Goal: Information Seeking & Learning: Learn about a topic

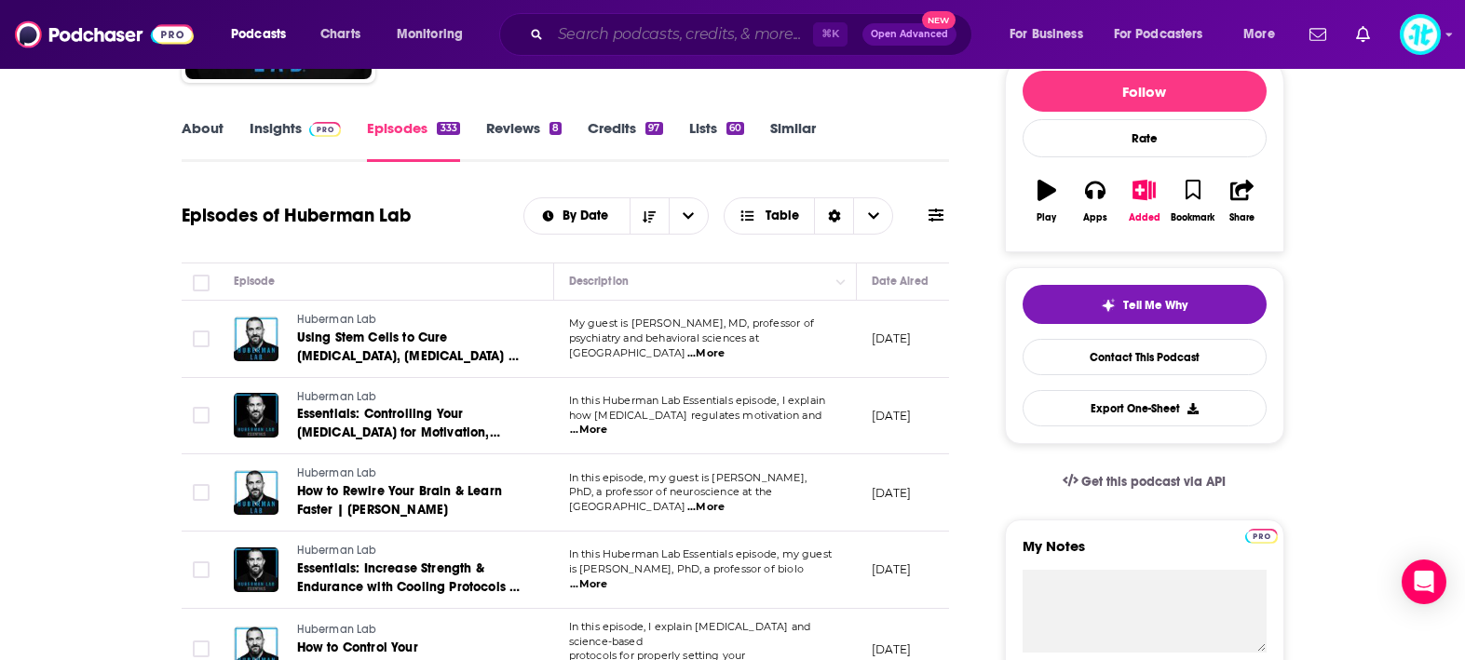
click at [764, 38] on input "Search podcasts, credits, & more..." at bounding box center [682, 35] width 263 height 30
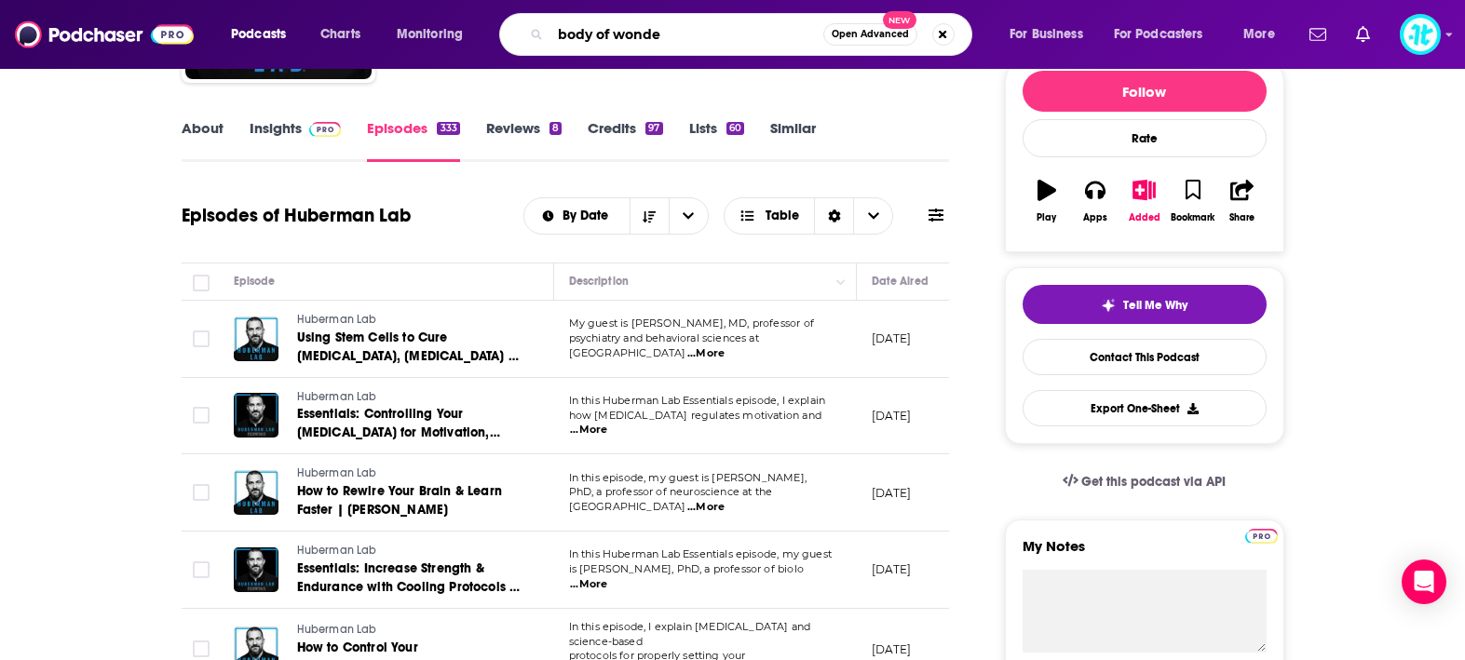
type input "body of wonder"
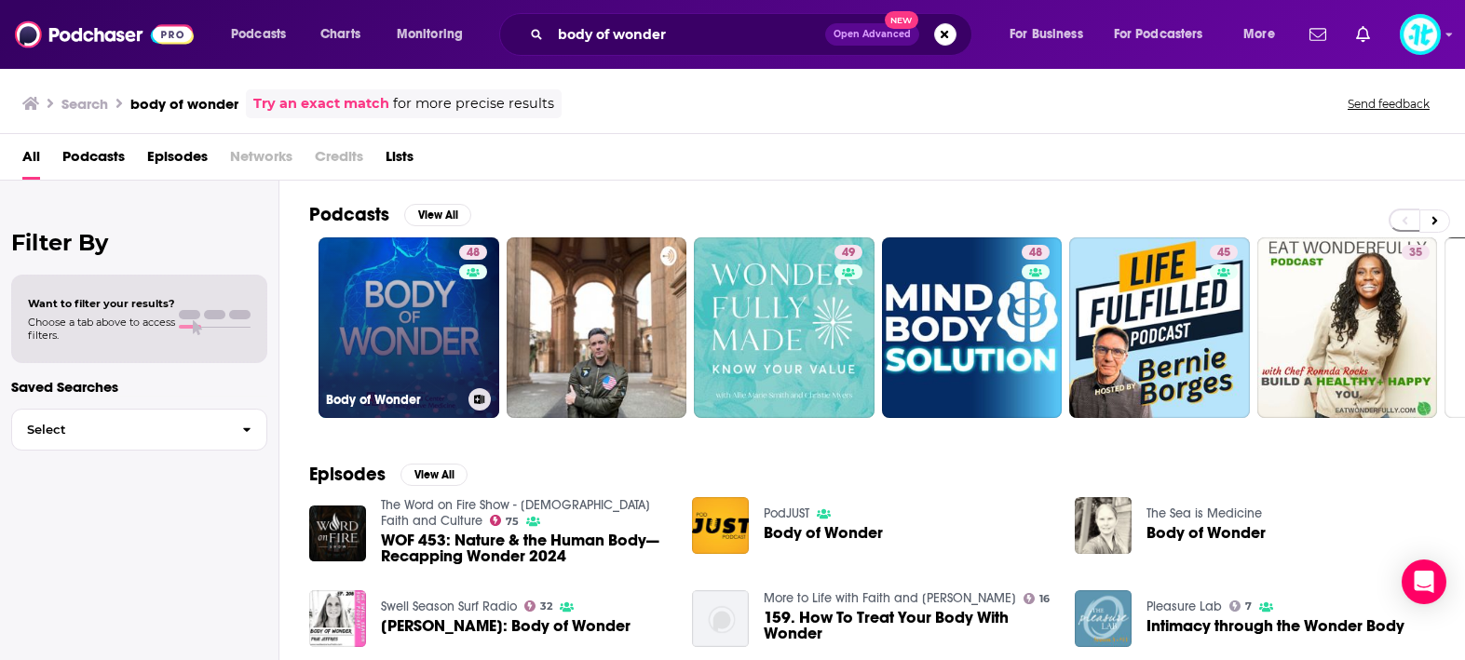
click at [387, 292] on link "48 Body of Wonder" at bounding box center [409, 328] width 181 height 181
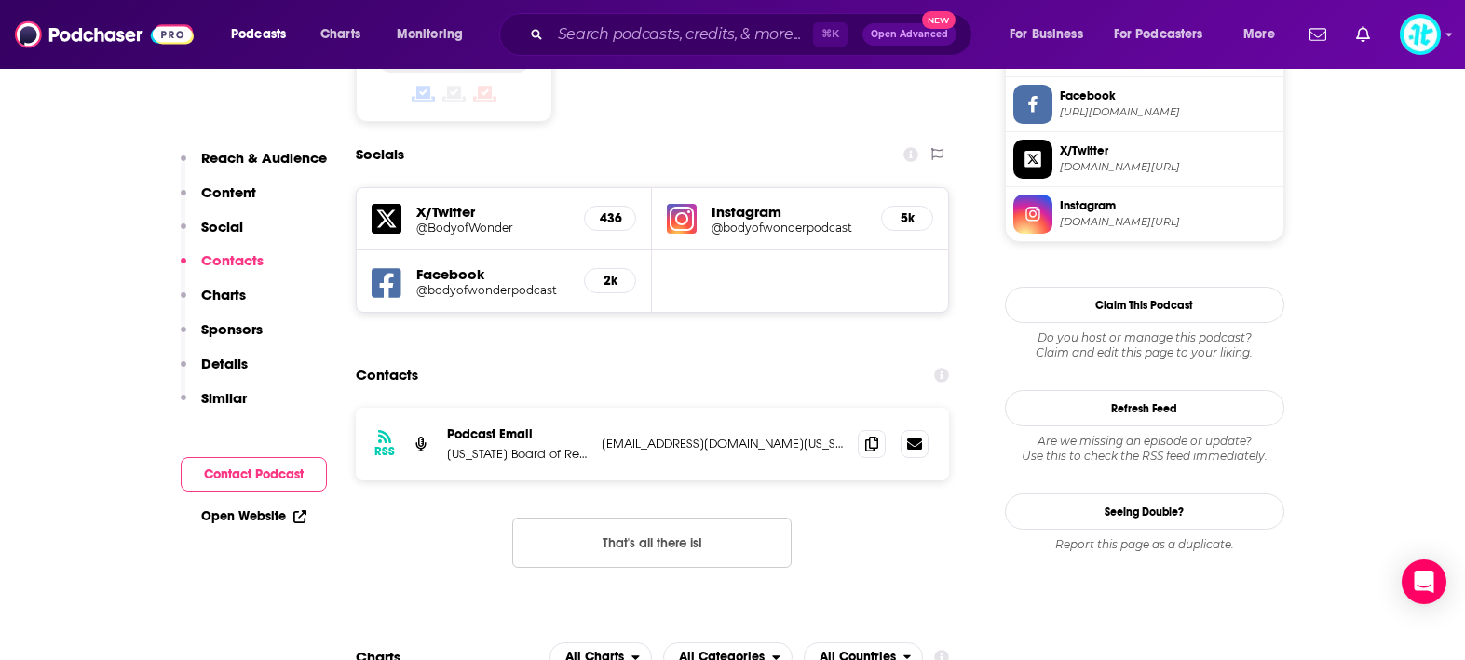
scroll to position [1621, 0]
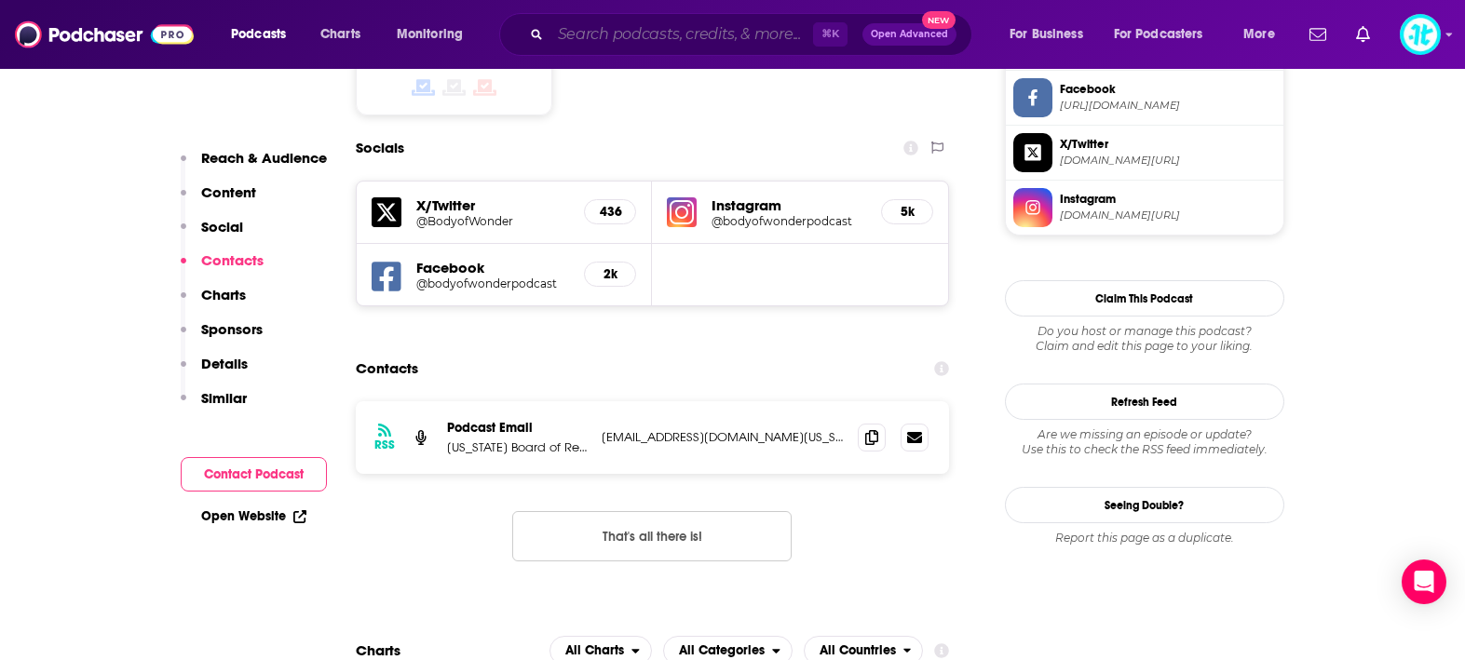
click at [719, 34] on input "Search podcasts, credits, & more..." at bounding box center [682, 35] width 263 height 30
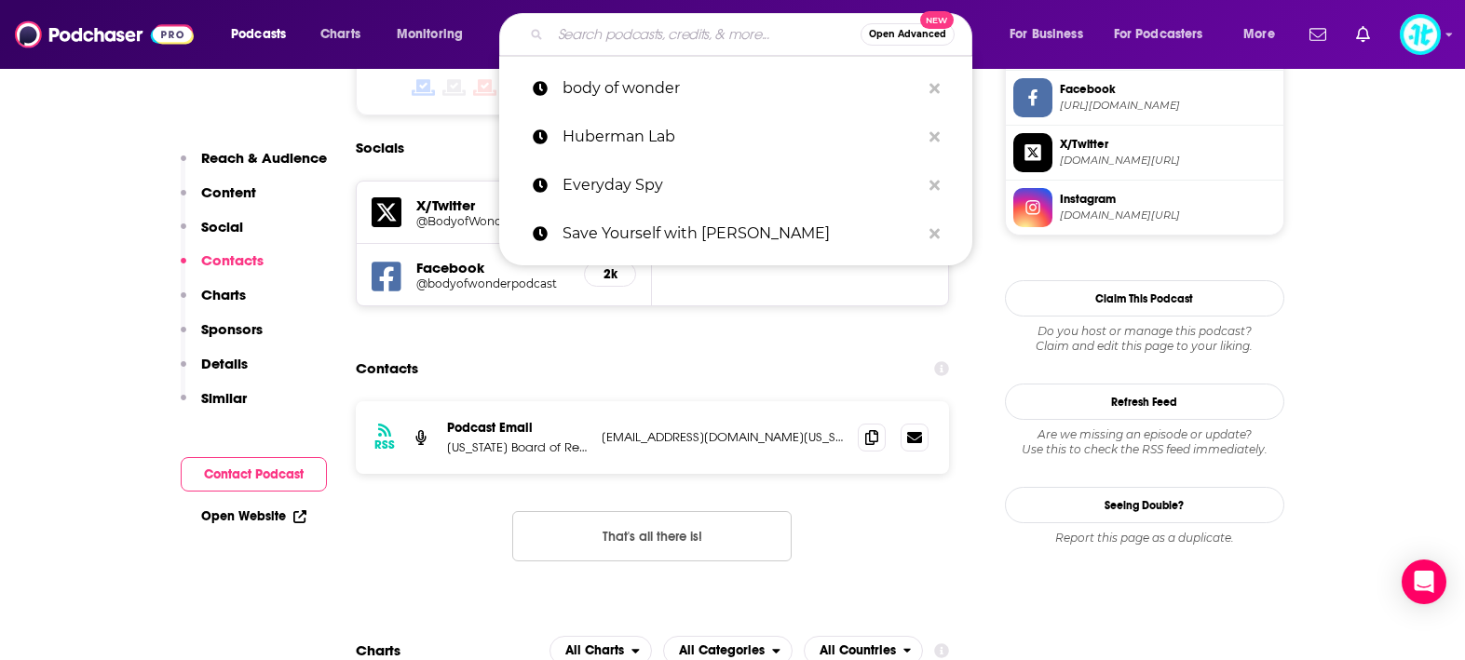
paste input "Andrew Yang Podcast"
type input "Andrew Yang Podcast"
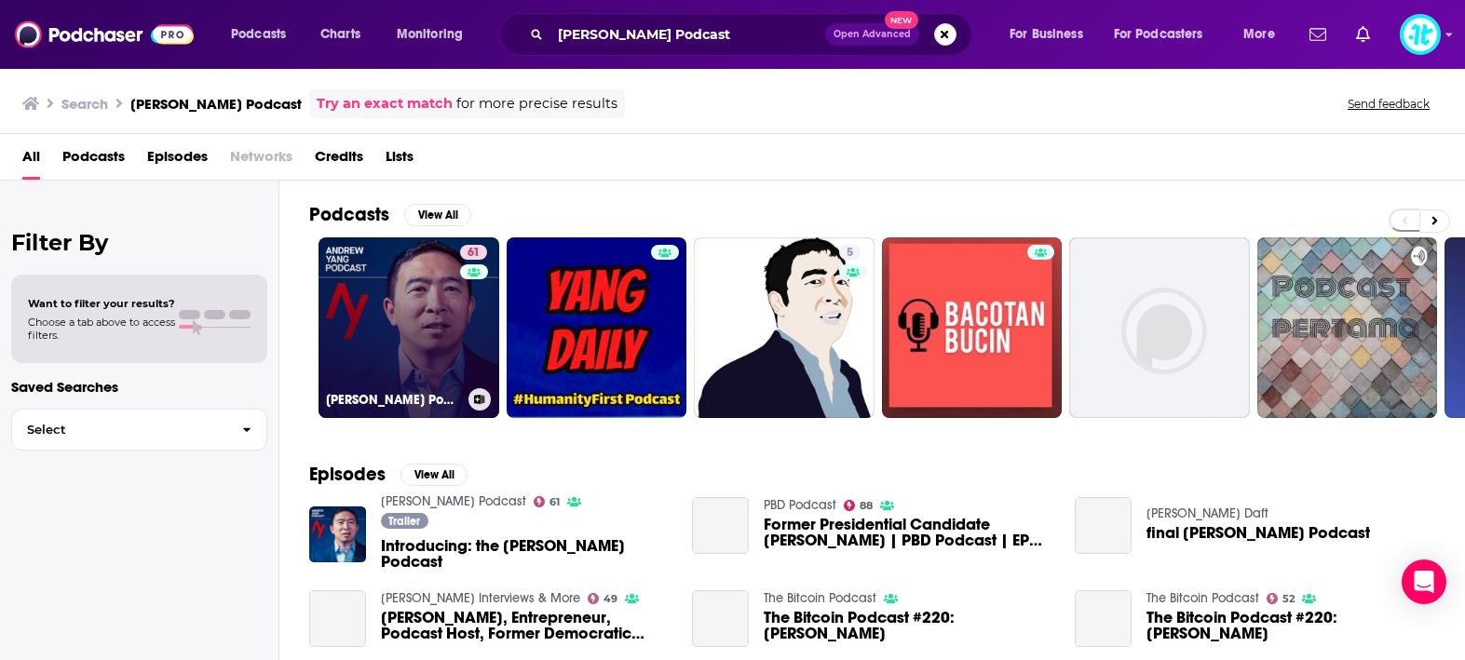
click at [417, 294] on link "61 Andrew Yang Podcast" at bounding box center [409, 328] width 181 height 181
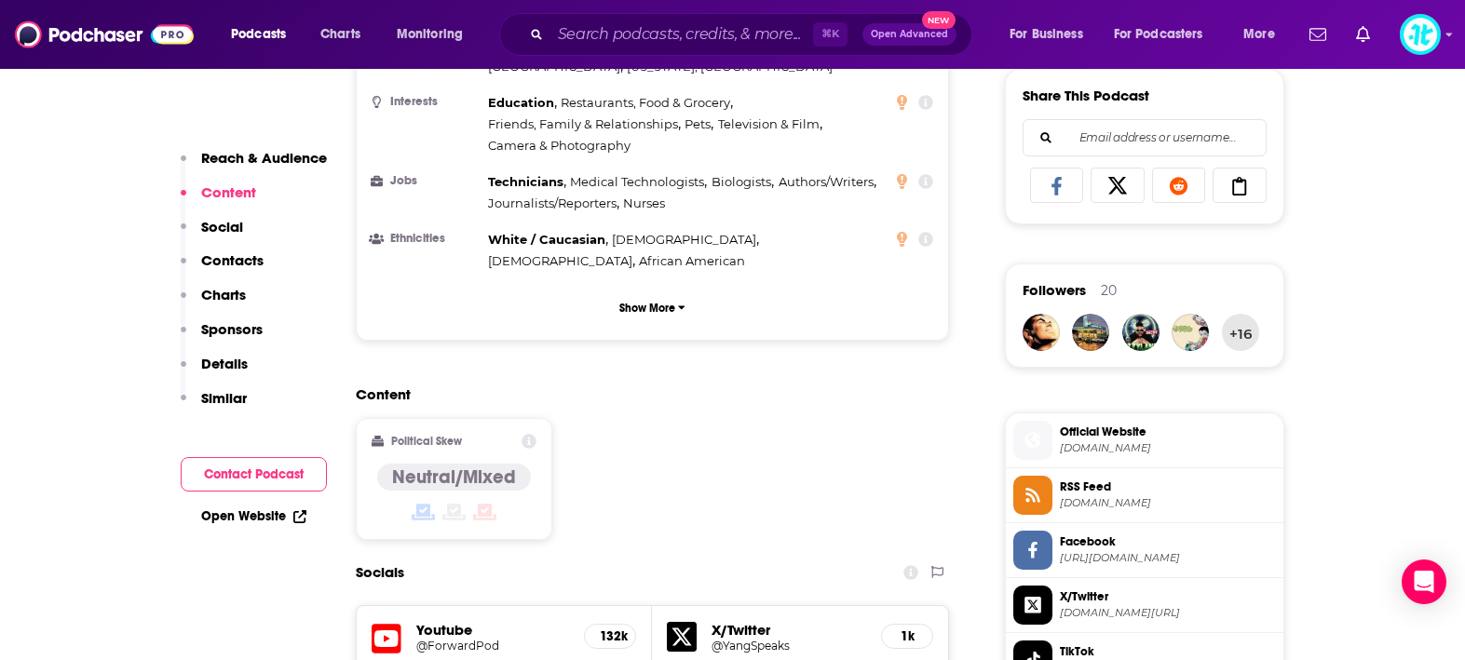
scroll to position [1170, 0]
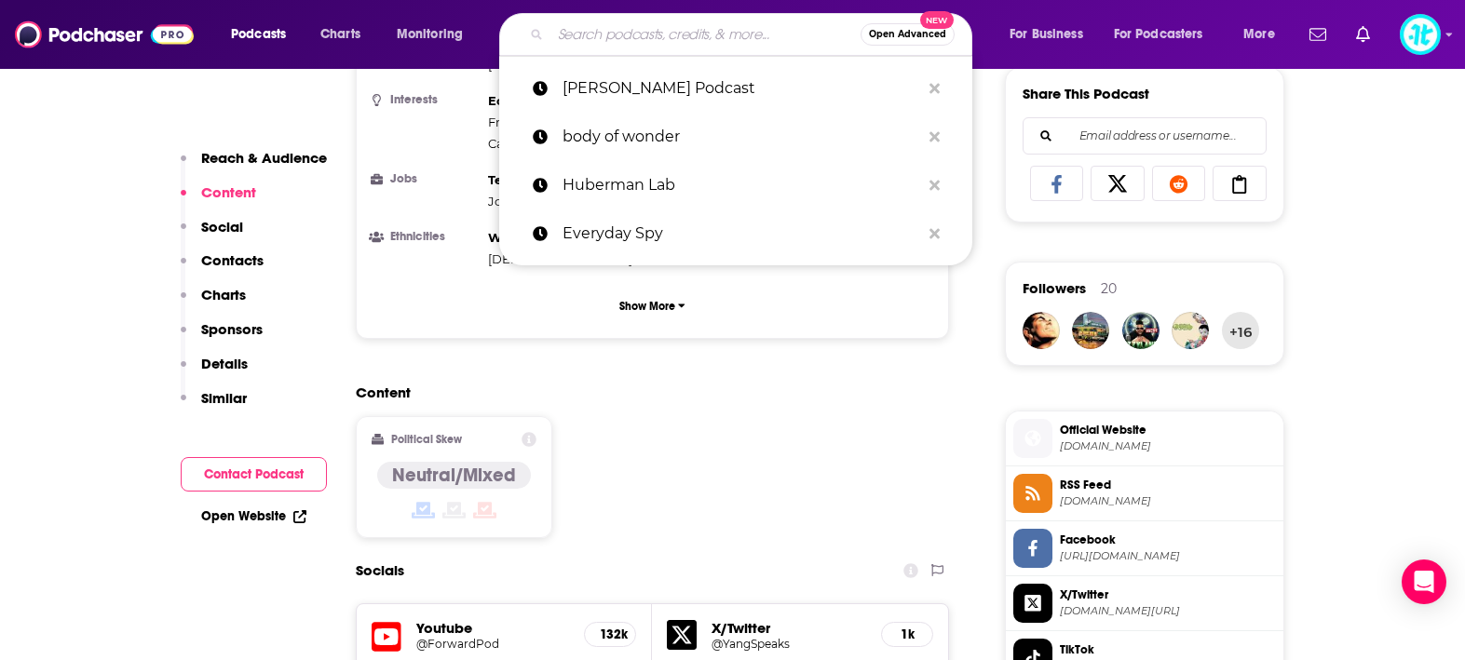
click at [718, 40] on input "Search podcasts, credits, & more..." at bounding box center [706, 35] width 310 height 30
paste input "Perform with Dr. Andy Galpin"
type input "Perform with Dr. Andy Galpin"
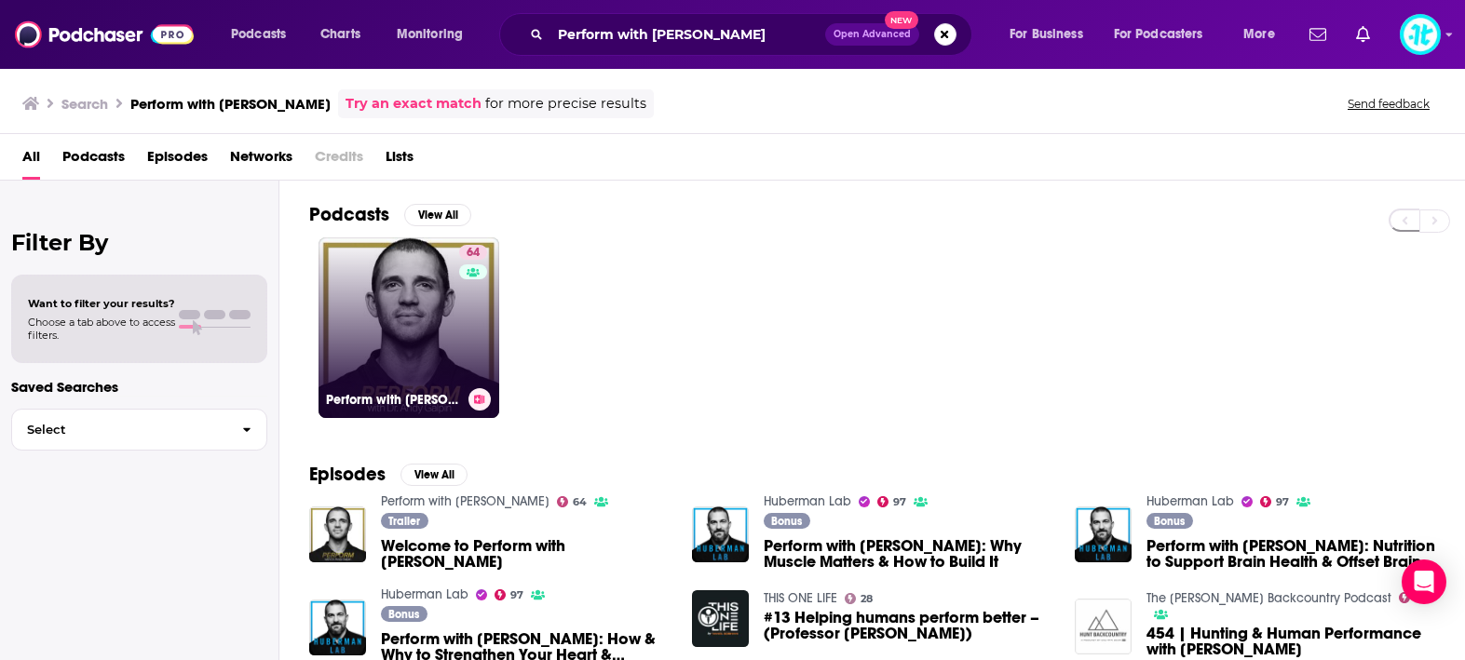
click at [421, 305] on link "64 Perform with Dr. Andy Galpin" at bounding box center [409, 328] width 181 height 181
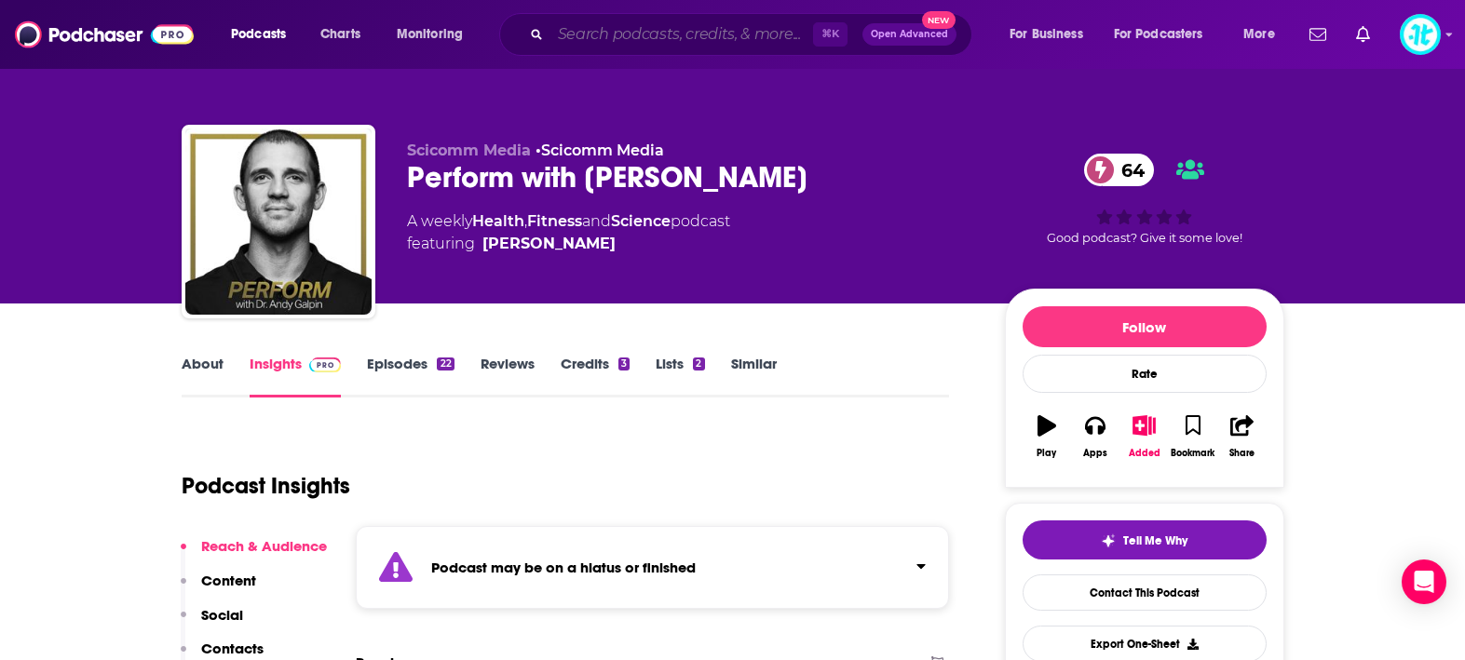
click at [738, 35] on input "Search podcasts, credits, & more..." at bounding box center [682, 35] width 263 height 30
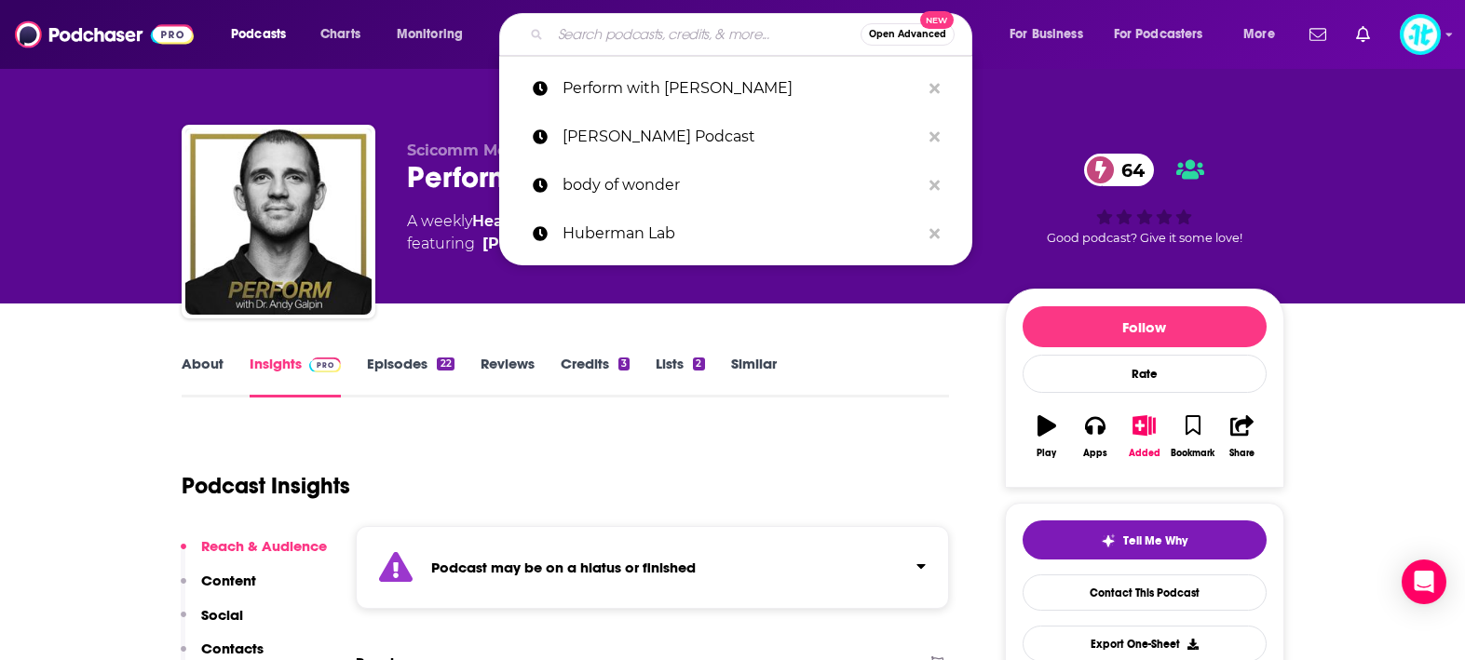
paste input "The Funnel Guy Radio"
type input "The Funnel Guy Radio"
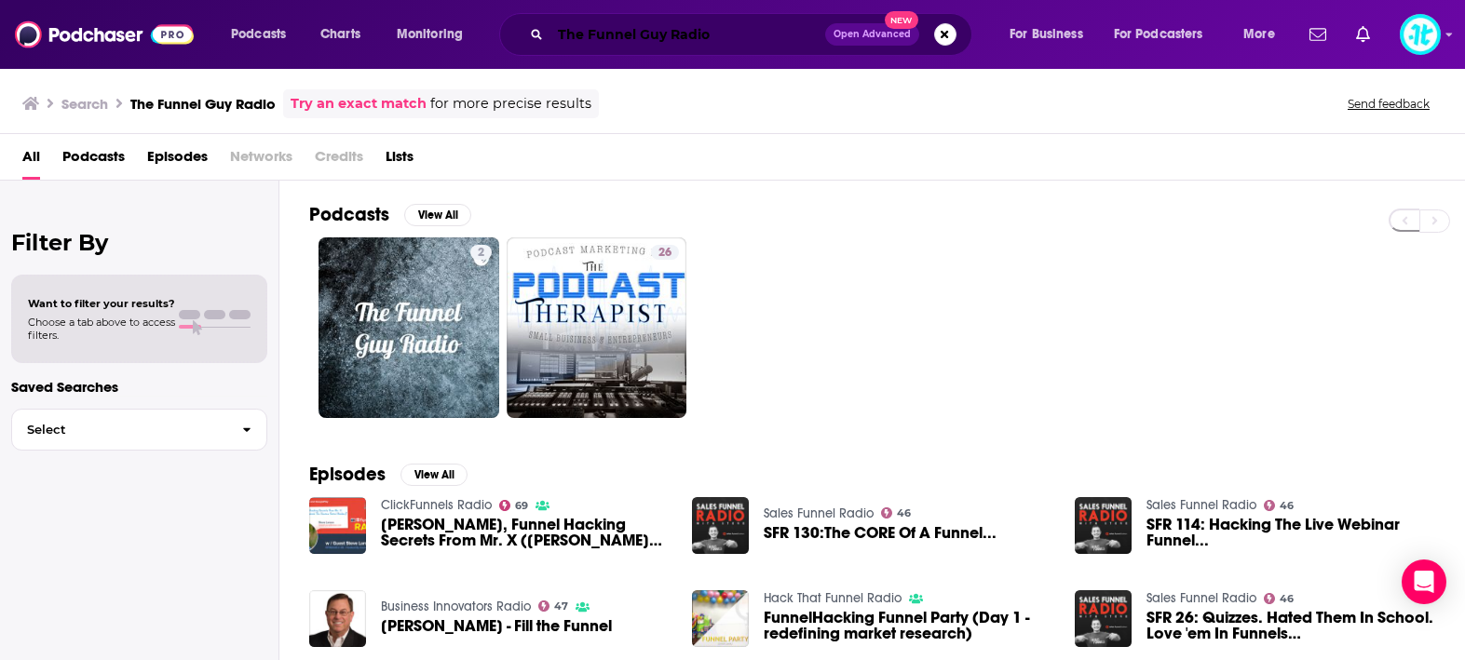
click at [741, 43] on input "The Funnel Guy Radio" at bounding box center [688, 35] width 275 height 30
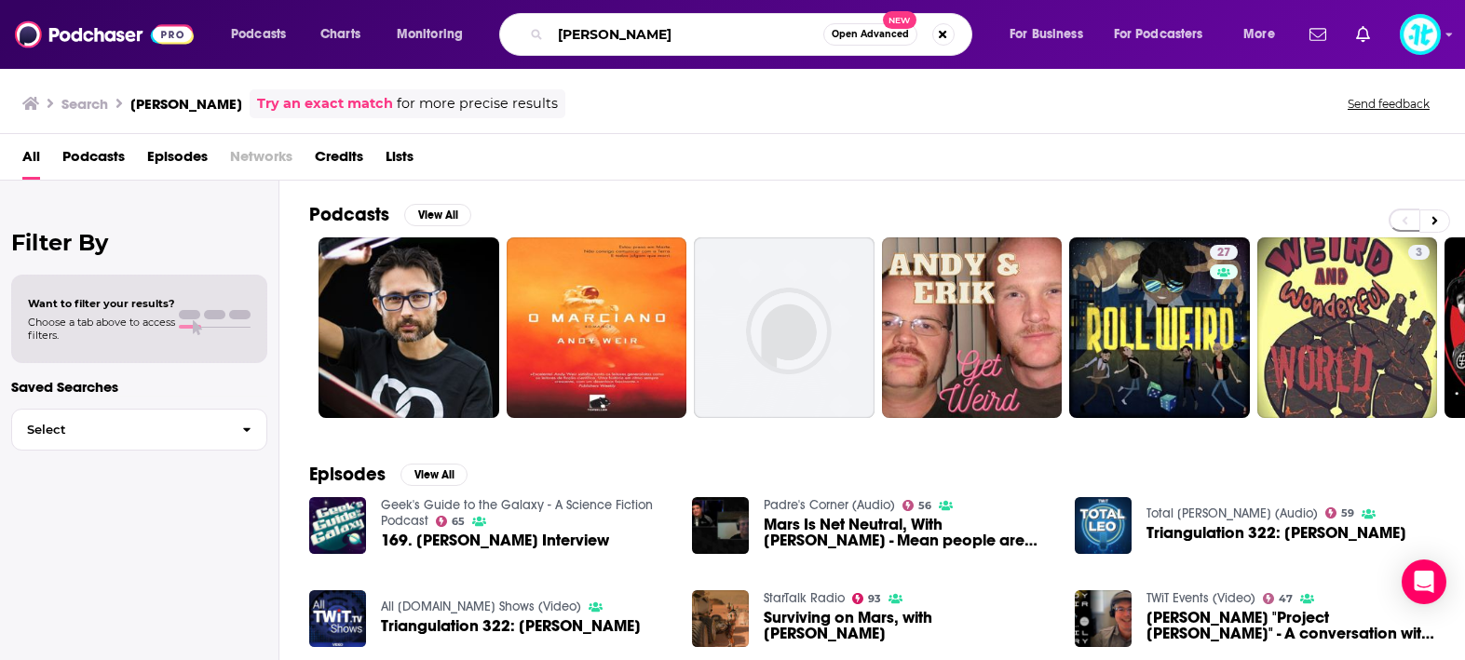
click at [721, 36] on input "andy weir" at bounding box center [687, 35] width 273 height 30
paste input "In the Light"
type input "In the Light"
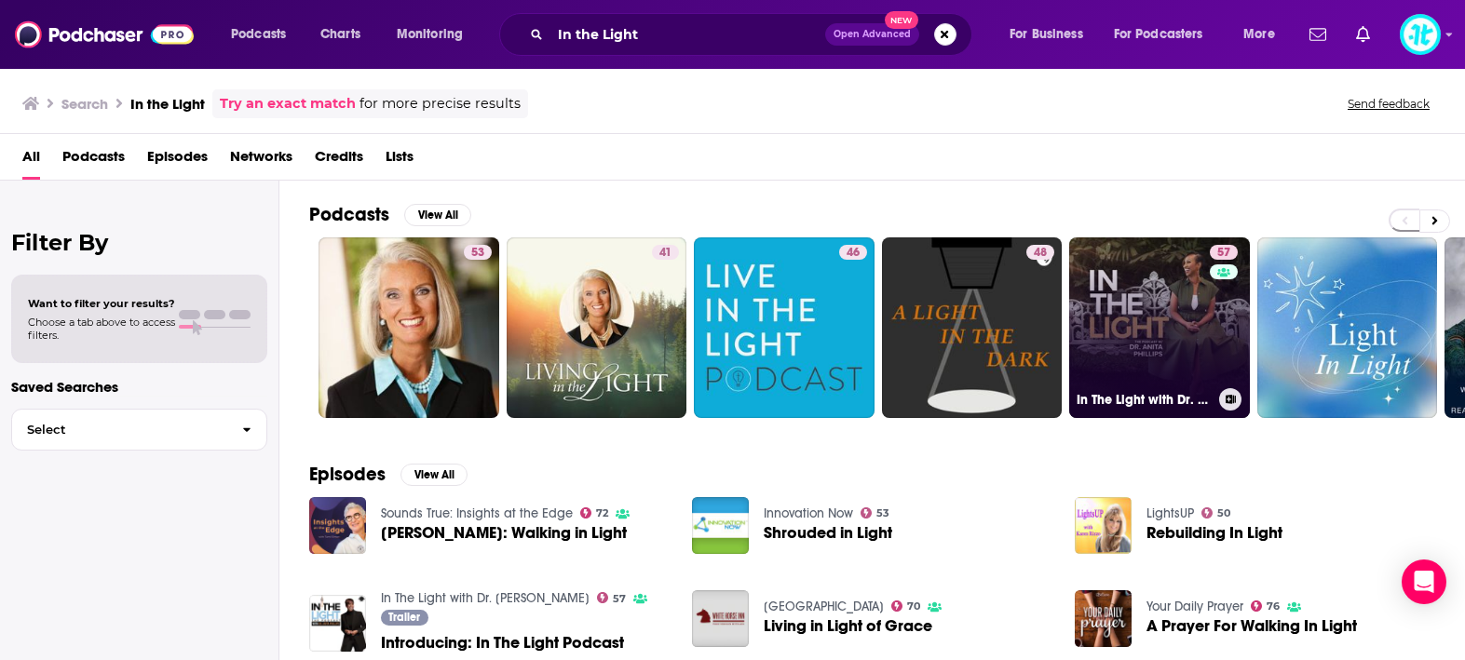
click at [1130, 340] on link "57 In The Light with Dr. Anita Phillips" at bounding box center [1159, 328] width 181 height 181
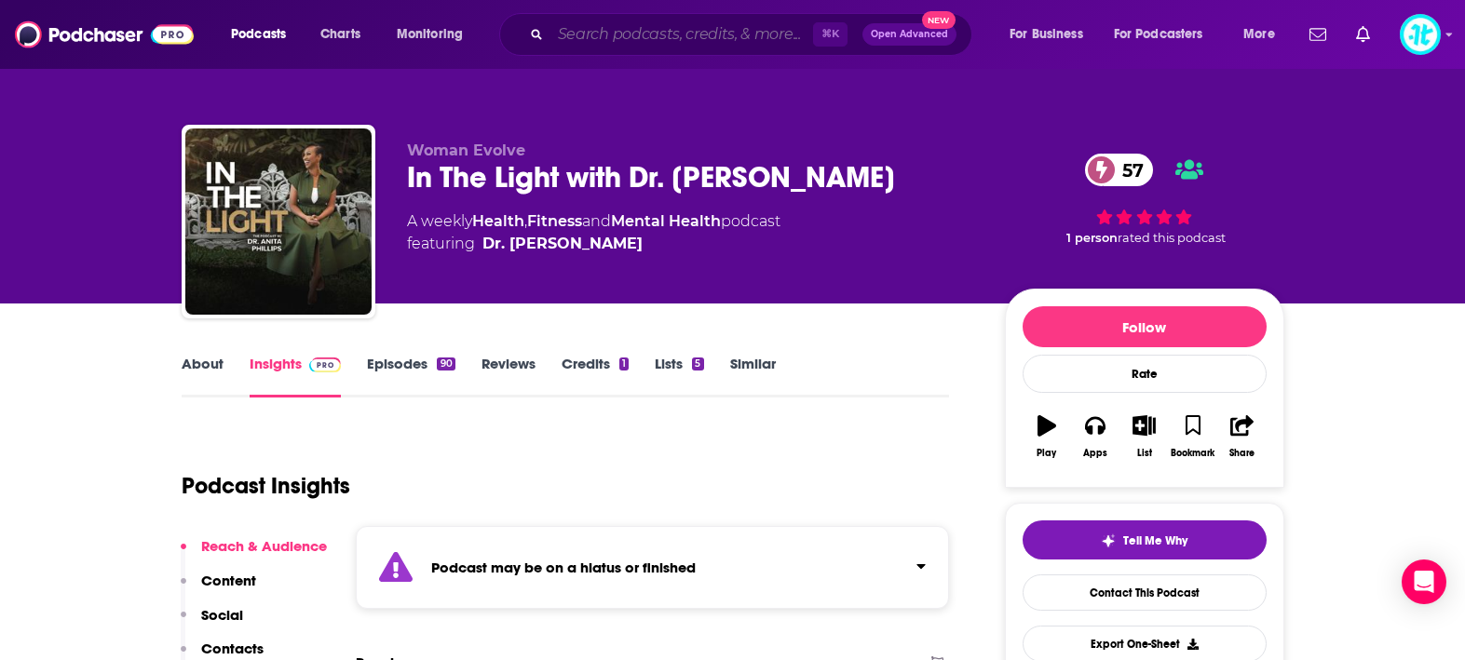
click at [638, 24] on input "Search podcasts, credits, & more..." at bounding box center [682, 35] width 263 height 30
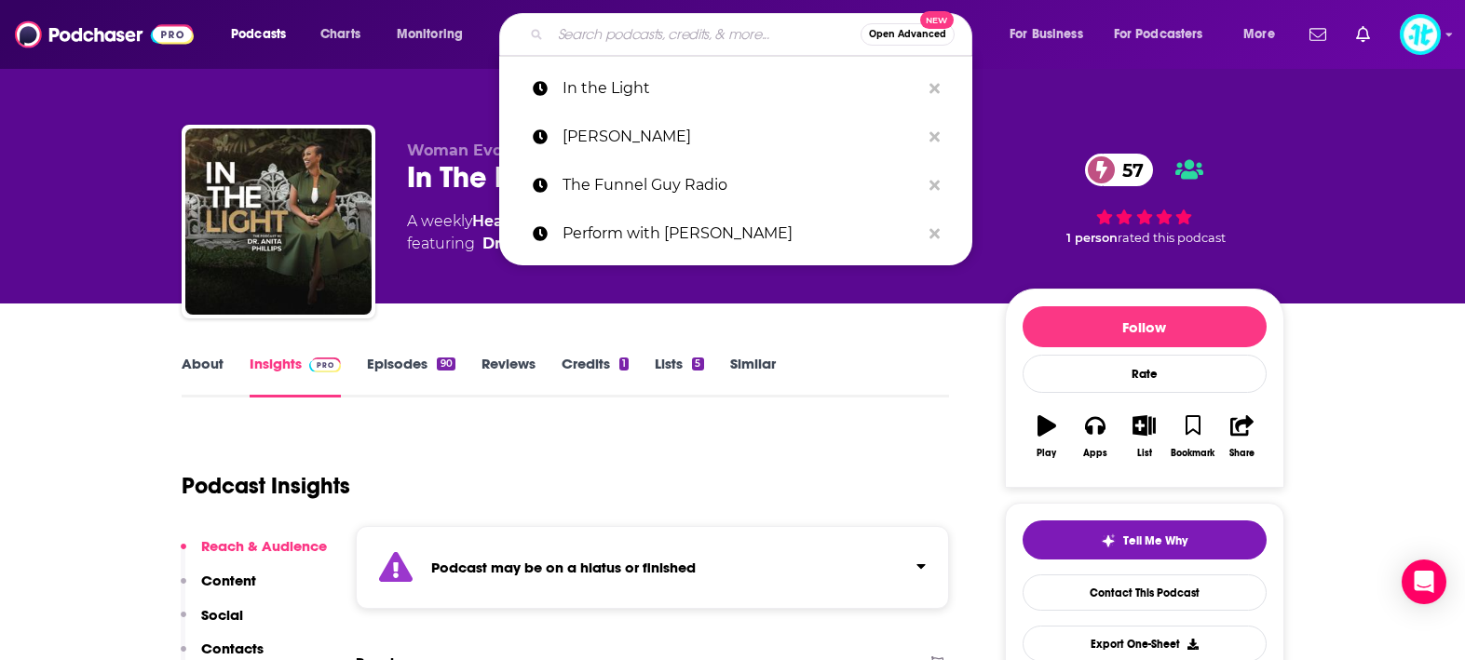
paste input "Lights On"
type input "Lights On"
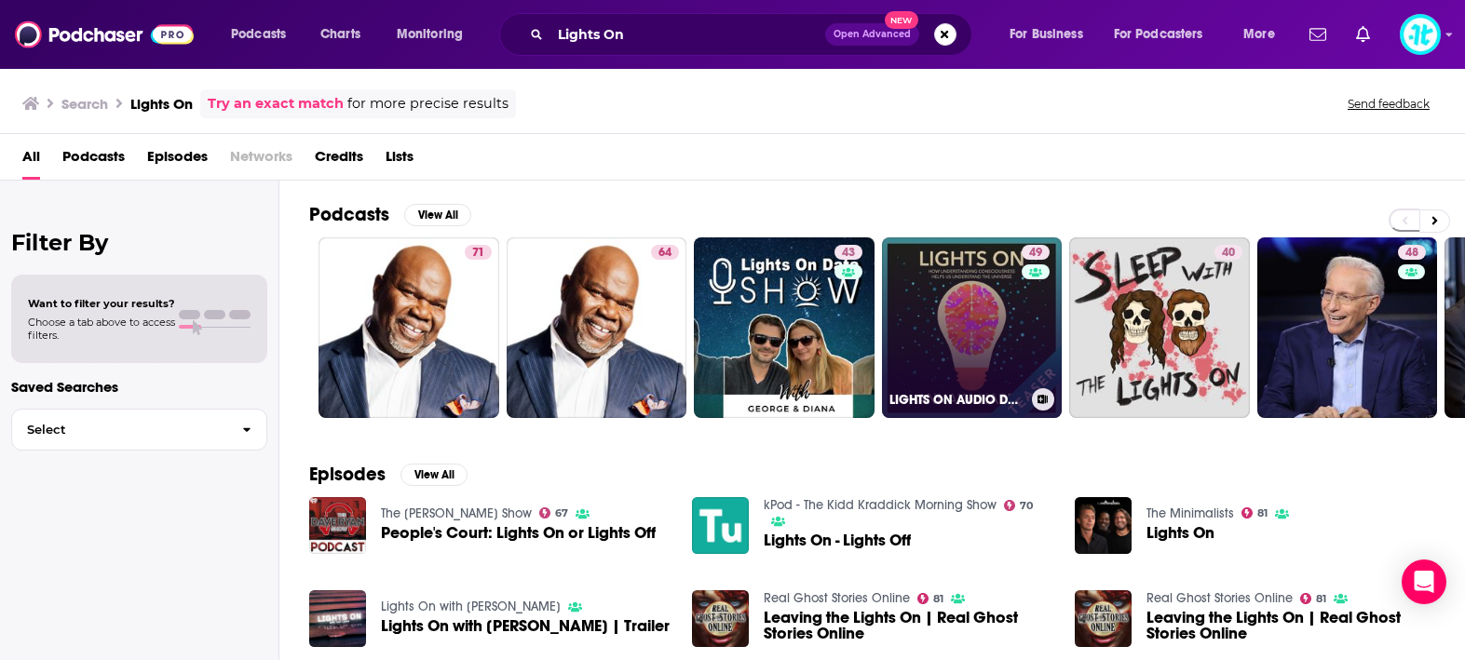
click at [993, 313] on link "49 LIGHTS ON AUDIO DOCUMENTARY TEASER" at bounding box center [972, 328] width 181 height 181
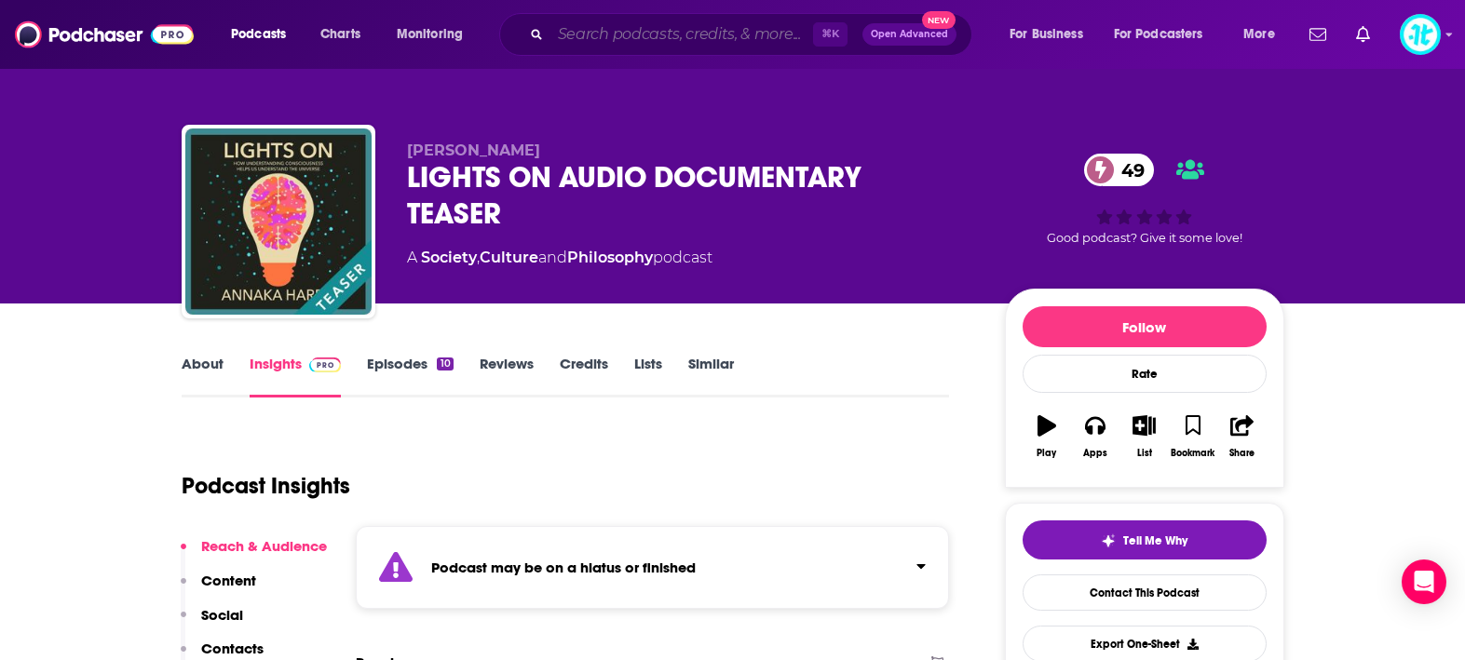
click at [578, 39] on input "Search podcasts, credits, & more..." at bounding box center [682, 35] width 263 height 30
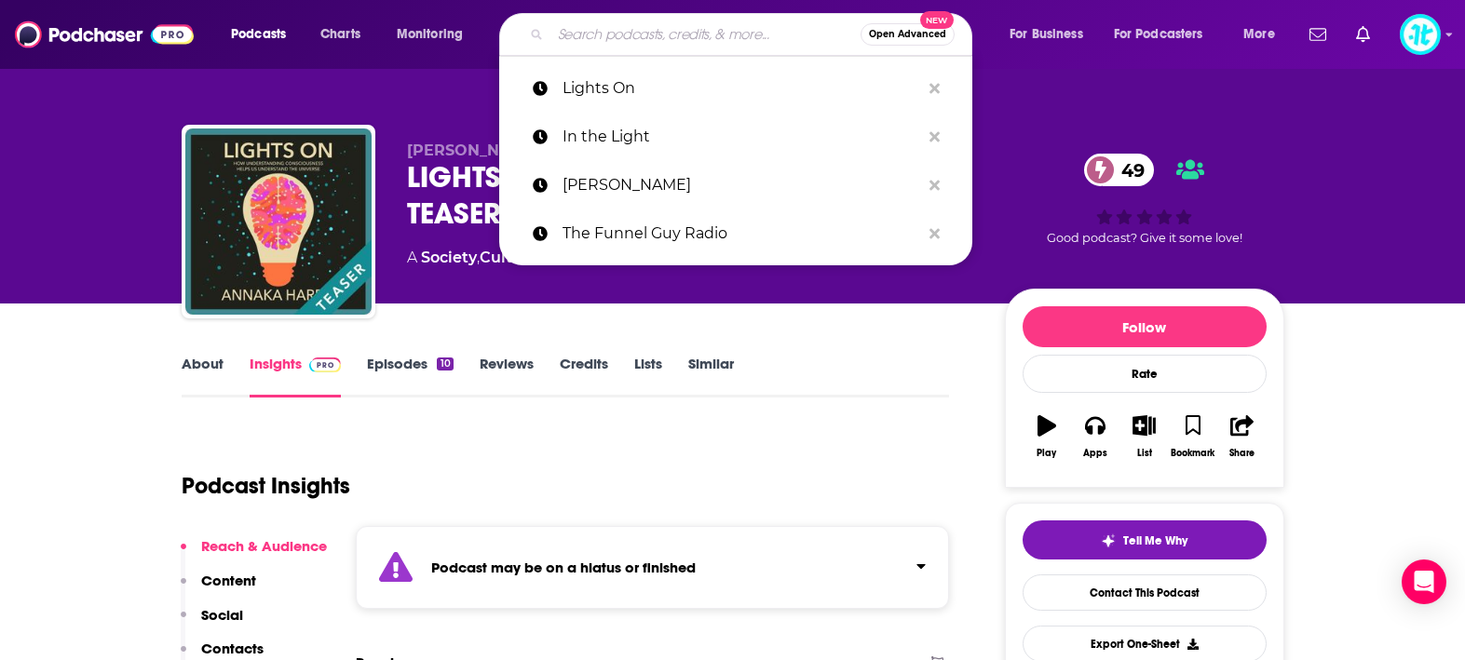
paste input "The Pomp Podcast"
type input "The Pomp Podcast"
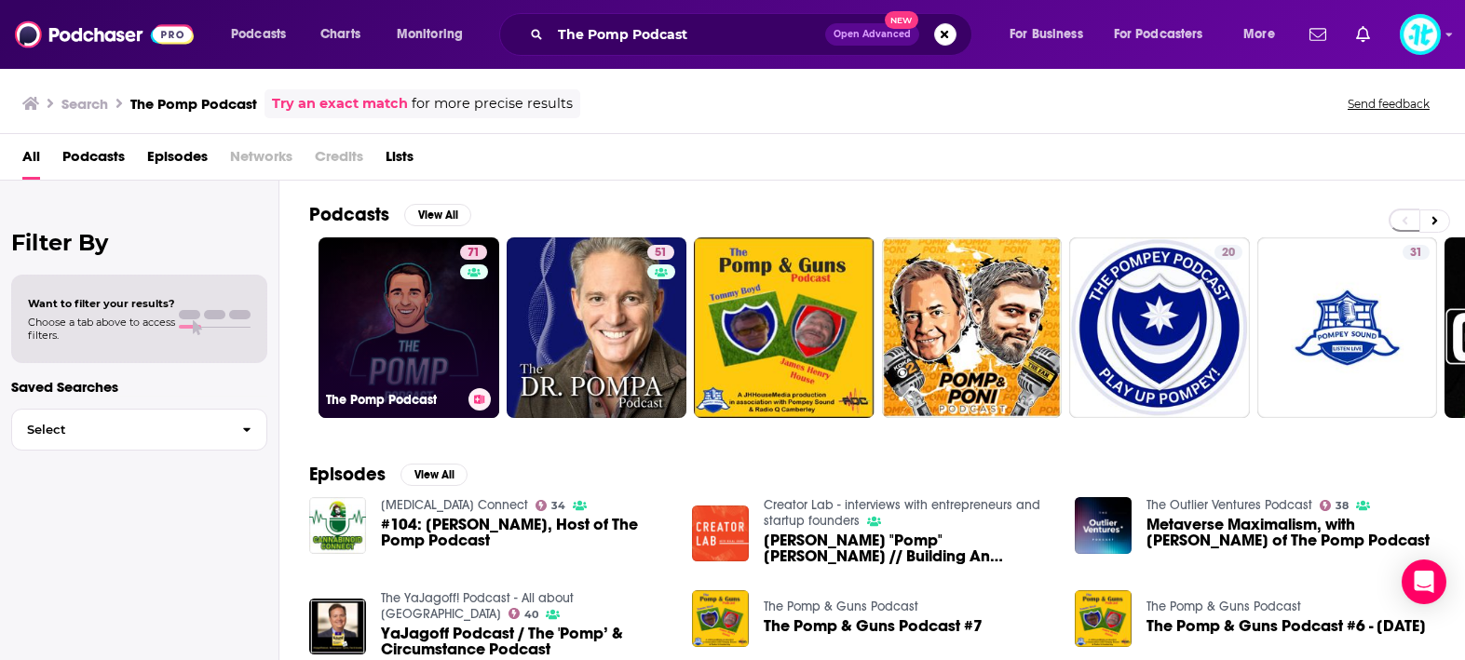
click at [467, 317] on div "71" at bounding box center [476, 316] width 32 height 143
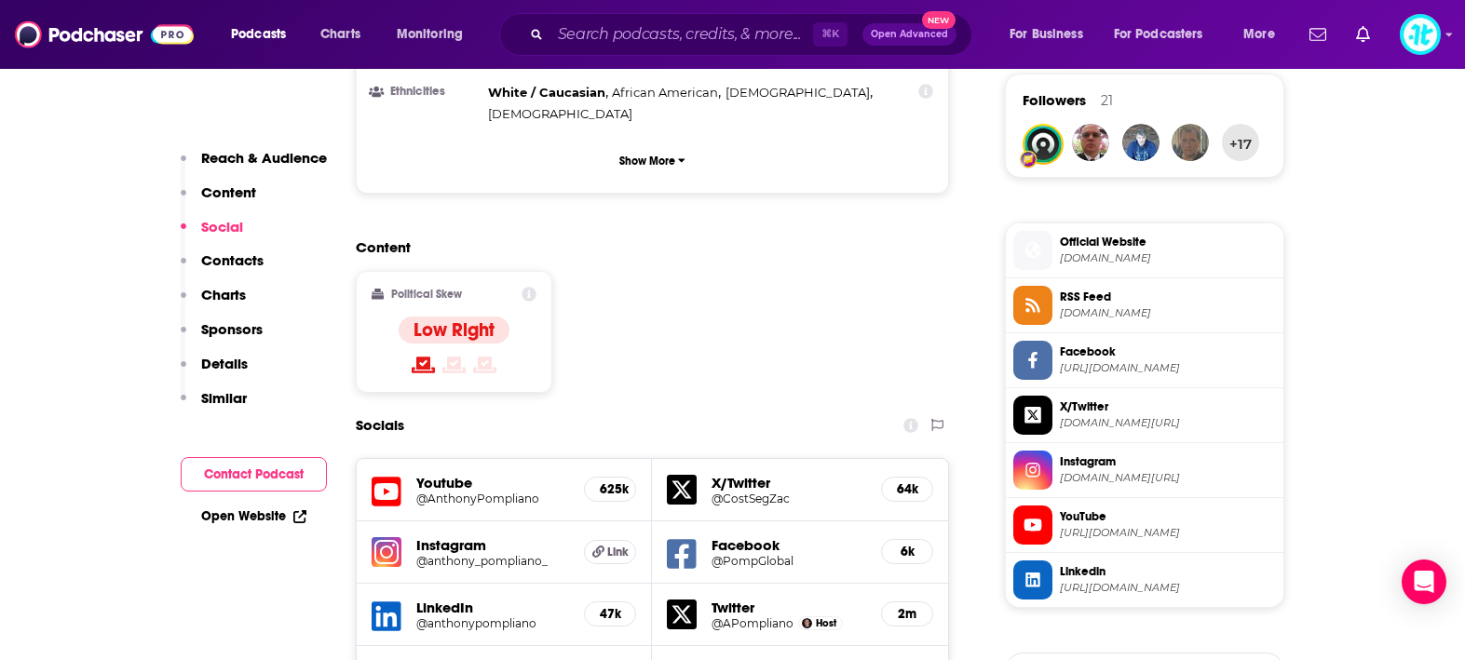
scroll to position [1386, 0]
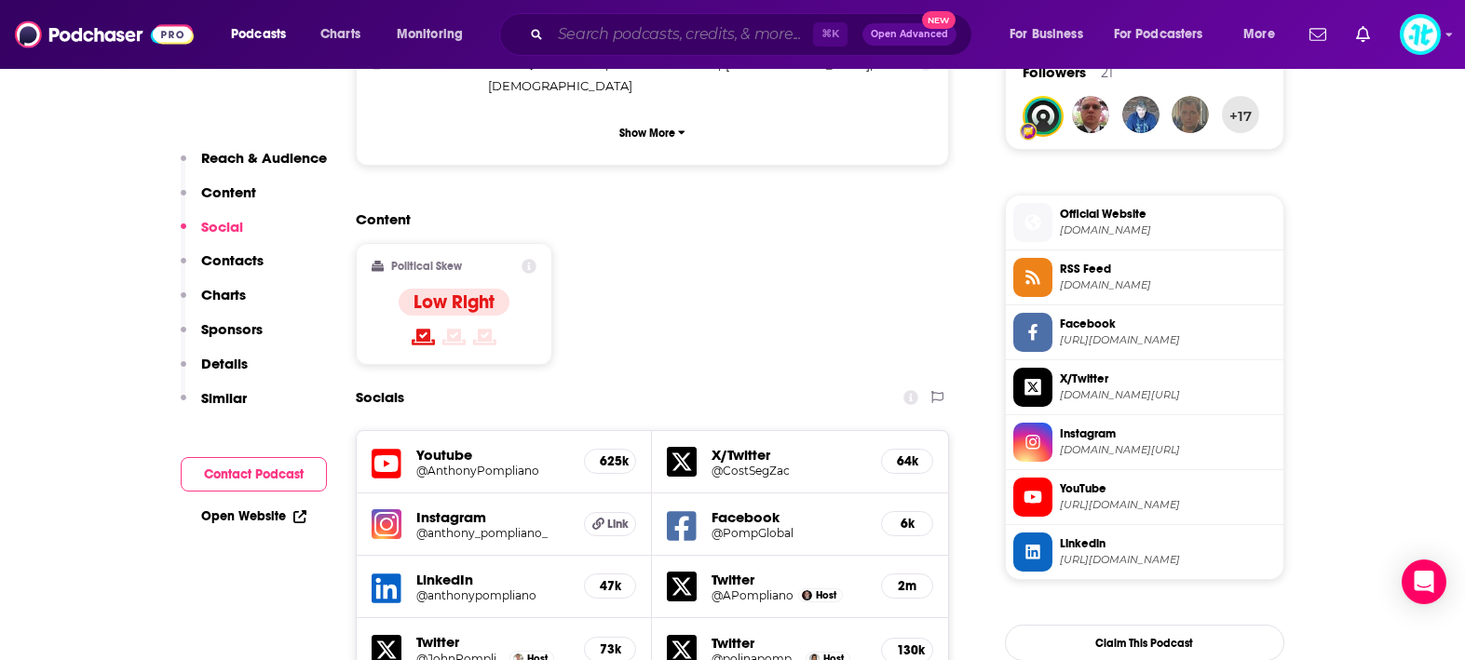
click at [728, 33] on input "Search podcasts, credits, & more..." at bounding box center [682, 35] width 263 height 30
paste input "Dark Work Daily"
type input "Dark Work Daily"
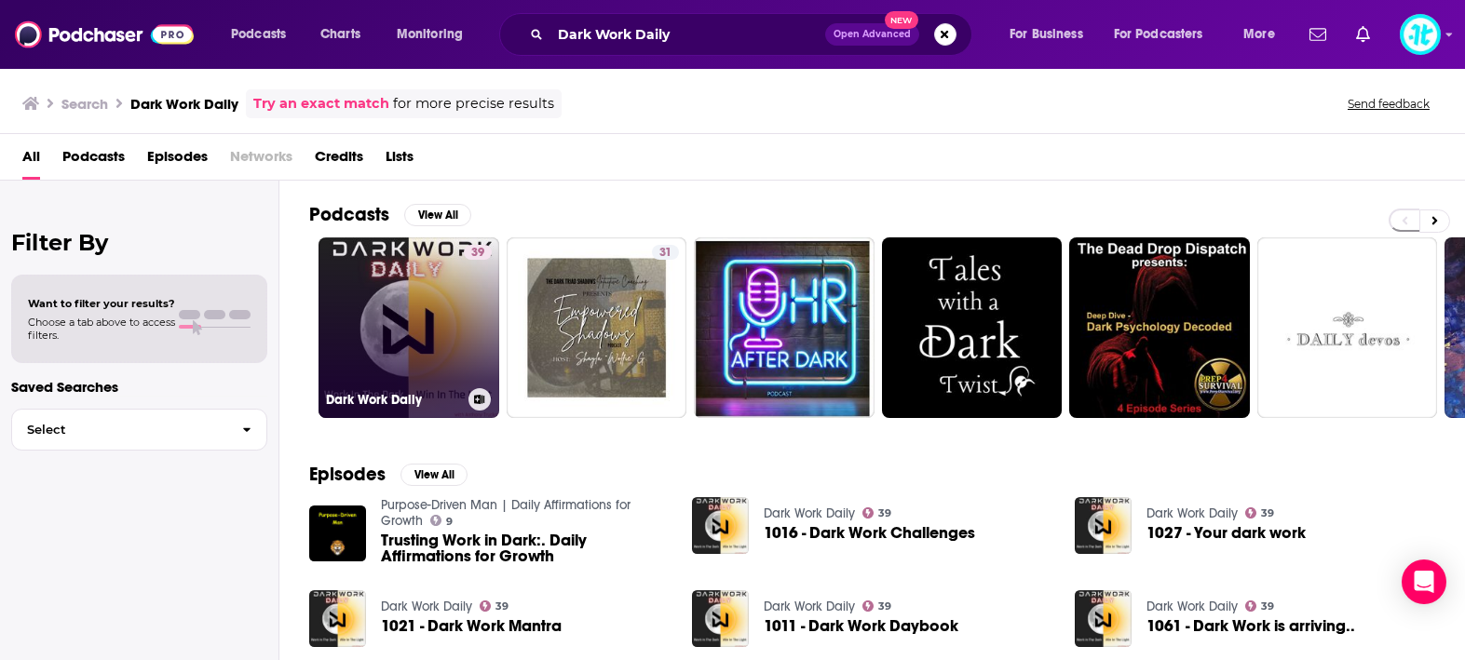
click at [404, 305] on link "39 Dark Work Daily" at bounding box center [409, 328] width 181 height 181
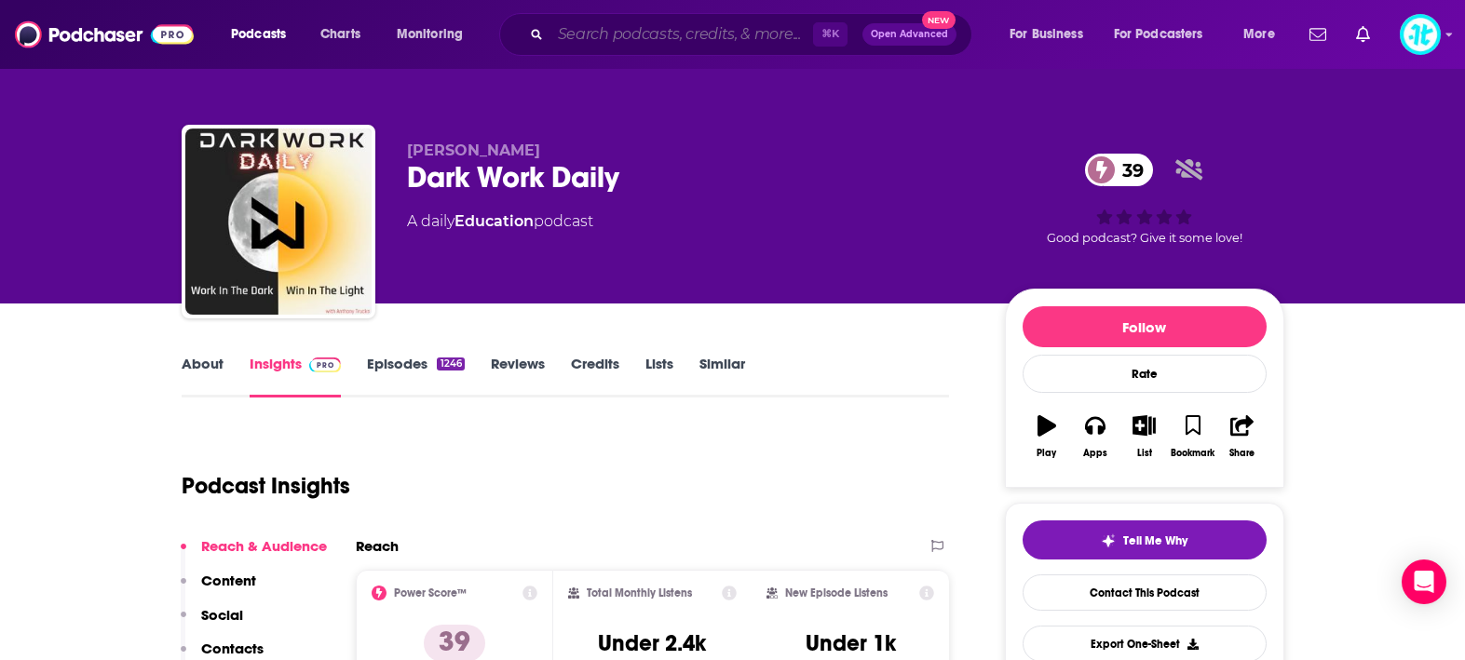
click at [737, 35] on input "Search podcasts, credits, & more..." at bounding box center [682, 35] width 263 height 30
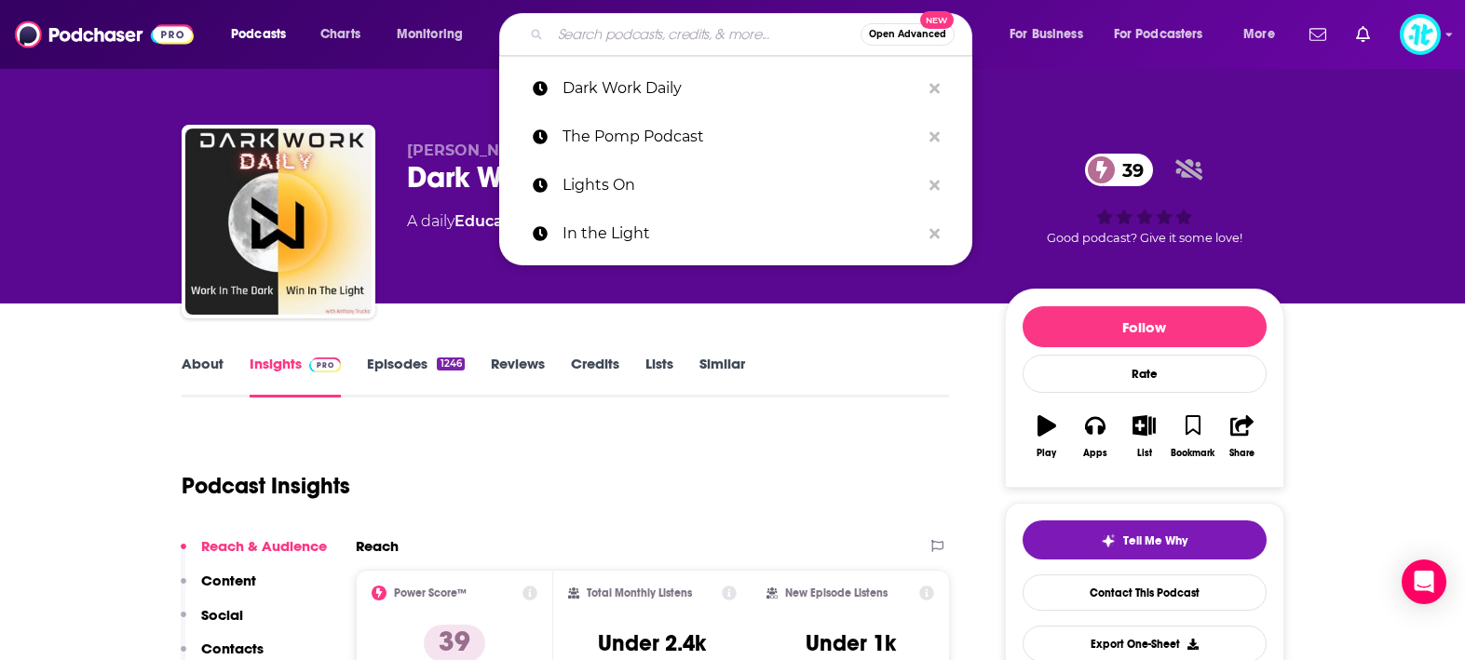
paste input "Trust Your Hustle"
type input "Trust Your Hustle"
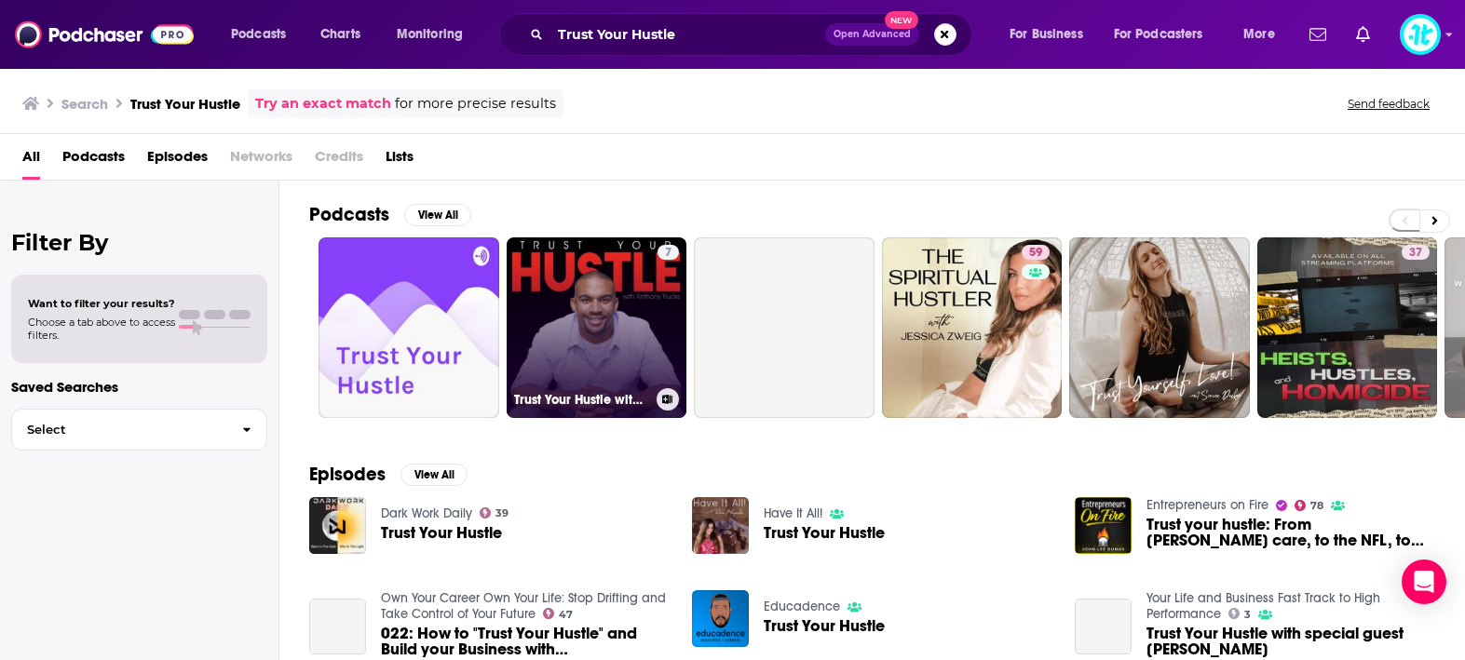
click at [605, 288] on link "7 Trust Your Hustle with Anthony Trucks" at bounding box center [597, 328] width 181 height 181
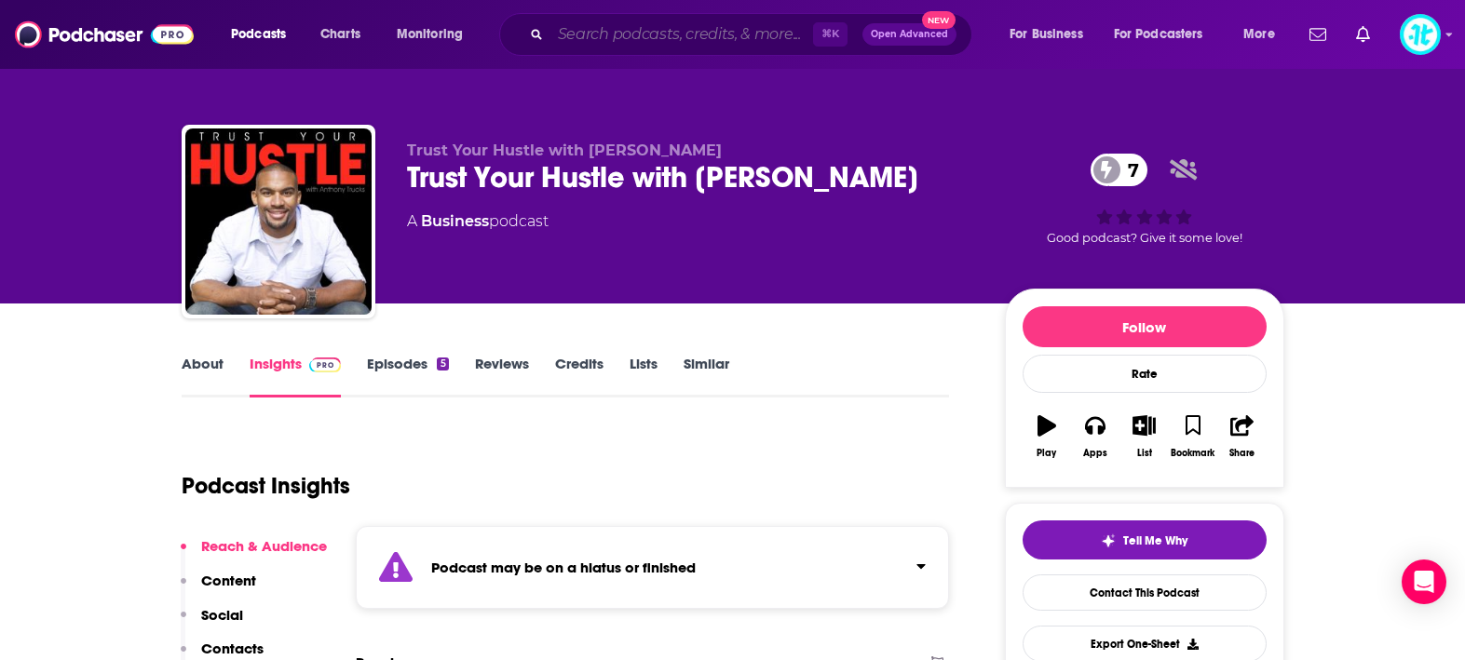
click at [753, 34] on input "Search podcasts, credits, & more..." at bounding box center [682, 35] width 263 height 30
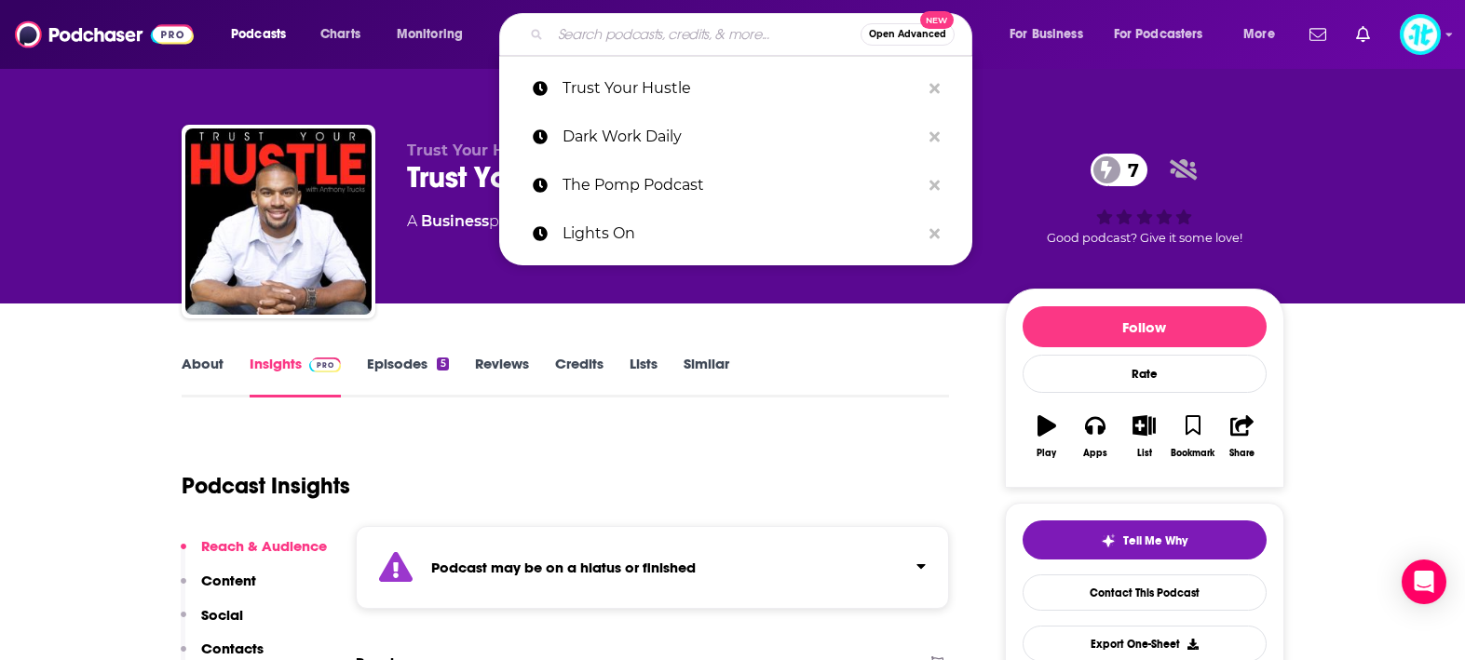
paste input "Next Day Impact"
type input "Next Day Impact"
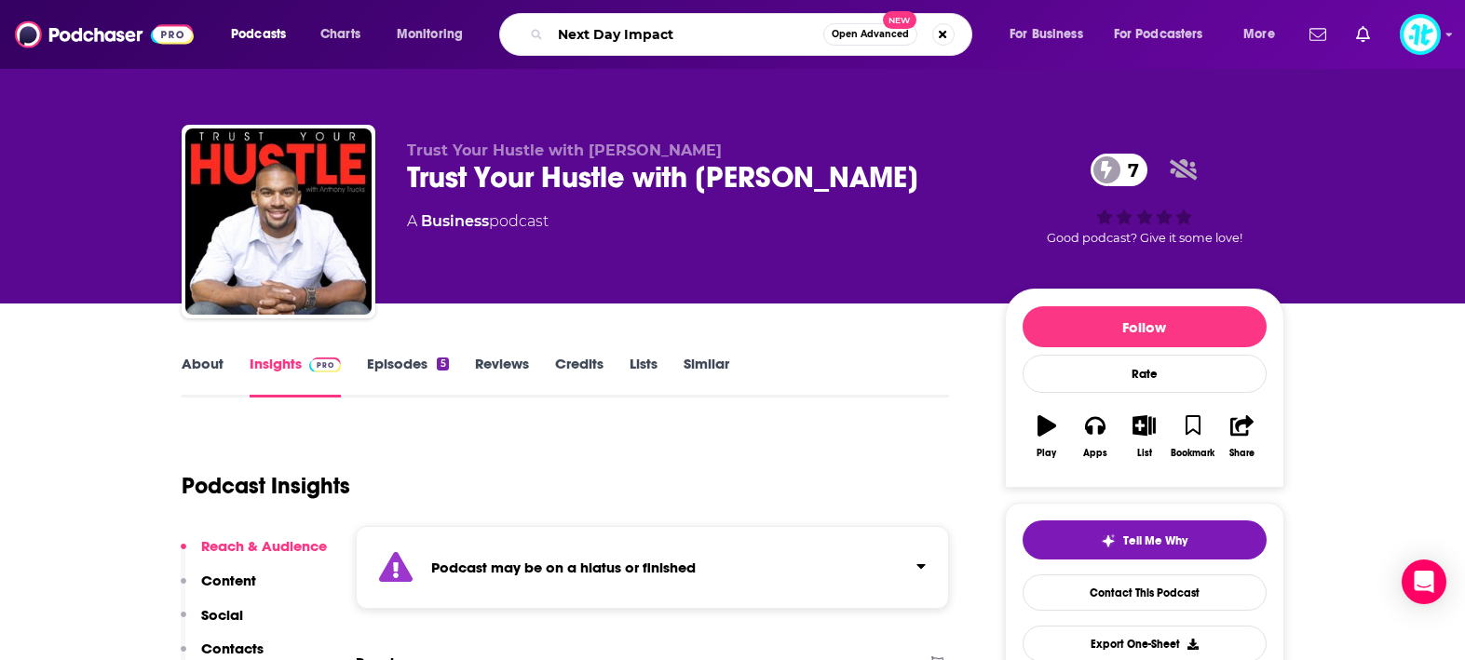
scroll to position [51, 0]
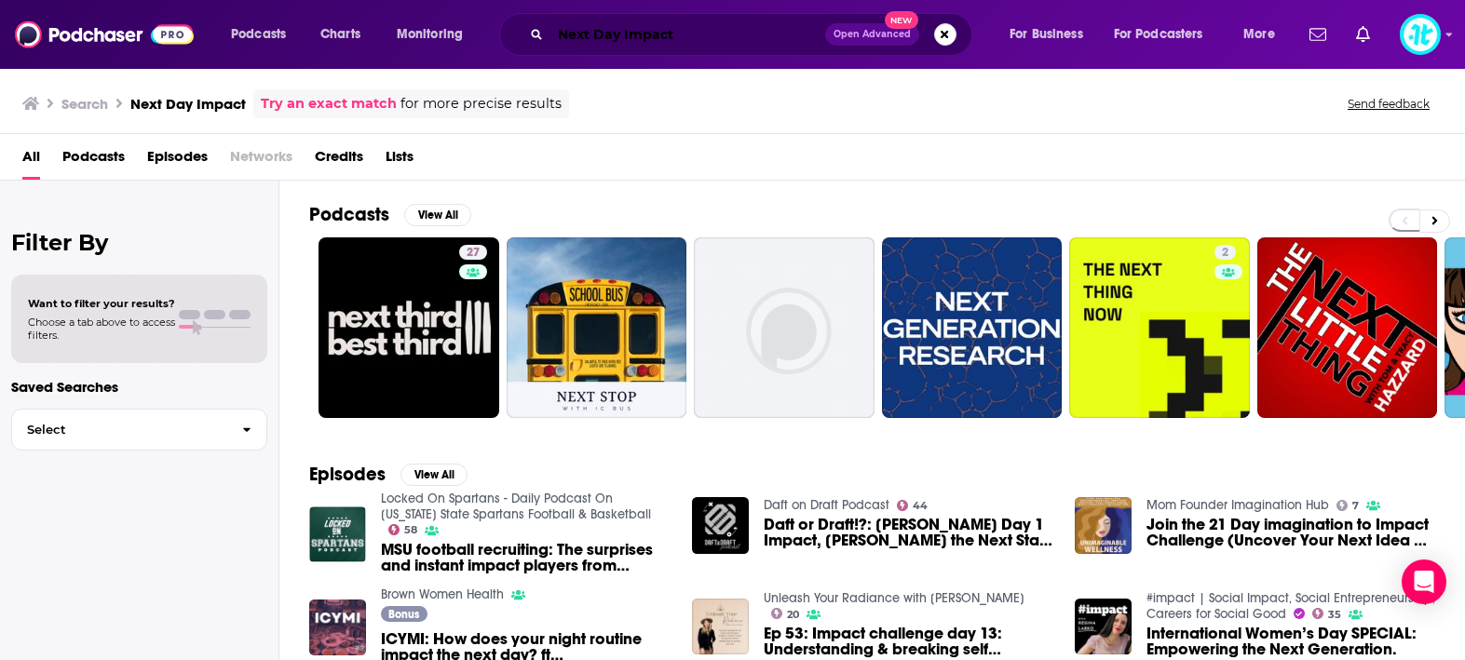
click at [740, 39] on input "Next Day Impact" at bounding box center [688, 35] width 275 height 30
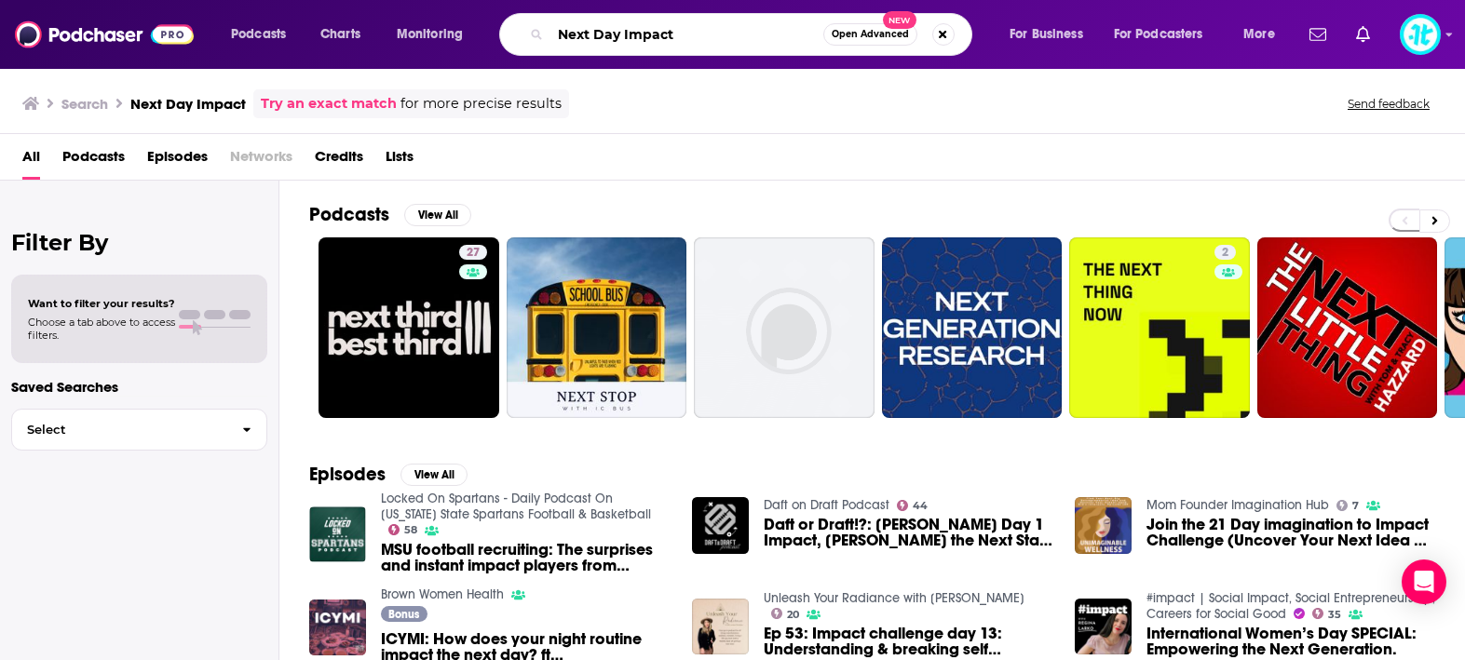
paste input "Renew U"
type input "Renew U"
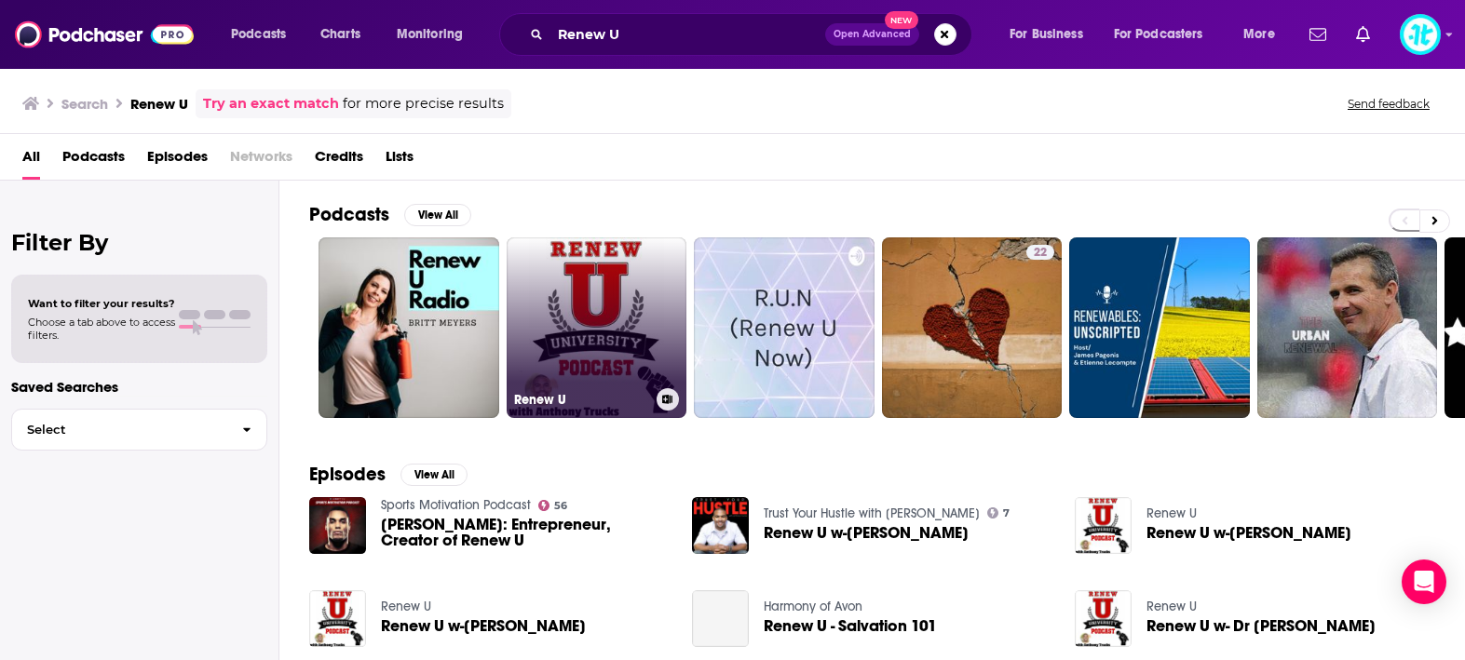
click at [623, 298] on link "Renew U" at bounding box center [597, 328] width 181 height 181
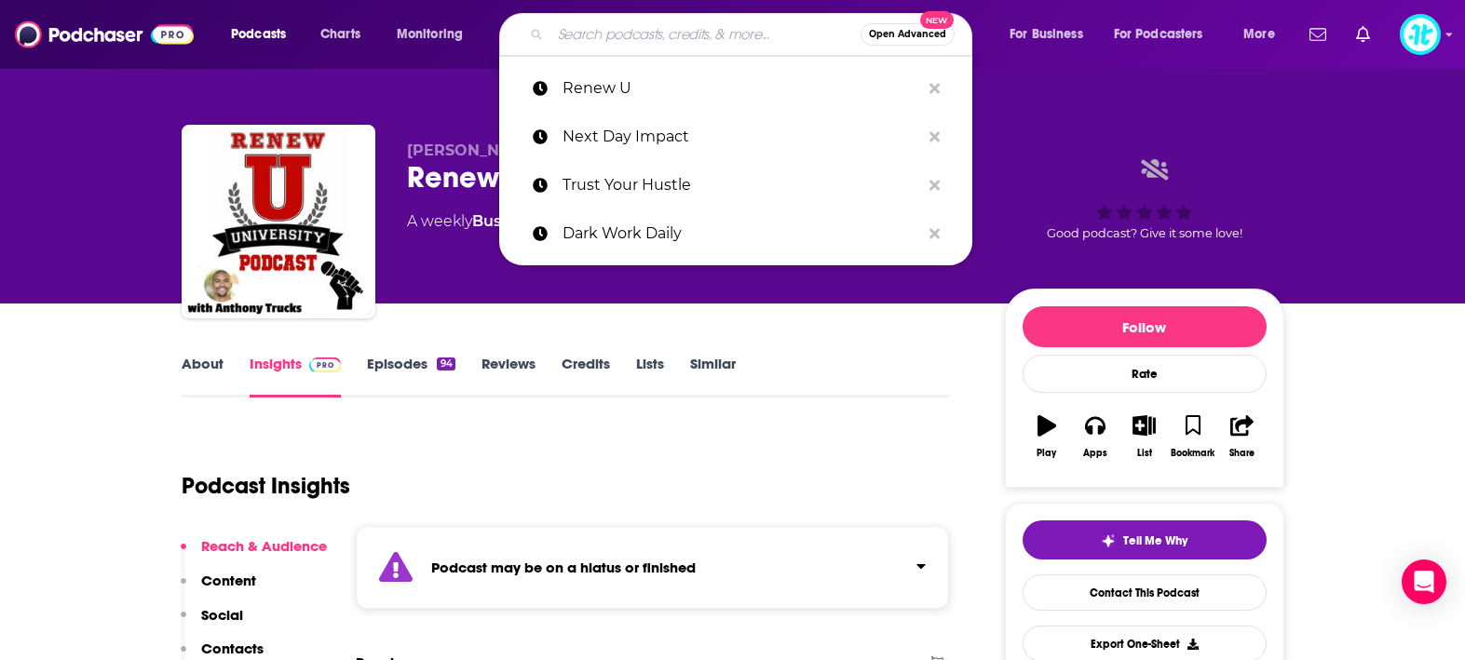
click at [642, 35] on input "Search podcasts, credits, & more..." at bounding box center [706, 35] width 310 height 30
paste input "The Arthur Brooks Show"
type input "The Arthur Brooks Show"
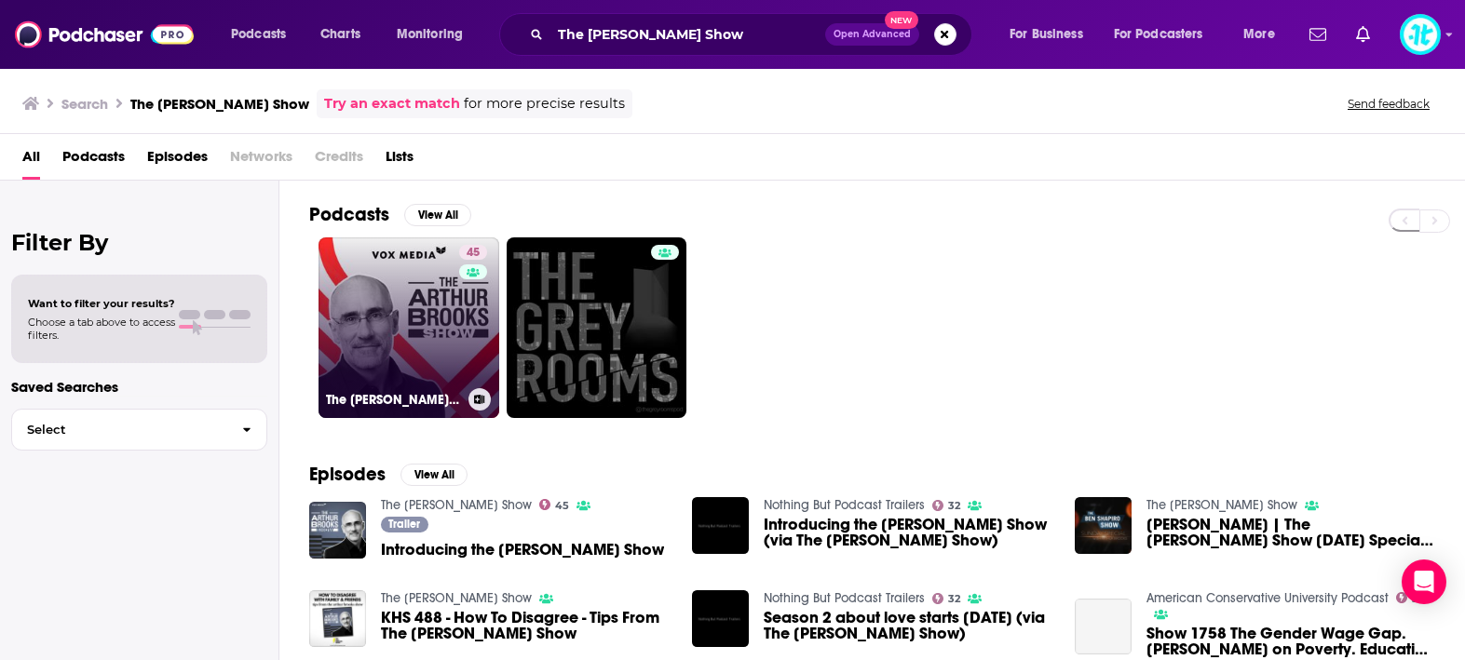
click at [386, 321] on link "45 The Arthur Brooks Show" at bounding box center [409, 328] width 181 height 181
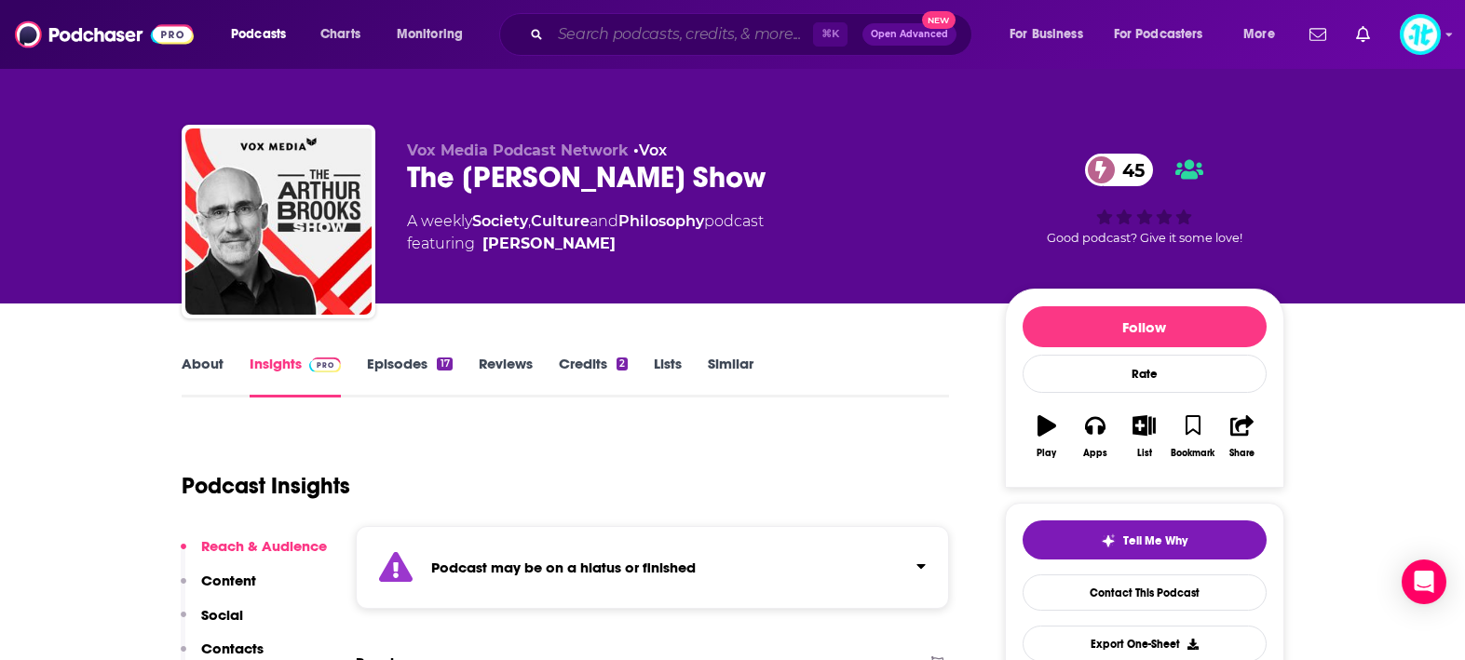
click at [606, 41] on input "Search podcasts, credits, & more..." at bounding box center [682, 35] width 263 height 30
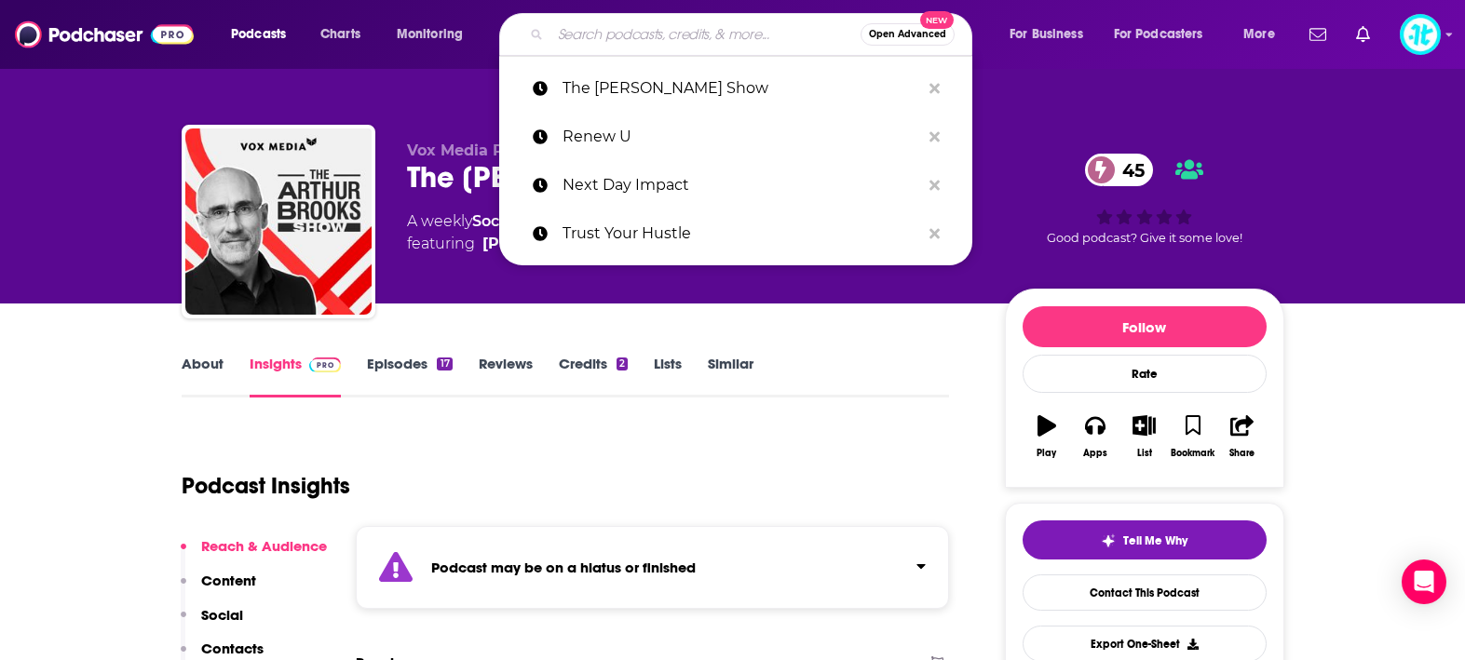
paste input "Aubrey Marcus Podcast"
type input "Aubrey Marcus Podcast"
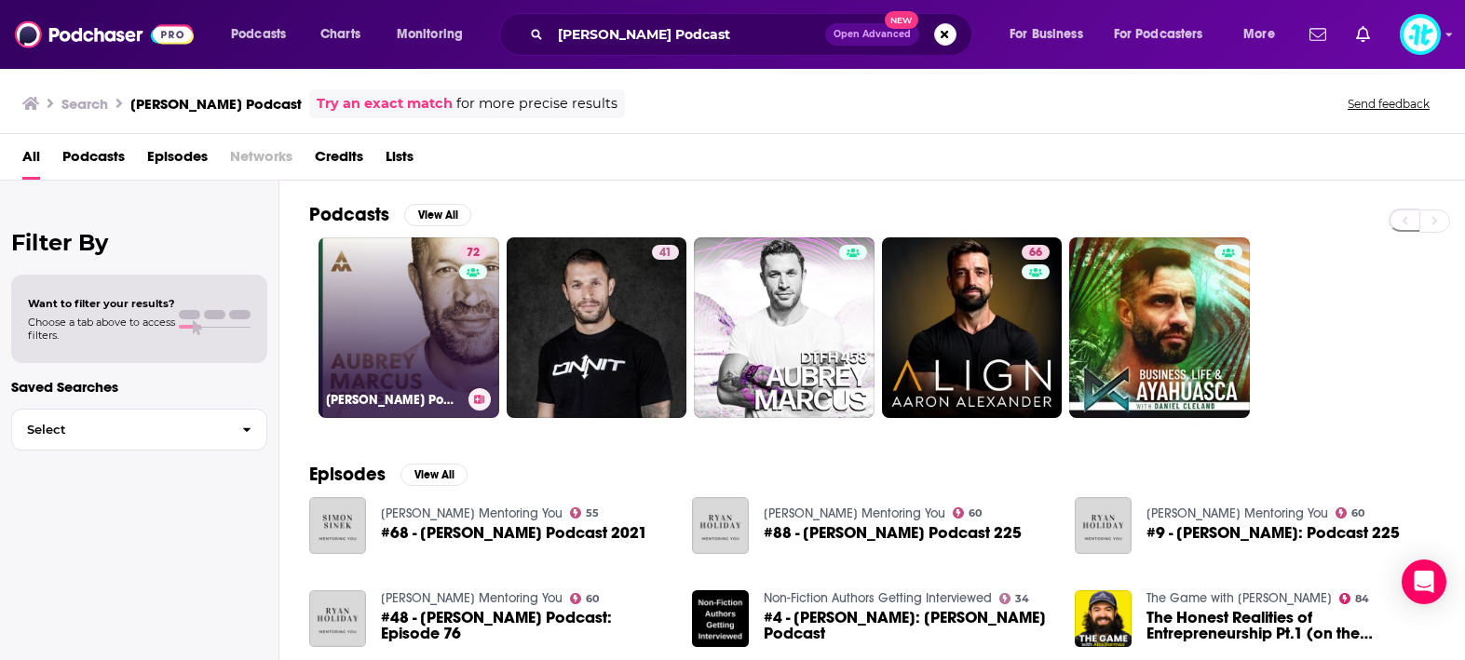
click at [431, 294] on link "72 Aubrey Marcus Podcast" at bounding box center [409, 328] width 181 height 181
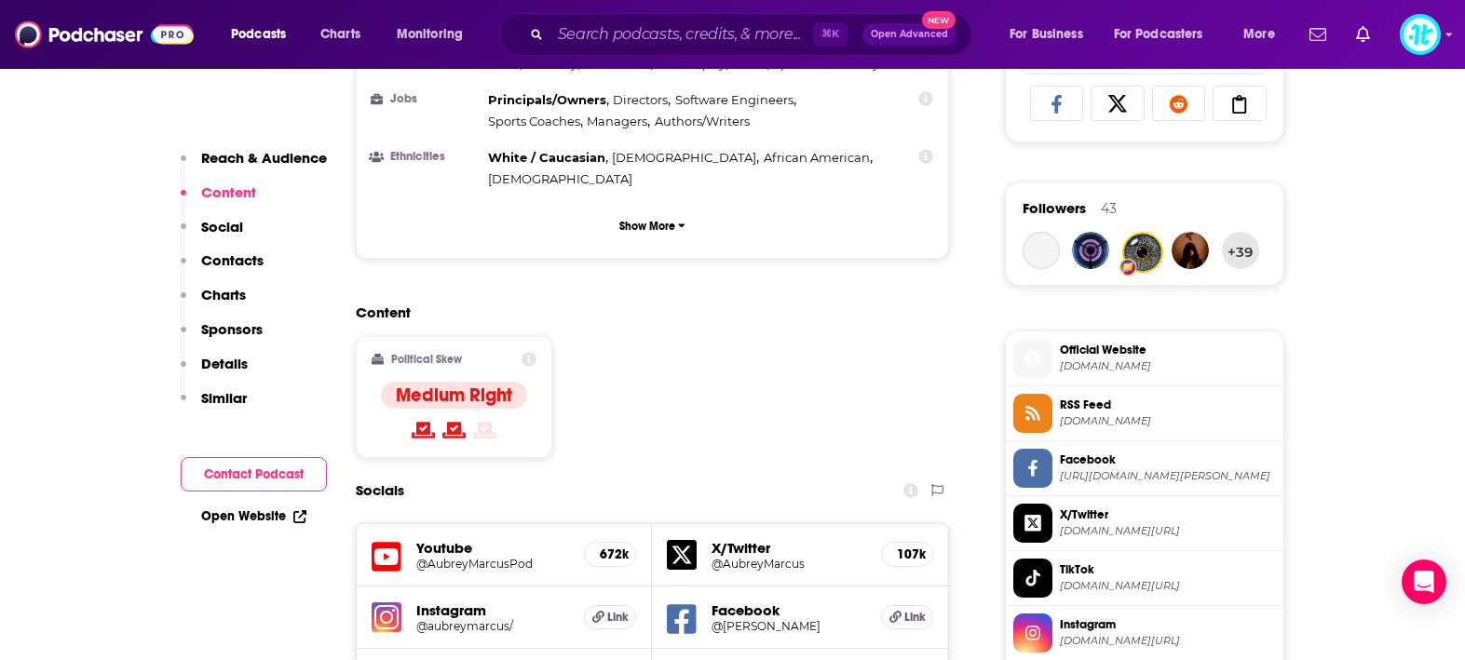
scroll to position [1258, 0]
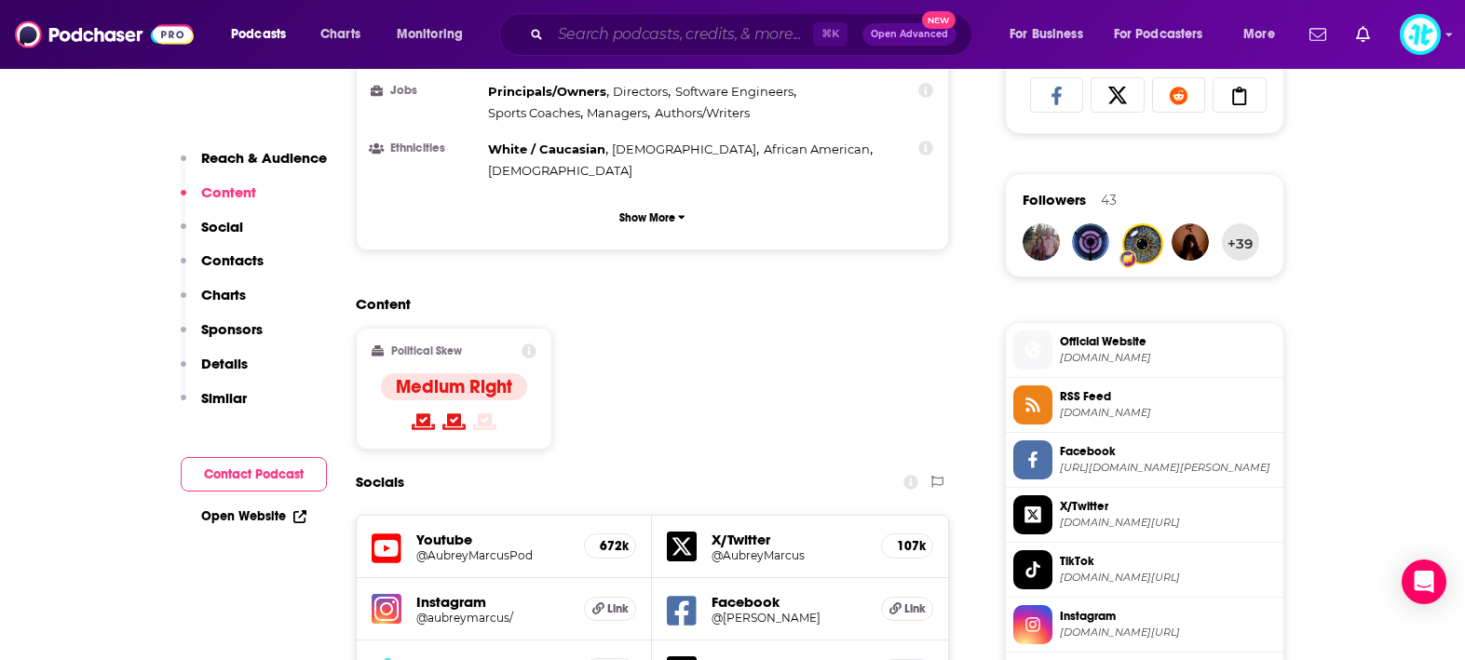
click at [718, 33] on input "Search podcasts, credits, & more..." at bounding box center [682, 35] width 263 height 30
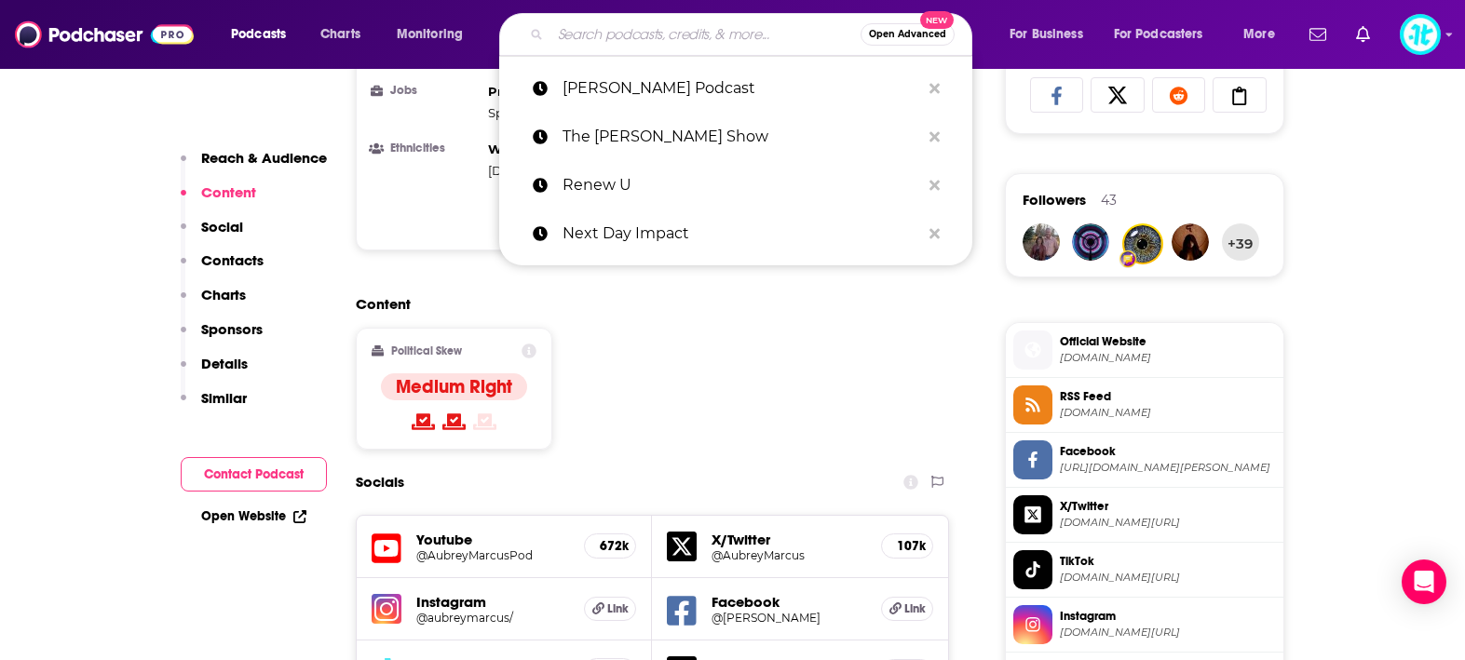
paste input "Was It Real? The Hills Rewatch"
type input "Was It Real? The Hills Rewatch"
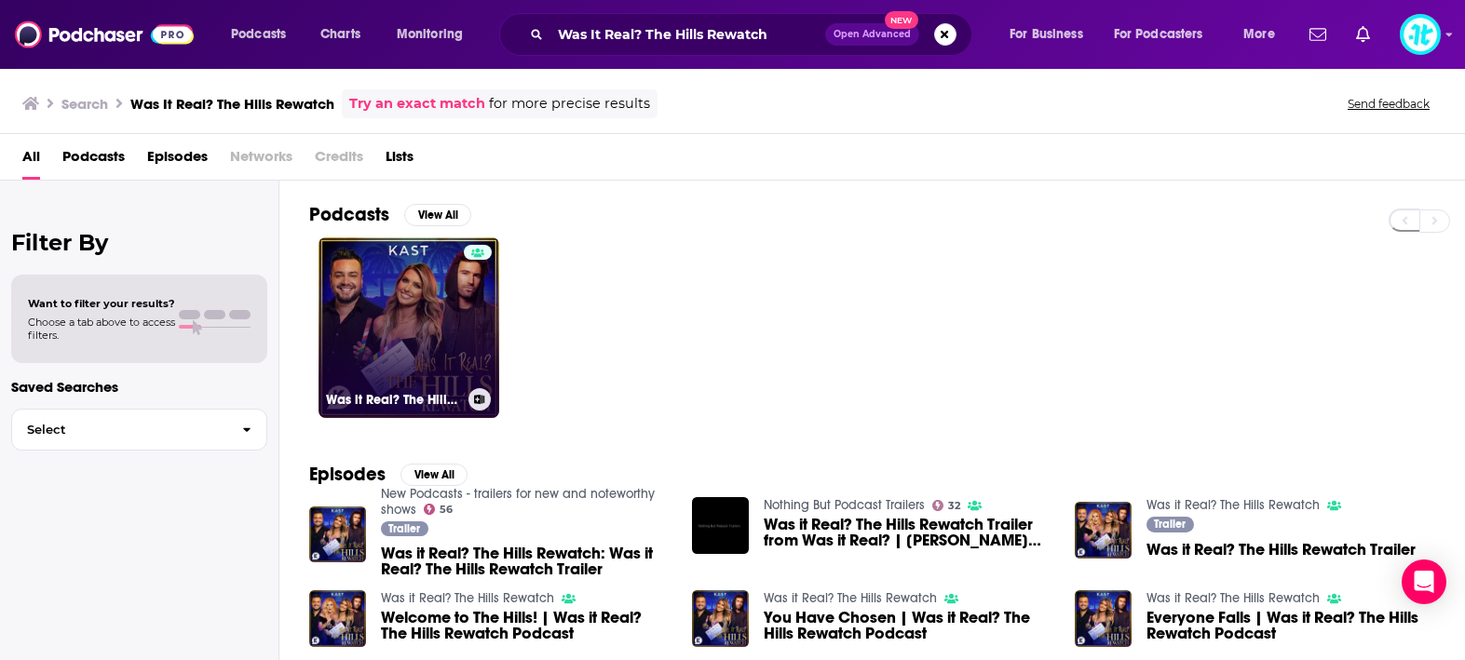
click at [442, 306] on link "Was it Real? The Hills Rewatch" at bounding box center [409, 328] width 181 height 181
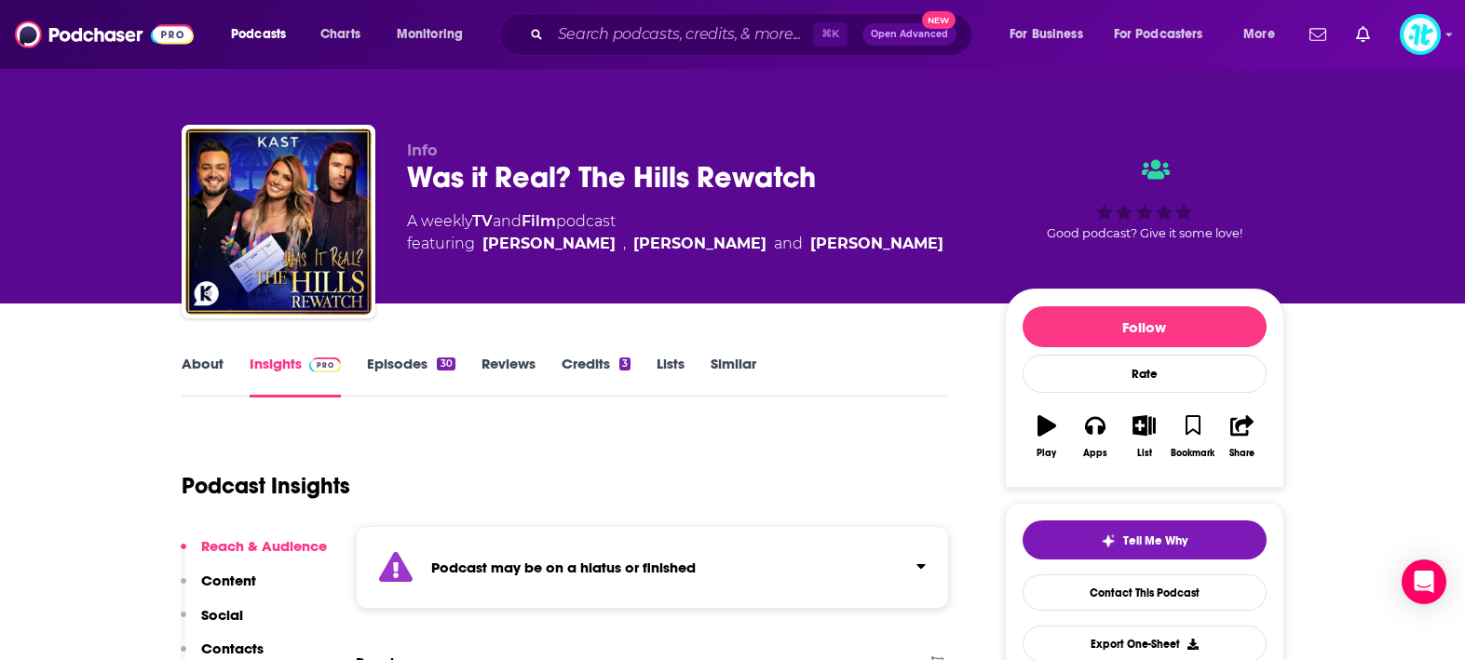
scroll to position [14, 0]
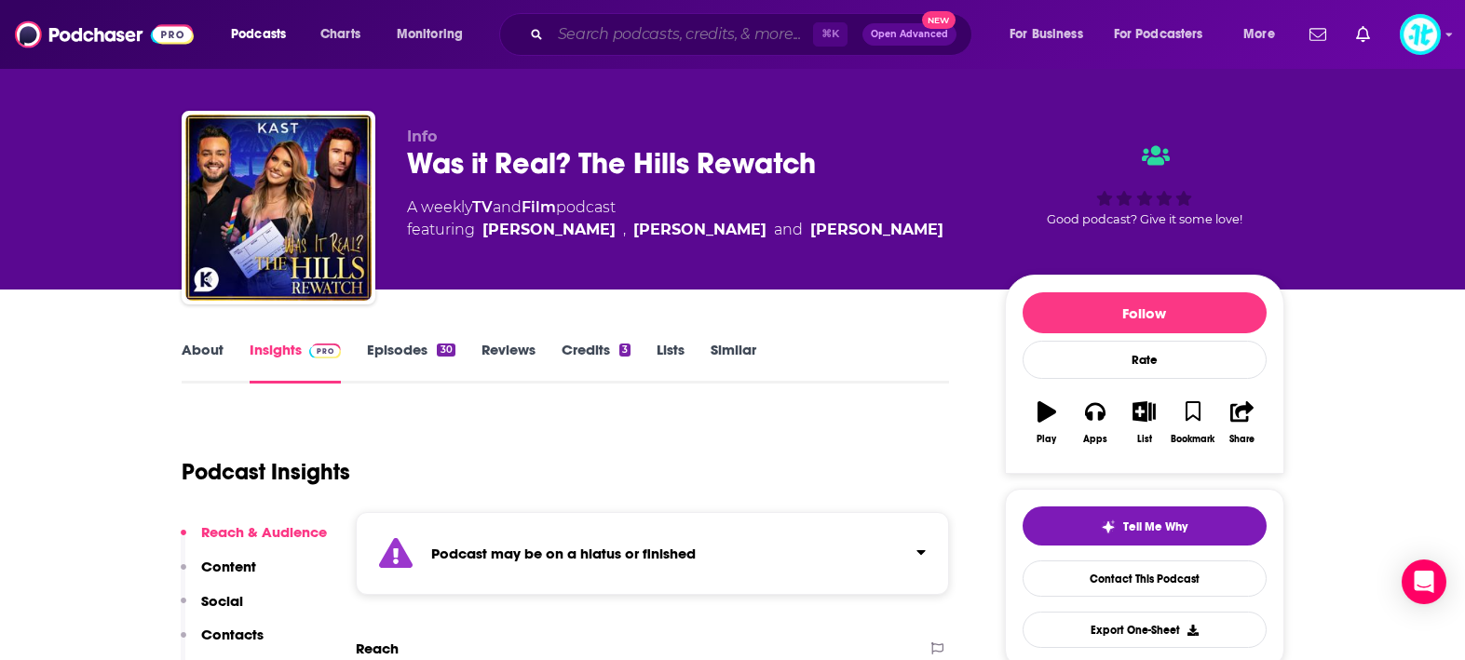
click at [714, 31] on input "Search podcasts, credits, & more..." at bounding box center [682, 35] width 263 height 30
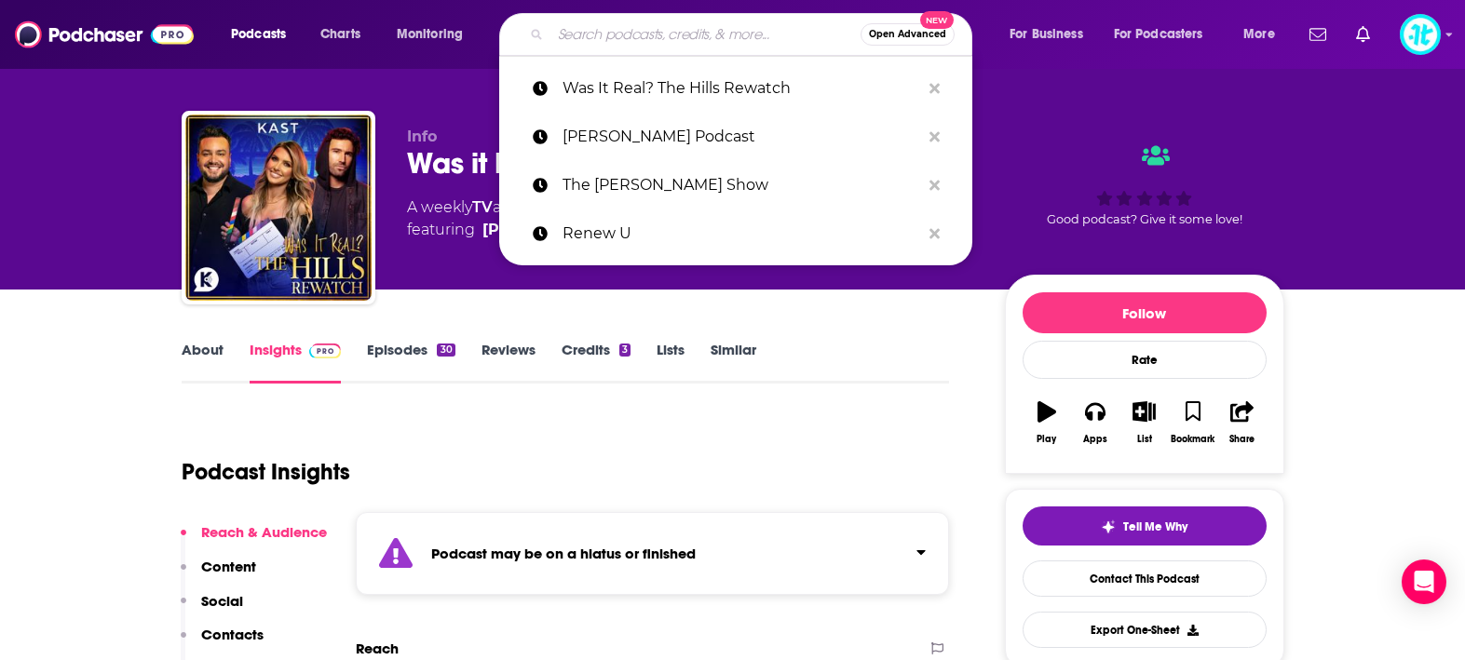
paste input "On Health for Women"
type input "On Health for Women"
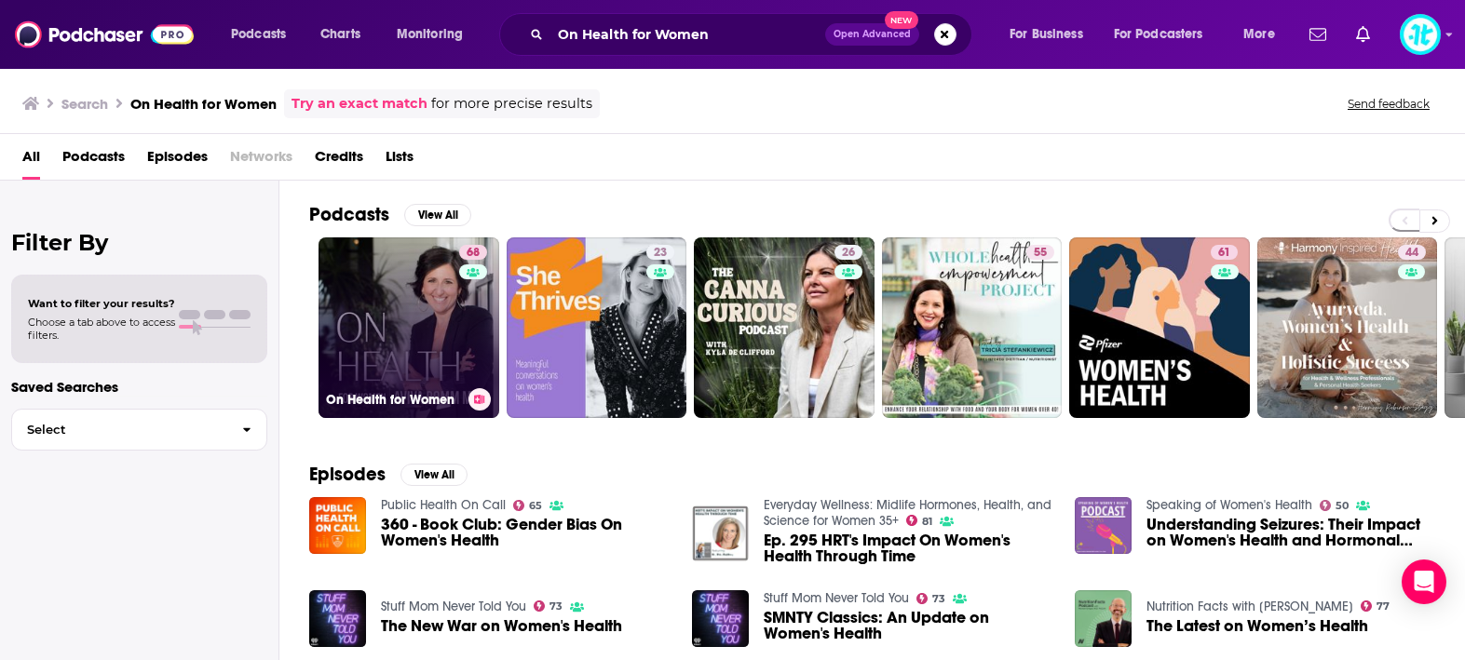
click at [426, 296] on link "68 On Health for Women" at bounding box center [409, 328] width 181 height 181
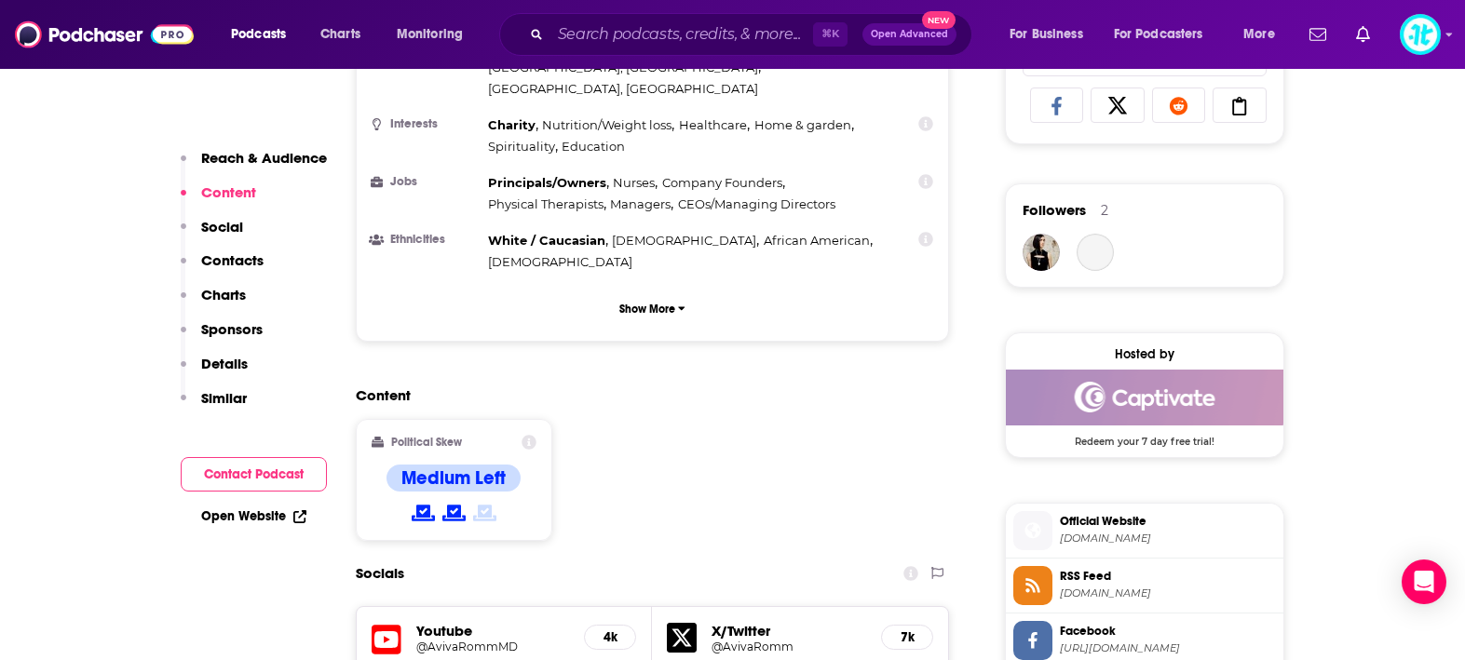
scroll to position [1306, 0]
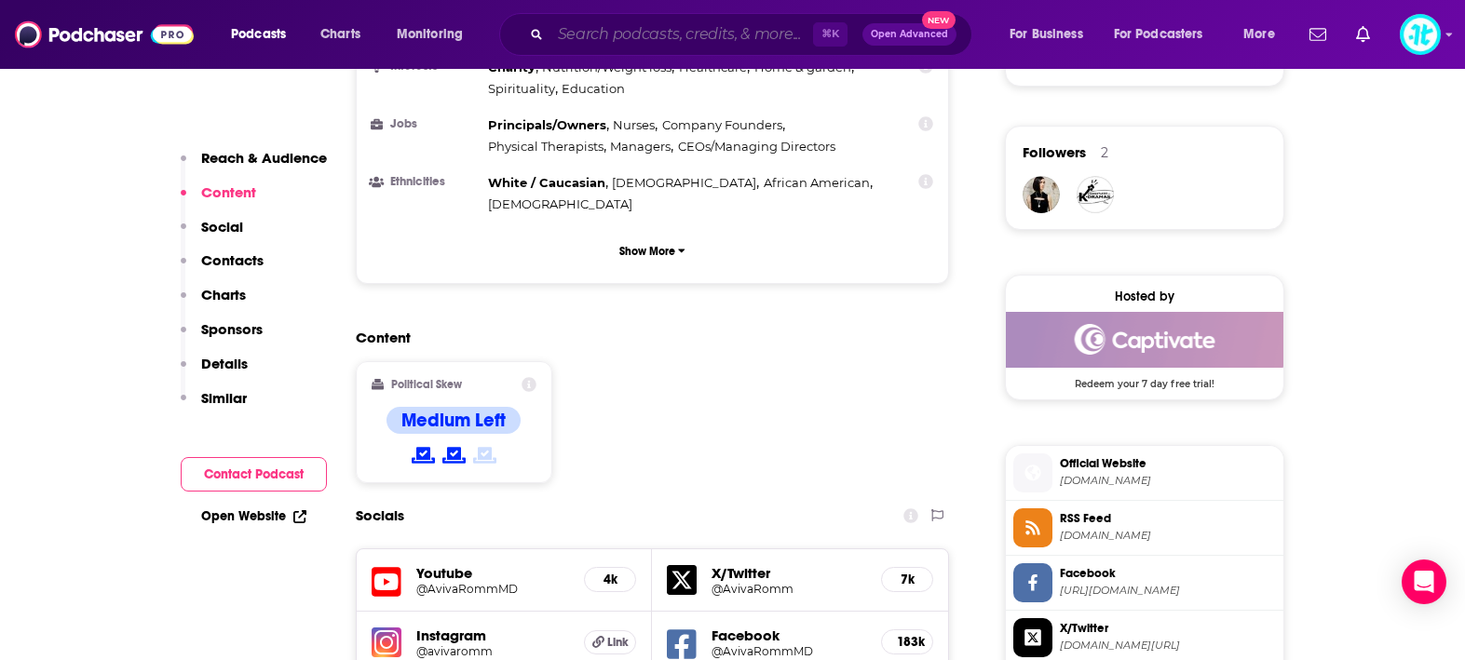
click at [718, 41] on input "Search podcasts, credits, & more..." at bounding box center [682, 35] width 263 height 30
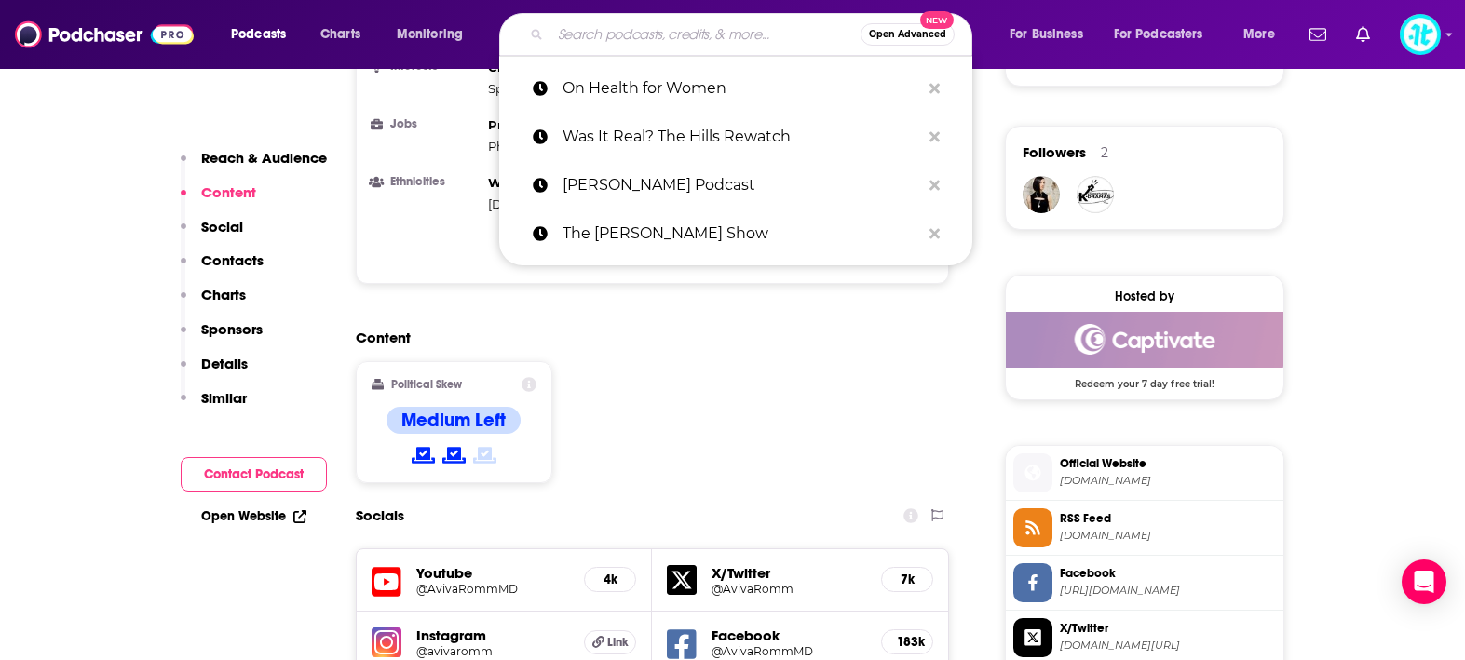
paste input "Remade in America"
type input "Remade in America"
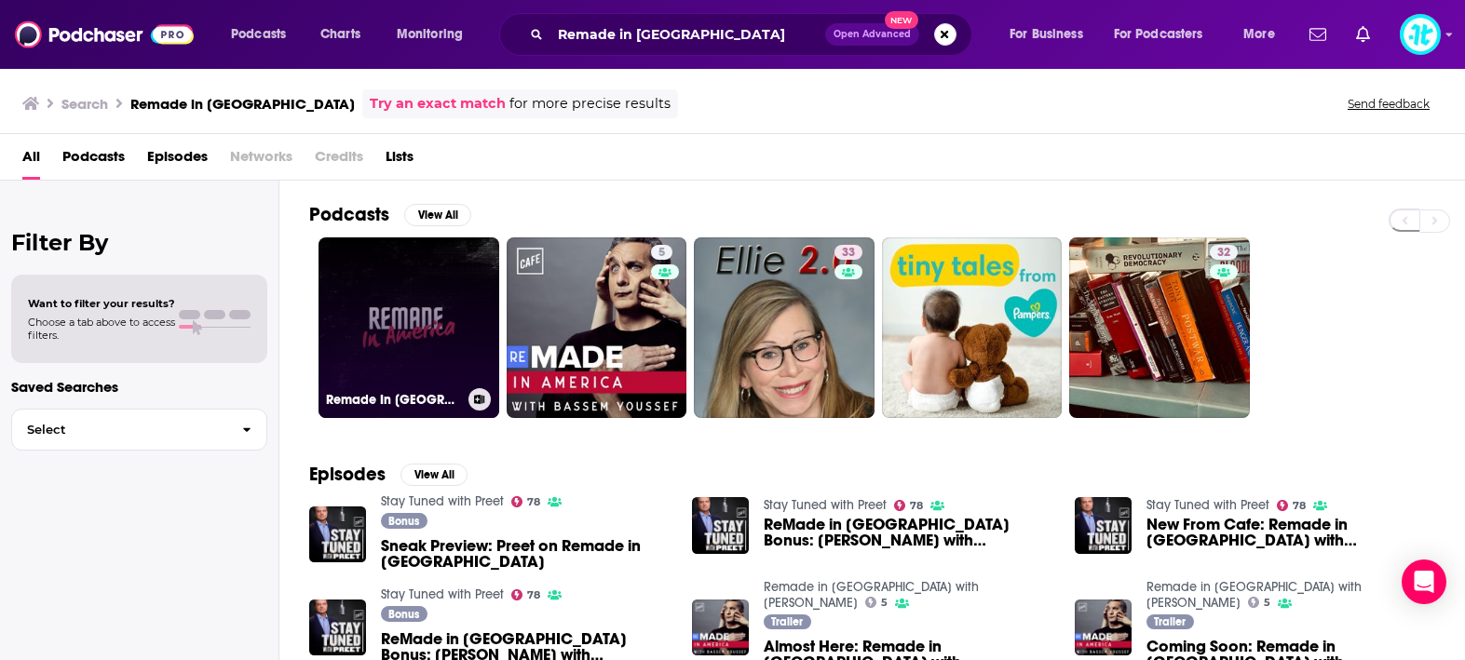
click at [423, 296] on link "Remade In America" at bounding box center [409, 328] width 181 height 181
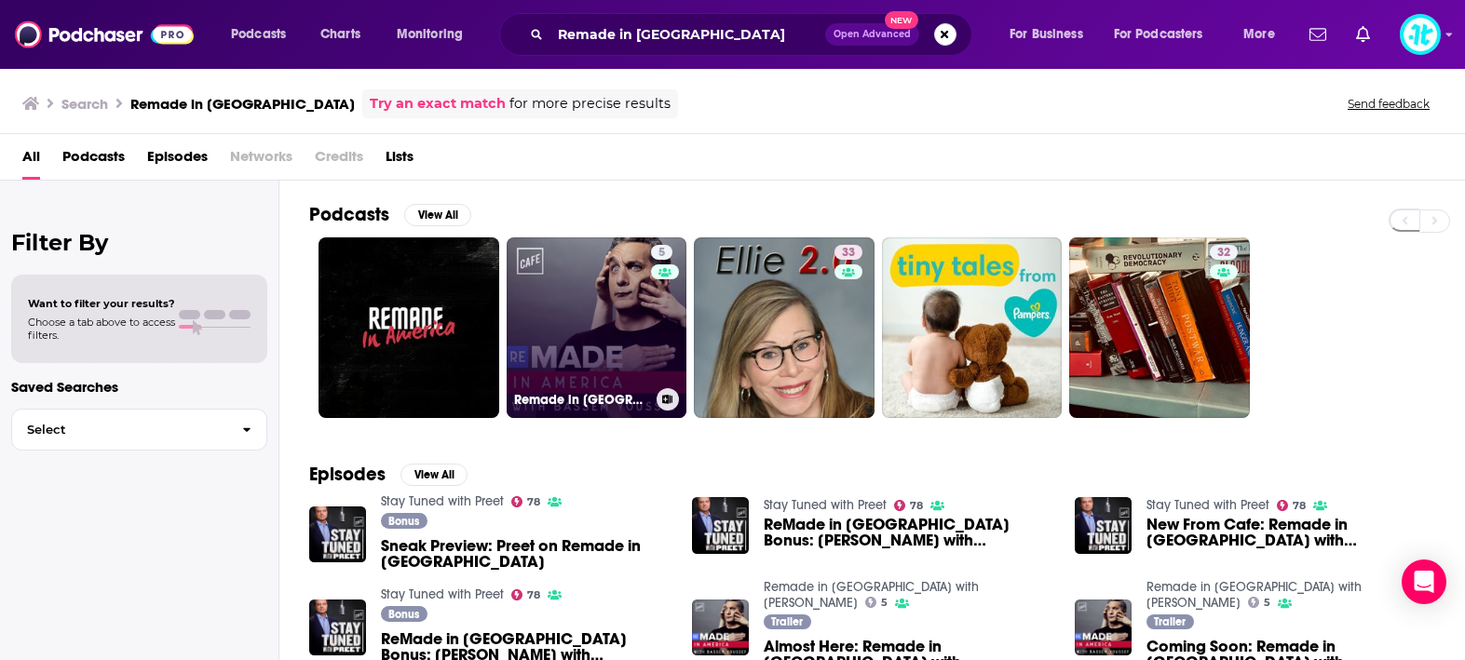
click at [573, 338] on link "5 Remade in America with Bassem Youssef" at bounding box center [597, 328] width 181 height 181
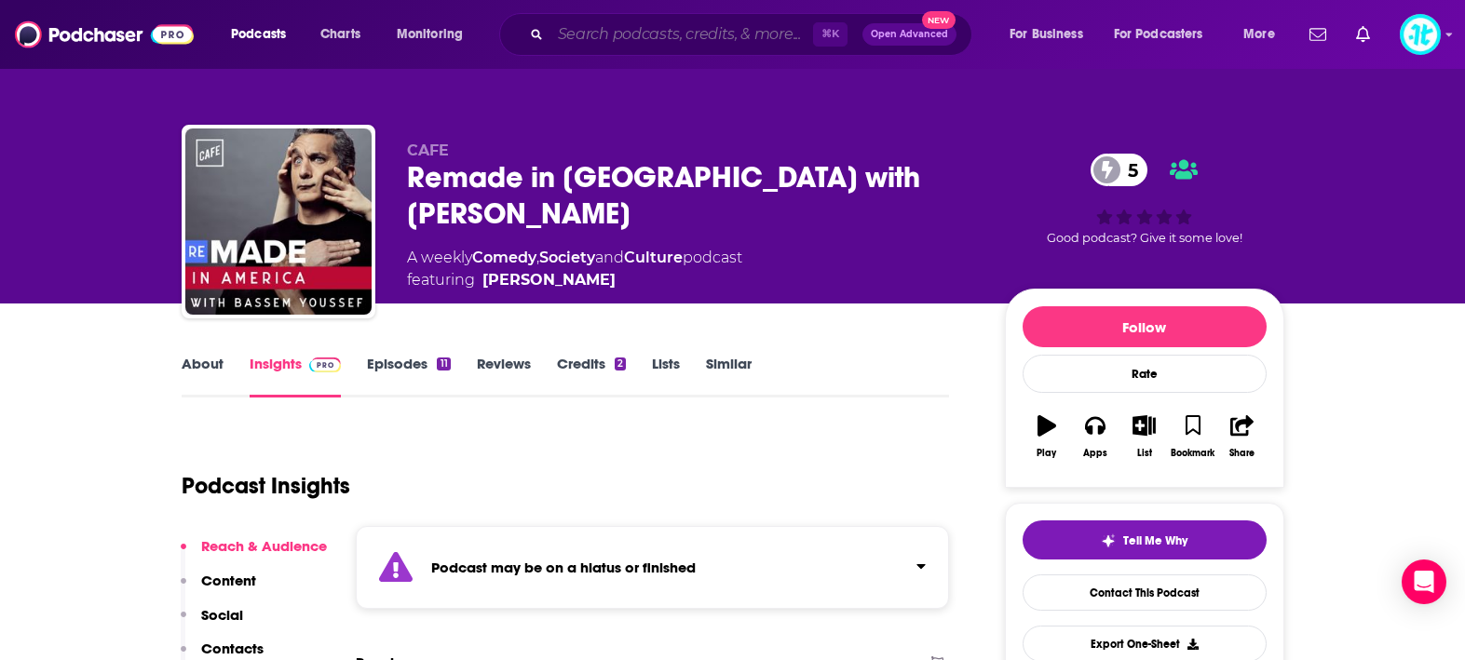
click at [689, 35] on input "Search podcasts, credits, & more..." at bounding box center [682, 35] width 263 height 30
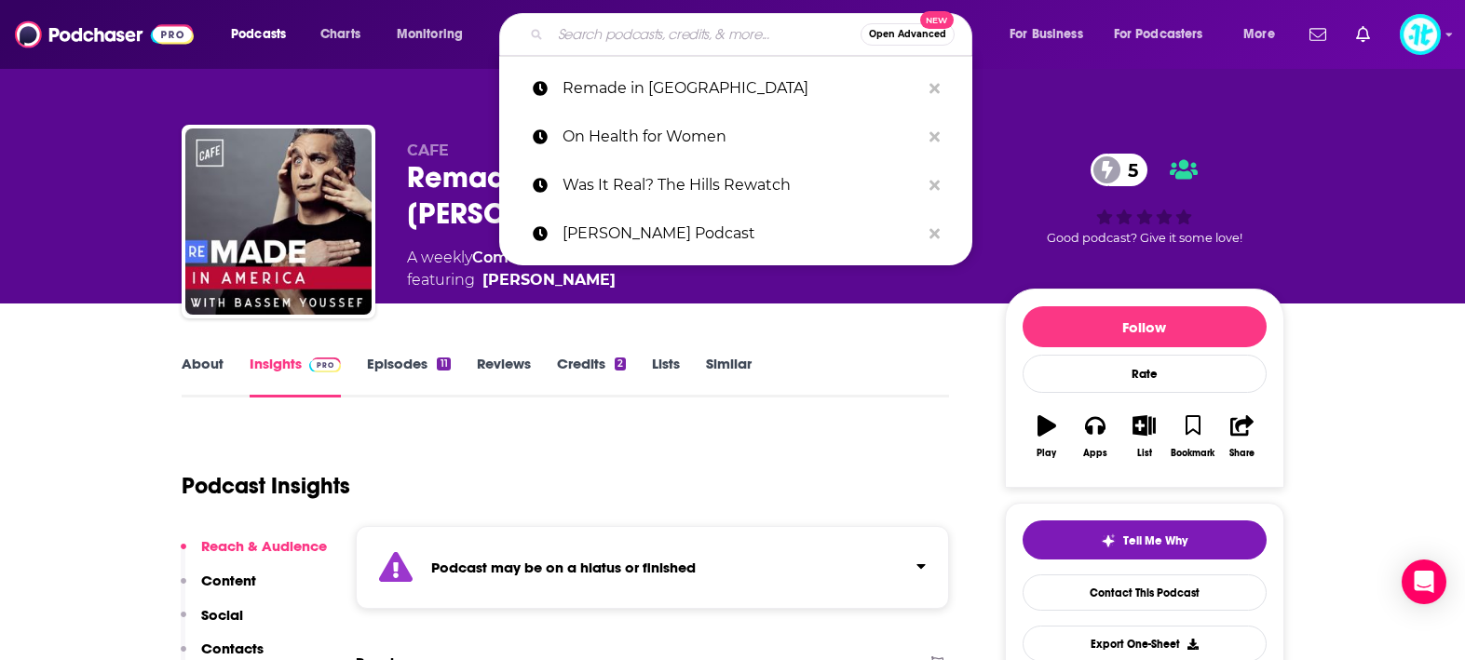
paste input "The Bedros Keuilian Show"
type input "The Bedros Keuilian Show"
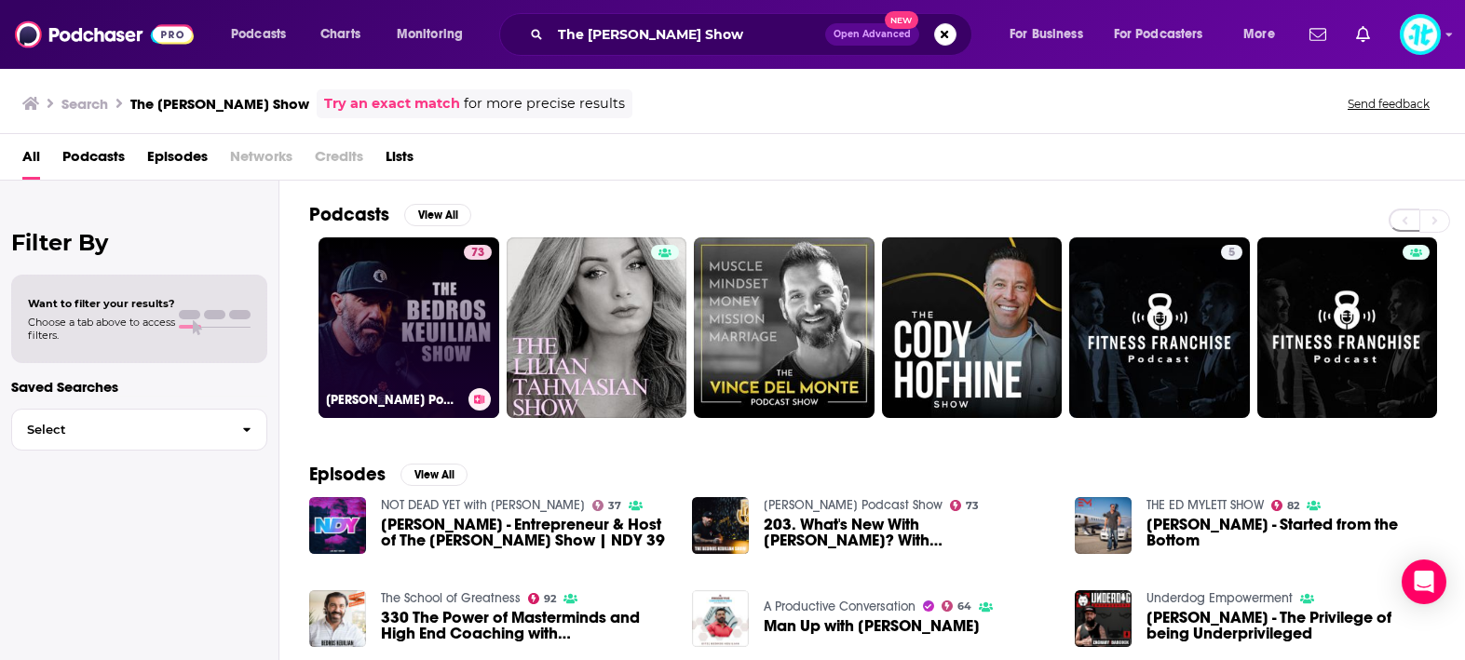
click at [437, 309] on link "73 Bedros Keuilian Podcast Show" at bounding box center [409, 328] width 181 height 181
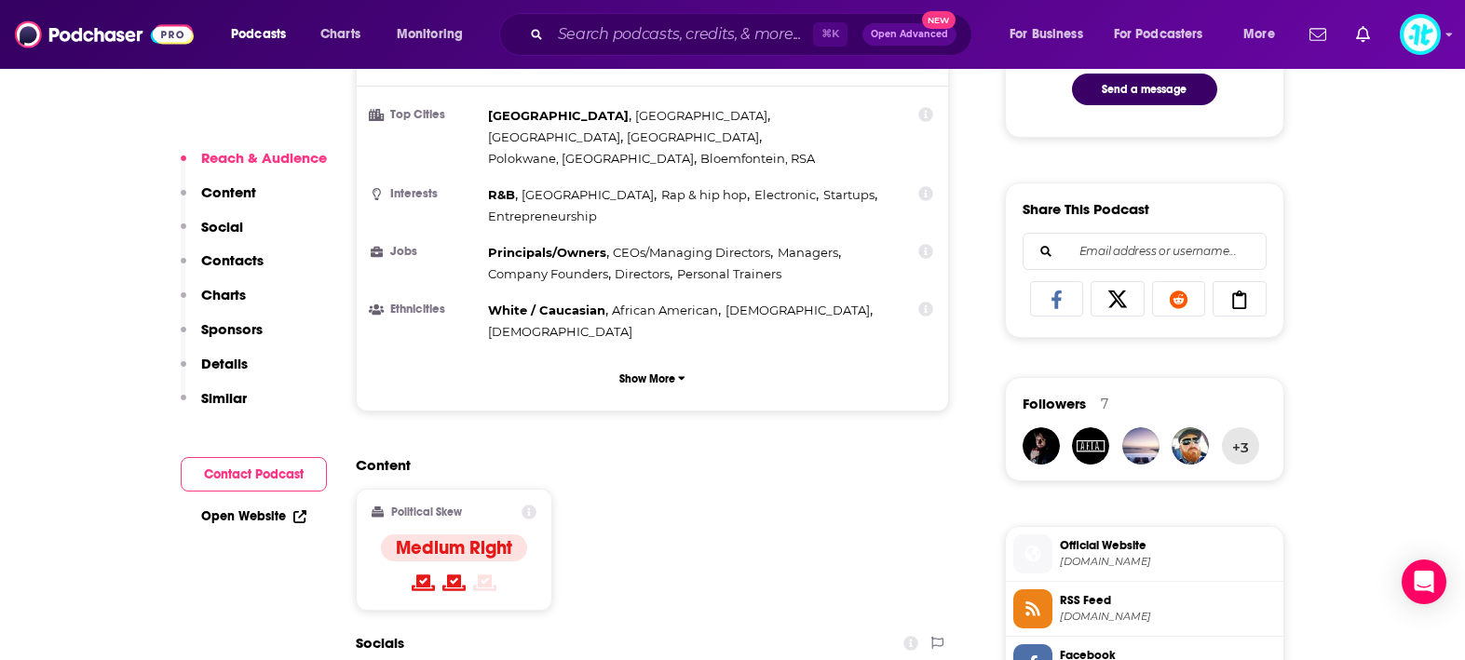
scroll to position [1105, 0]
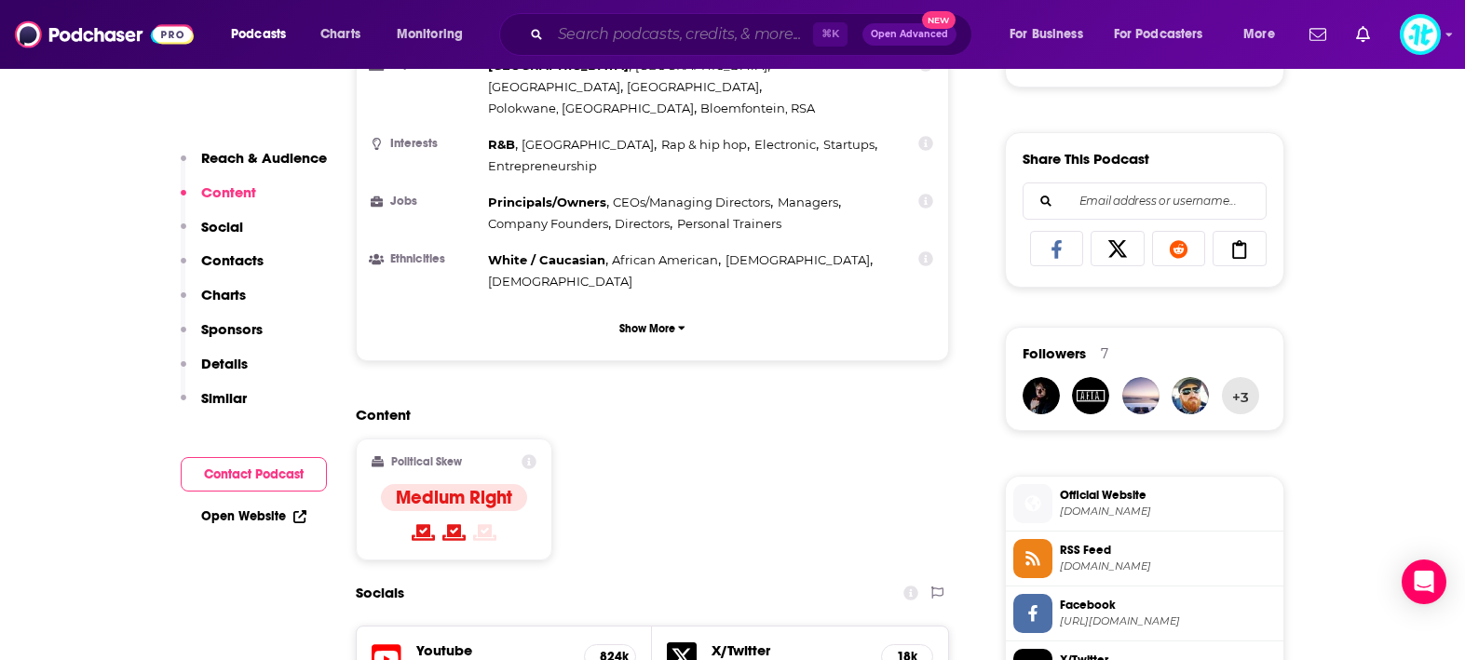
click at [717, 34] on input "Search podcasts, credits, & more..." at bounding box center [682, 35] width 263 height 30
paste input "The Metabolic Classroom"
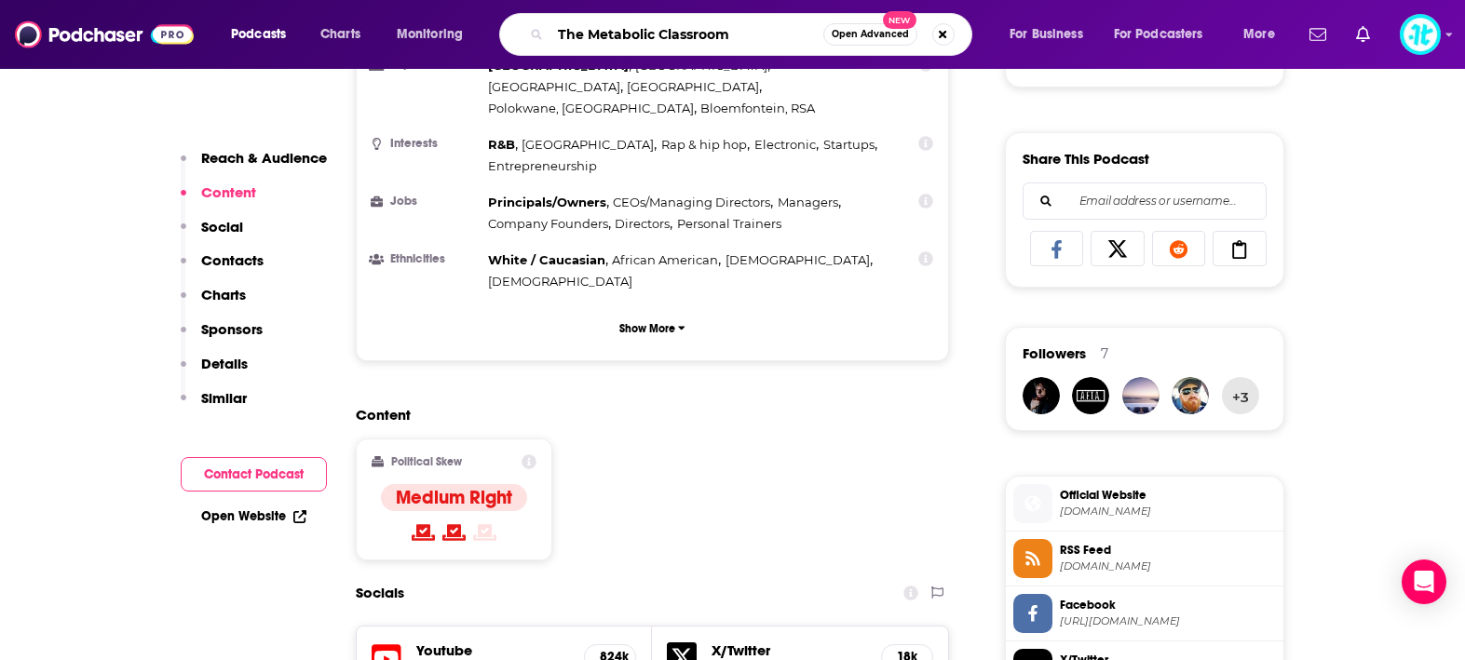
type input "The Metabolic Classroom"
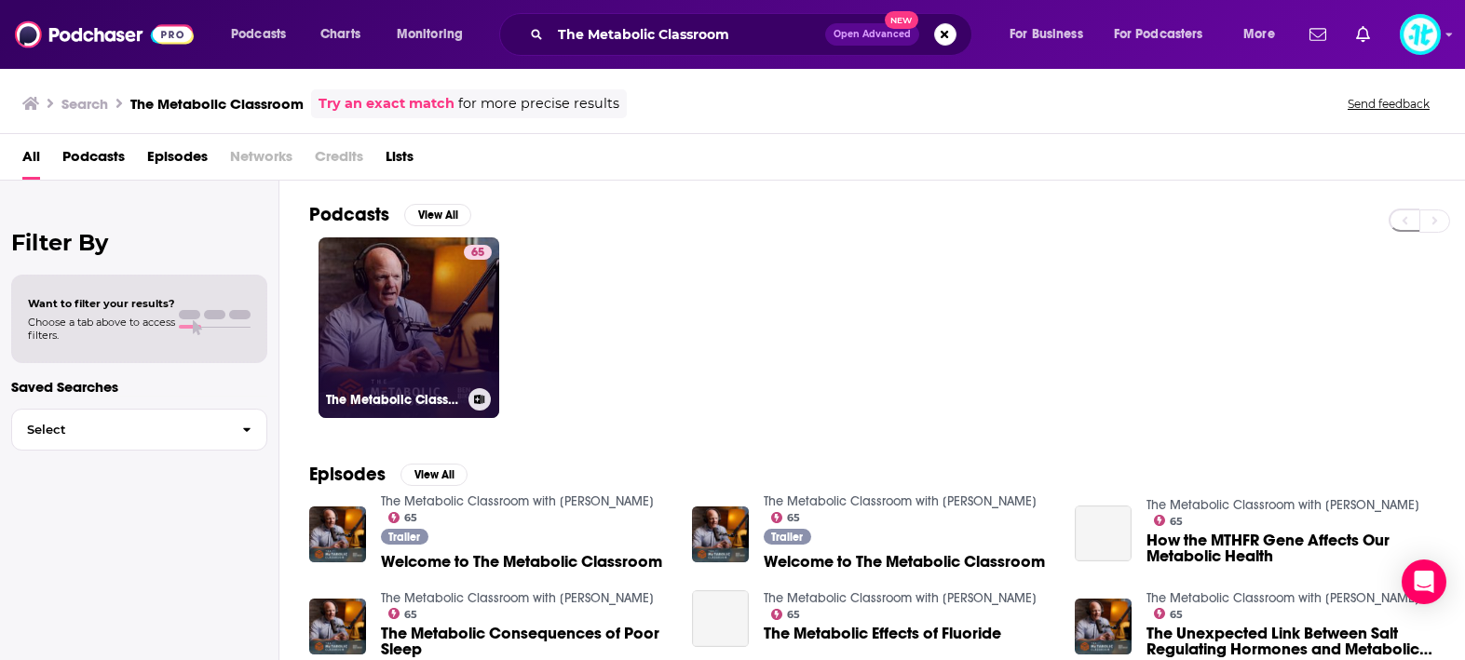
click at [465, 309] on div "65" at bounding box center [478, 316] width 28 height 143
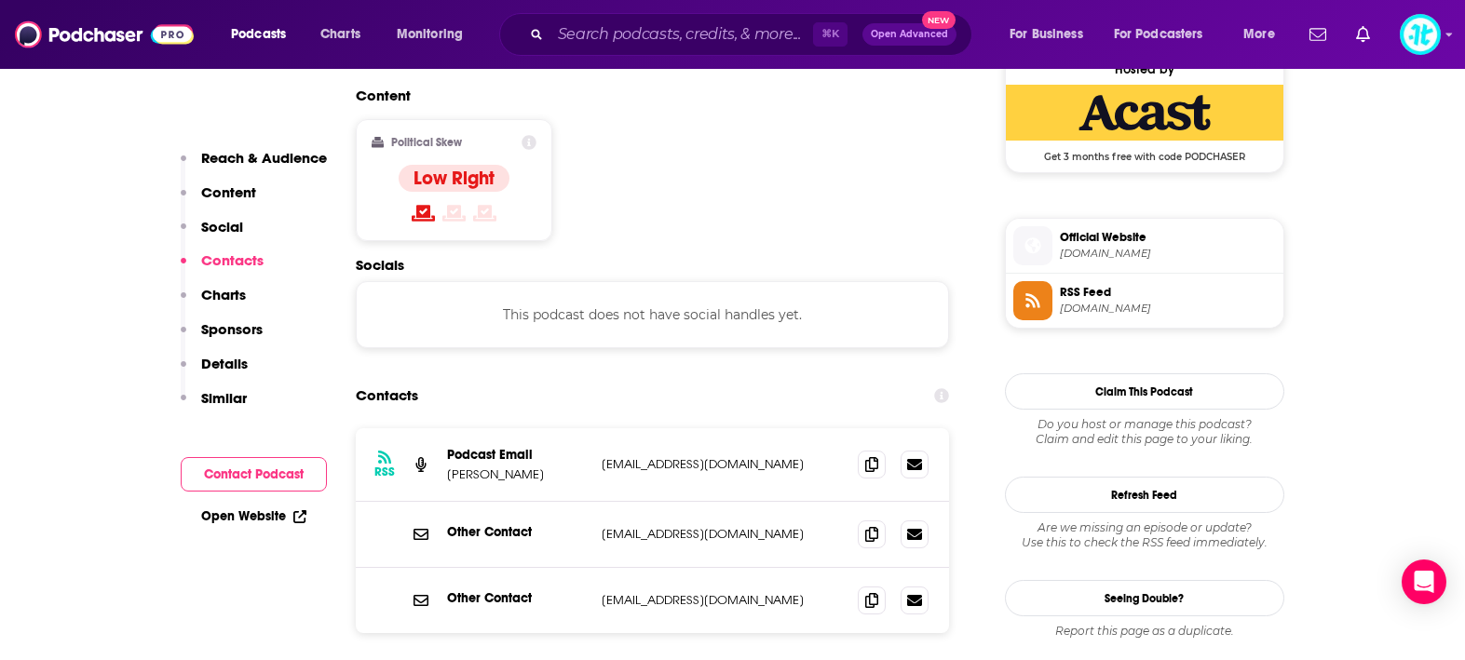
scroll to position [1586, 0]
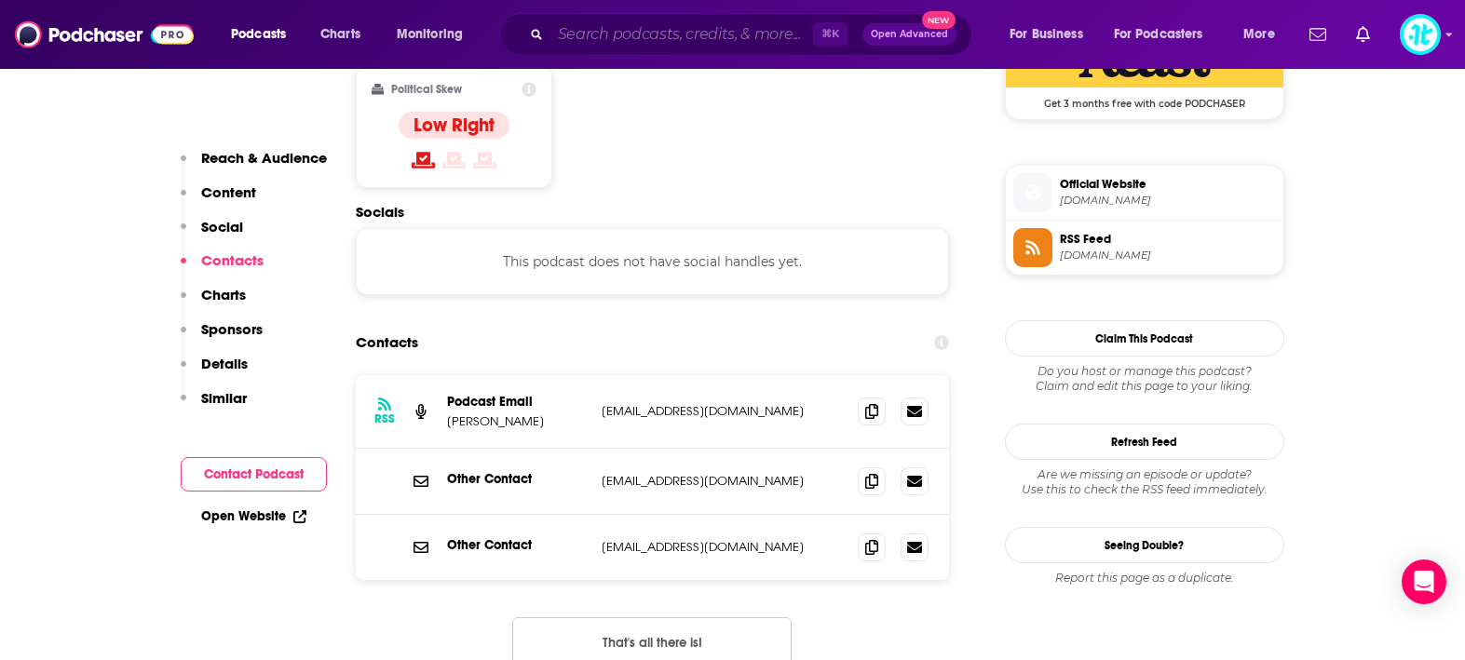
click at [745, 31] on input "Search podcasts, credits, & more..." at bounding box center [682, 35] width 263 height 30
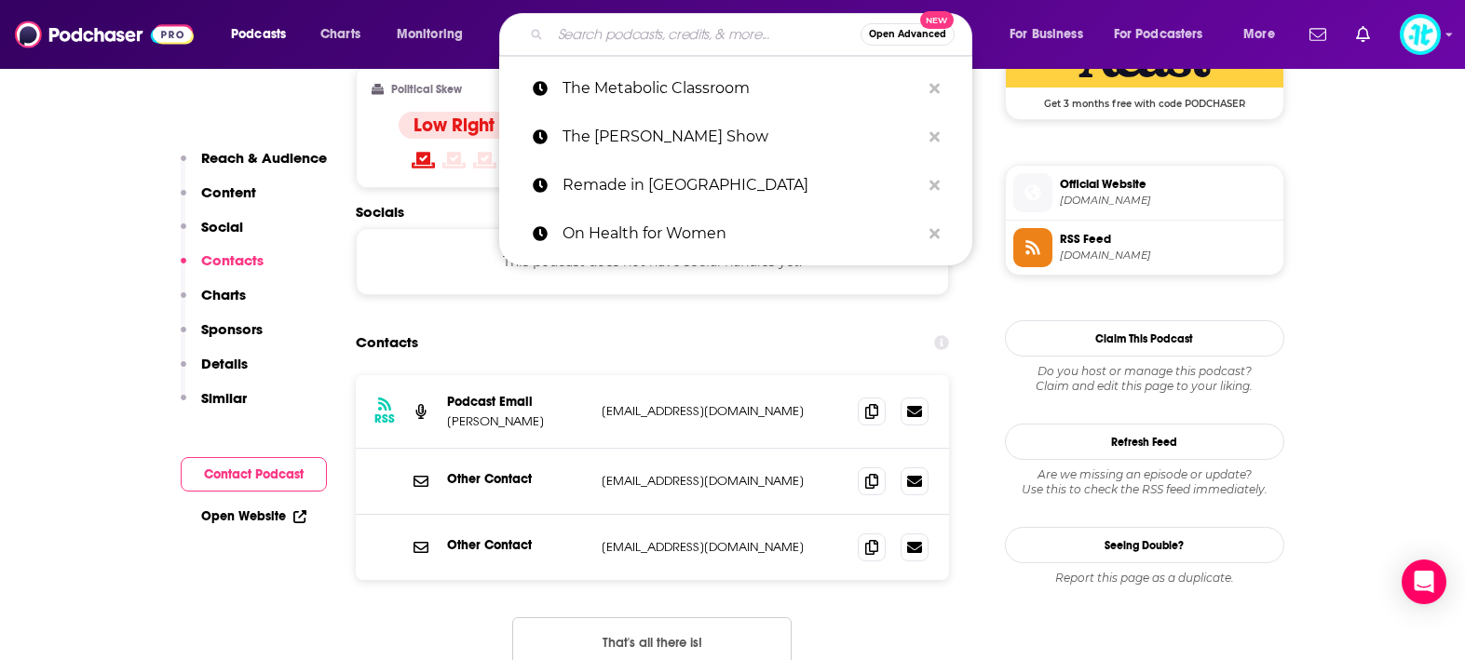
paste input "Boundless Life"
type input "Boundless Life"
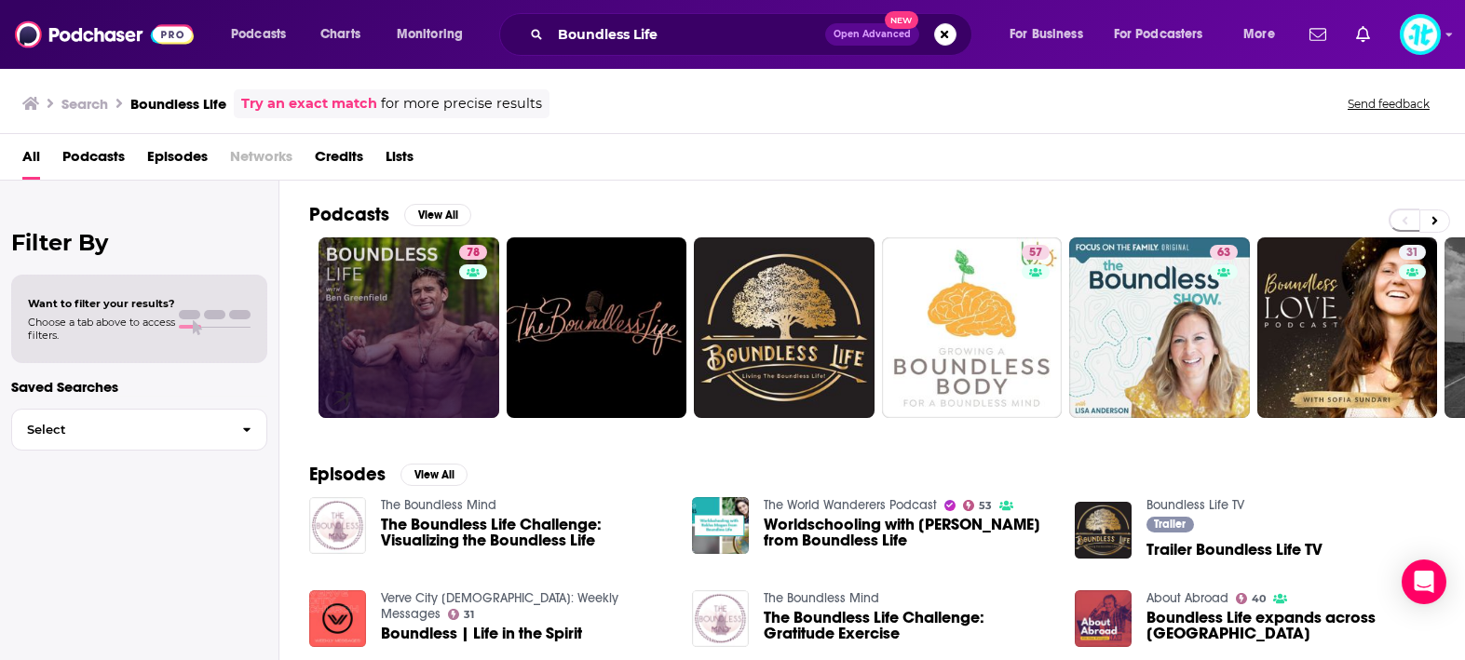
click at [450, 286] on link "78" at bounding box center [409, 328] width 181 height 181
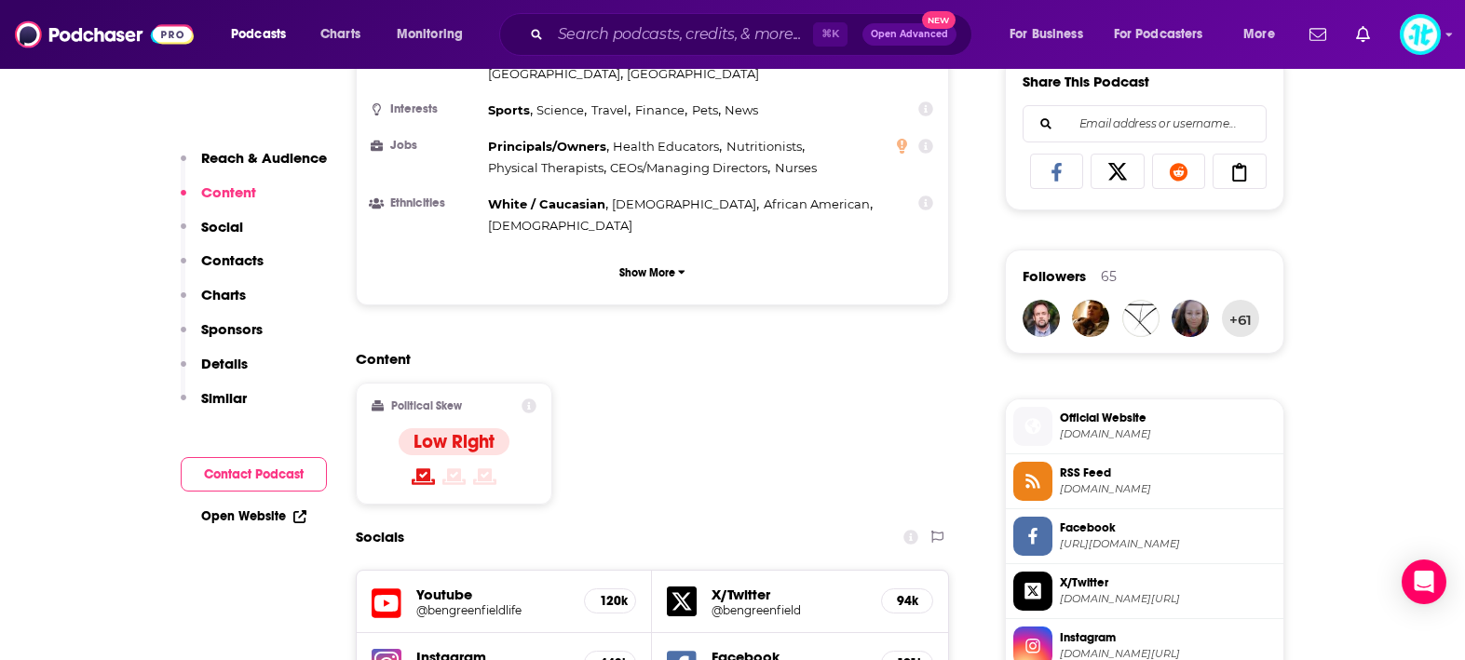
scroll to position [1188, 0]
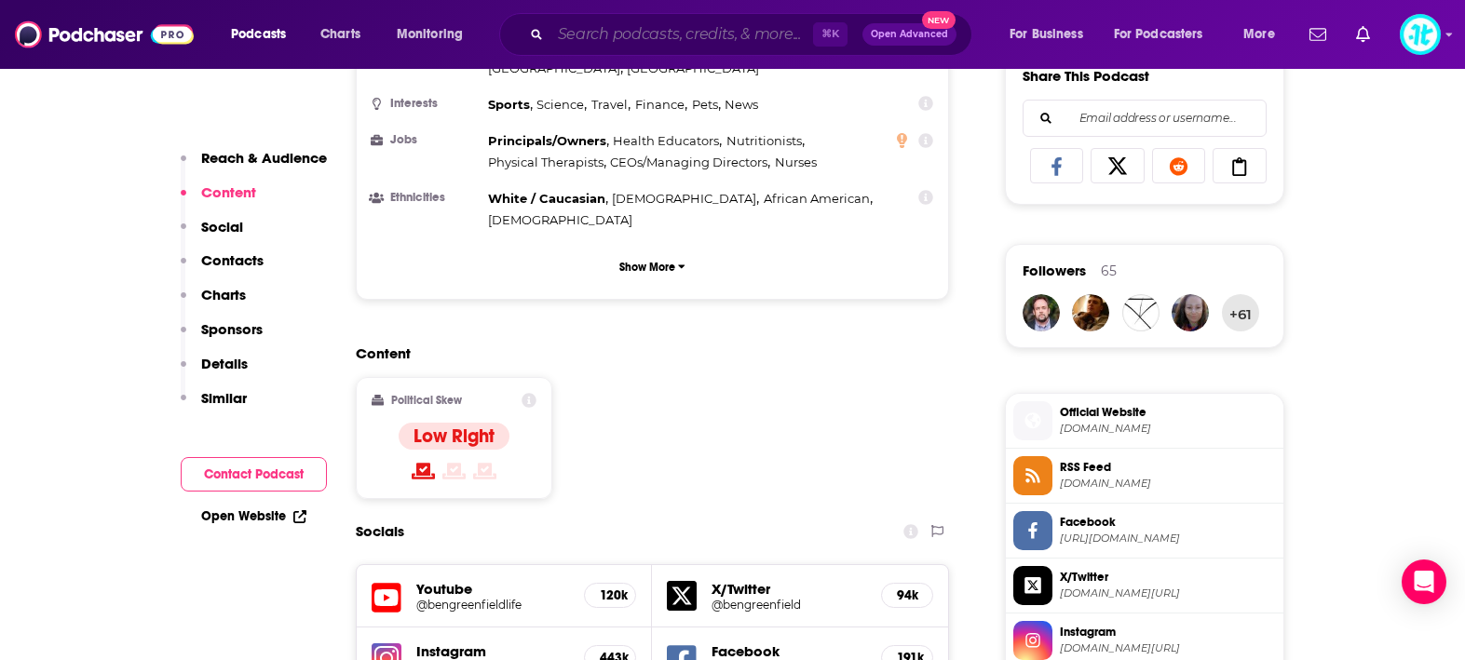
click at [629, 32] on input "Search podcasts, credits, & more..." at bounding box center [682, 35] width 263 height 30
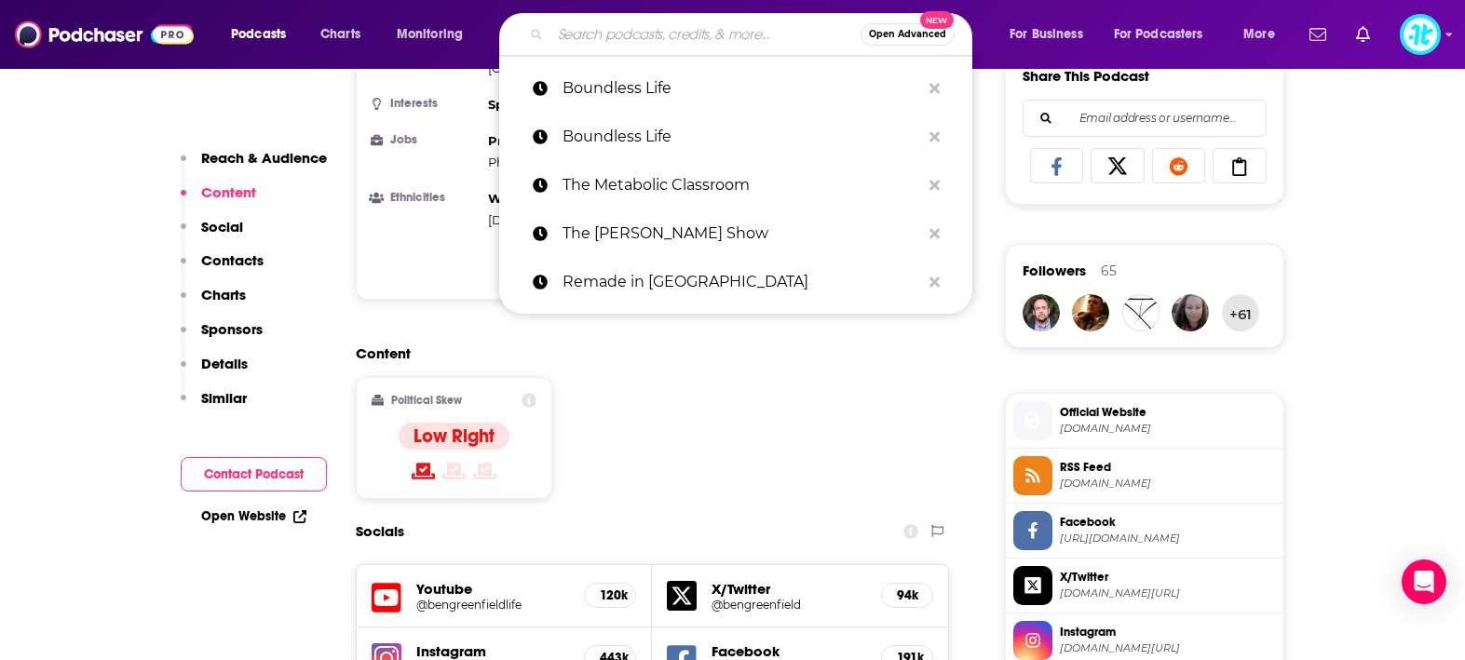
paste input "a16z"
type input "a16z"
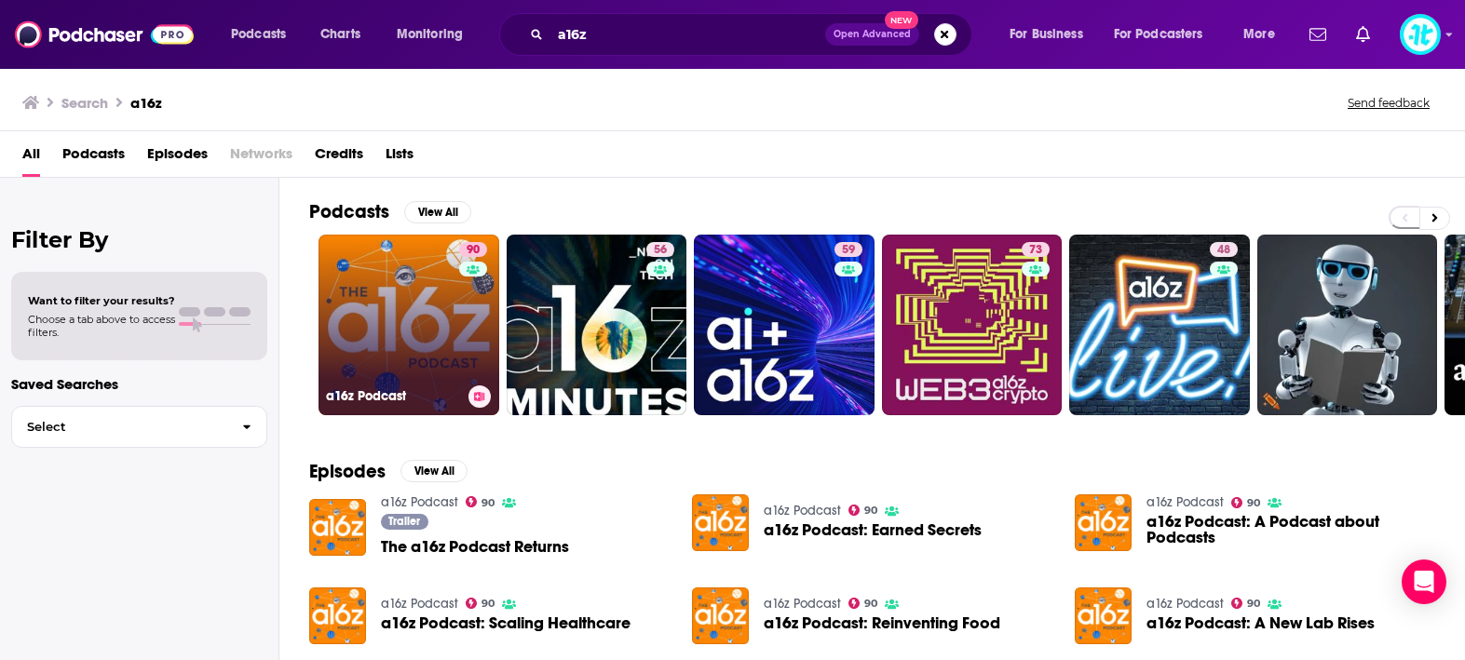
click at [425, 311] on link "90 a16z Podcast" at bounding box center [409, 325] width 181 height 181
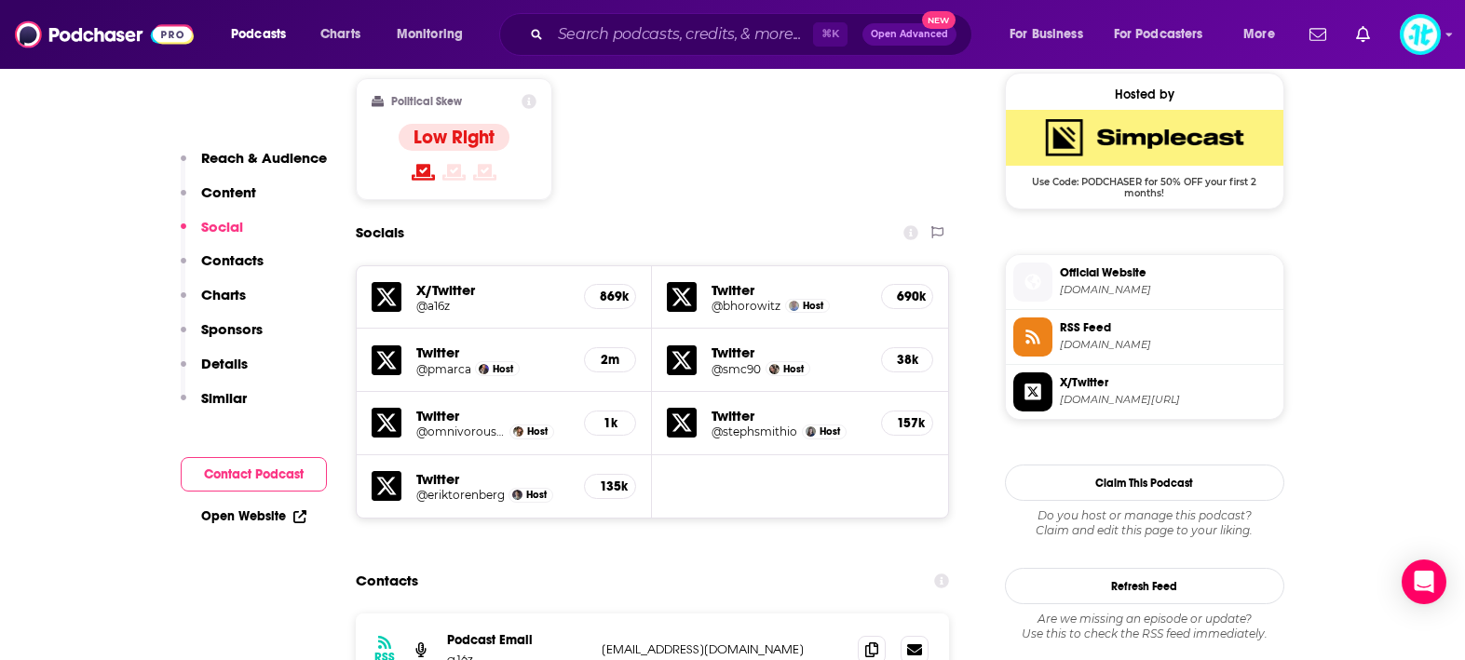
scroll to position [1539, 0]
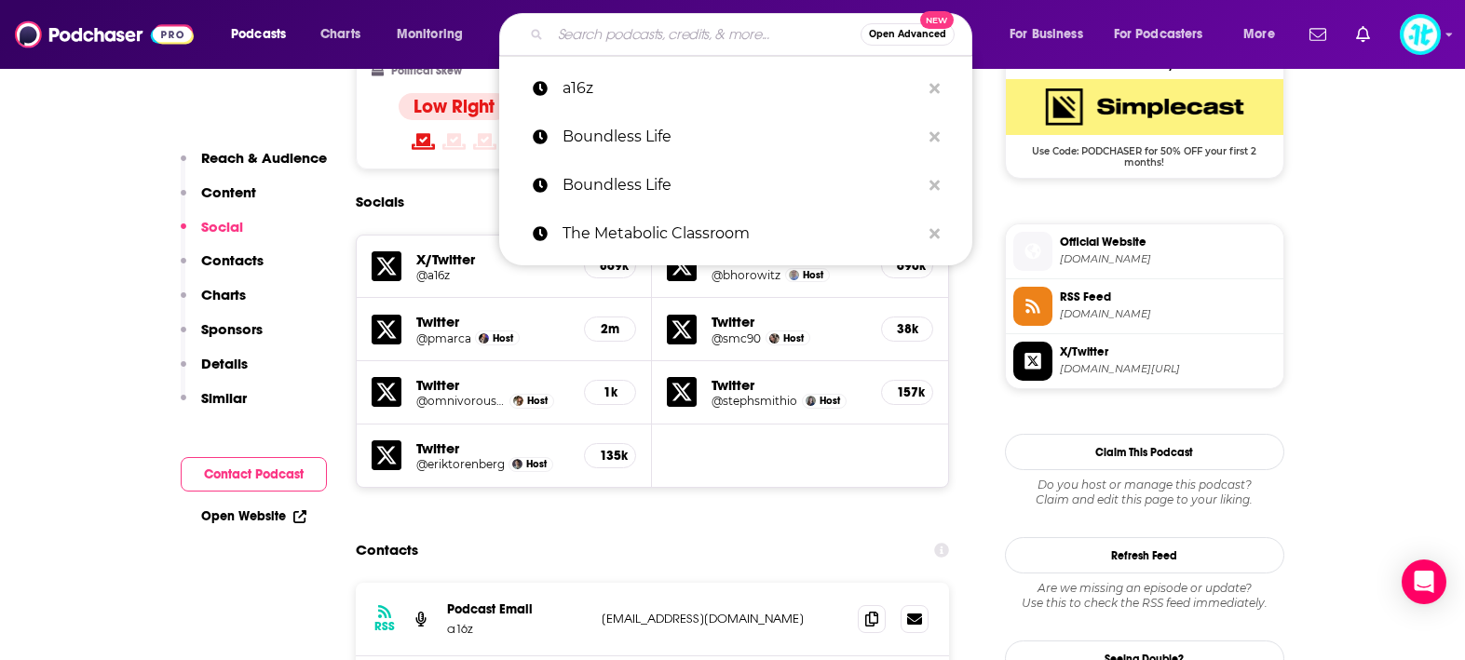
click at [722, 34] on input "Search podcasts, credits, & more..." at bounding box center [706, 35] width 310 height 30
paste input "Muscle Intelligence"
type input "Muscle Intelligence"
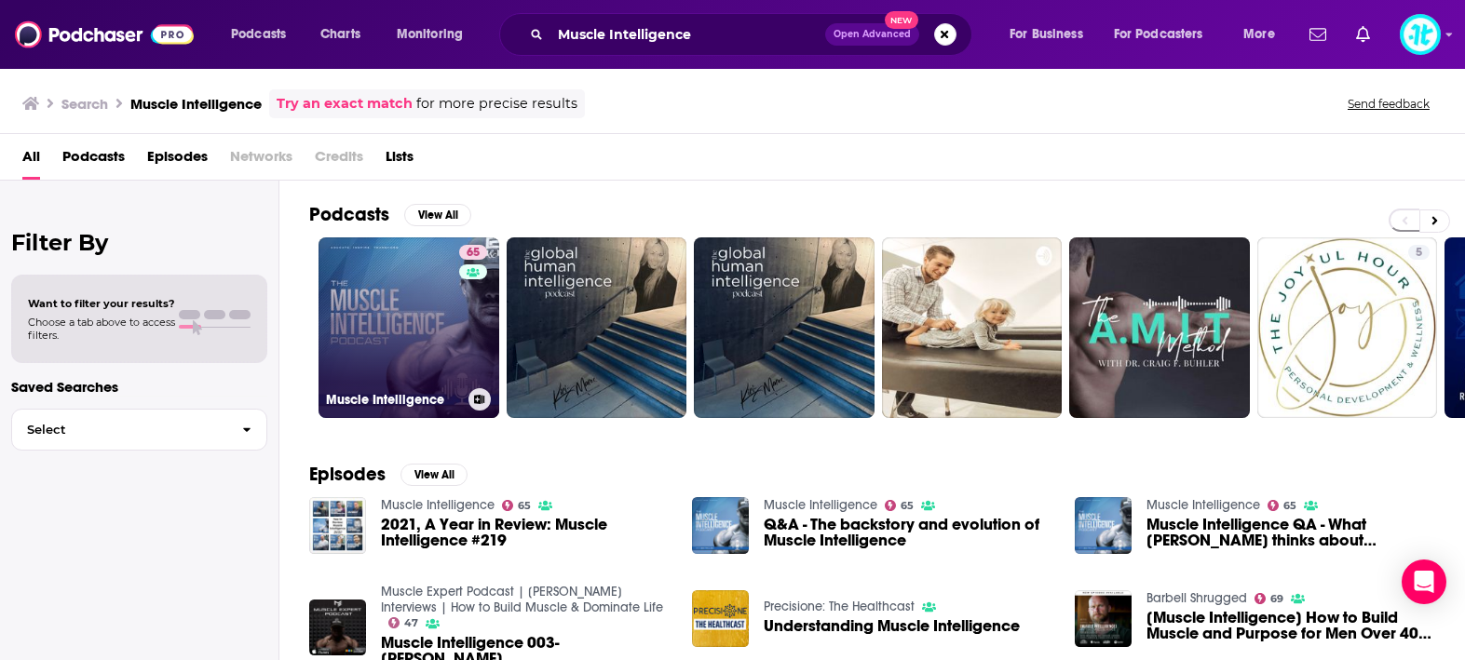
click at [440, 289] on link "65 Muscle Intelligence" at bounding box center [409, 328] width 181 height 181
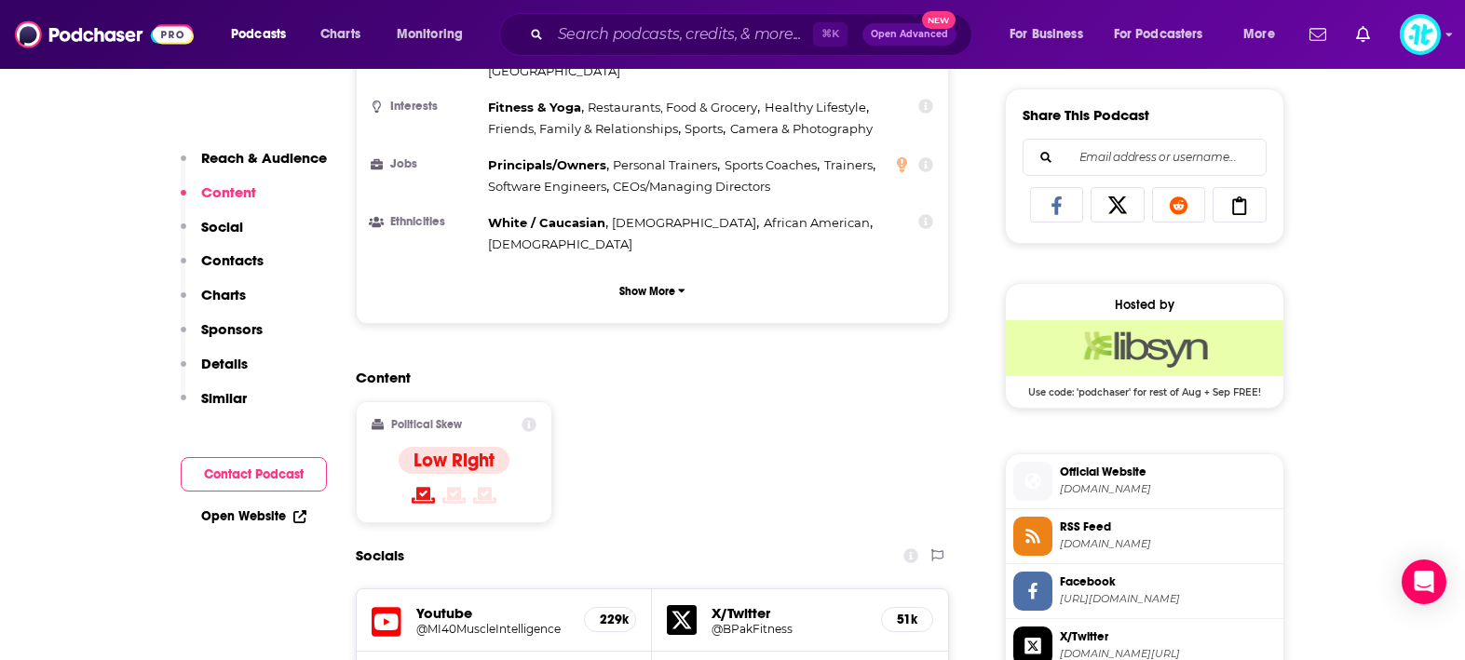
scroll to position [1164, 0]
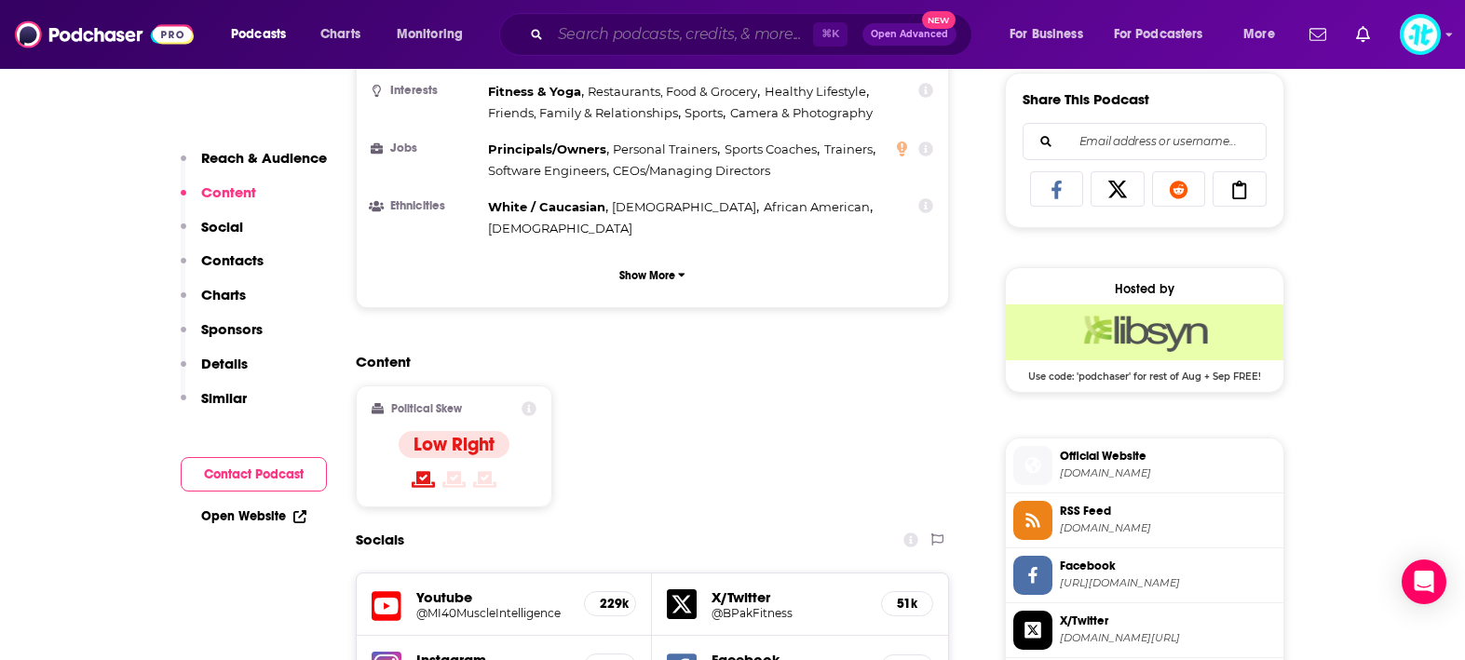
click at [653, 34] on input "Search podcasts, credits, & more..." at bounding box center [682, 35] width 263 height 30
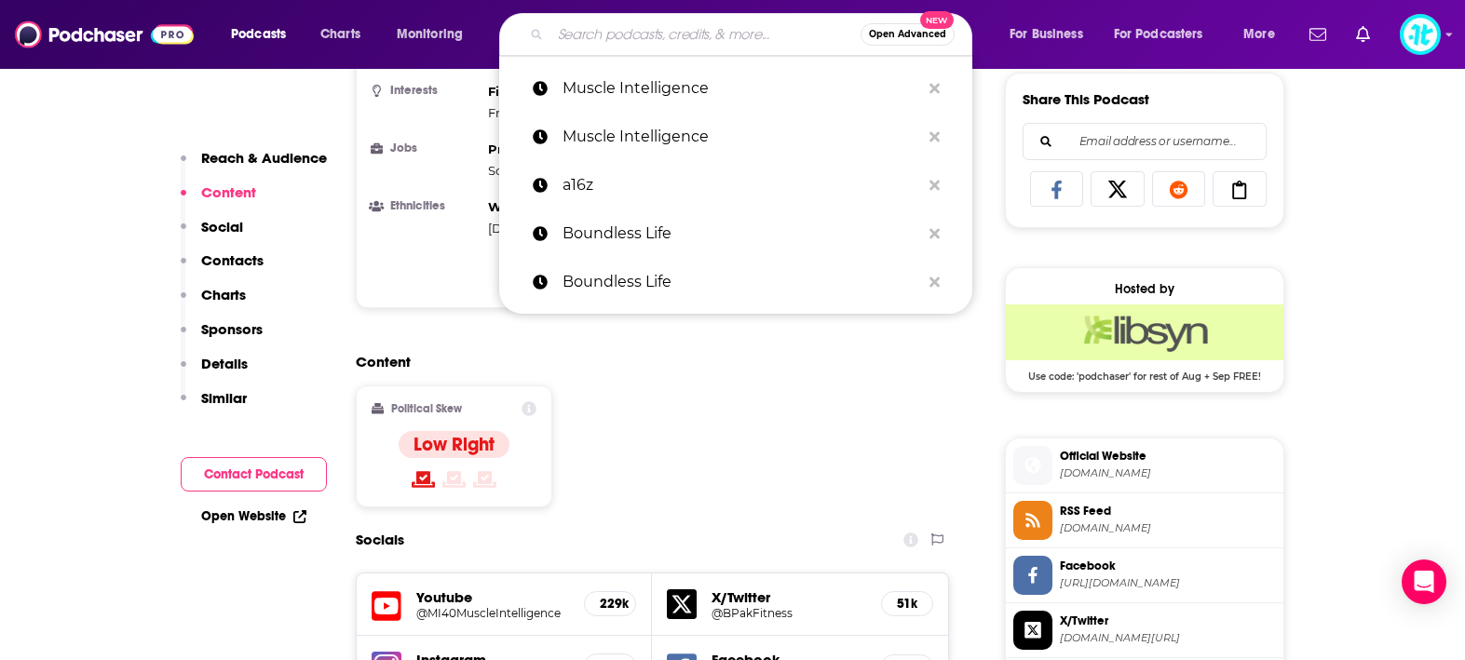
click at [653, 34] on input "Search podcasts, credits, & more..." at bounding box center [706, 35] width 310 height 30
paste input "The Resilient Mind?"
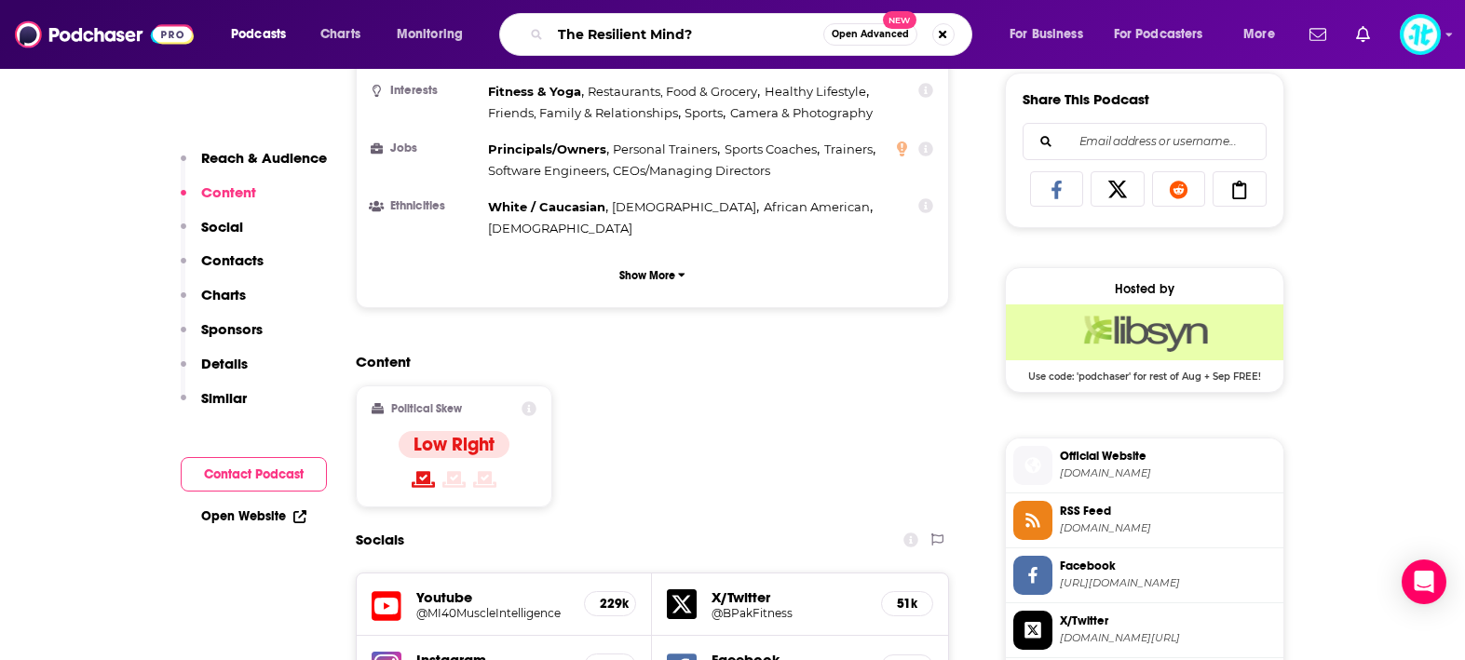
type input "The Resilient Mind"
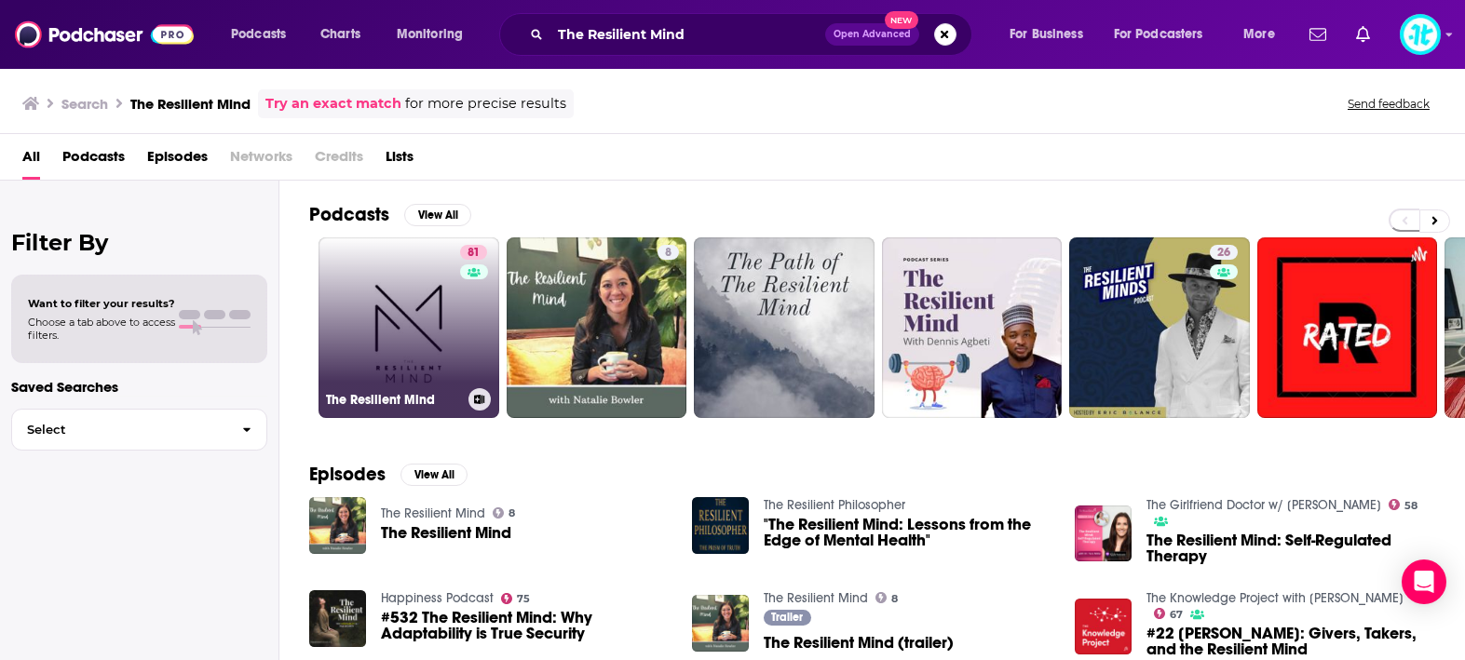
click at [398, 364] on link "81 The Resilient Mind" at bounding box center [409, 328] width 181 height 181
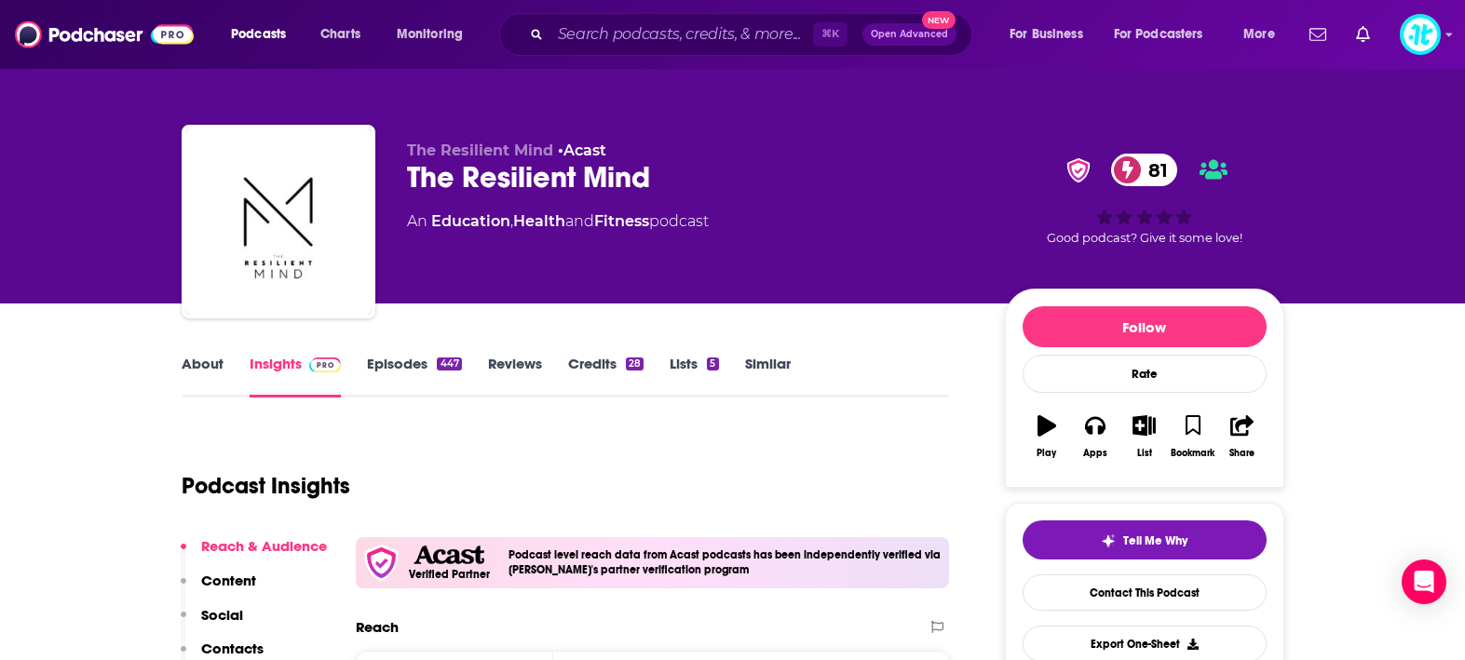
click at [216, 367] on link "About" at bounding box center [203, 376] width 42 height 43
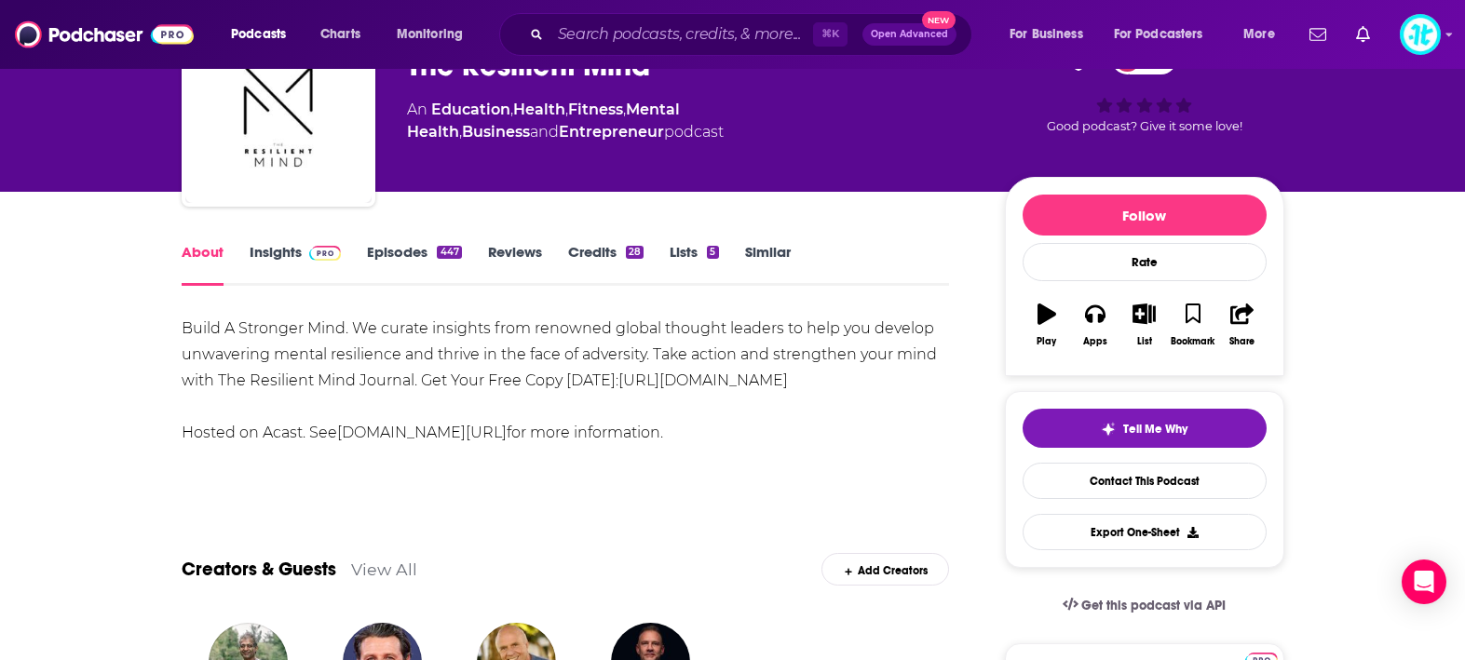
scroll to position [3, 0]
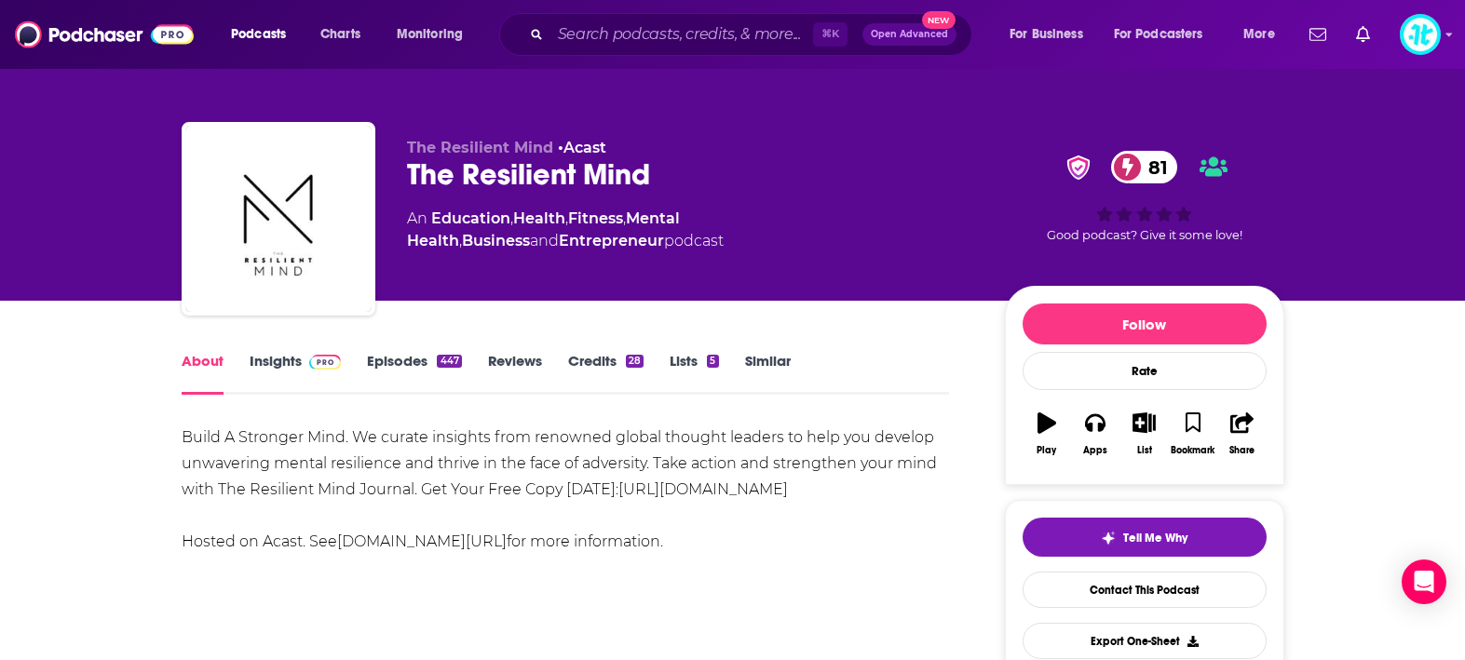
click at [310, 355] on img at bounding box center [325, 362] width 33 height 15
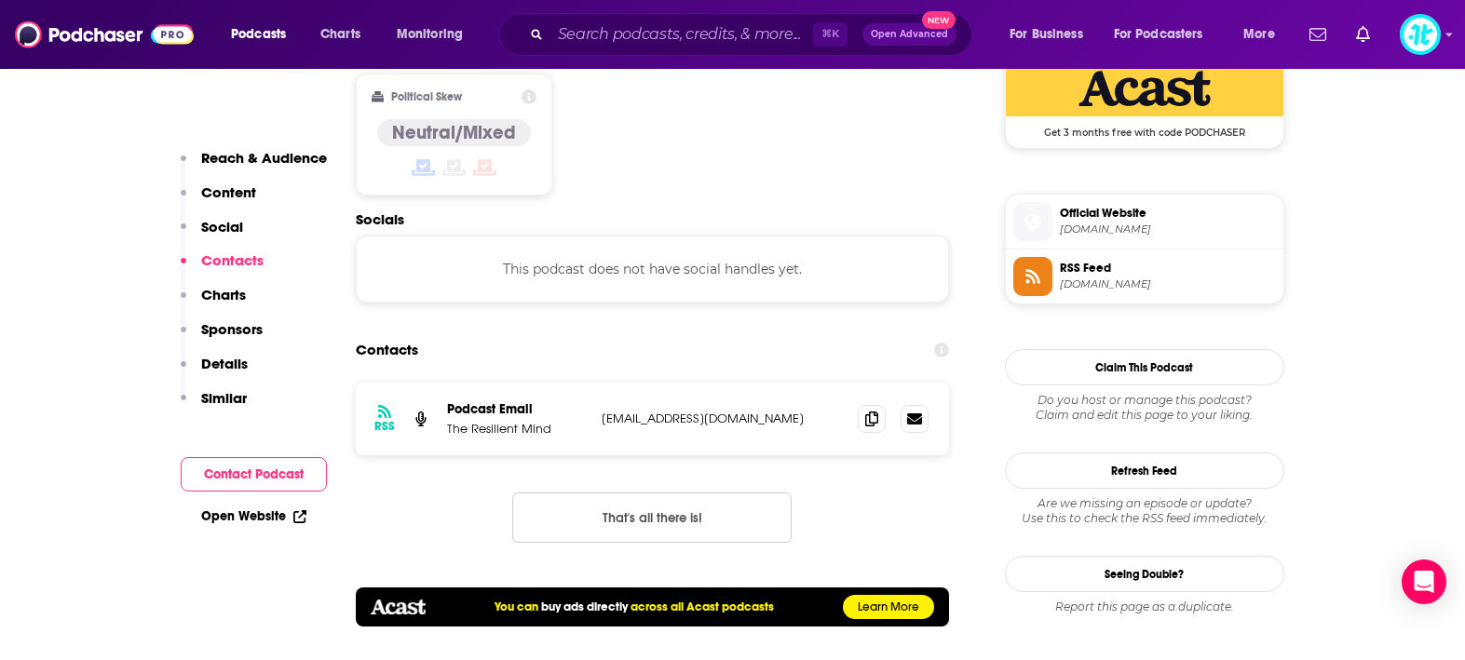
scroll to position [1619, 0]
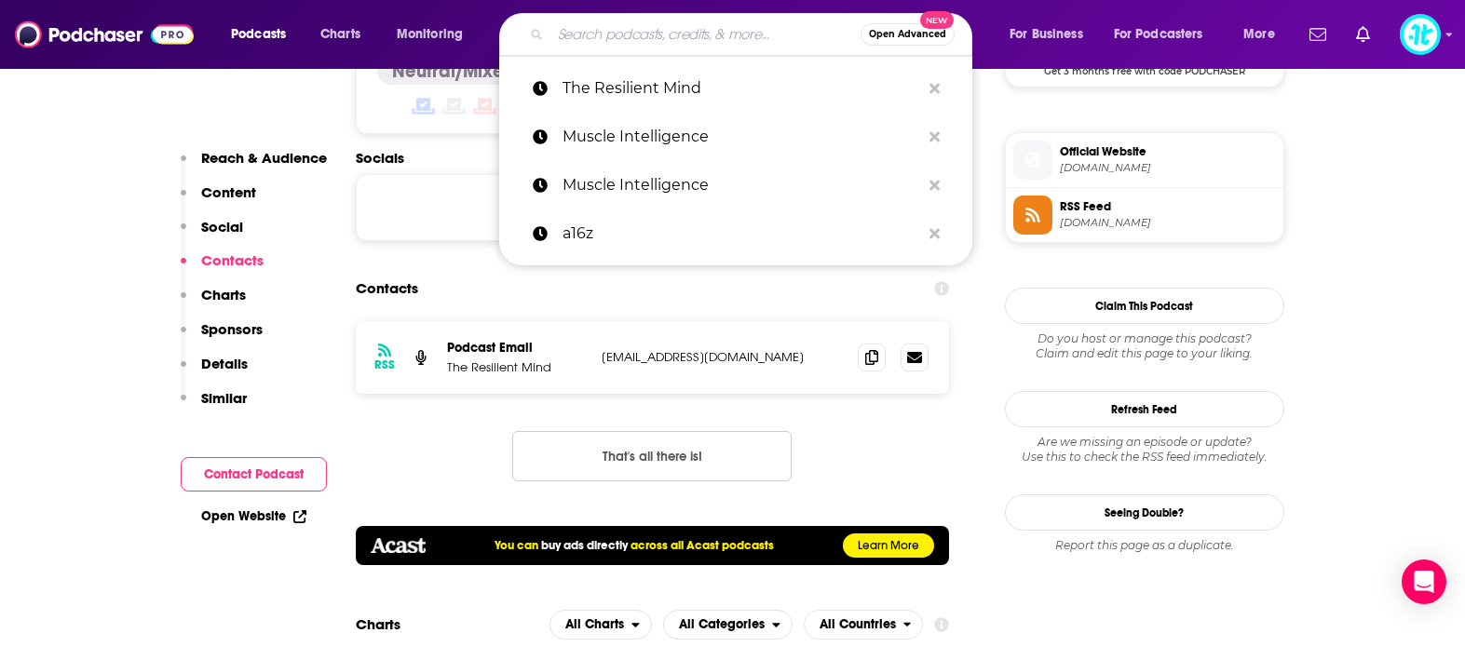
click at [743, 39] on input "Search podcasts, credits, & more..." at bounding box center [706, 35] width 310 height 30
paste input "Growth Day"
type input "Growth Day"
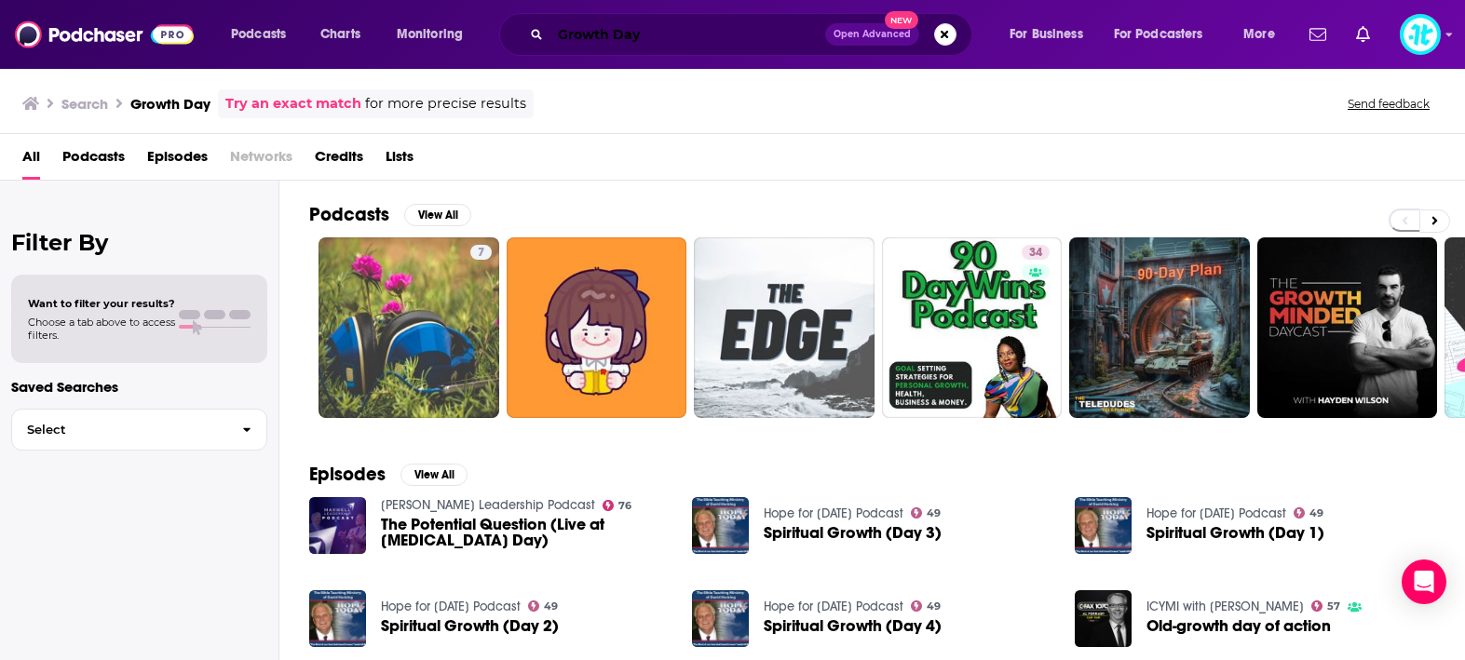
click at [679, 34] on input "Growth Day" at bounding box center [688, 35] width 275 height 30
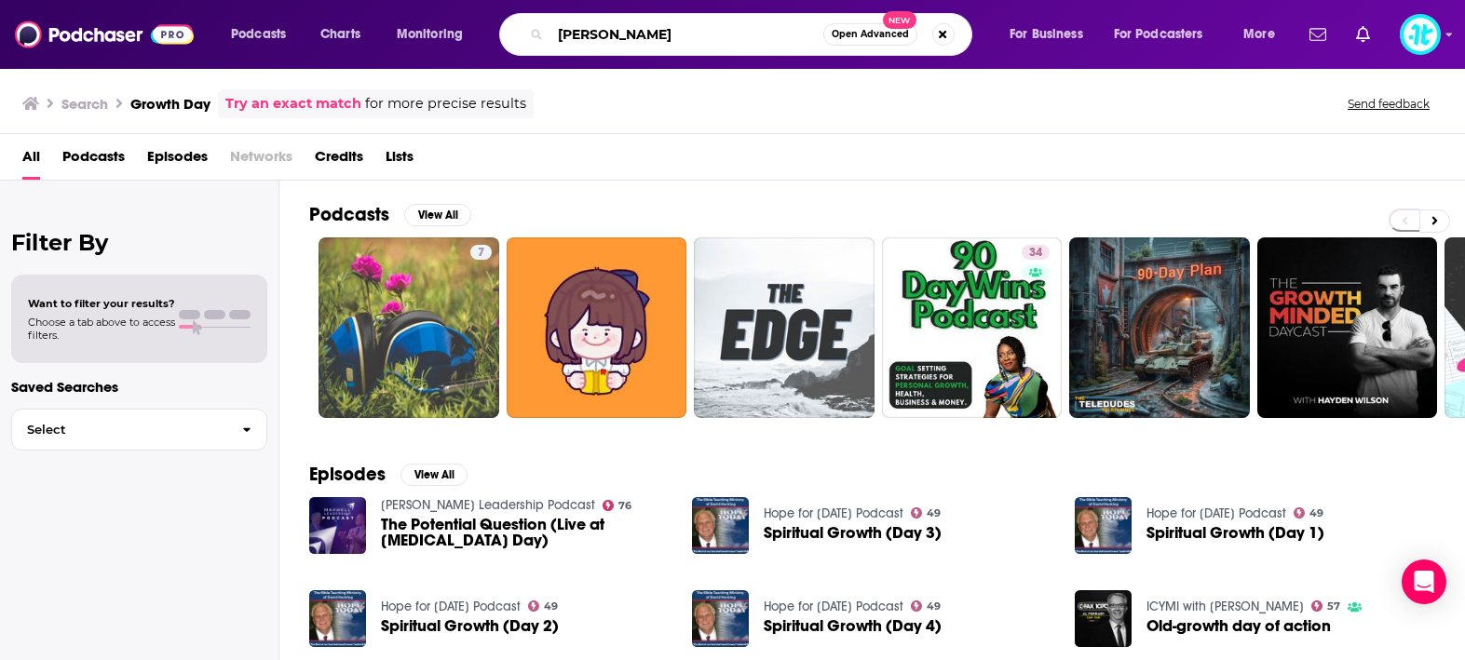
type input "[PERSON_NAME]"
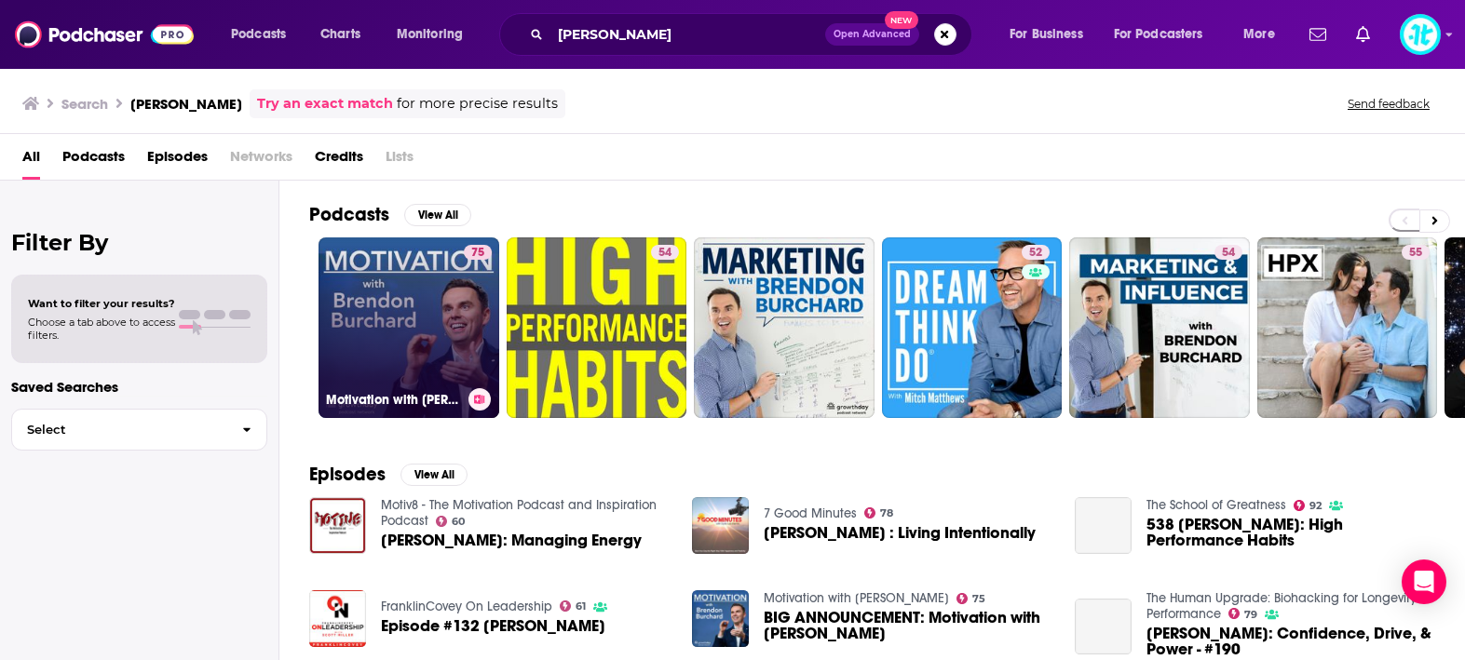
click at [430, 323] on link "75 Motivation with [PERSON_NAME]" at bounding box center [409, 328] width 181 height 181
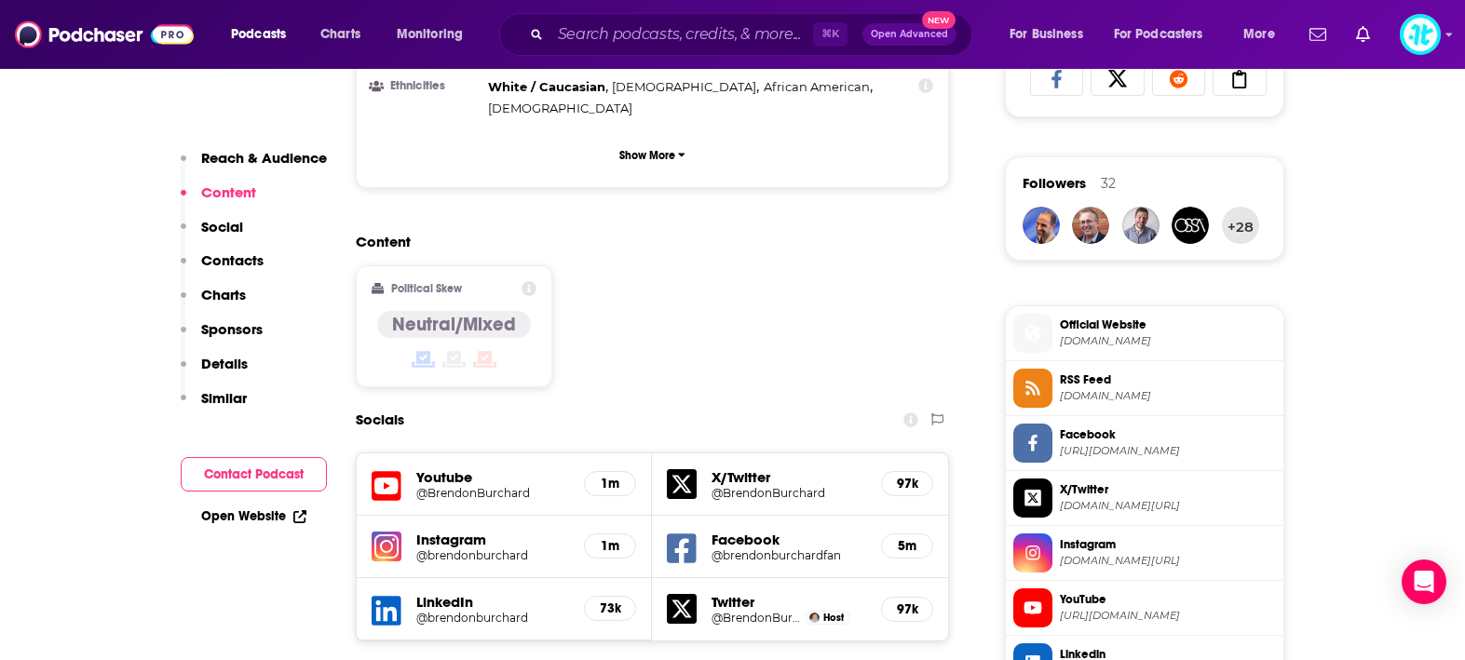
scroll to position [1294, 0]
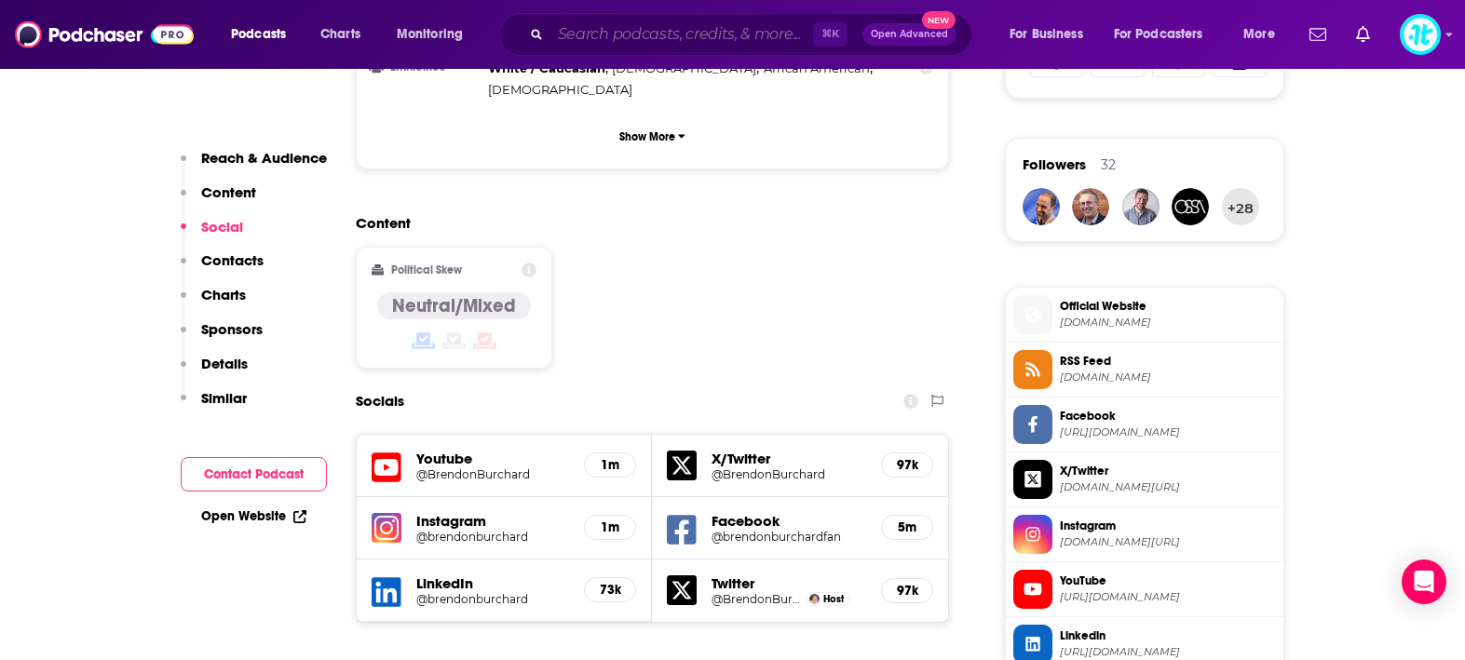
click at [592, 34] on input "Search podcasts, credits, & more..." at bounding box center [682, 35] width 263 height 30
paste input "DarkHorse Podcast"
type input "DarkHorse Podcast"
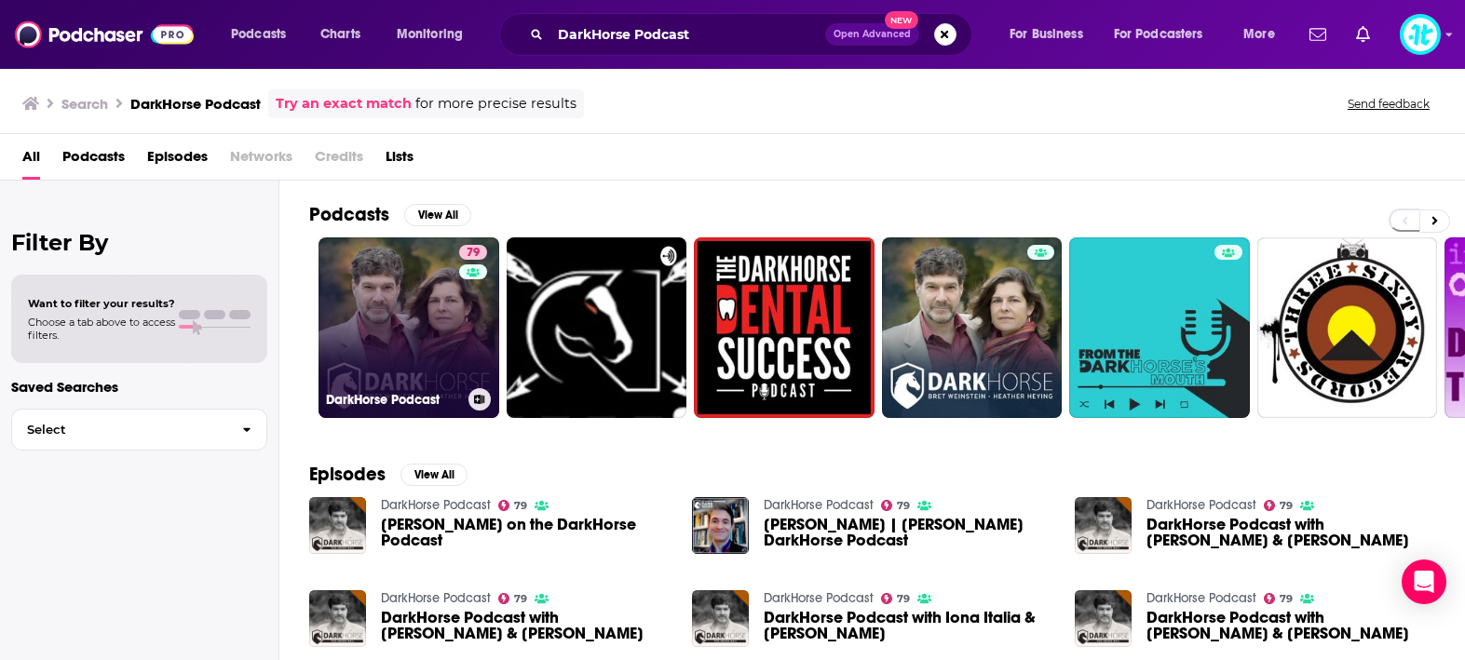
click at [436, 287] on link "79 DarkHorse Podcast" at bounding box center [409, 328] width 181 height 181
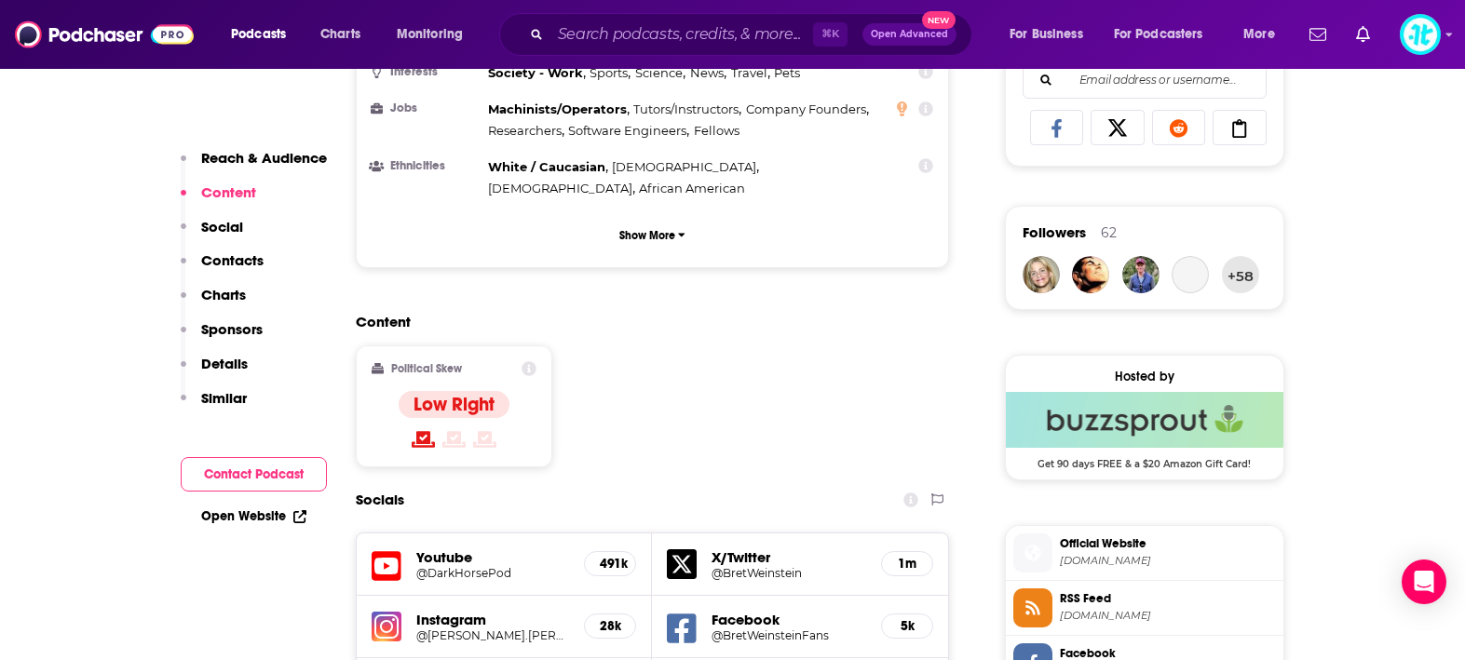
scroll to position [1246, 0]
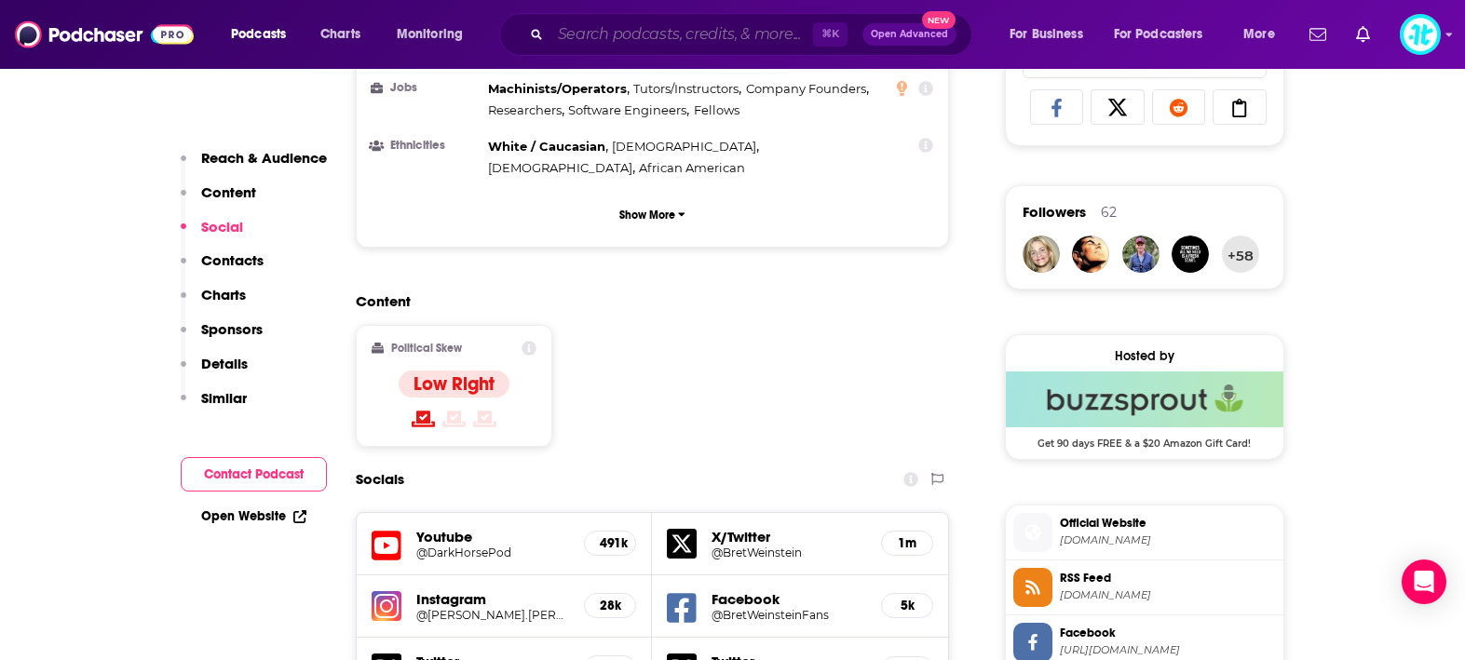
click at [728, 33] on input "Search podcasts, credits, & more..." at bounding box center [682, 35] width 263 height 30
paste input "Into the Impossible"
type input "Into the Impossible"
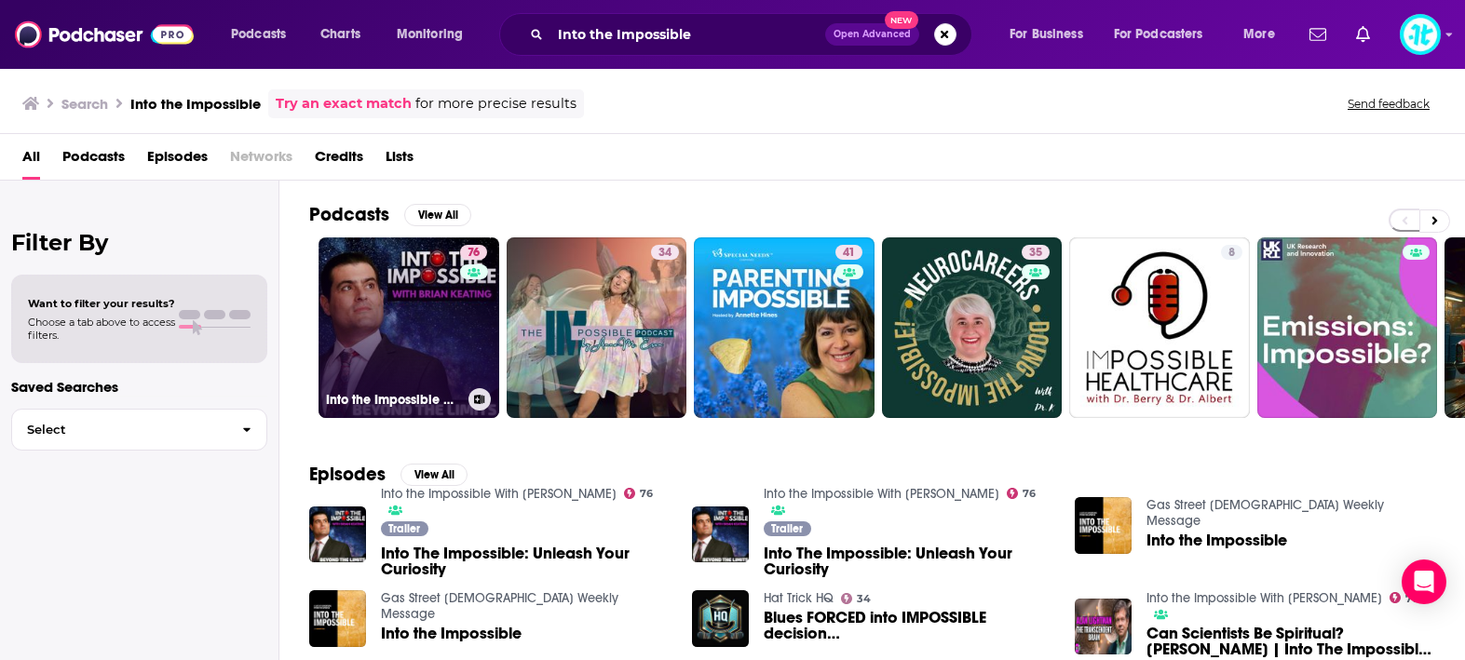
click at [406, 322] on link "76 Into the Impossible With [PERSON_NAME]" at bounding box center [409, 328] width 181 height 181
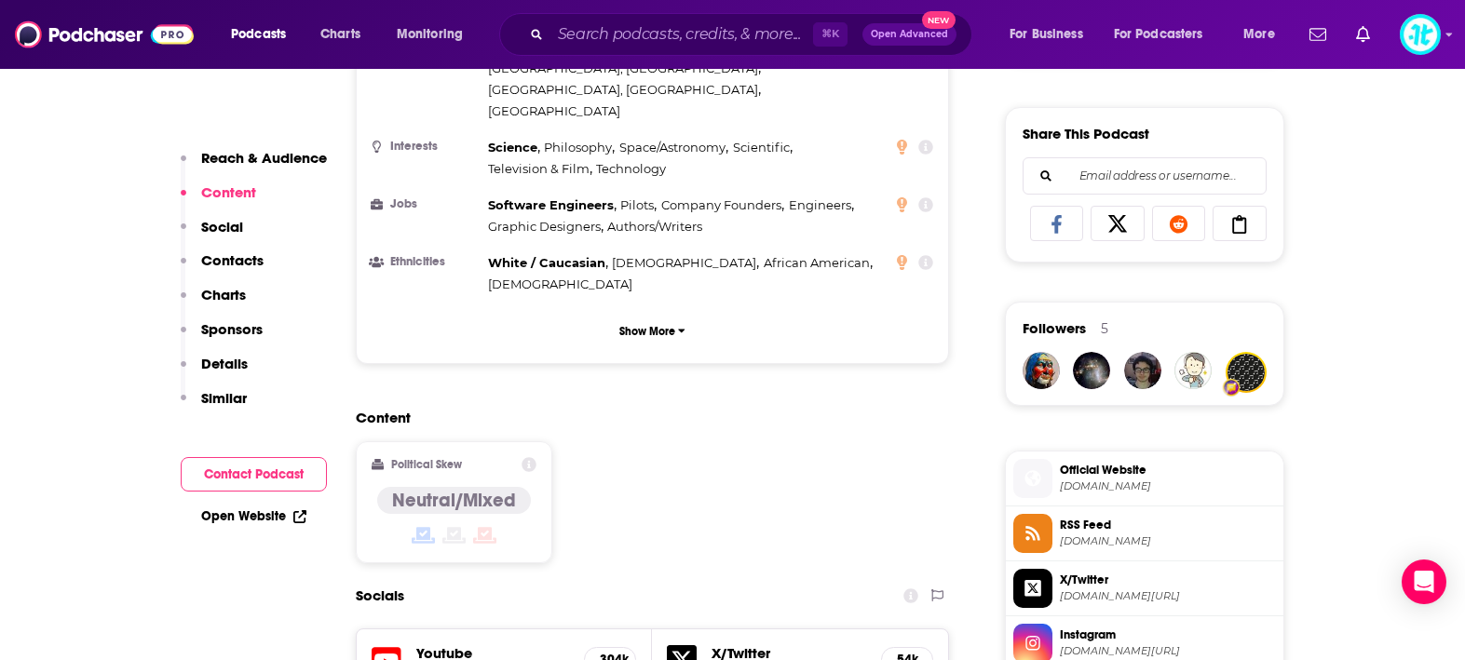
scroll to position [1408, 0]
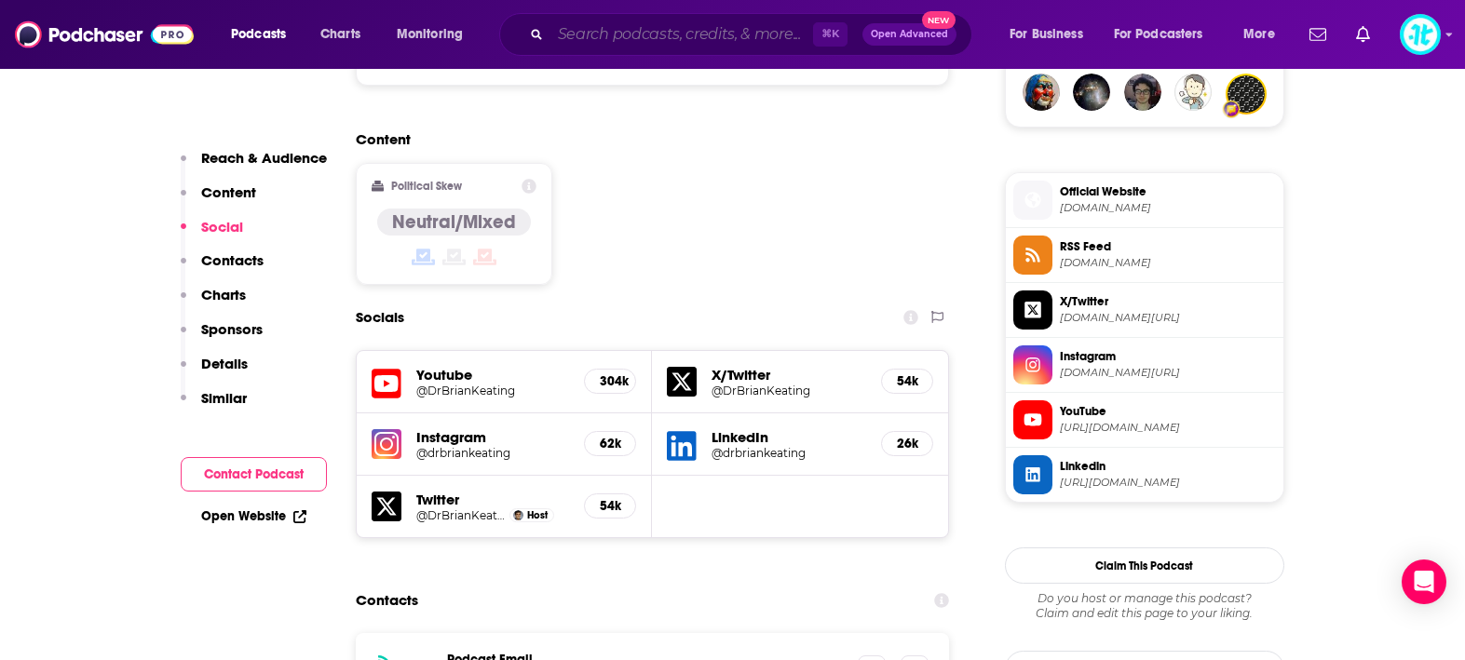
click at [735, 38] on input "Search podcasts, credits, & more..." at bounding box center [682, 35] width 263 height 30
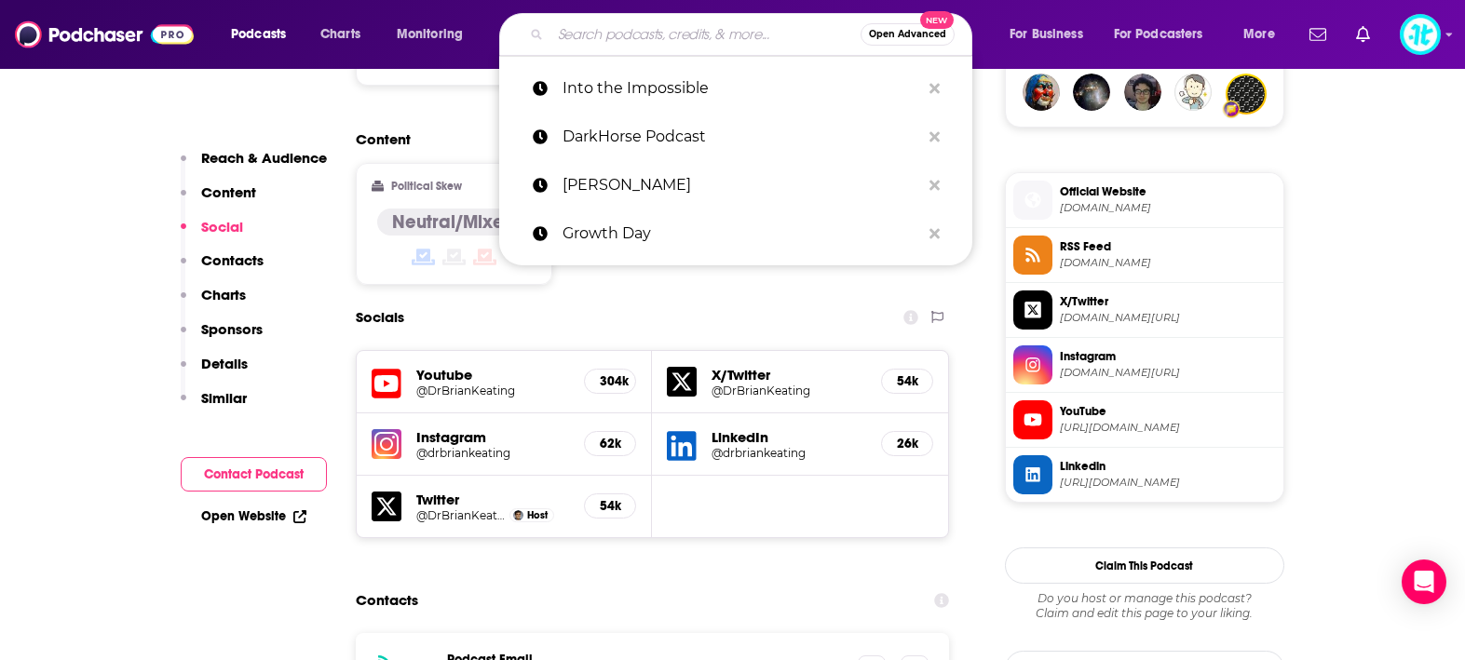
click at [735, 38] on input "Search podcasts, credits, & more..." at bounding box center [706, 35] width 310 height 30
paste input "[PERSON_NAME] Podcast"
type input "[PERSON_NAME] Podcast"
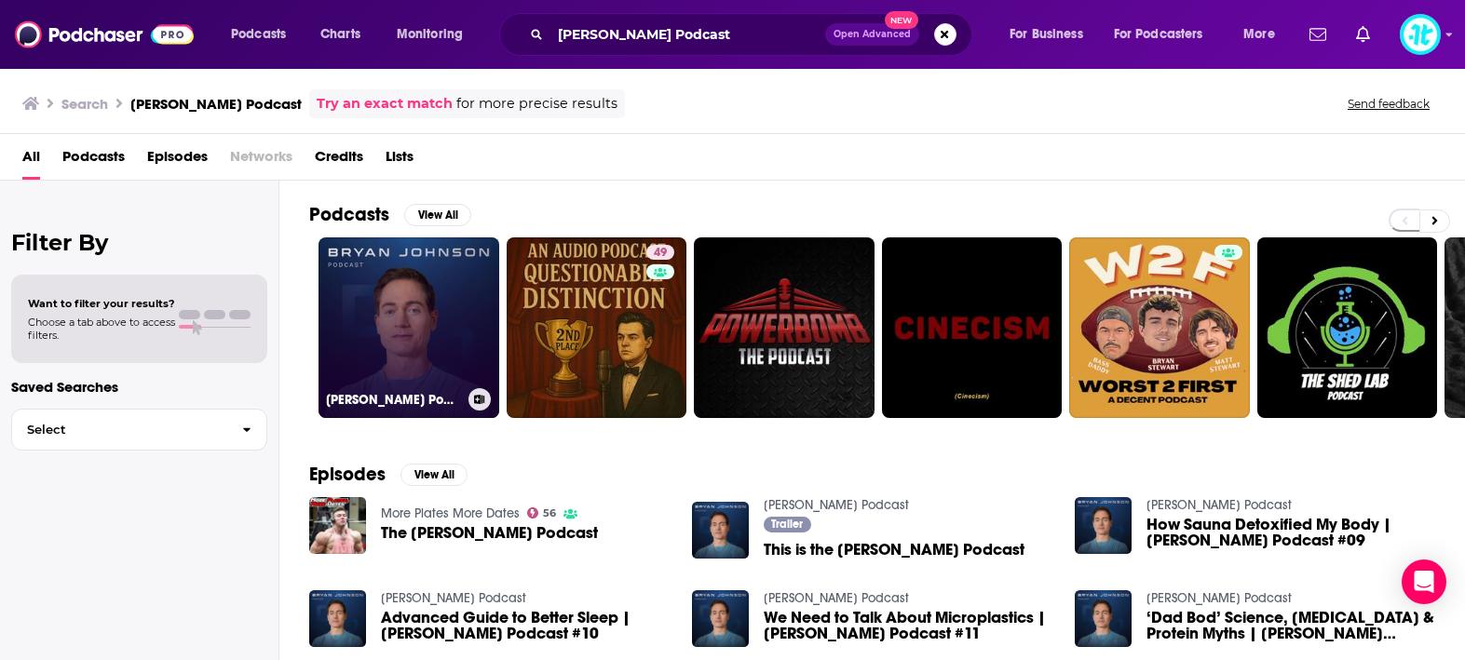
click at [409, 302] on link "[PERSON_NAME] Podcast" at bounding box center [409, 328] width 181 height 181
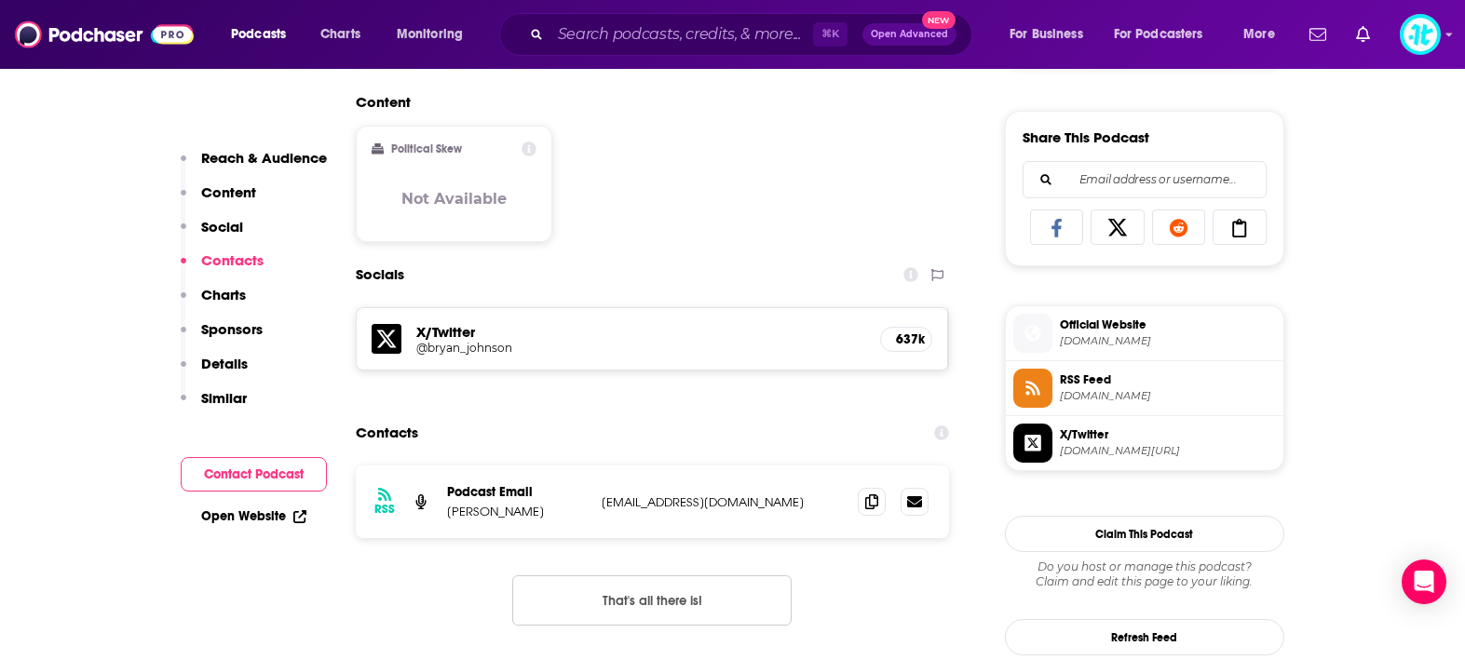
scroll to position [1299, 0]
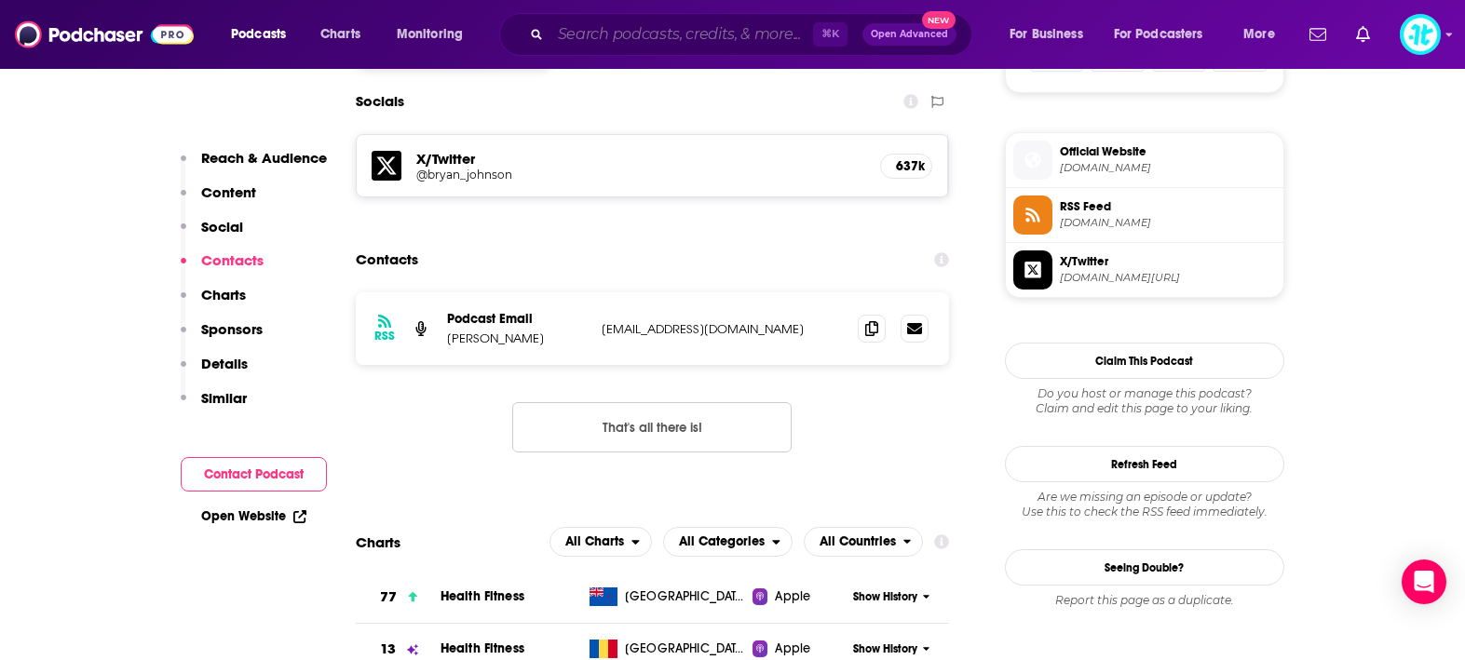
click at [647, 43] on input "Search podcasts, credits, & more..." at bounding box center [682, 35] width 263 height 30
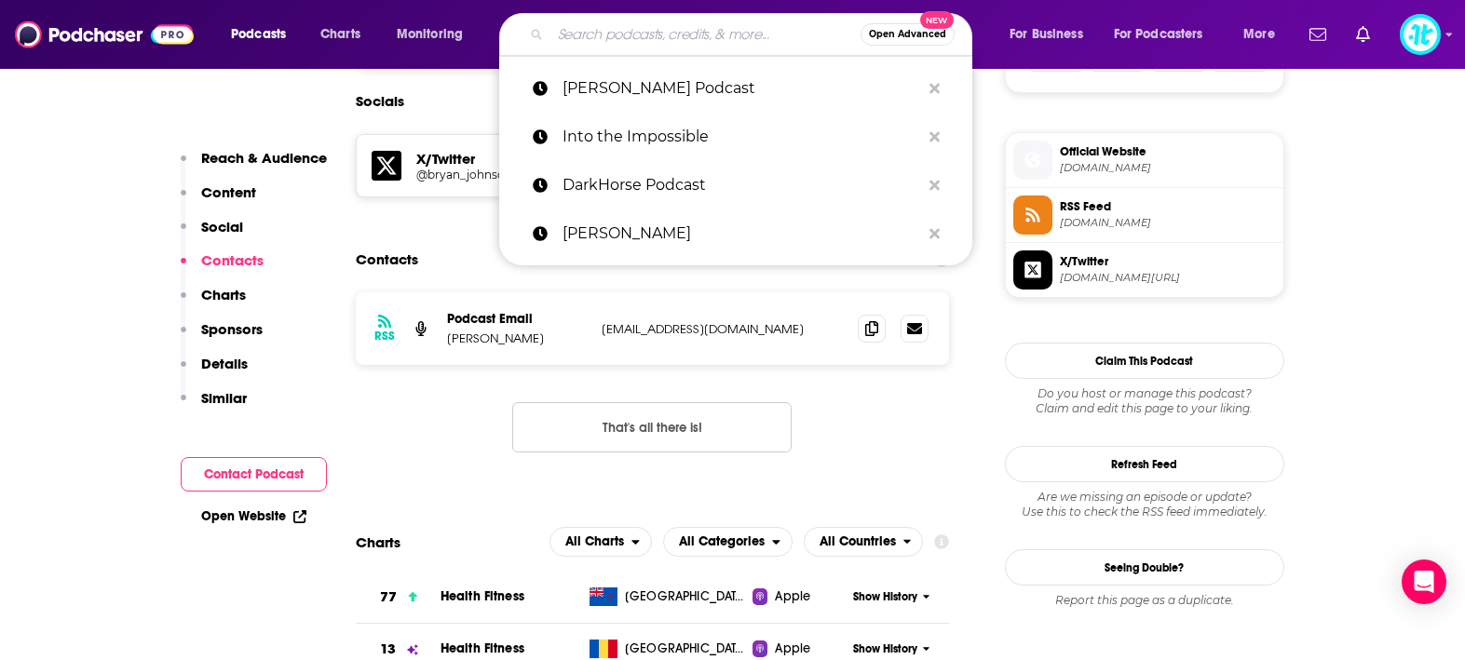
paste input "Deep Questions"
type input "Deep Questions"
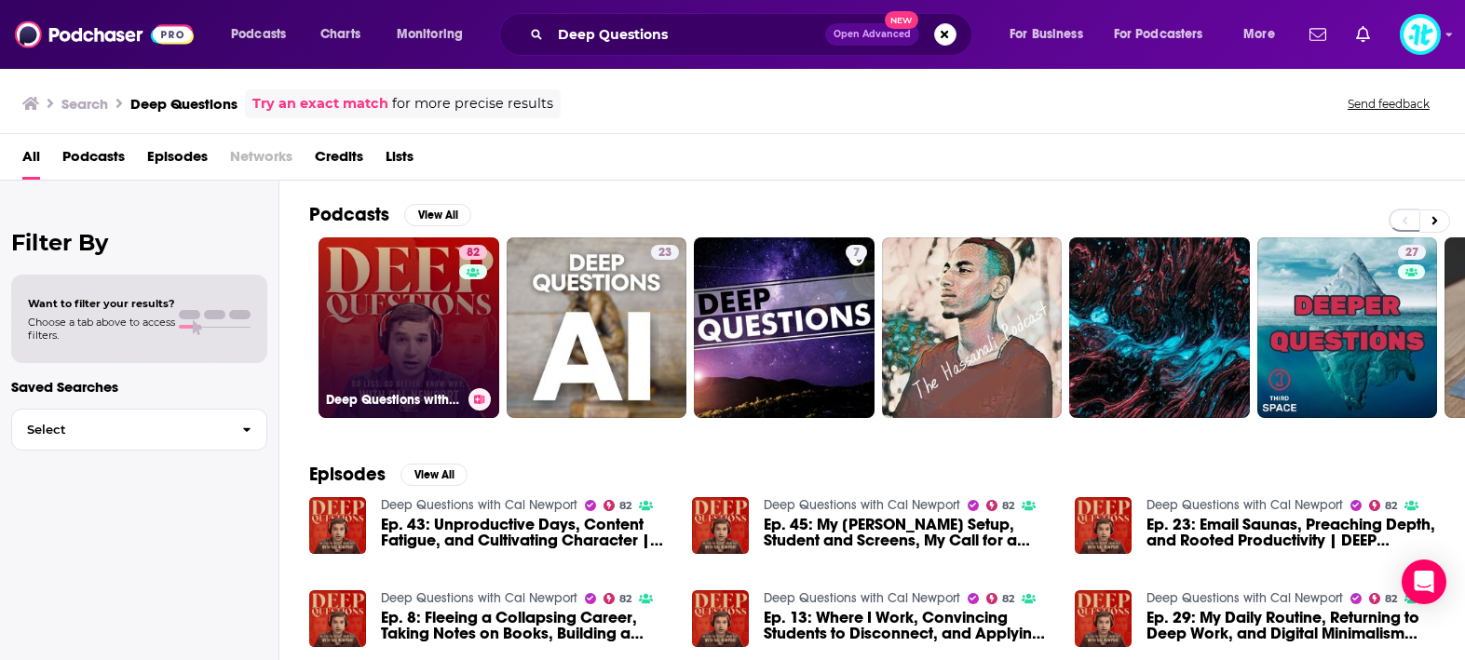
click at [417, 321] on link "82 Deep Questions with [PERSON_NAME]" at bounding box center [409, 328] width 181 height 181
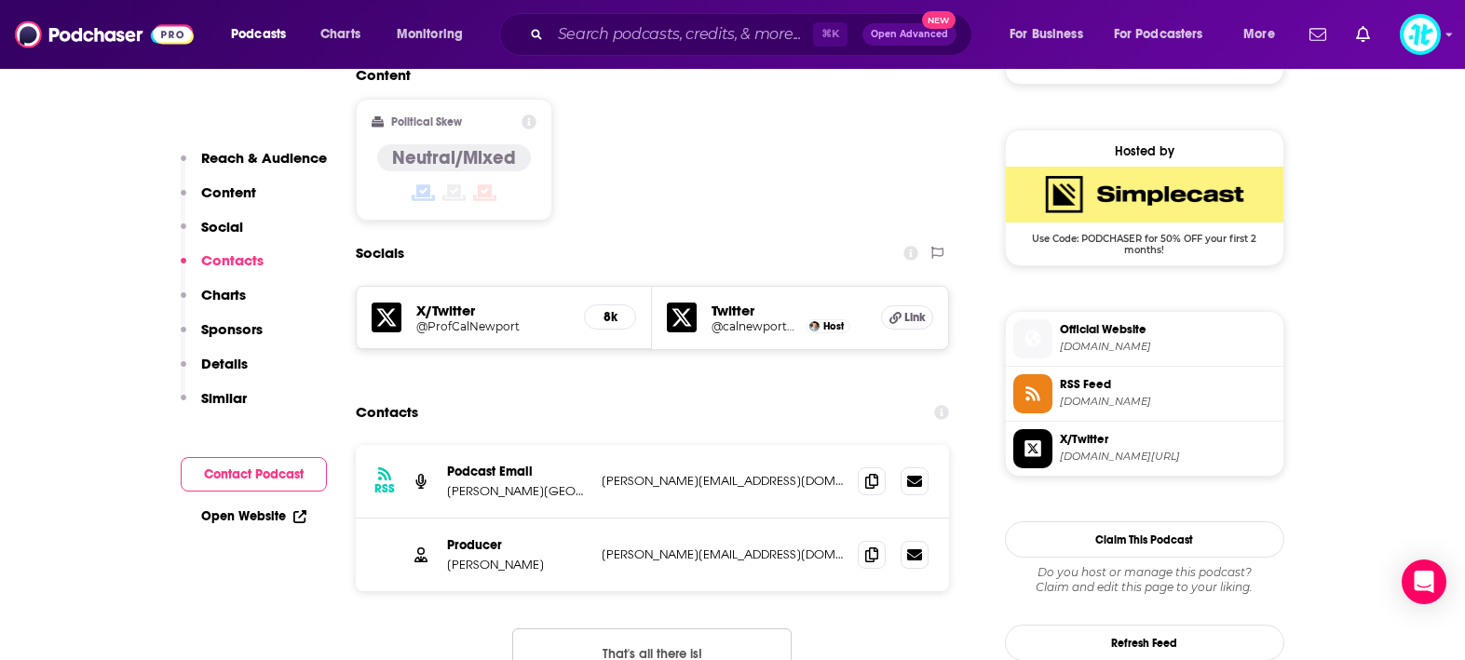
scroll to position [1490, 0]
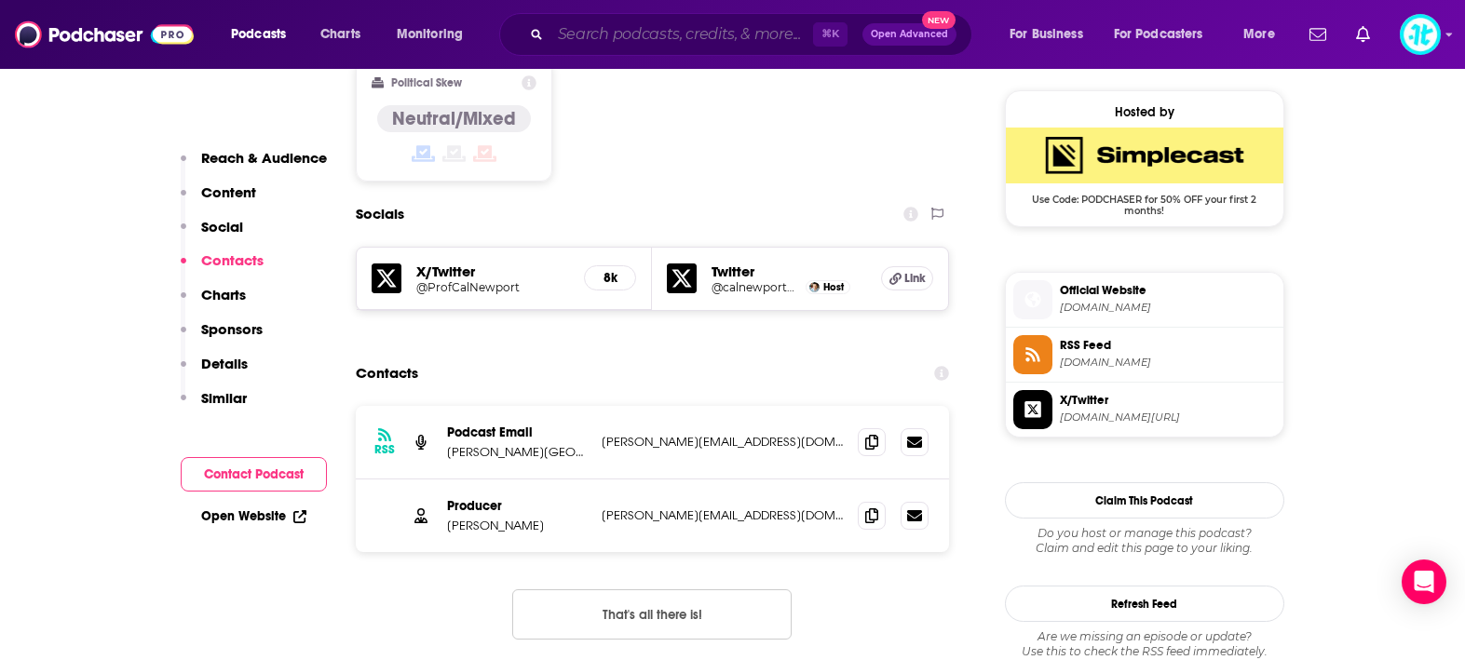
click at [656, 34] on input "Search podcasts, credits, & more..." at bounding box center [682, 35] width 263 height 30
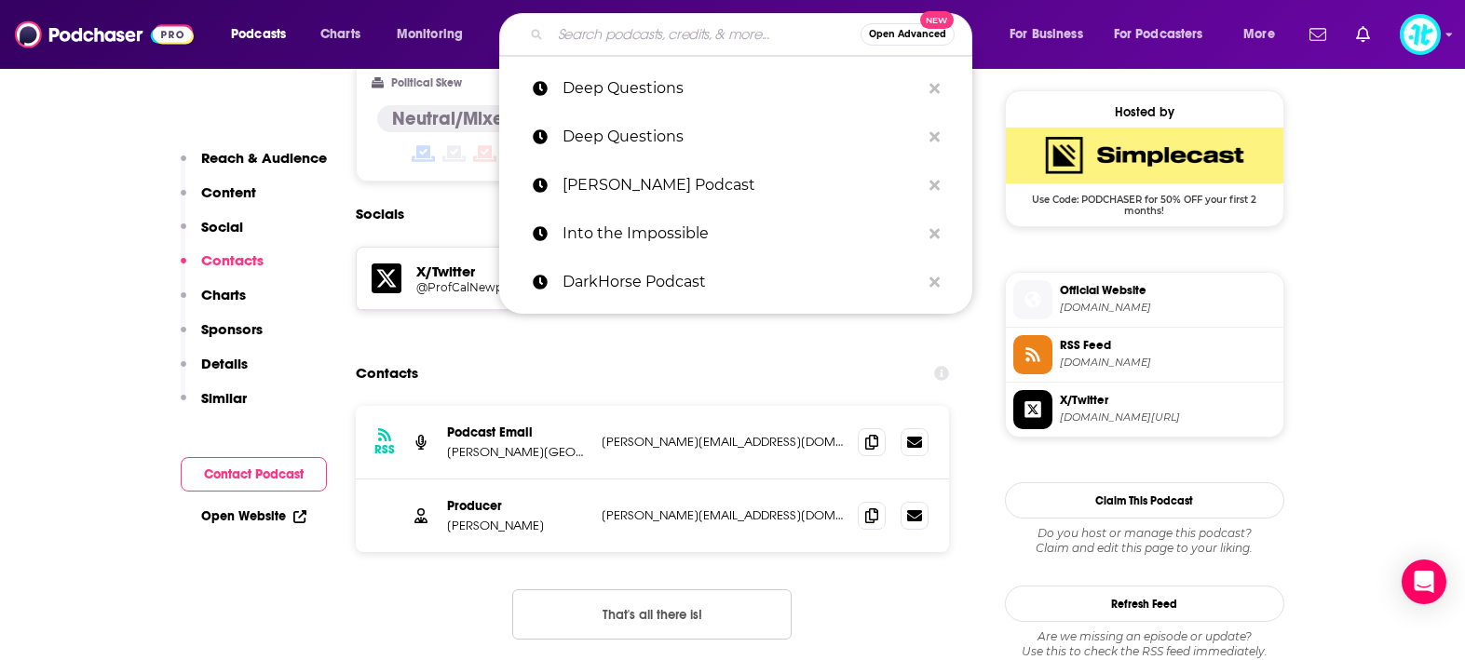
paste input "Candace"
type input "Candace"
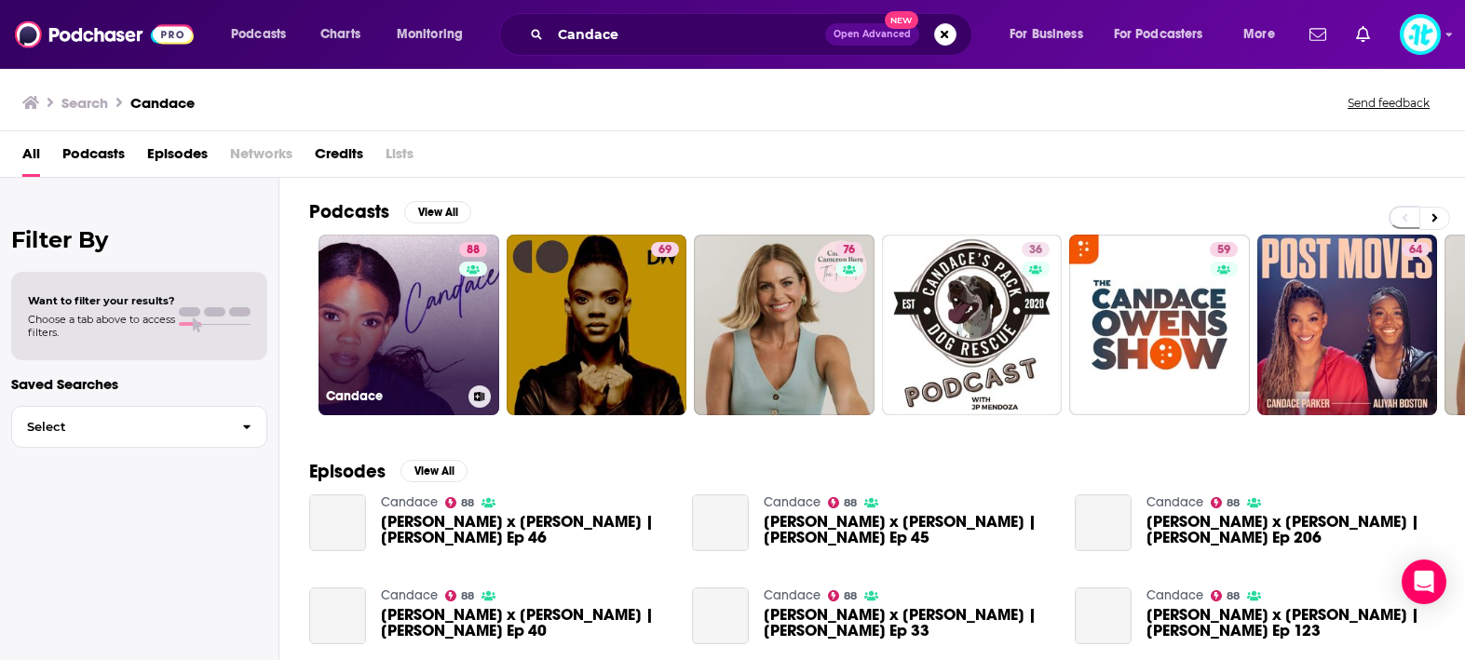
click at [442, 317] on link "88 [PERSON_NAME]" at bounding box center [409, 325] width 181 height 181
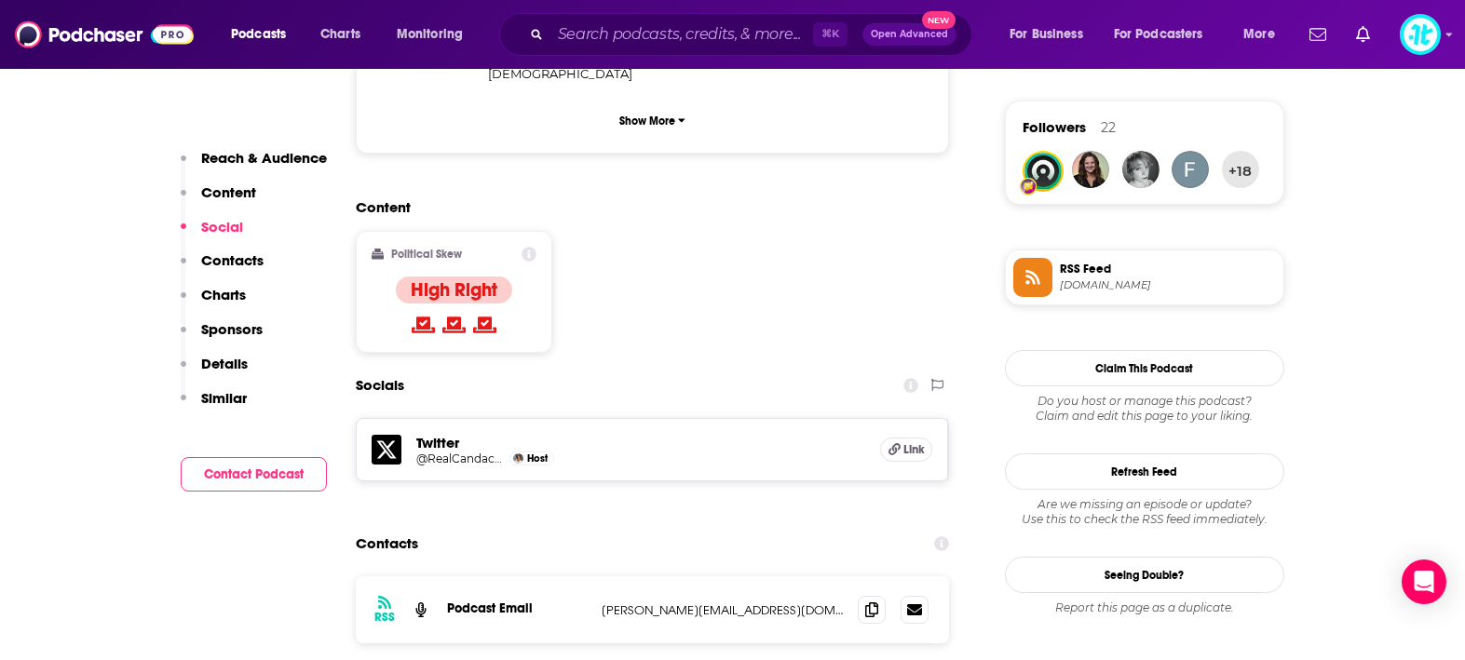
scroll to position [1340, 0]
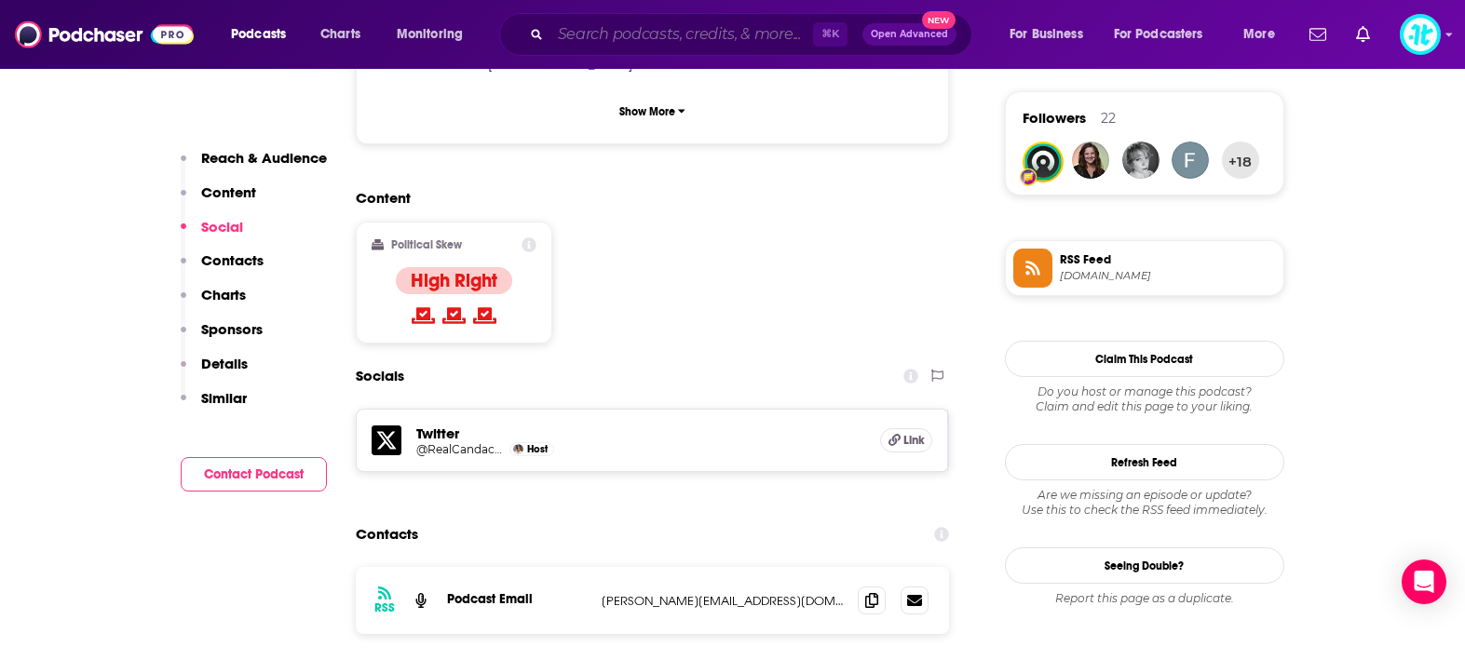
click at [711, 35] on input "Search podcasts, credits, & more..." at bounding box center [682, 35] width 263 height 30
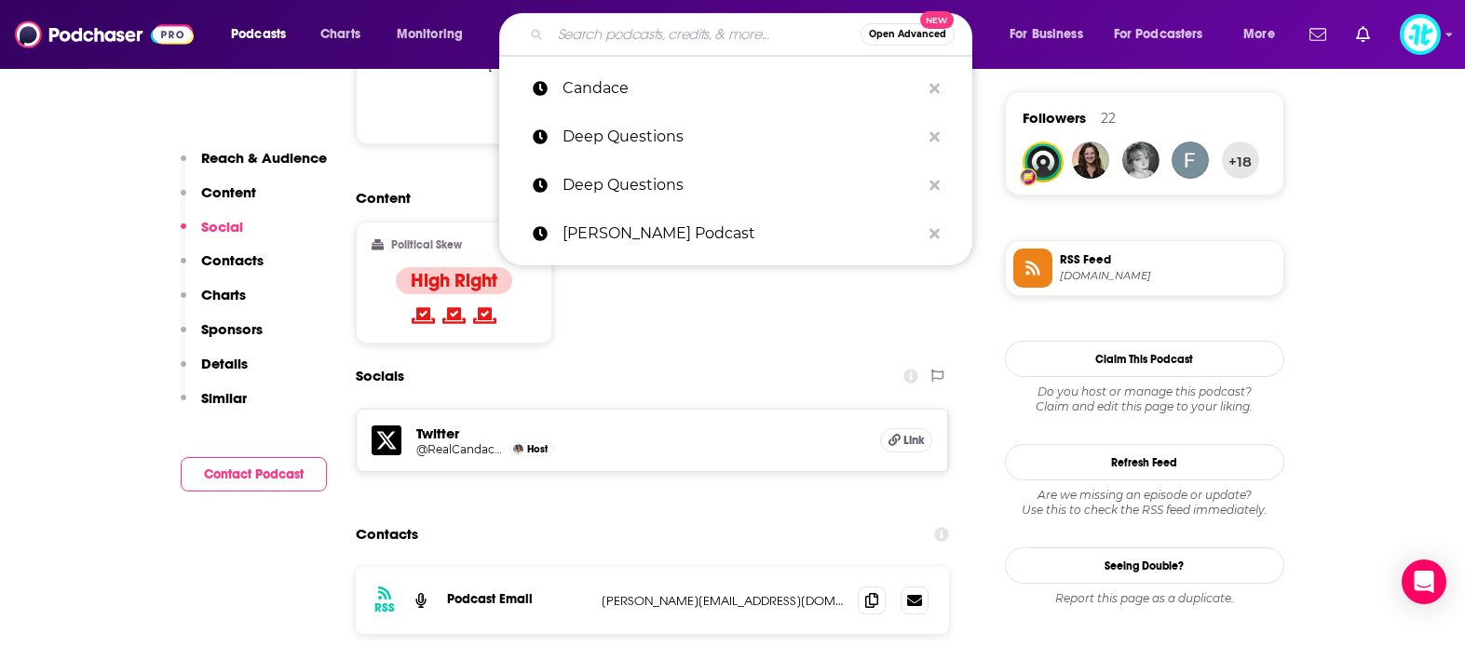
paste input "The Dr [PERSON_NAME] Show"
type input "The Dr [PERSON_NAME] Show"
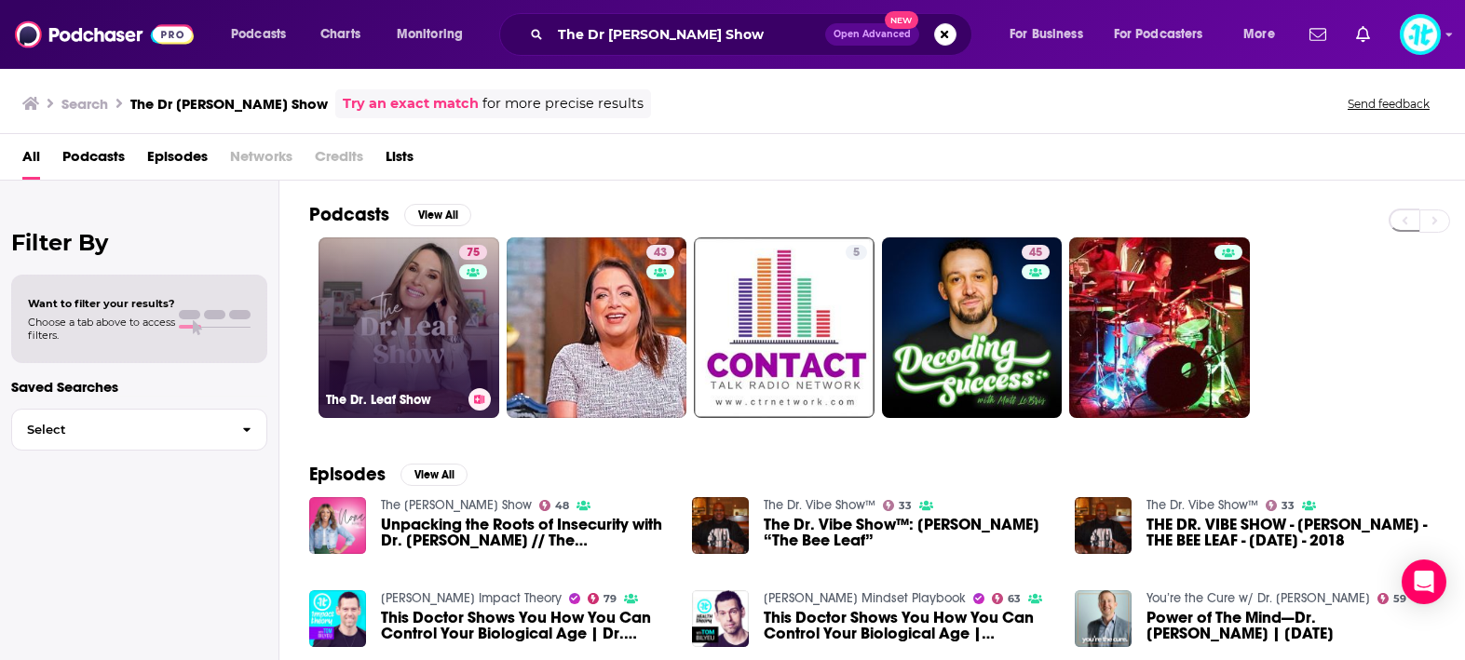
click at [388, 295] on link "75 The Dr. Leaf Show" at bounding box center [409, 328] width 181 height 181
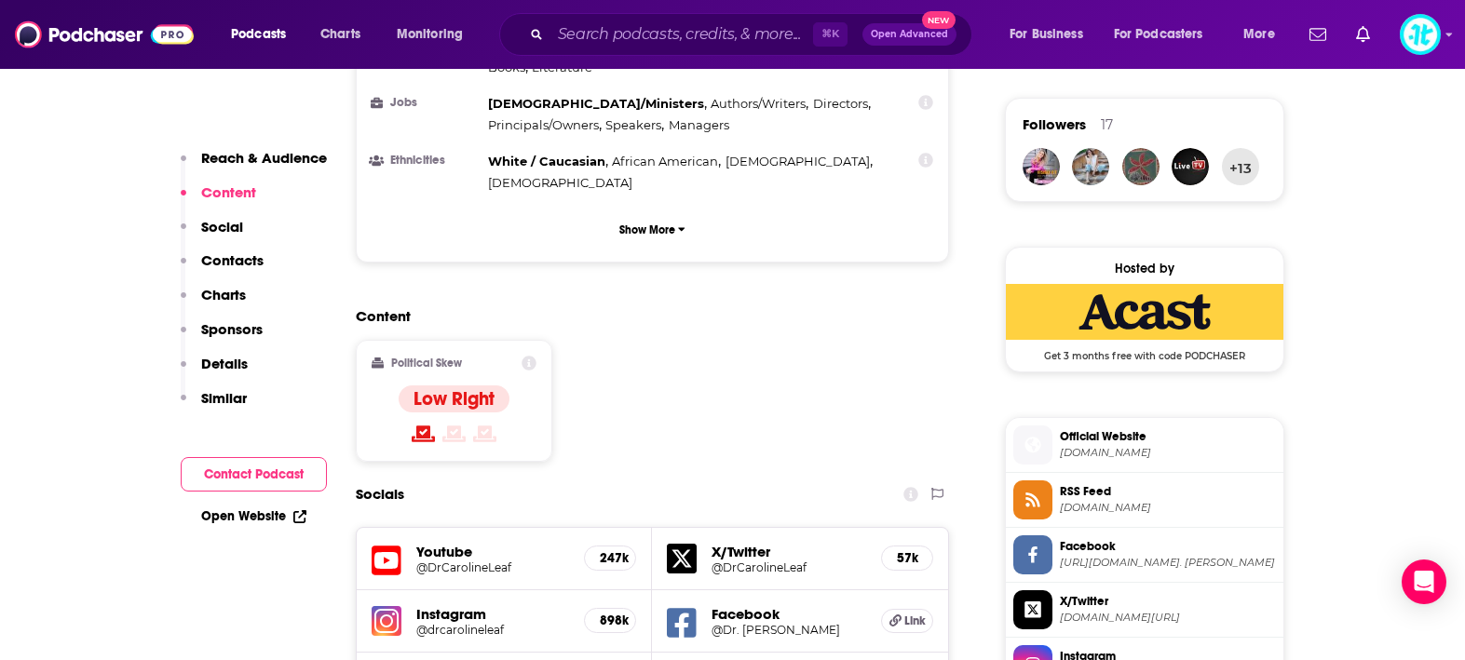
scroll to position [1344, 0]
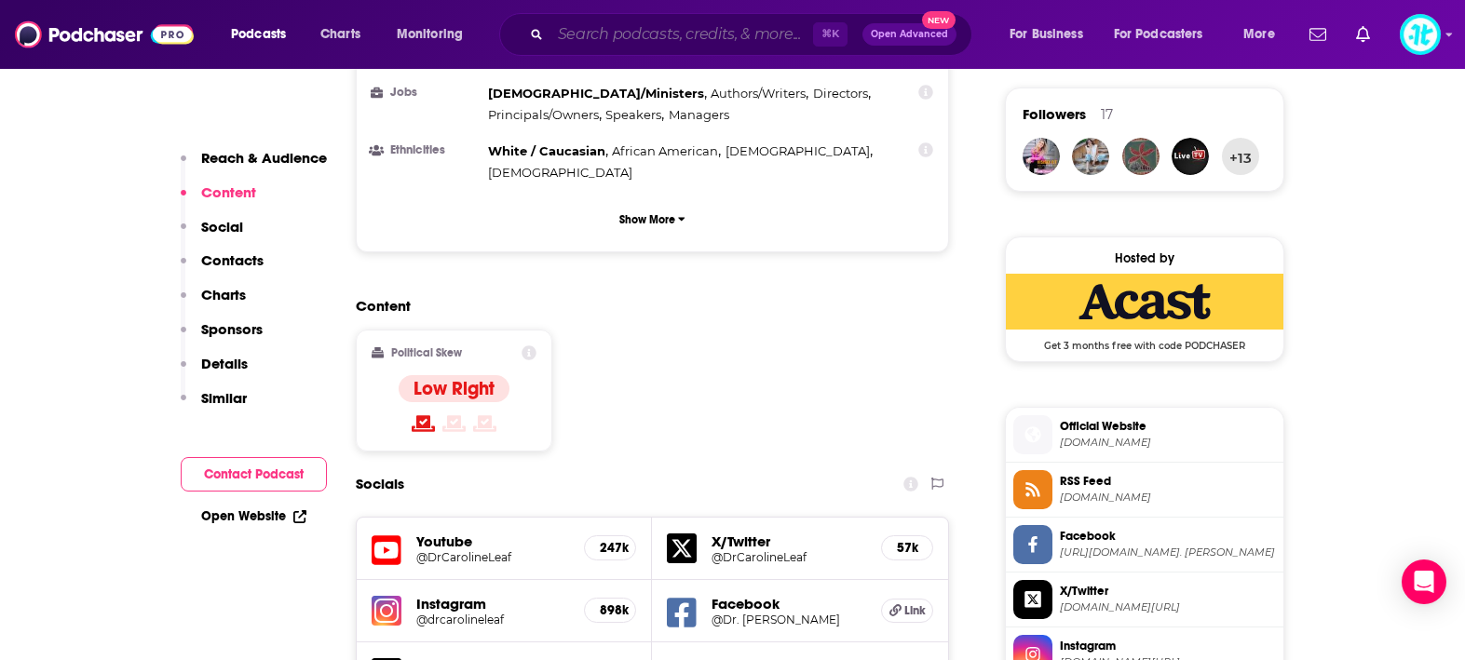
click at [635, 36] on input "Search podcasts, credits, & more..." at bounding box center [682, 35] width 263 height 30
paste input "New Mindset, Who Dis?"
type input "New Mindset, Who Dis?"
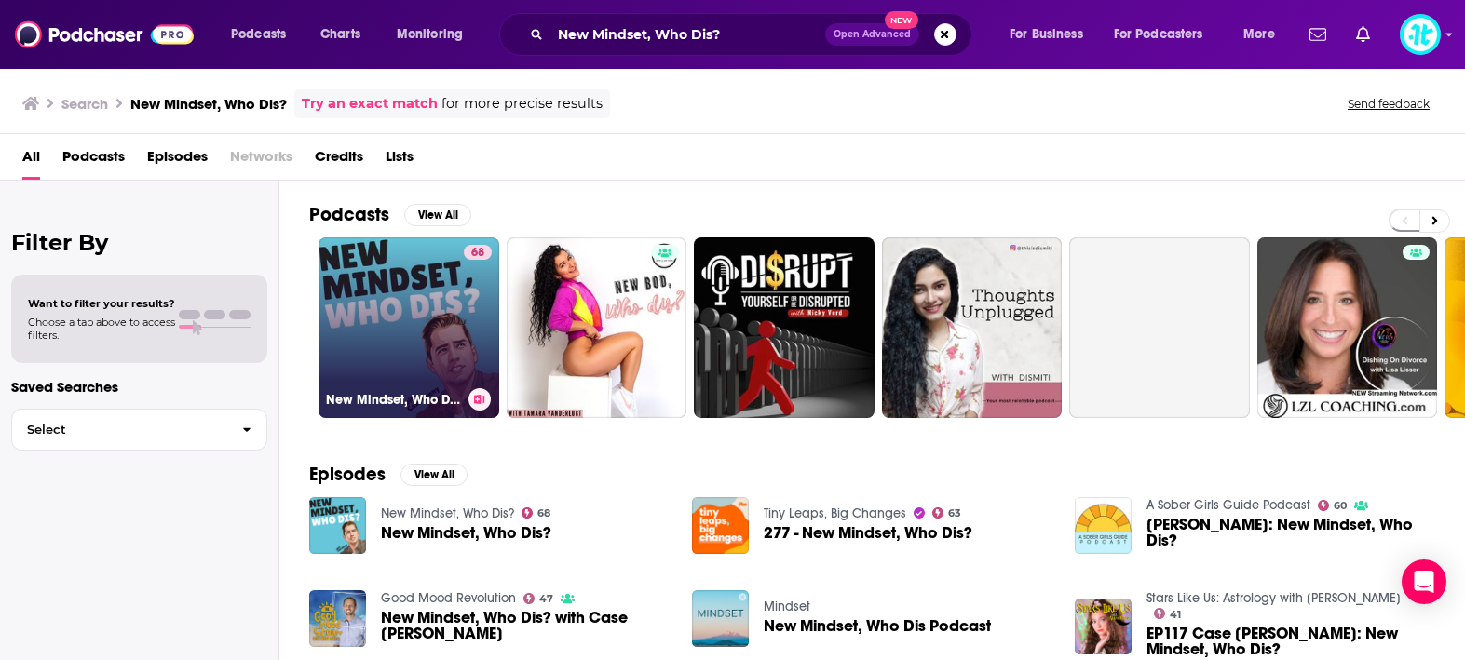
click at [432, 306] on link "68 New Mindset, Who Dis?" at bounding box center [409, 328] width 181 height 181
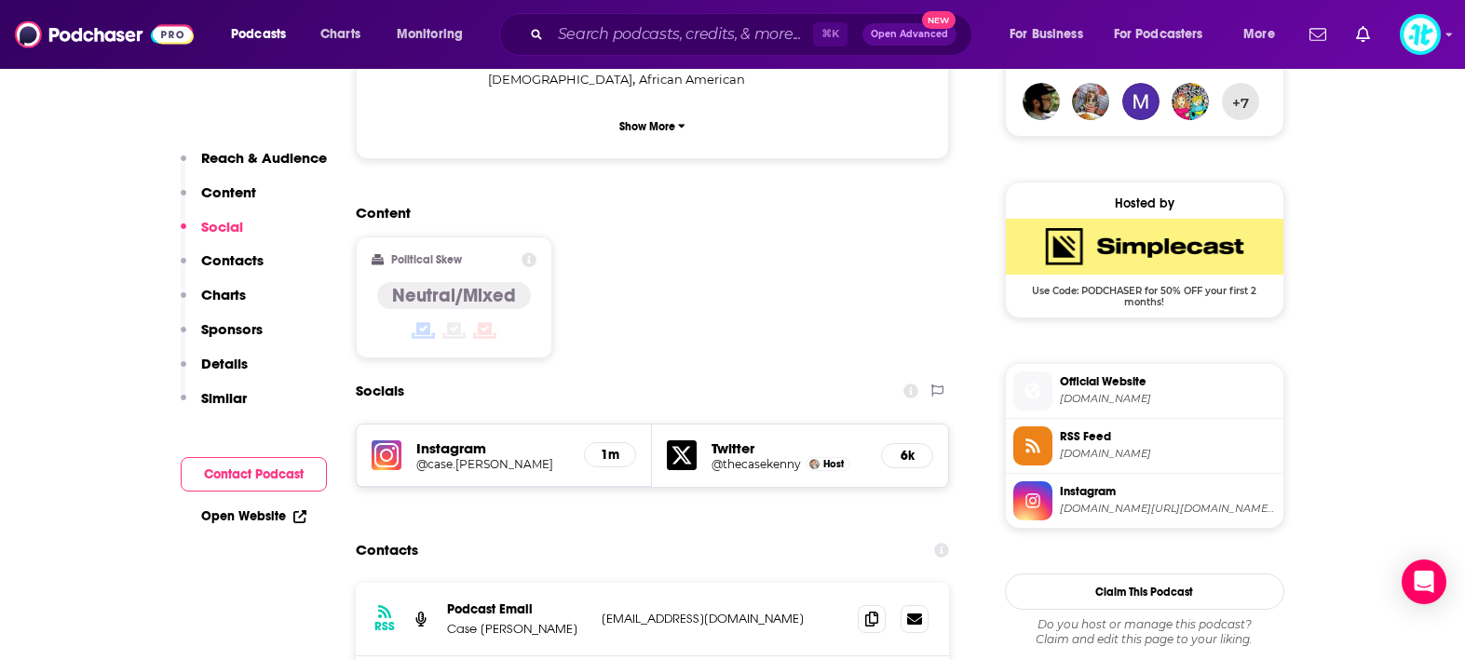
scroll to position [1407, 0]
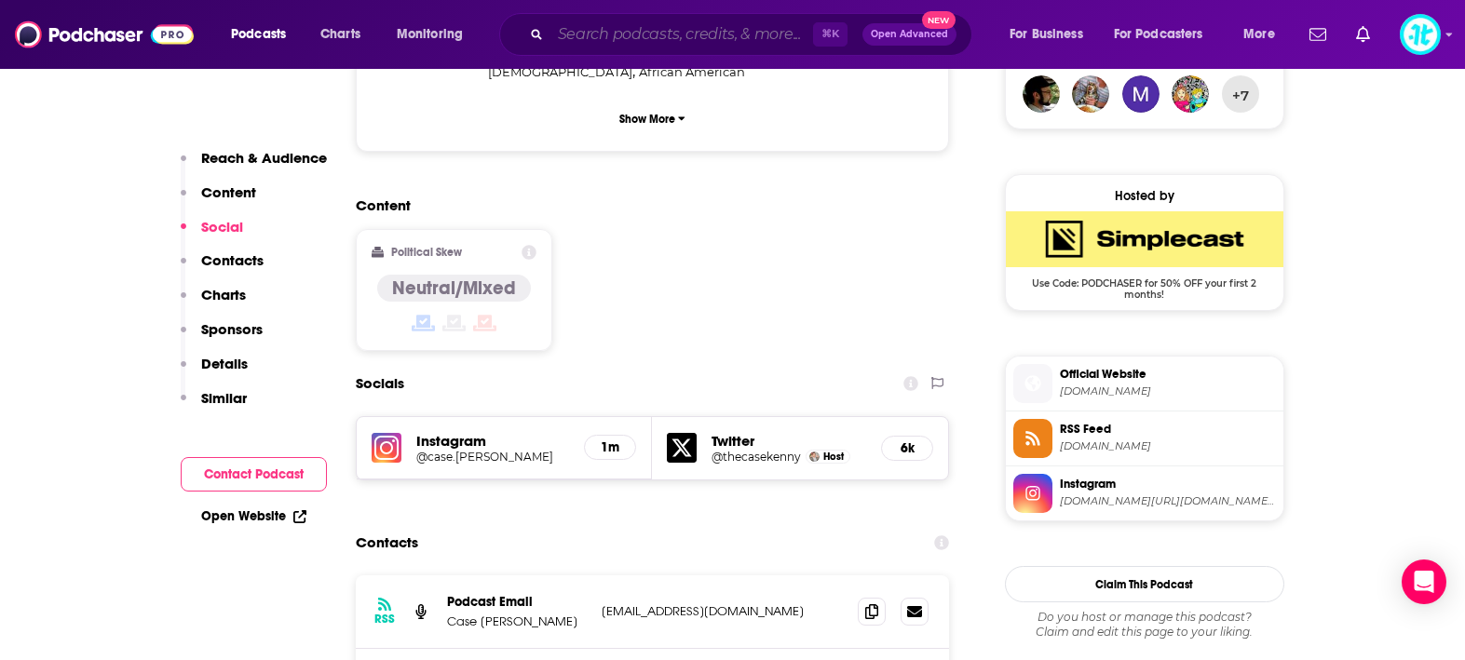
click at [645, 33] on input "Search podcasts, credits, & more..." at bounding box center [682, 35] width 263 height 30
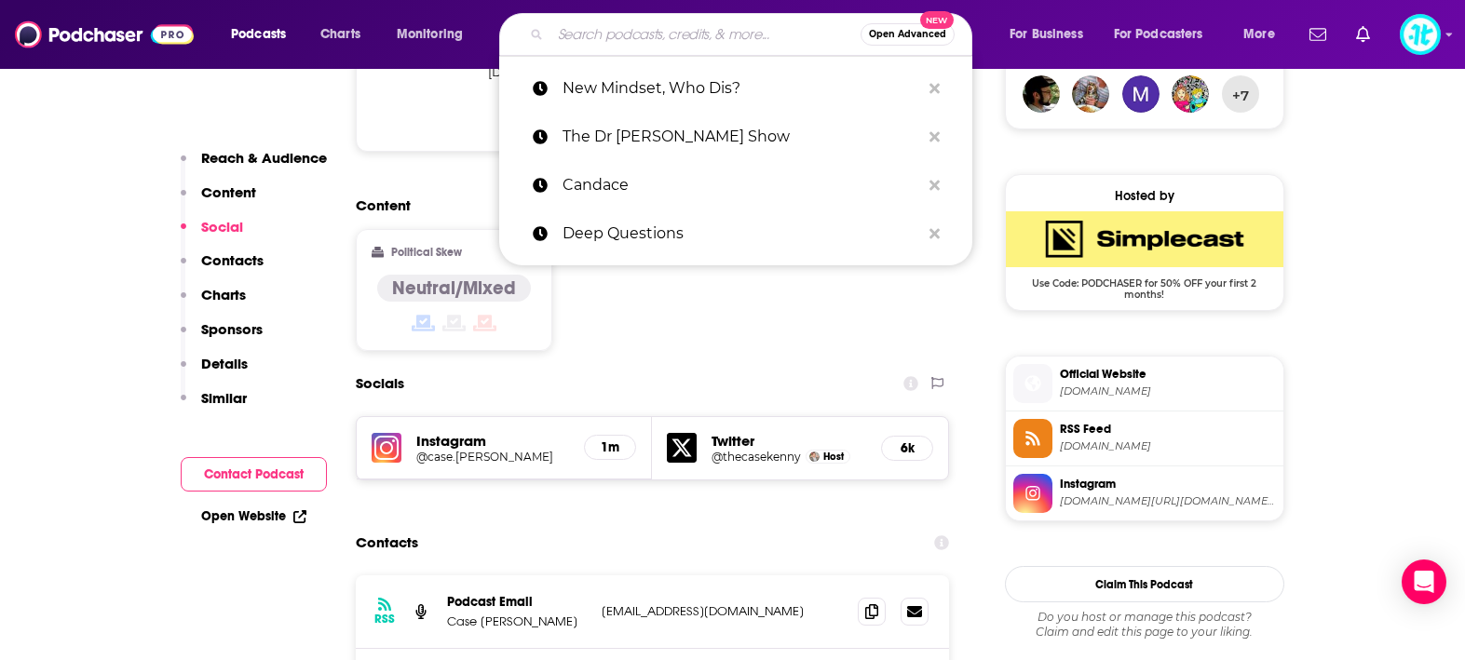
paste input "The Never Give Up Podcast"
type input "The Never Give Up Podcast"
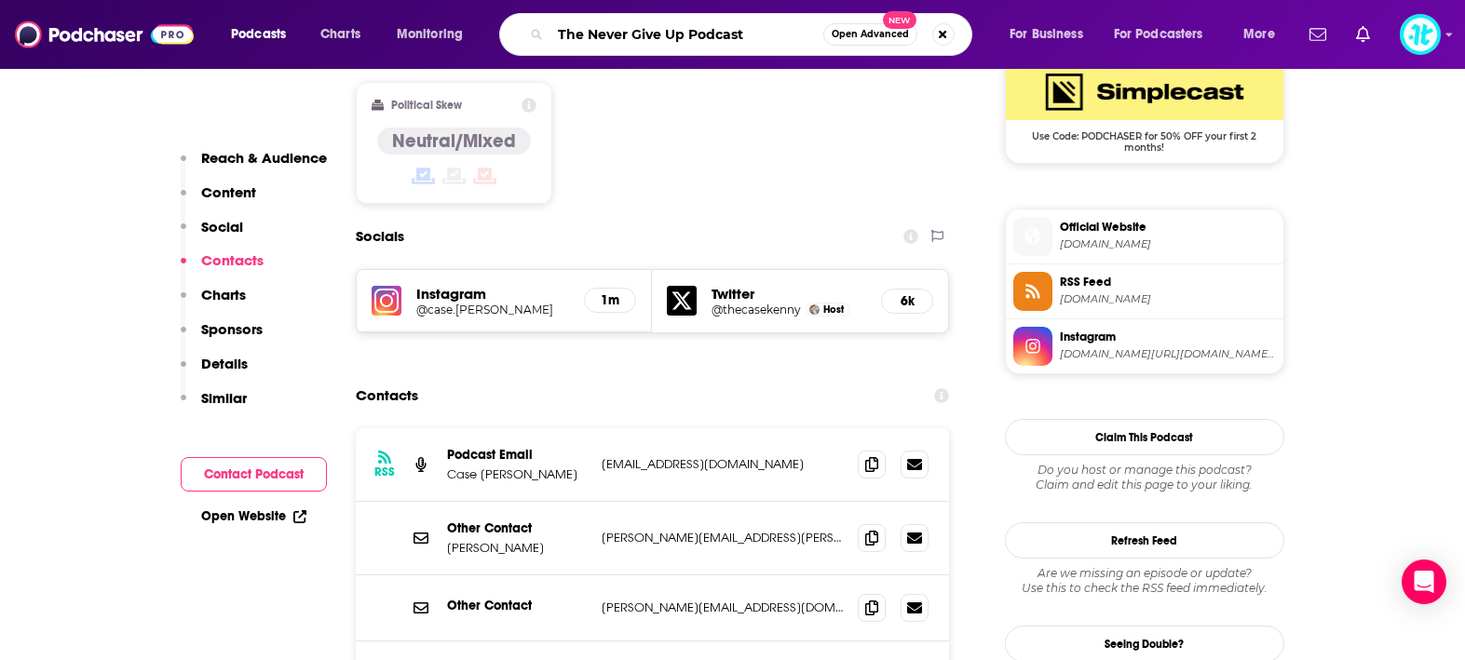
scroll to position [1567, 0]
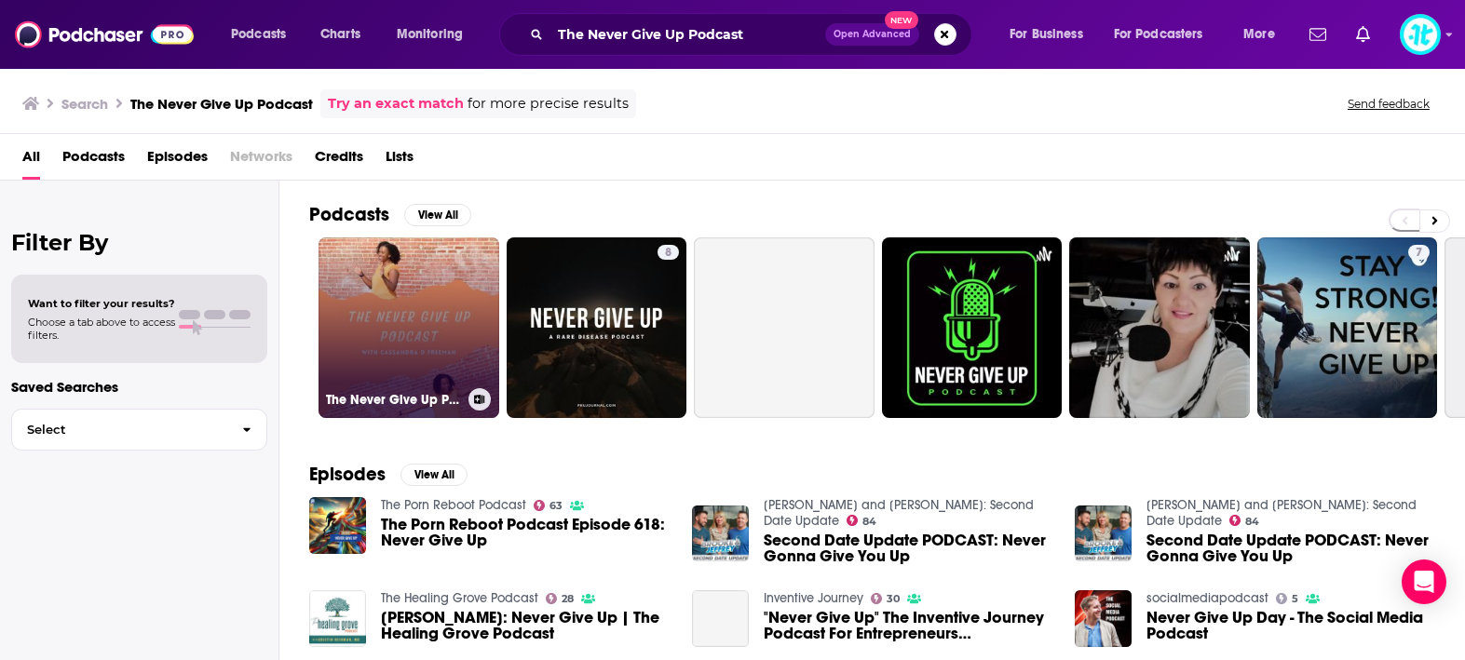
click at [430, 299] on link "The Never Give Up Podcast" at bounding box center [409, 328] width 181 height 181
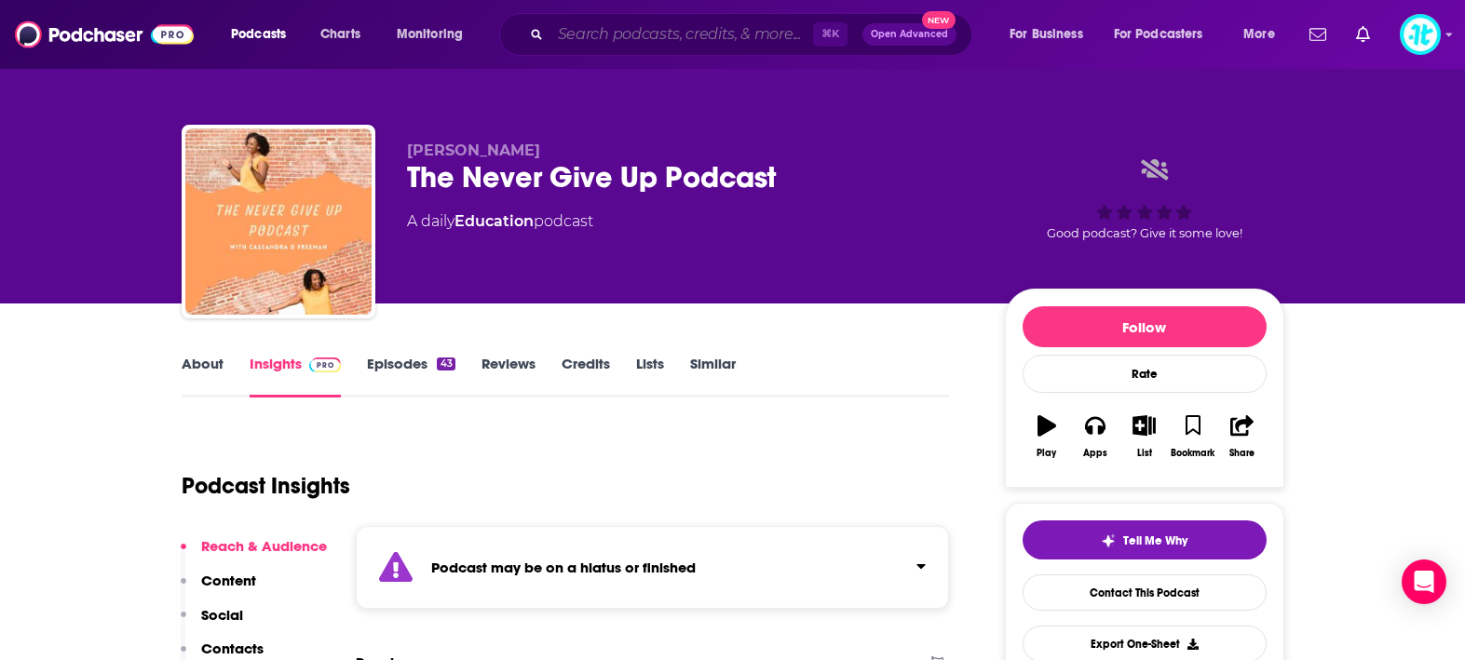
click at [674, 35] on input "Search podcasts, credits, & more..." at bounding box center [682, 35] width 263 height 30
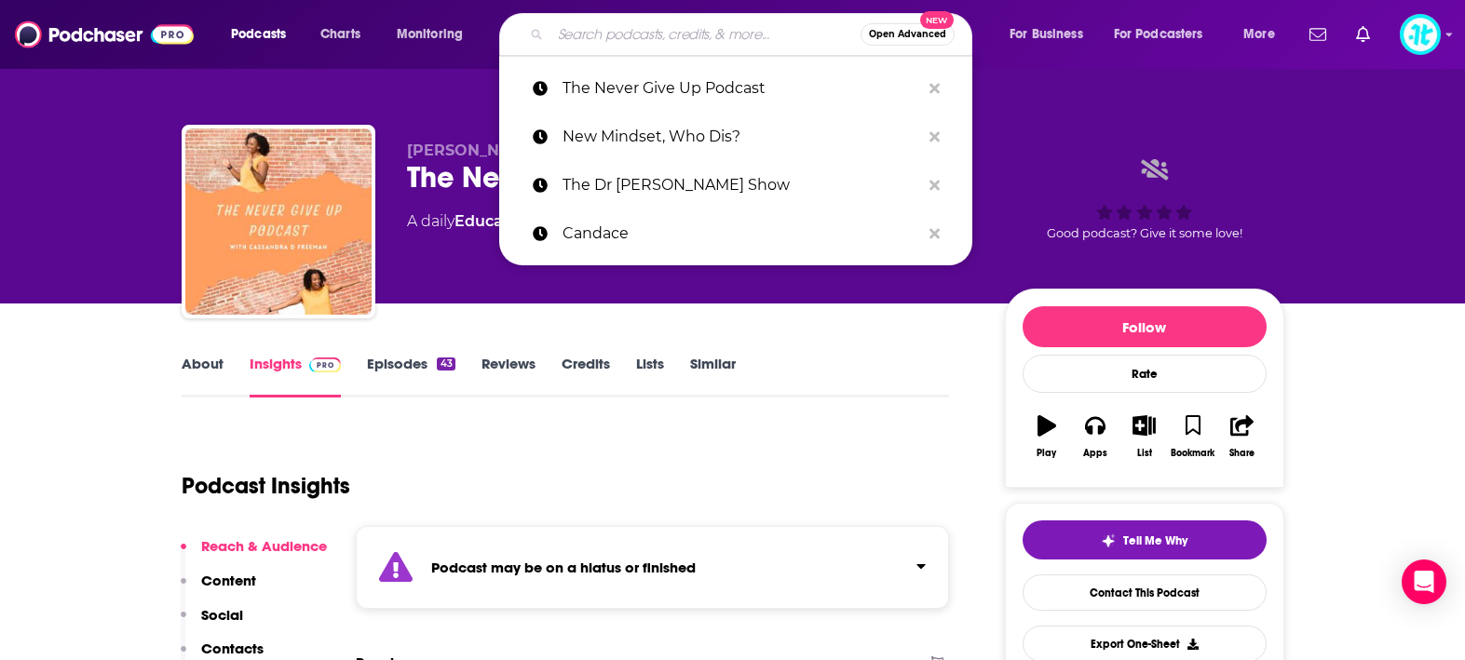
paste input "The Conversation"
type input "The Conversation"
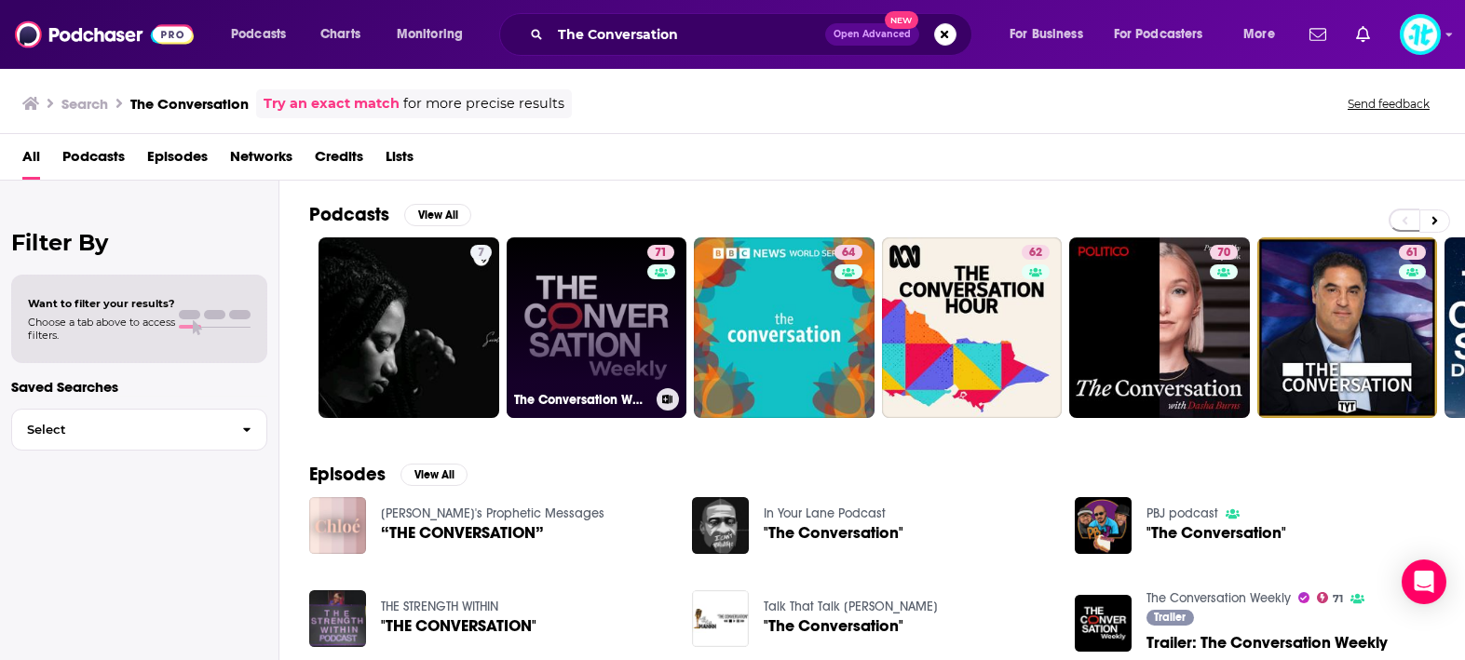
click at [616, 353] on link "71 The Conversation Weekly" at bounding box center [597, 328] width 181 height 181
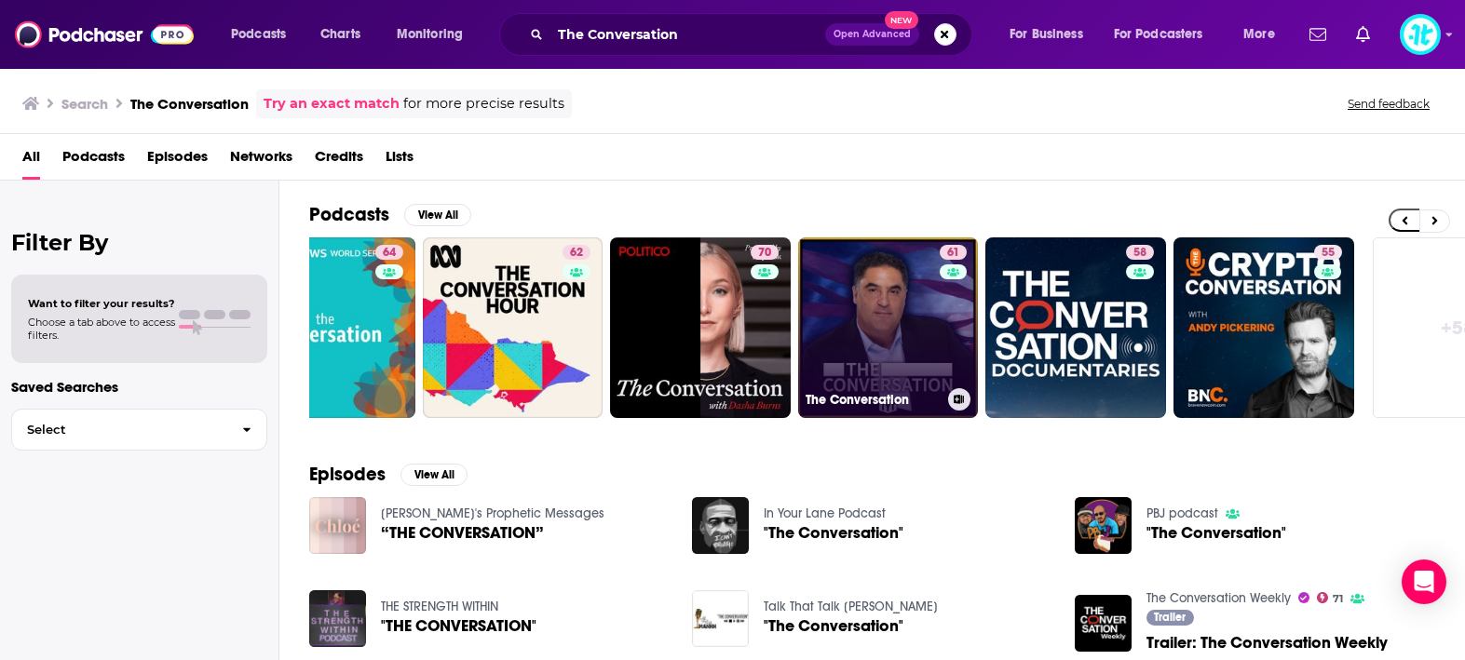
scroll to position [0, 483]
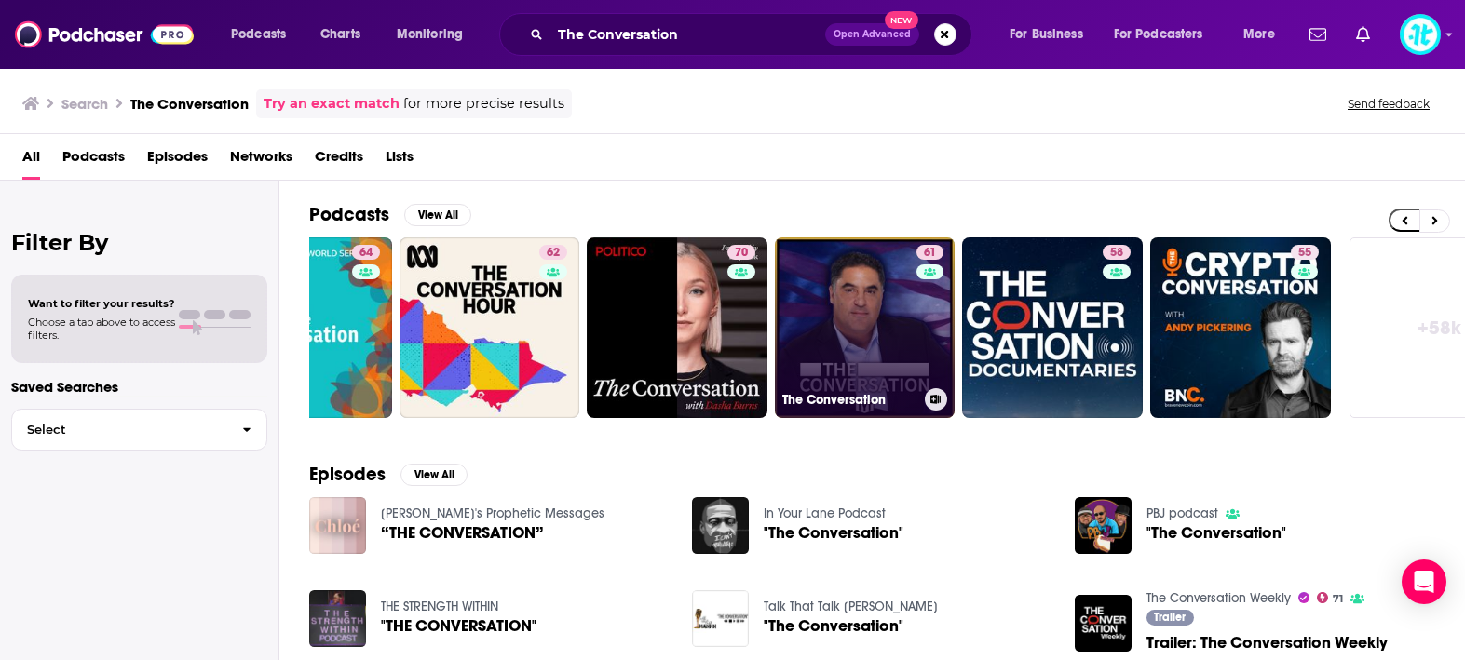
click at [891, 328] on link "61 The Conversation" at bounding box center [865, 328] width 181 height 181
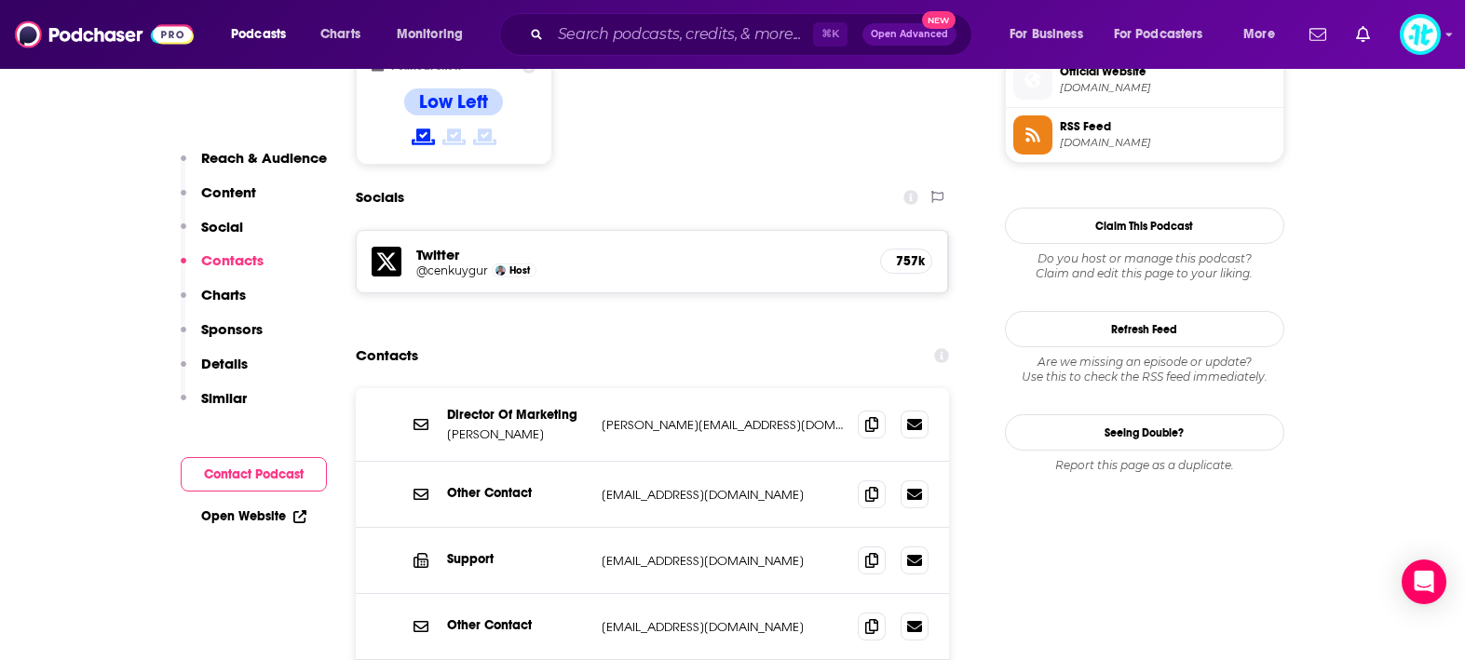
scroll to position [1605, 0]
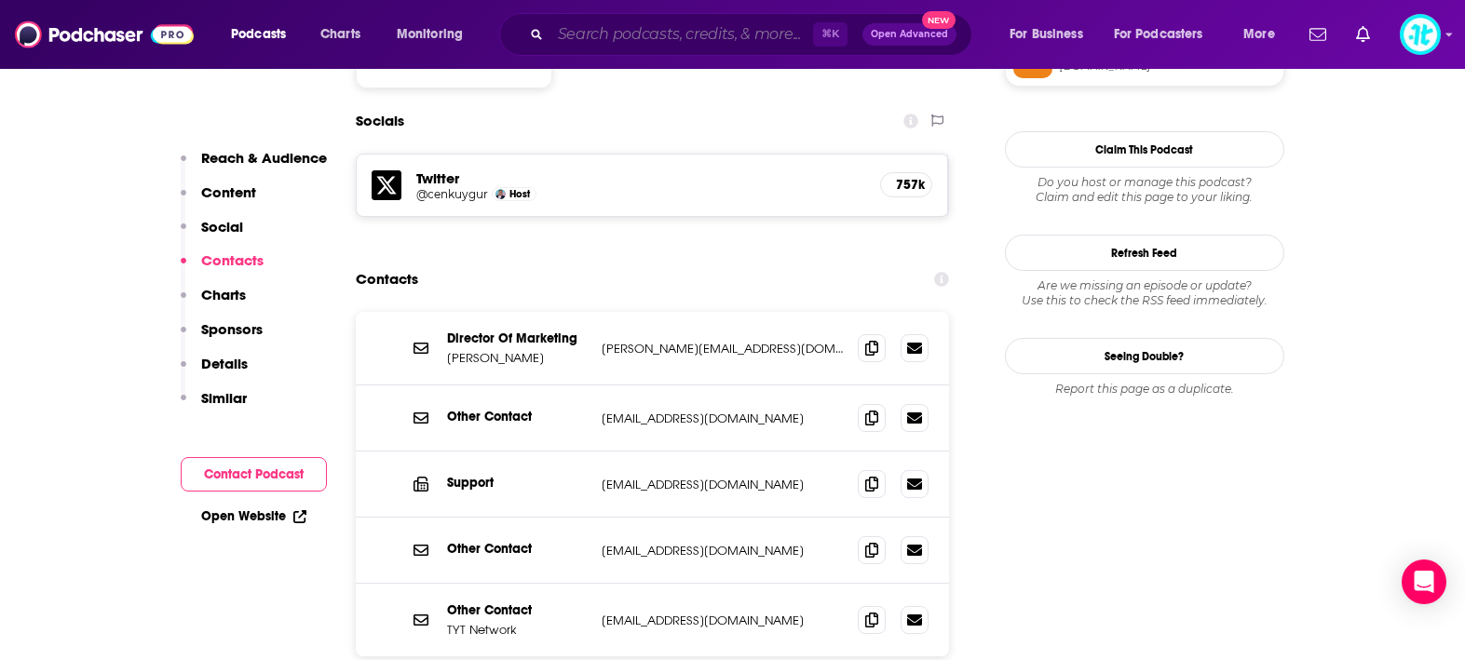
click at [719, 34] on input "Search podcasts, credits, & more..." at bounding box center [682, 35] width 263 height 30
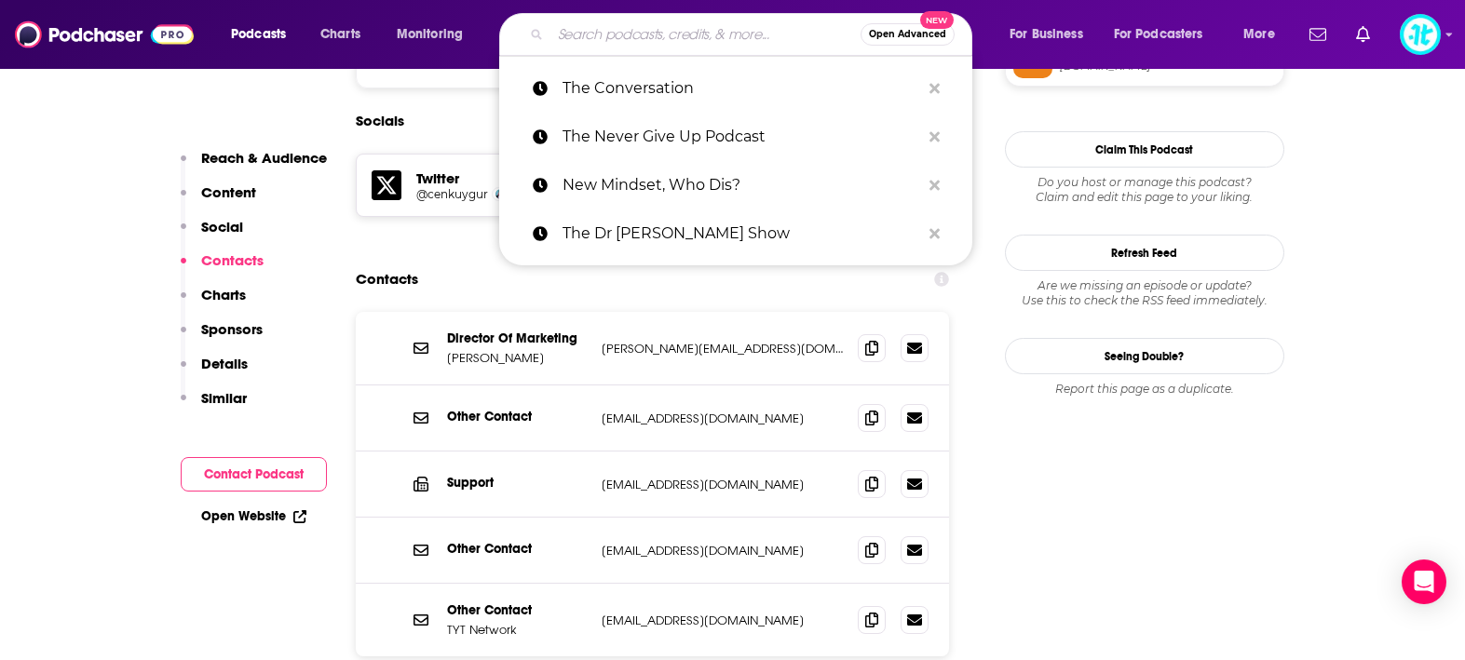
paste input "Old School"
type input "Old School"
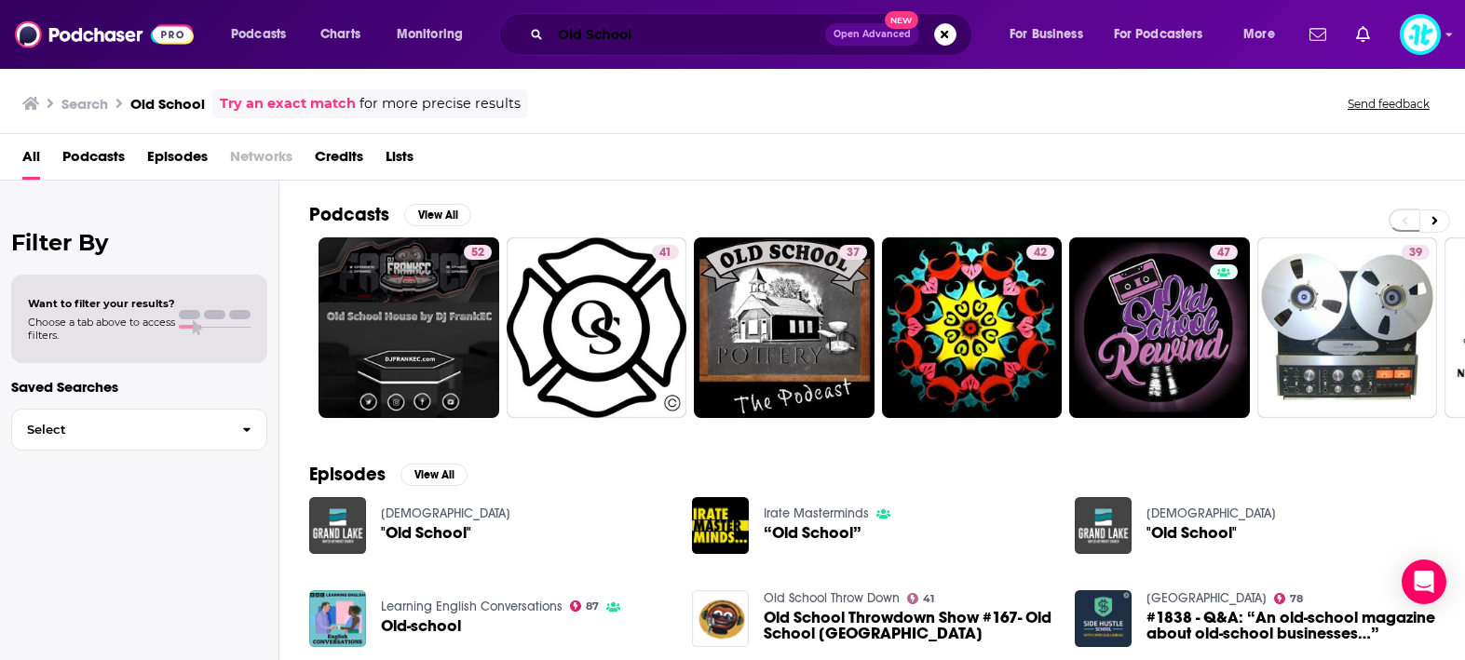
click at [662, 32] on input "Old School" at bounding box center [688, 35] width 275 height 30
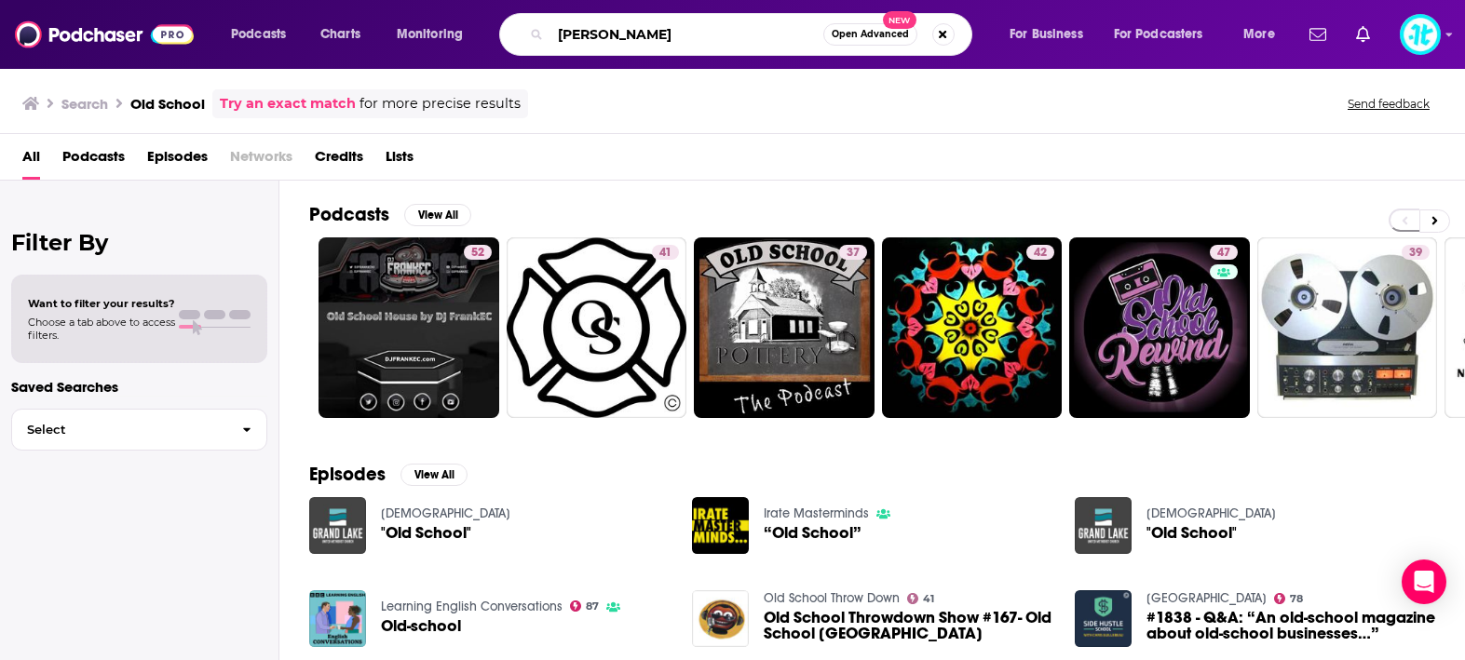
type input "[PERSON_NAME]"
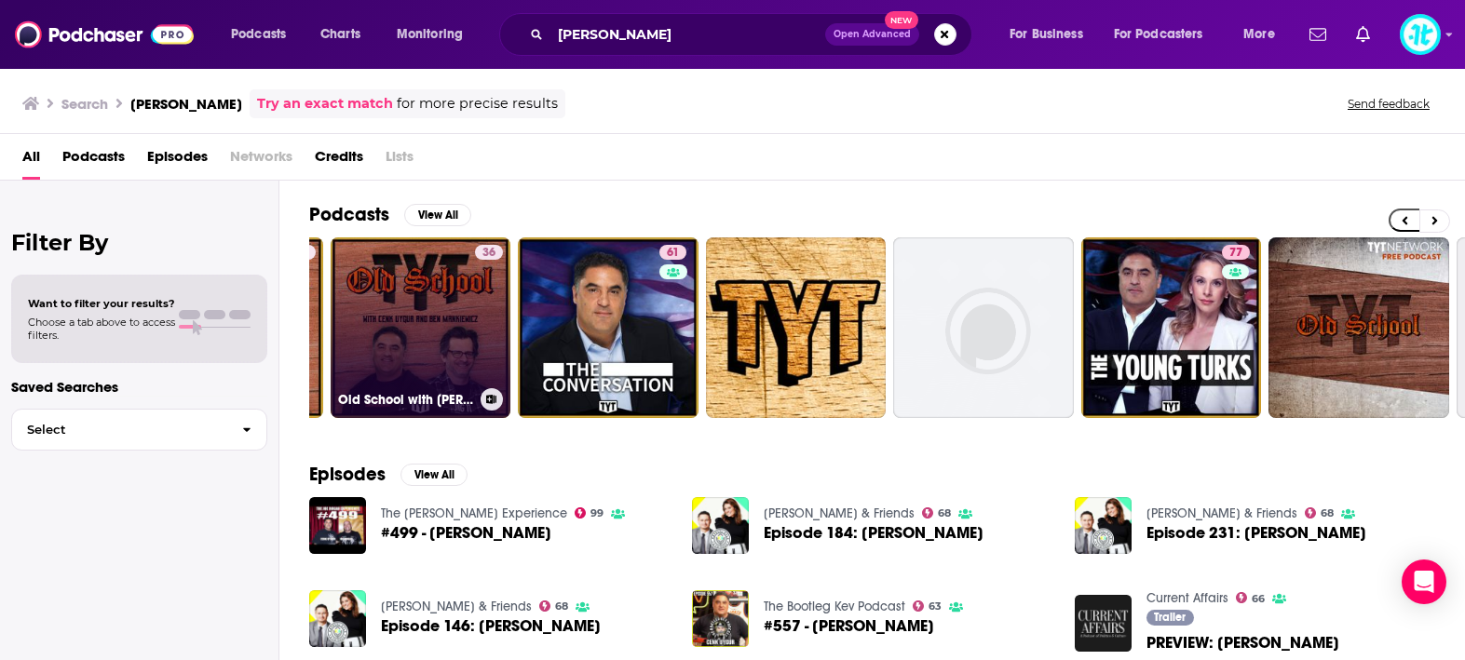
scroll to position [0, 406]
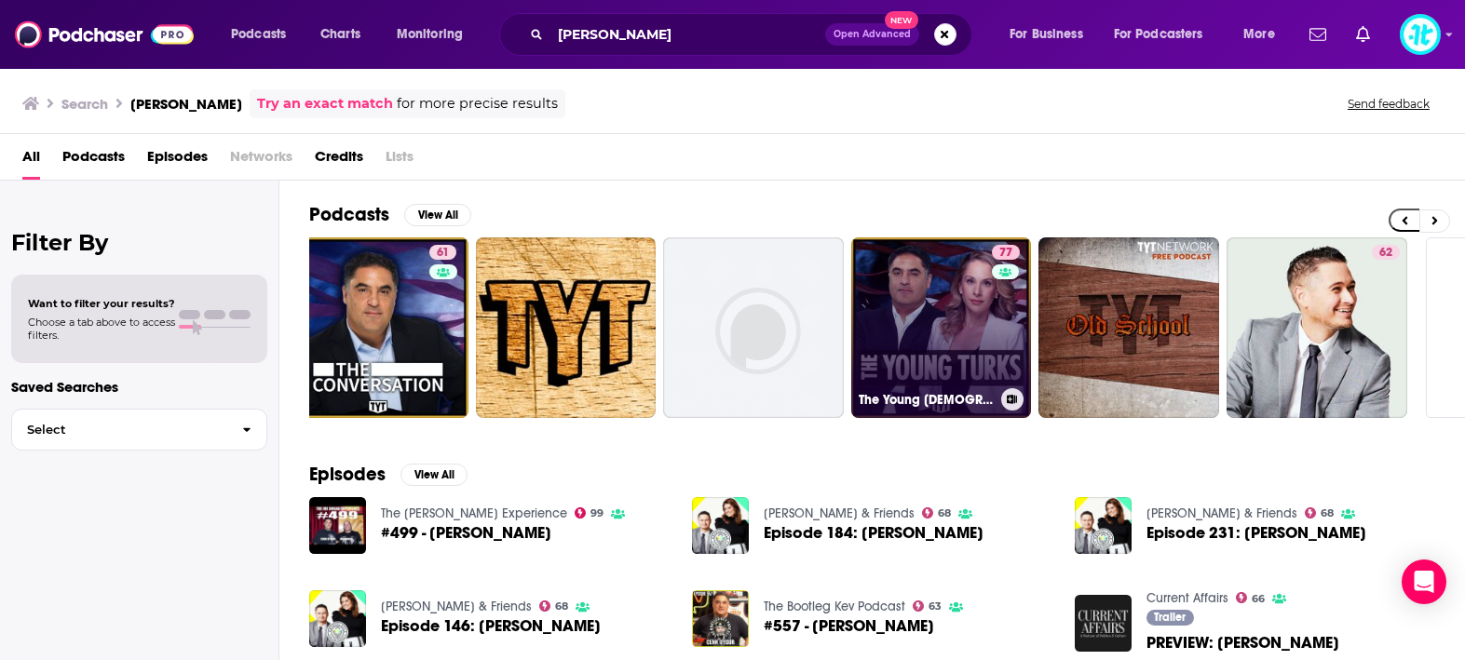
click at [959, 306] on link "77 The Young [DEMOGRAPHIC_DATA]" at bounding box center [941, 328] width 181 height 181
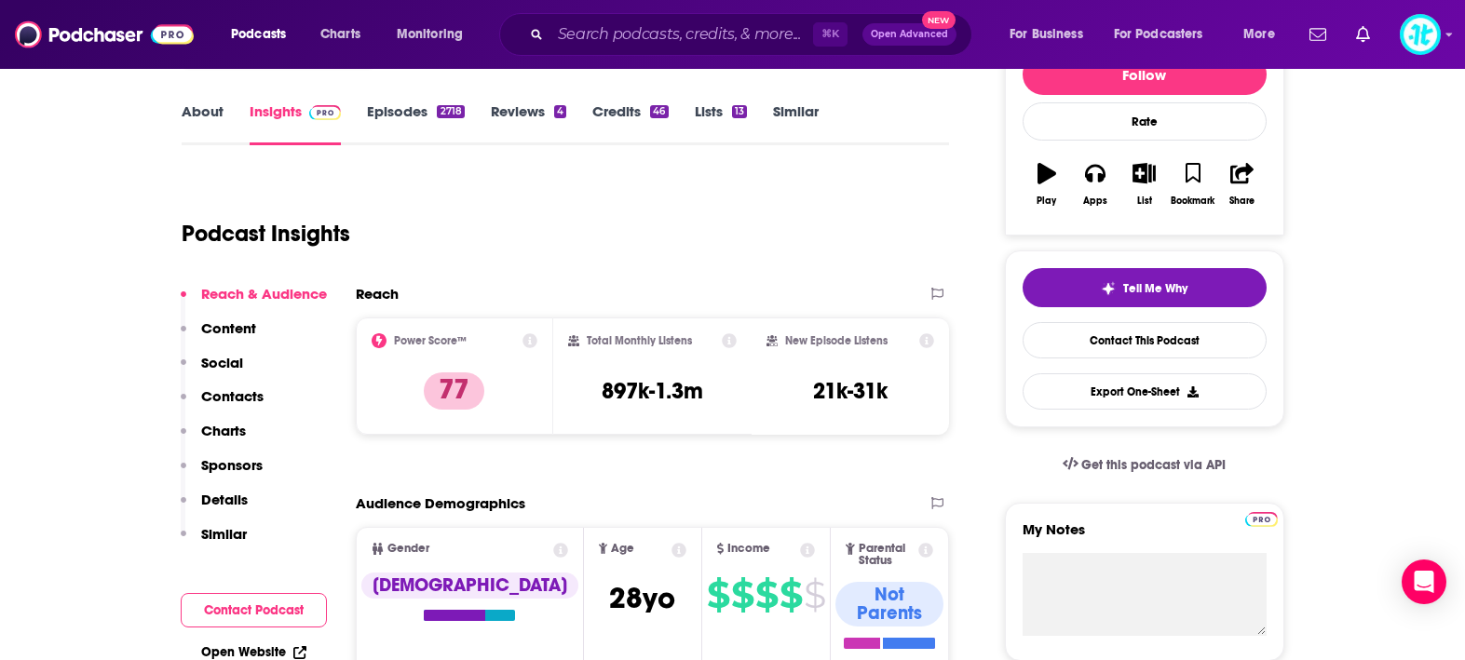
scroll to position [251, 0]
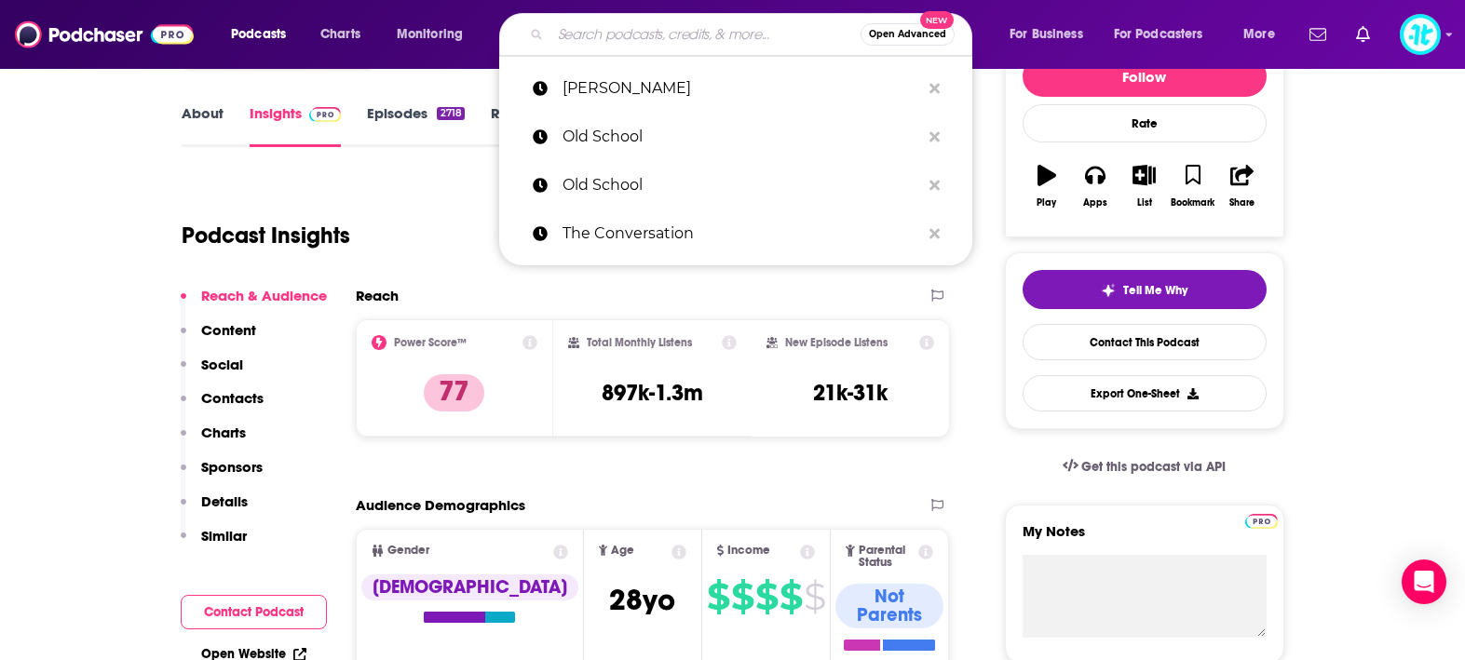
click at [723, 31] on input "Search podcasts, credits, & more..." at bounding box center [706, 35] width 310 height 30
paste input "The Chalene Show"
type input "The Chalene Show"
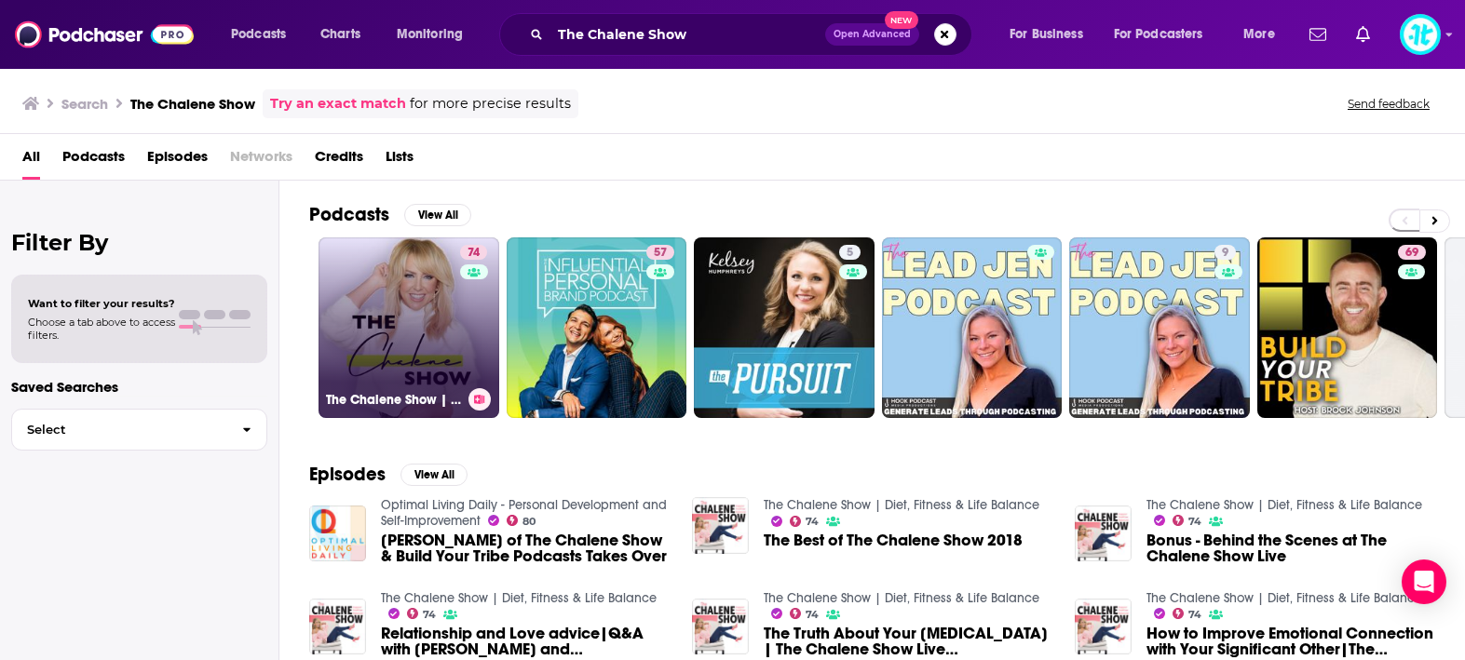
click at [432, 286] on link "74 The Chalene Show | Diet, Fitness & Life Balance" at bounding box center [409, 328] width 181 height 181
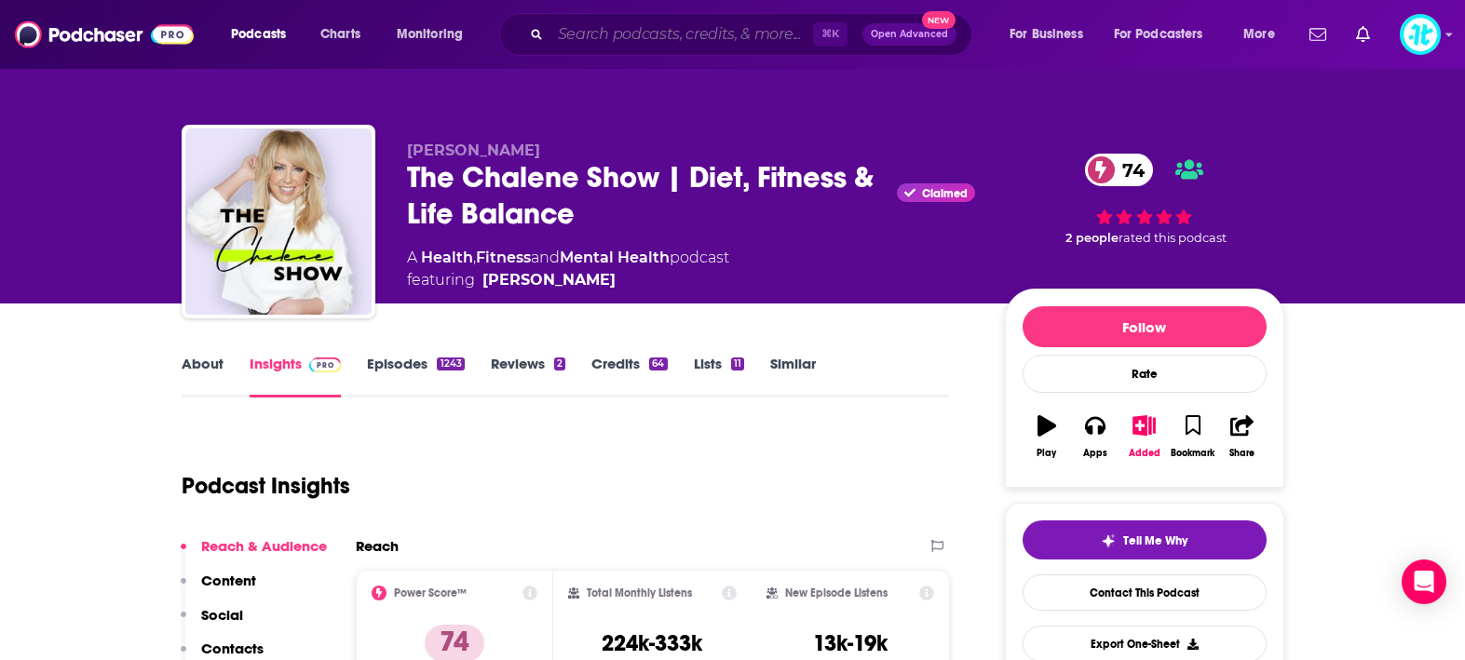
click at [621, 38] on input "Search podcasts, credits, & more..." at bounding box center [682, 35] width 263 height 30
paste input "Supercommunicators"
type input "Supercommunicators"
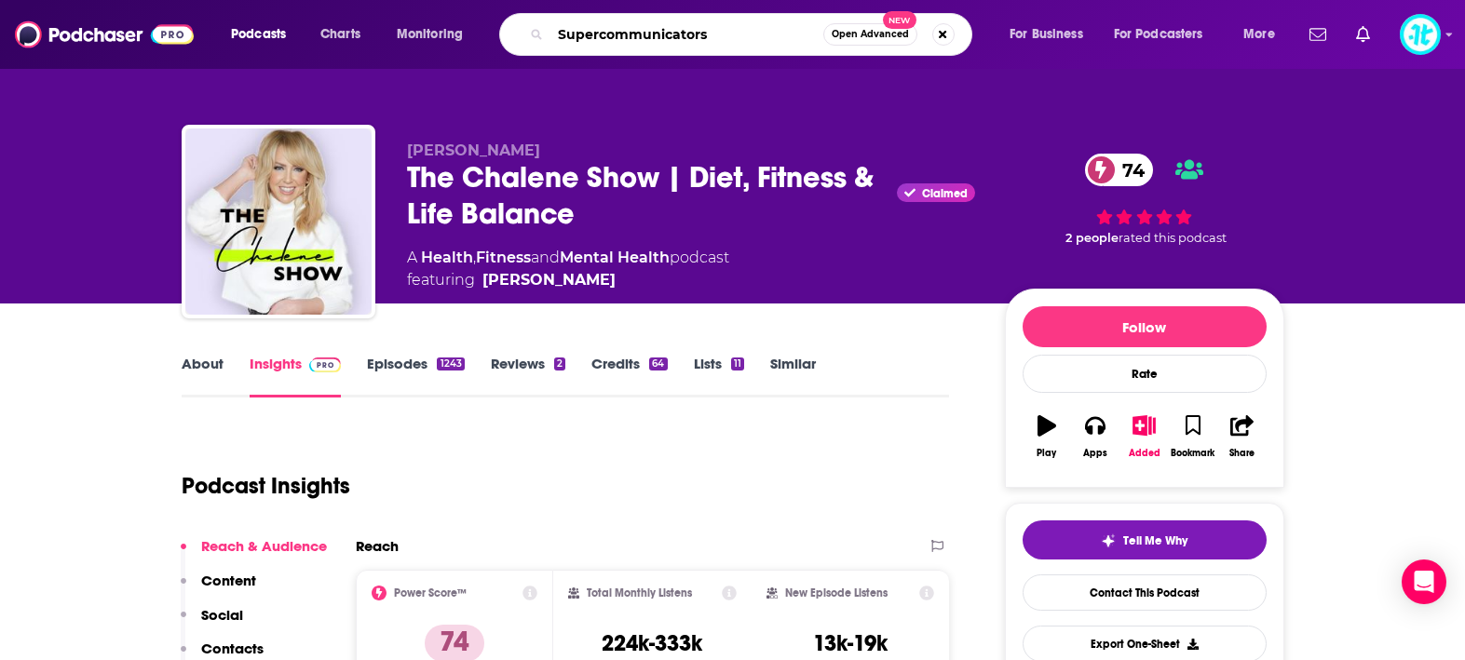
scroll to position [2, 0]
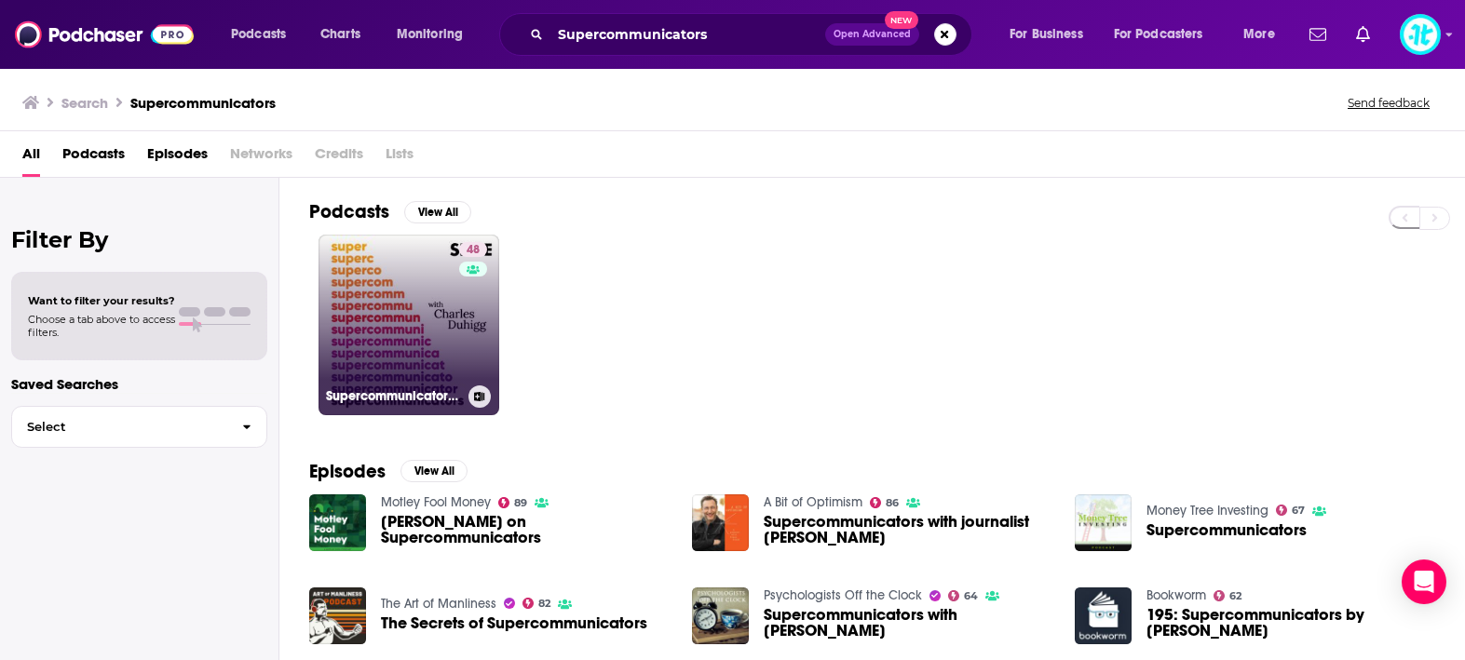
click at [383, 291] on link "48 Supercommunicators with [PERSON_NAME]" at bounding box center [409, 325] width 181 height 181
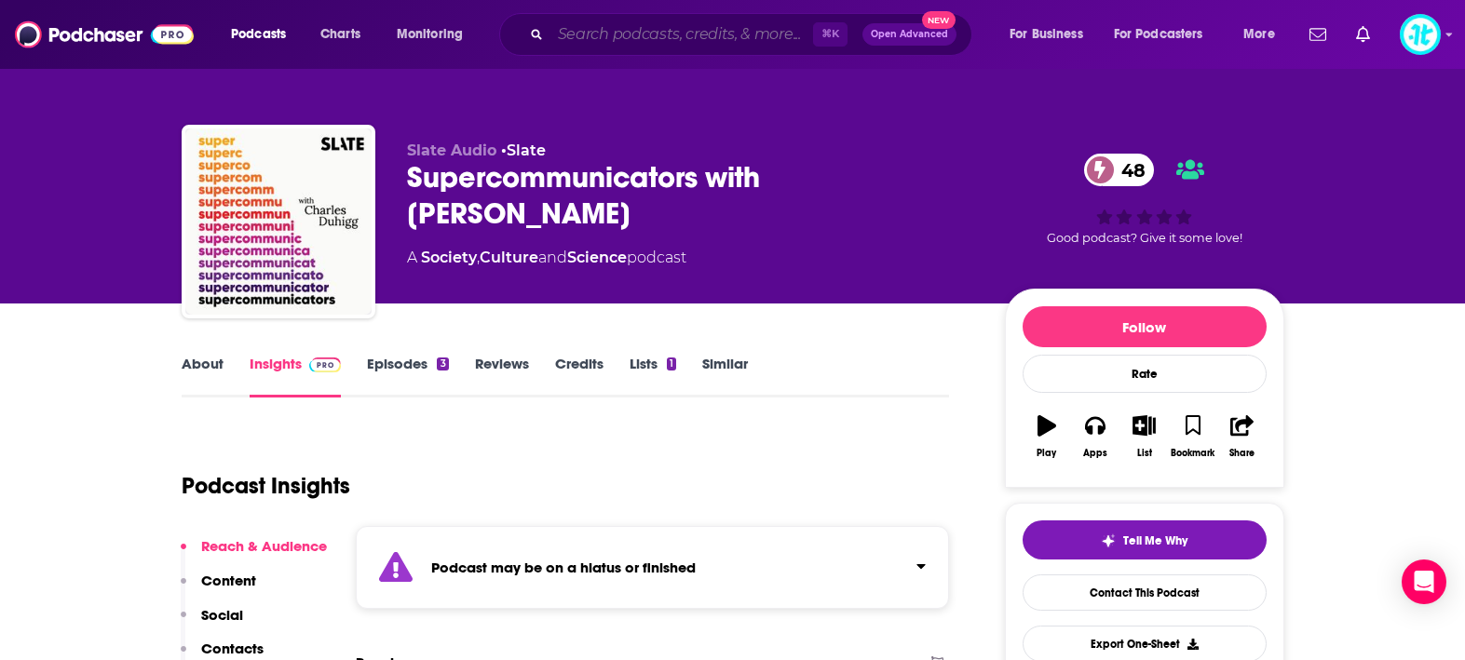
click at [595, 42] on input "Search podcasts, credits, & more..." at bounding box center [682, 35] width 263 height 30
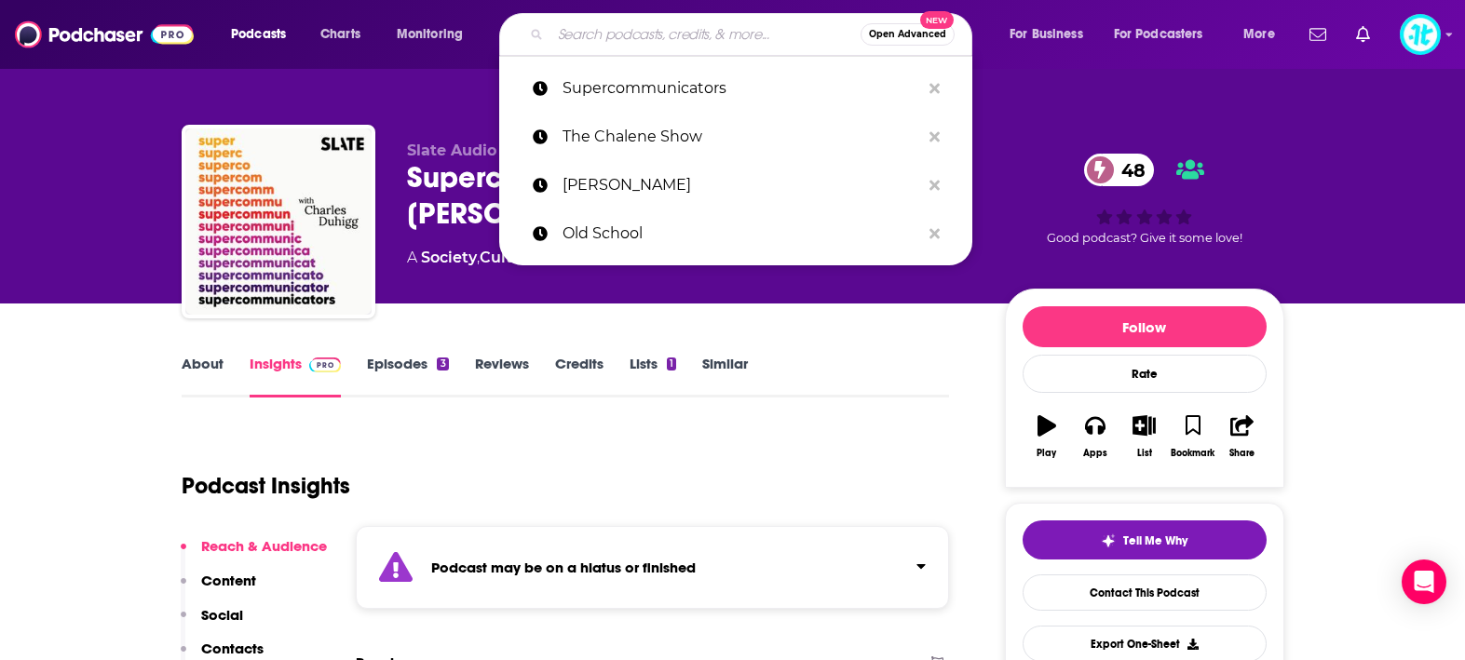
paste input "The [PERSON_NAME] LIVE Show"
type input "The [PERSON_NAME] LIVE Show"
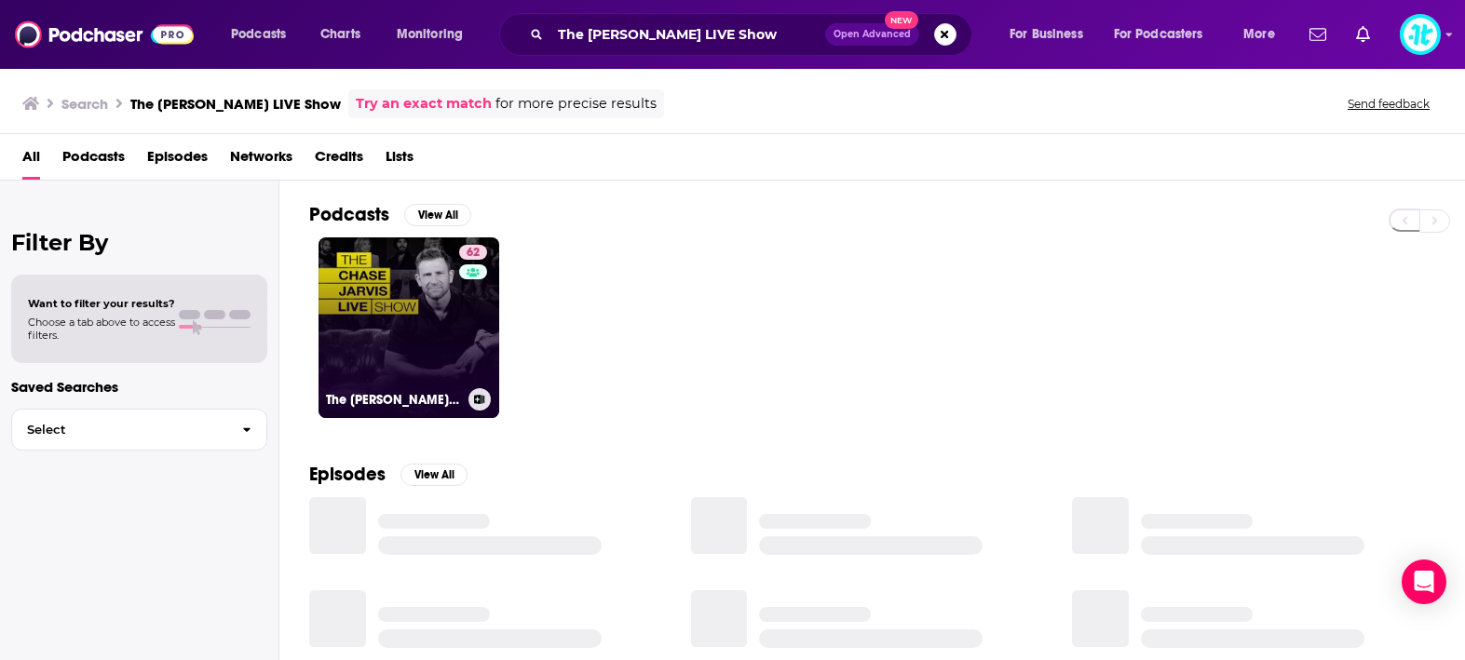
click at [428, 335] on link "62 The [PERSON_NAME] LIVE Show" at bounding box center [409, 328] width 181 height 181
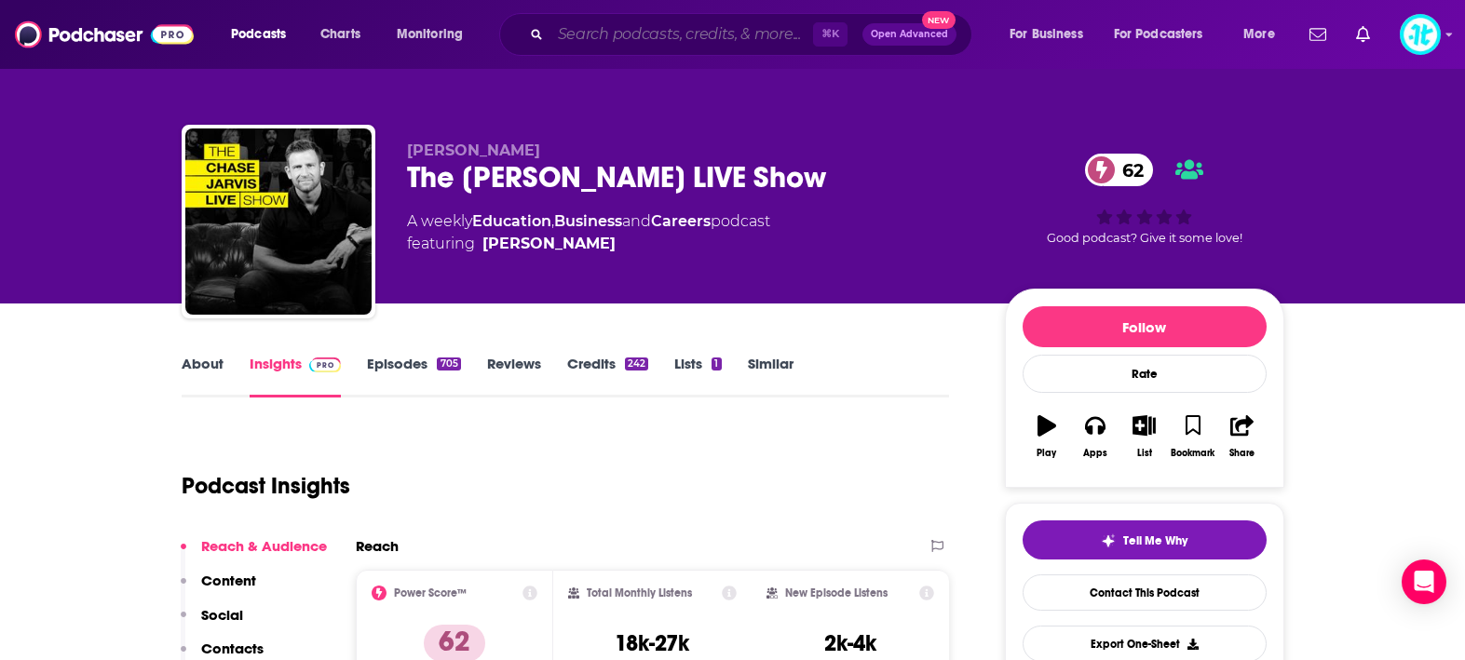
click at [751, 34] on input "Search podcasts, credits, & more..." at bounding box center [682, 35] width 263 height 30
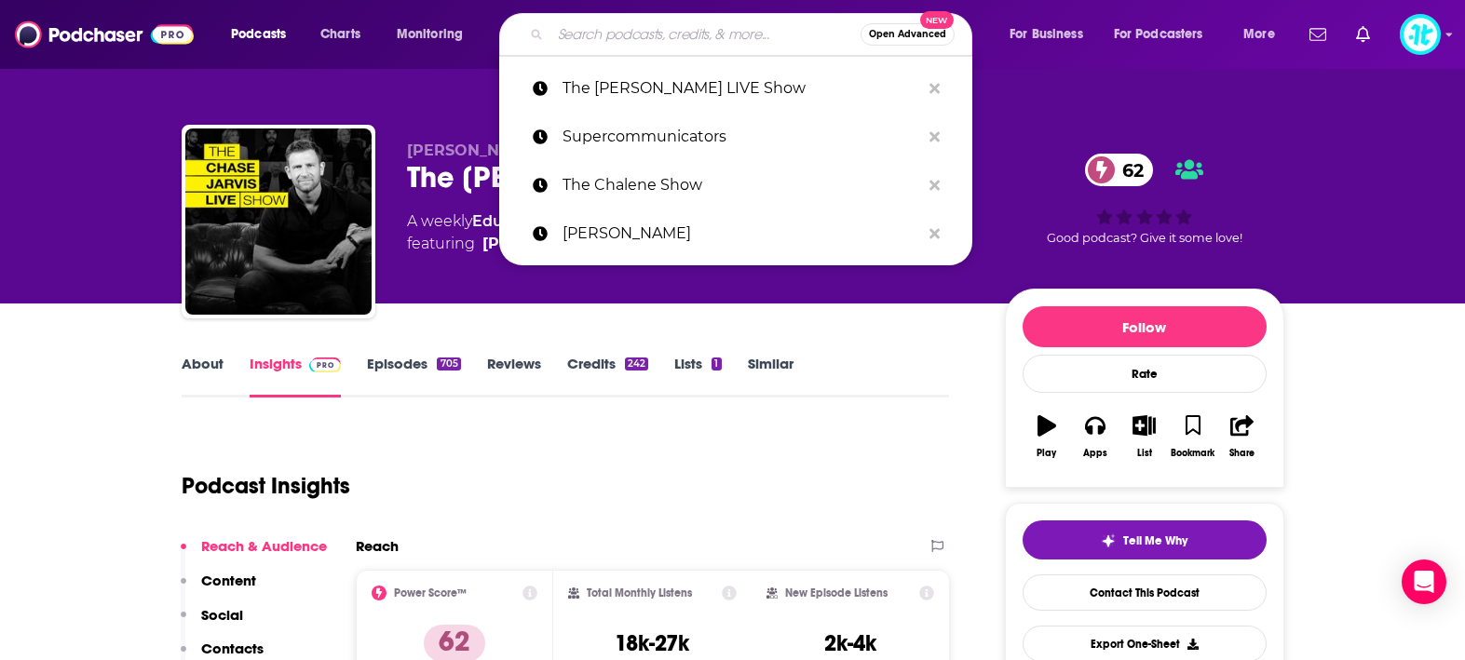
paste input "Sex, Lies, and Spray Tans"
type input "Sex, Lies, and Spray Tans"
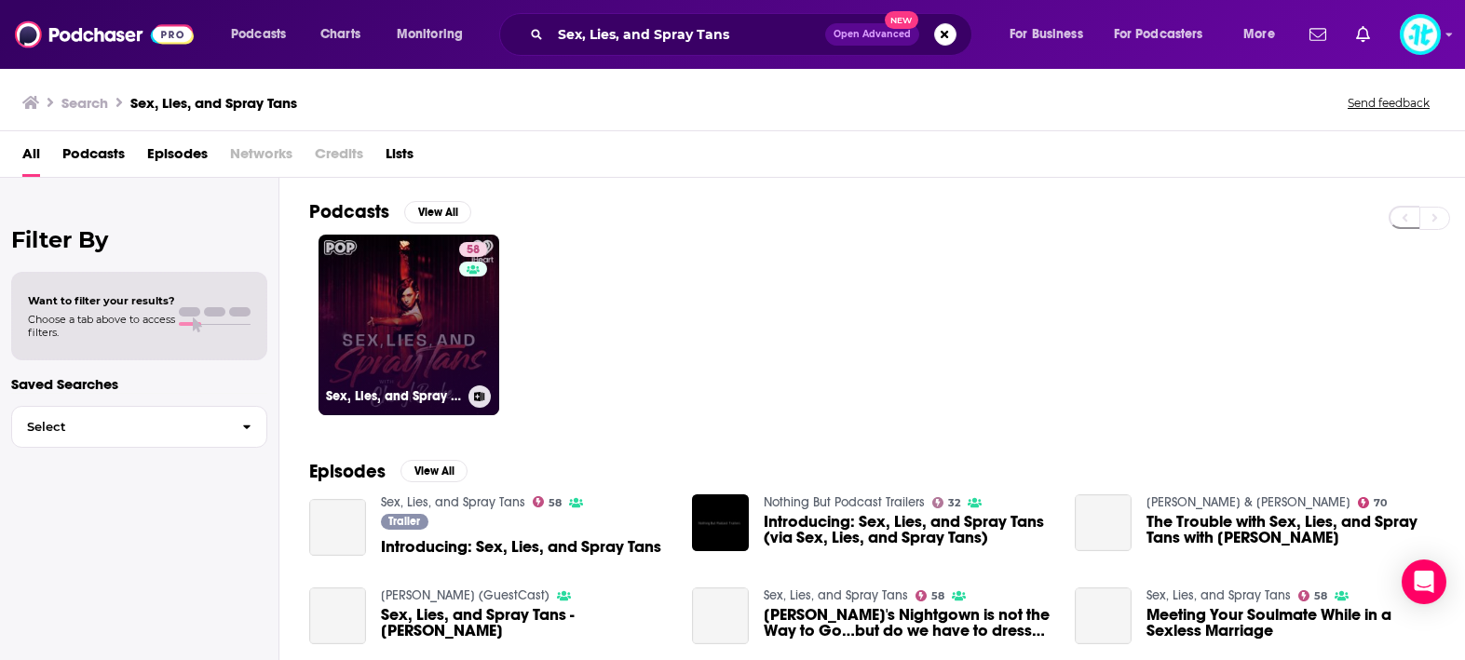
click at [451, 340] on link "58 Sex, Lies, and Spray Tans" at bounding box center [409, 325] width 181 height 181
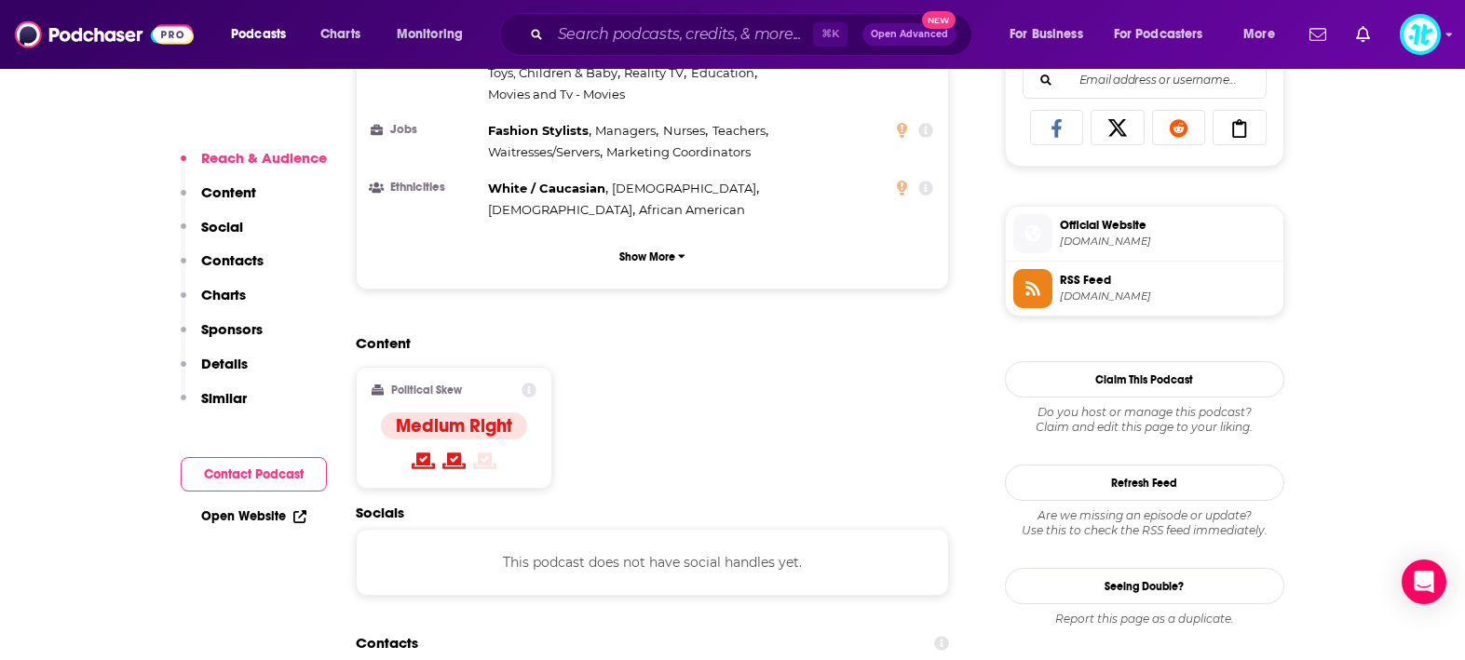
scroll to position [1299, 0]
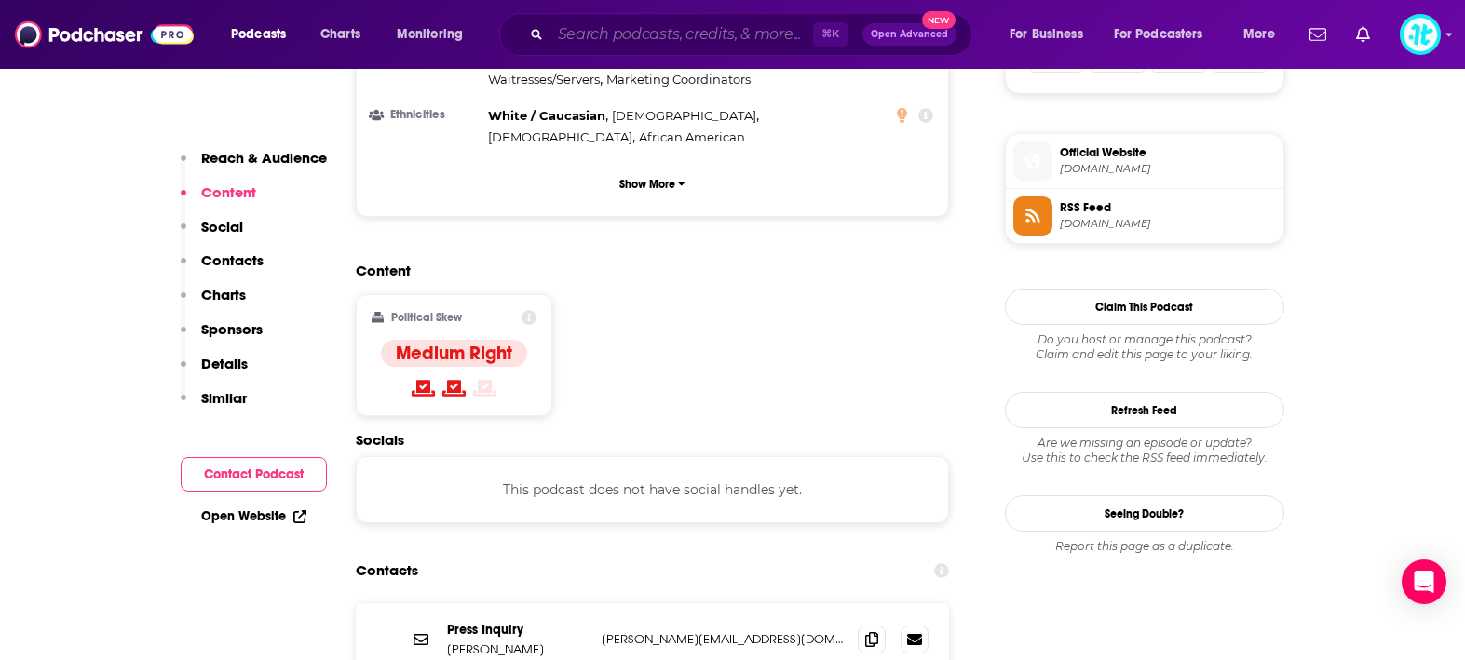
click at [711, 31] on input "Search podcasts, credits, & more..." at bounding box center [682, 35] width 263 height 30
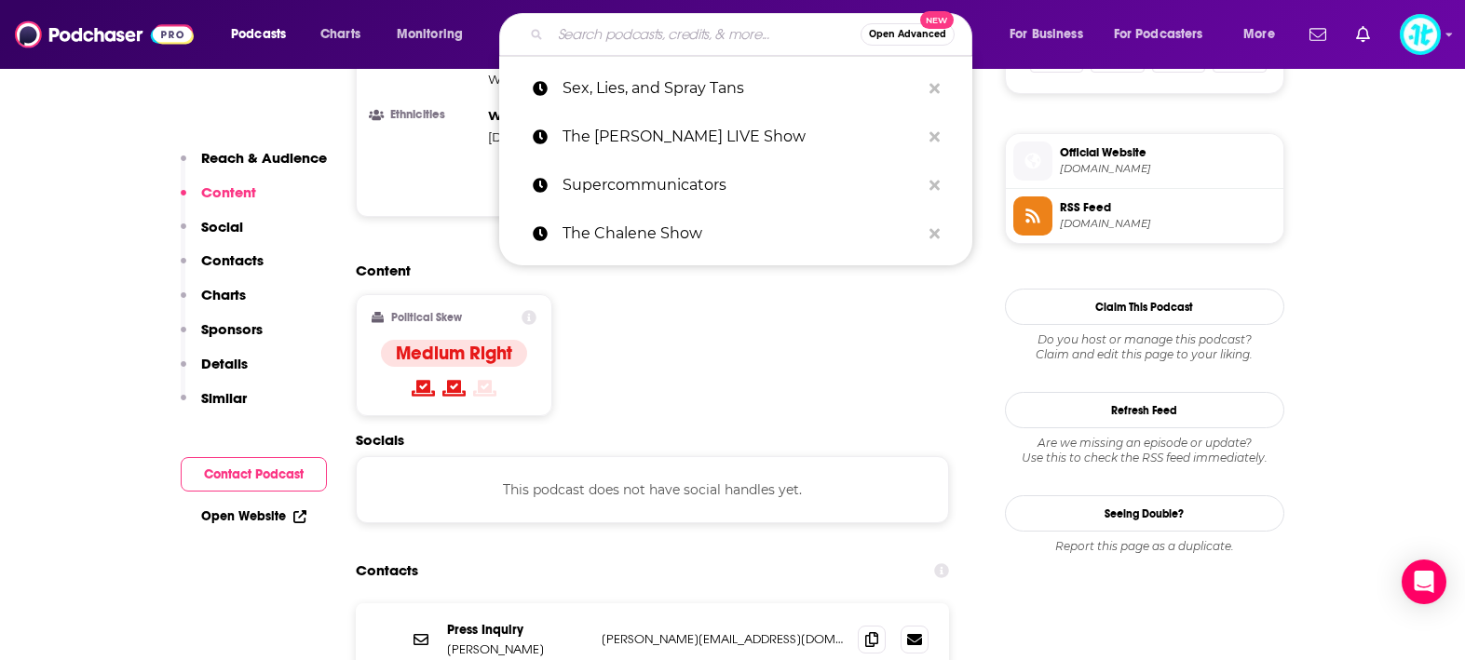
paste input "The Midlife Chrysalis"
type input "The Midlife Chrysalis"
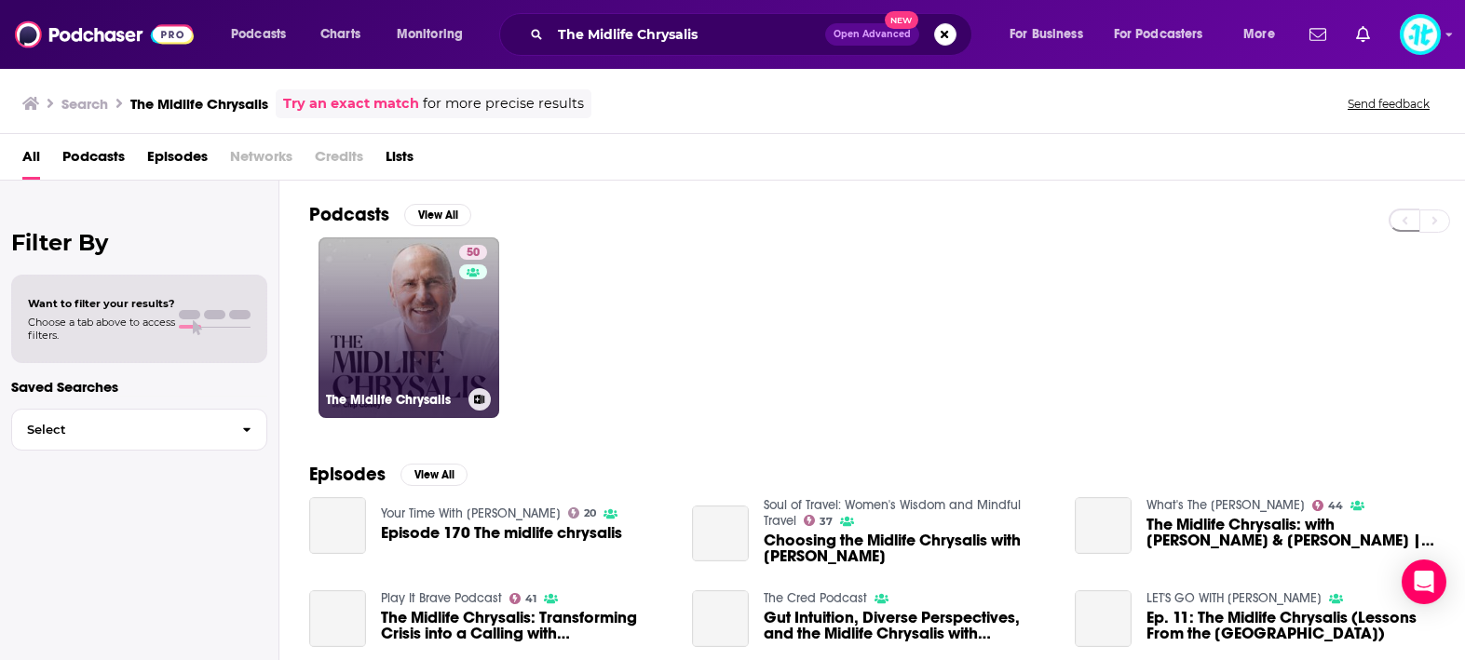
click at [443, 327] on link "50 The Midlife Chrysalis" at bounding box center [409, 328] width 181 height 181
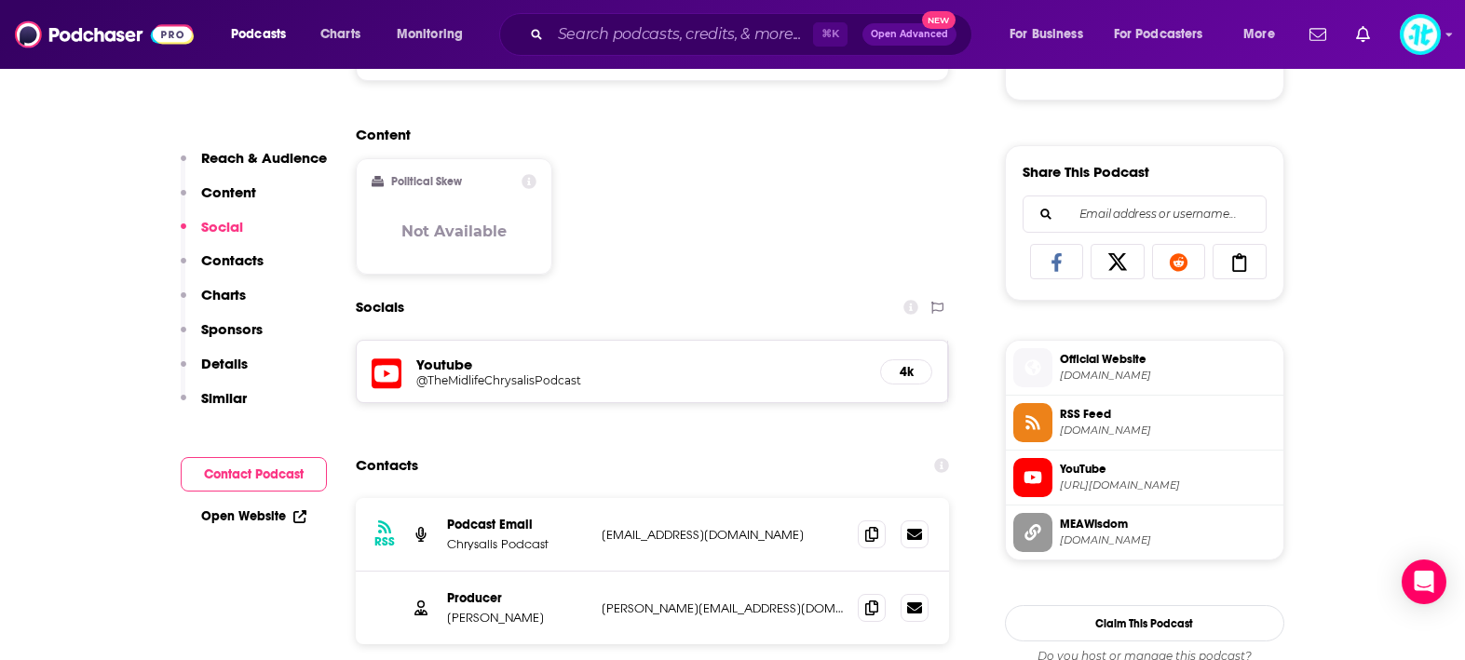
scroll to position [1095, 0]
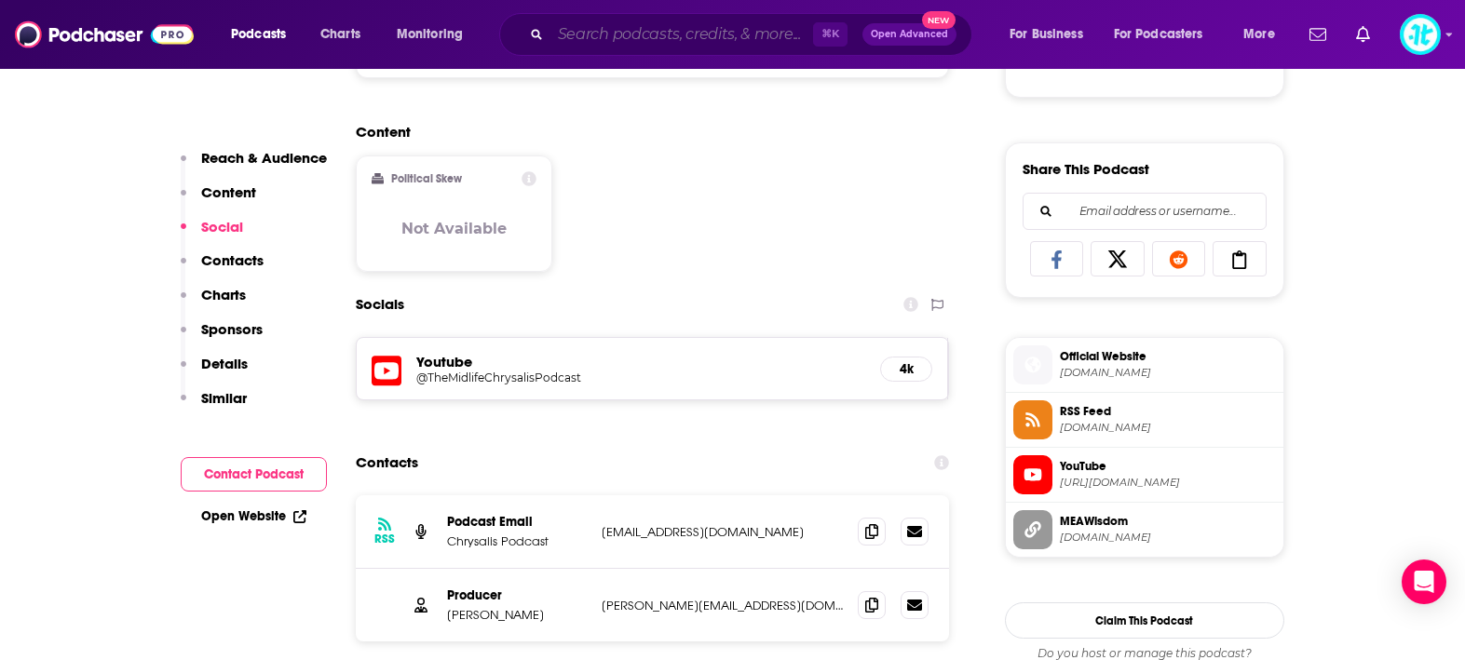
click at [691, 35] on input "Search podcasts, credits, & more..." at bounding box center [682, 35] width 263 height 30
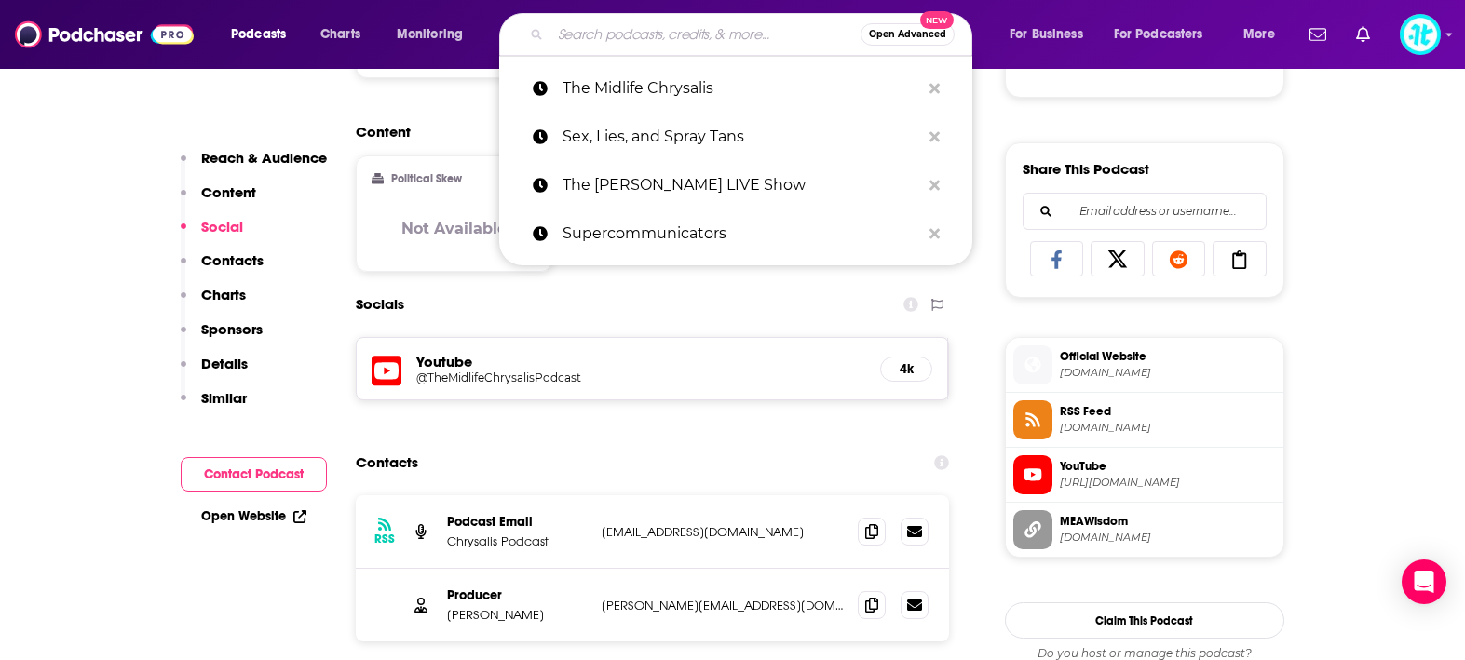
paste input "Start [DATE] Podcast"
type input "Start [DATE] Podcast"
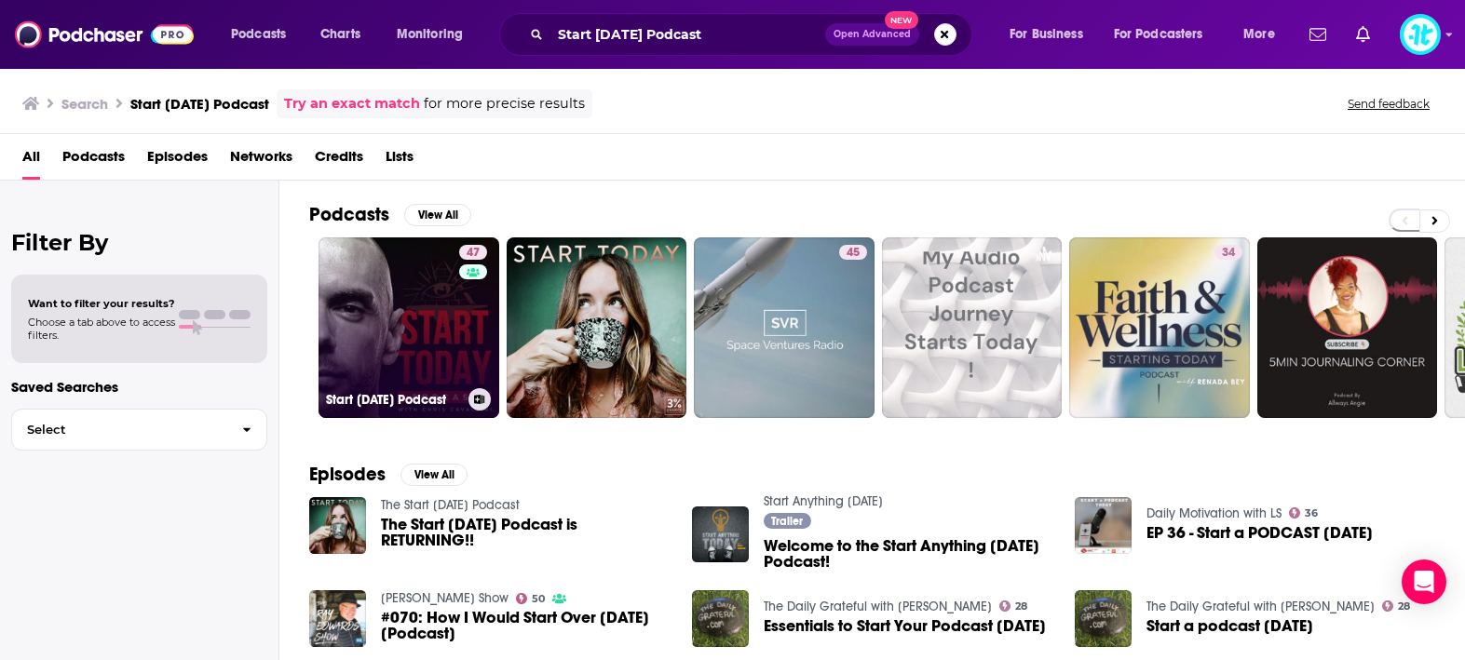
click at [441, 337] on link "47 Start [DATE] Podcast" at bounding box center [409, 328] width 181 height 181
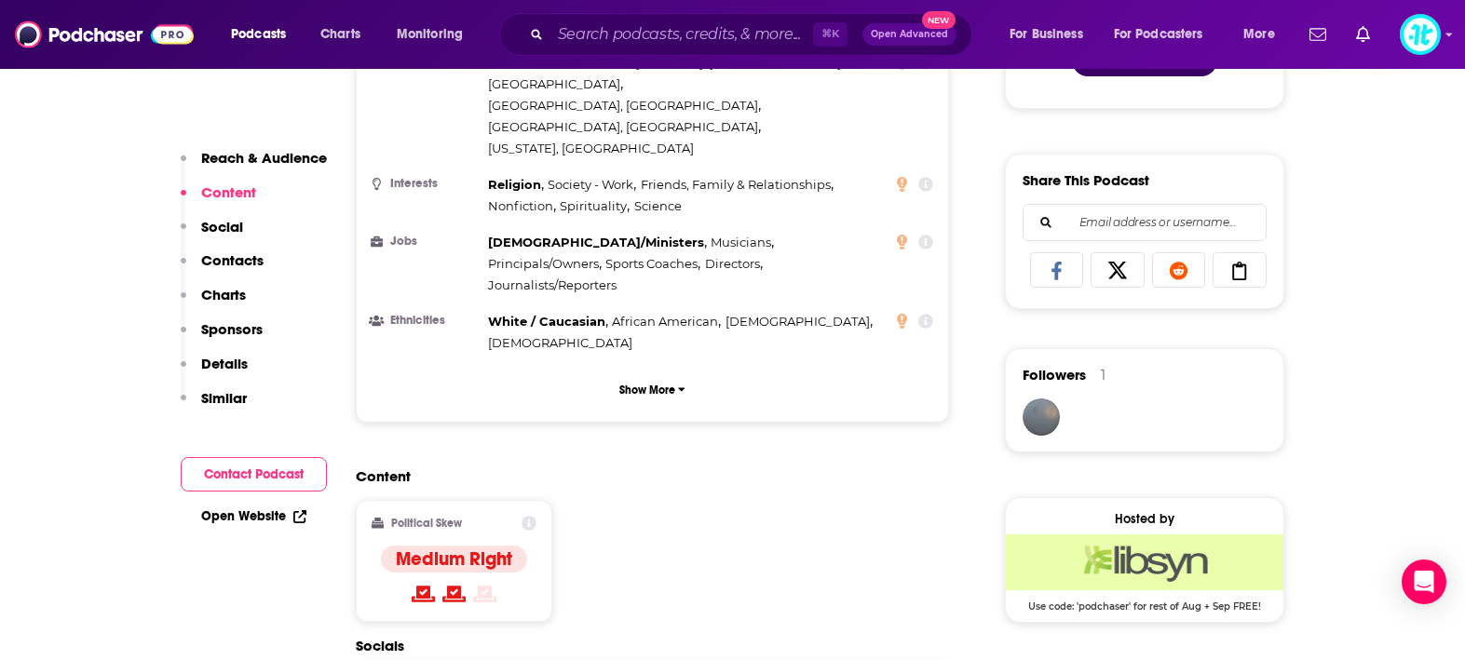
scroll to position [1343, 0]
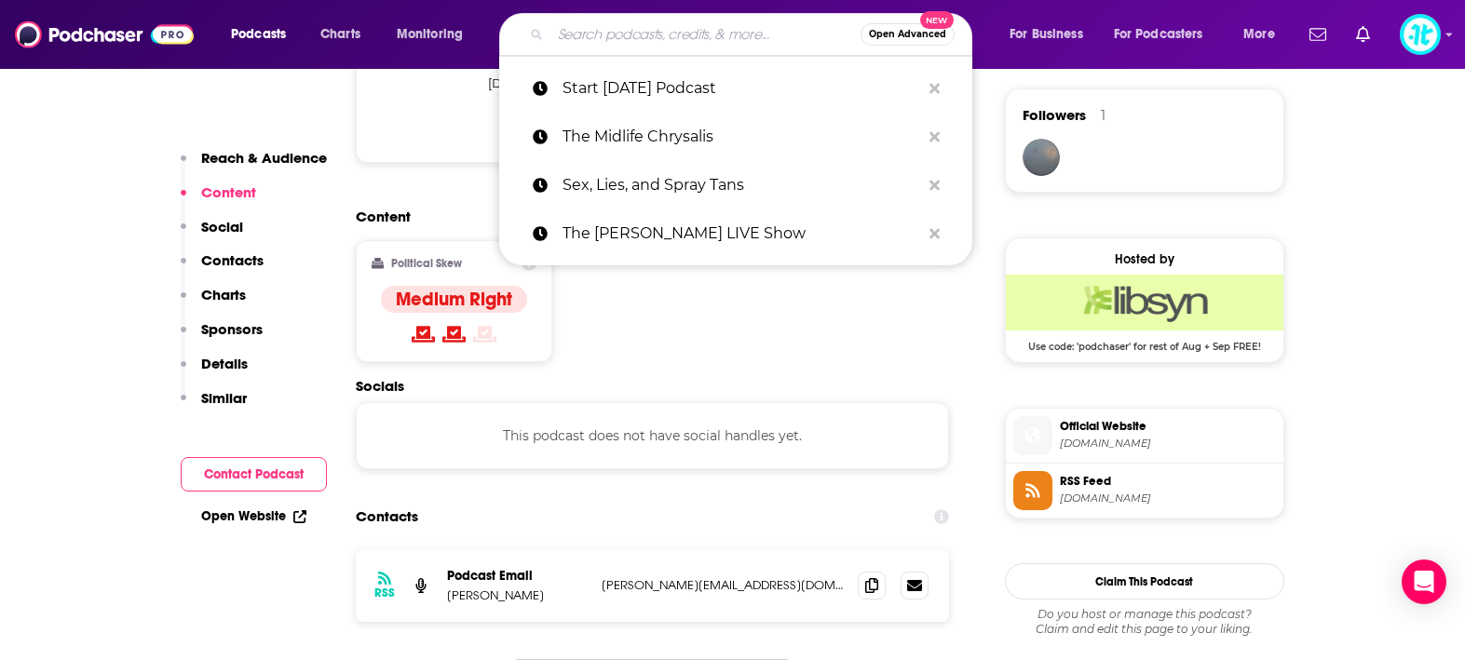
click at [657, 34] on input "Search podcasts, credits, & more..." at bounding box center [706, 35] width 310 height 30
paste input "Revolution Health Radio"
type input "Revolution Health Radio"
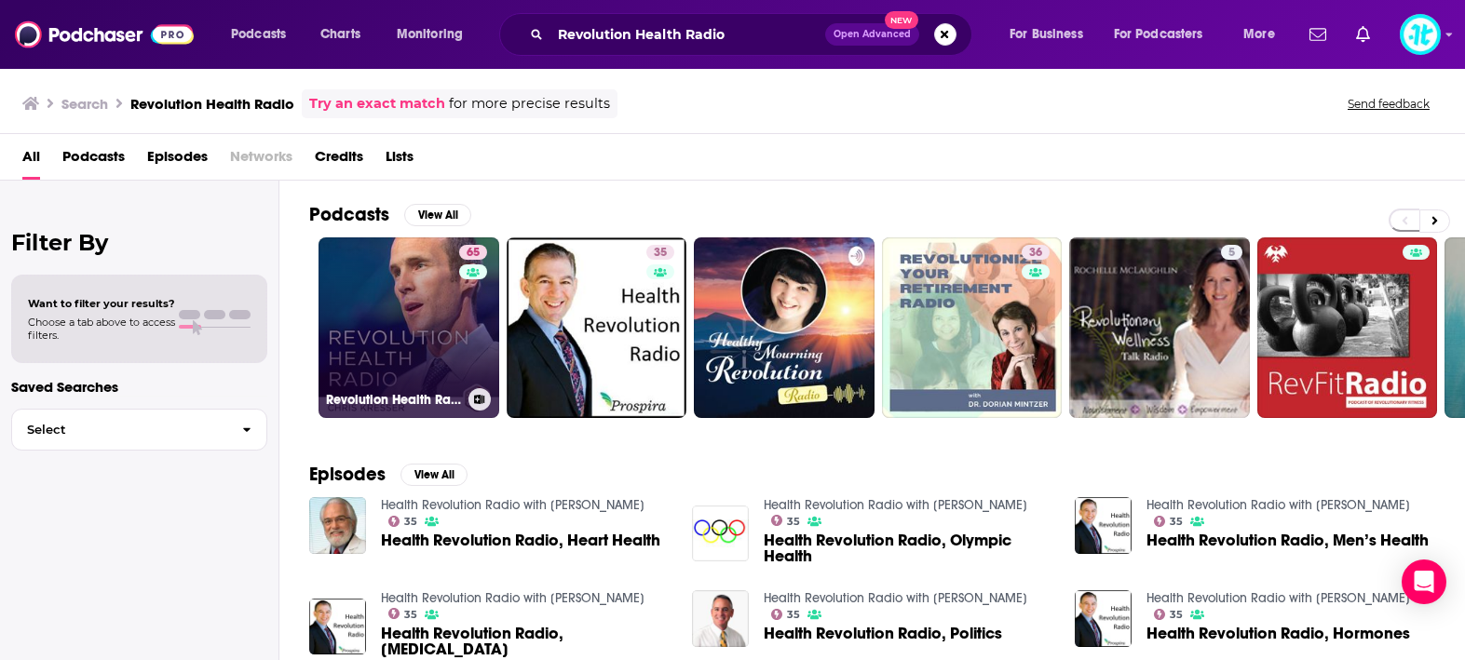
scroll to position [1, 0]
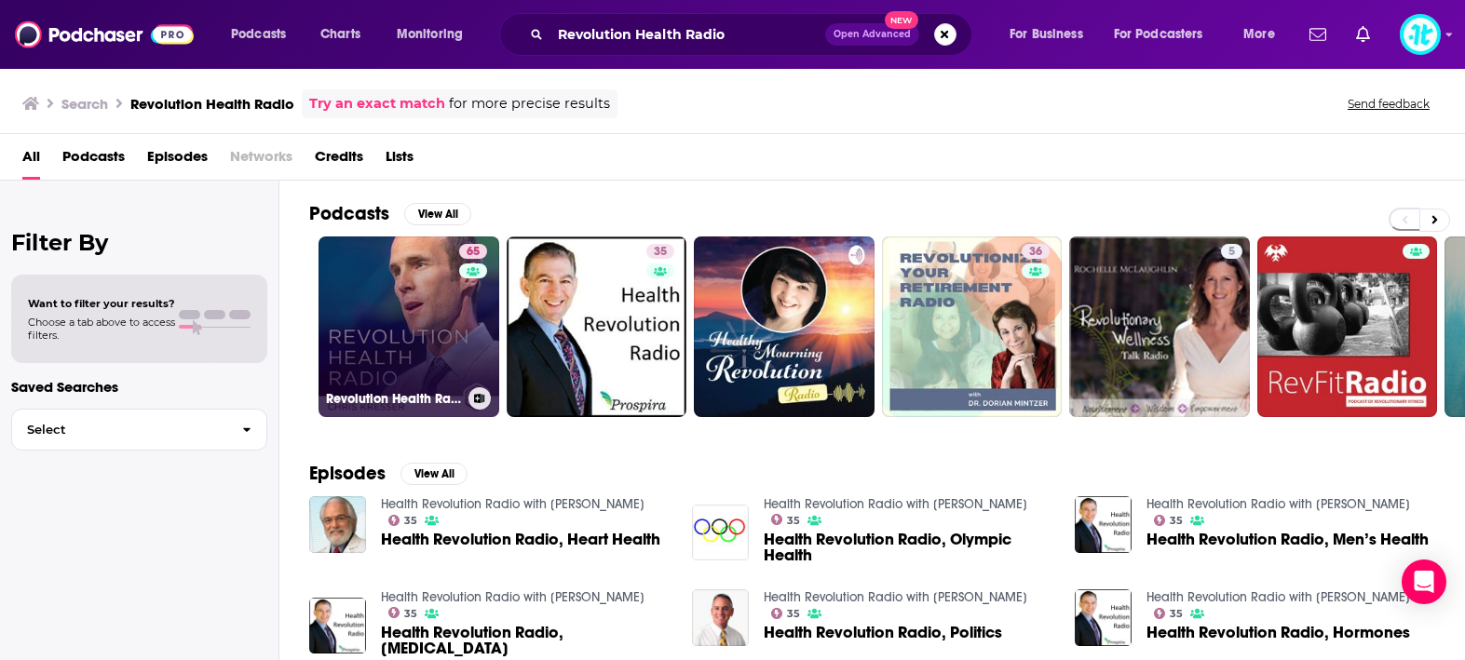
click at [460, 312] on div "65" at bounding box center [475, 315] width 33 height 143
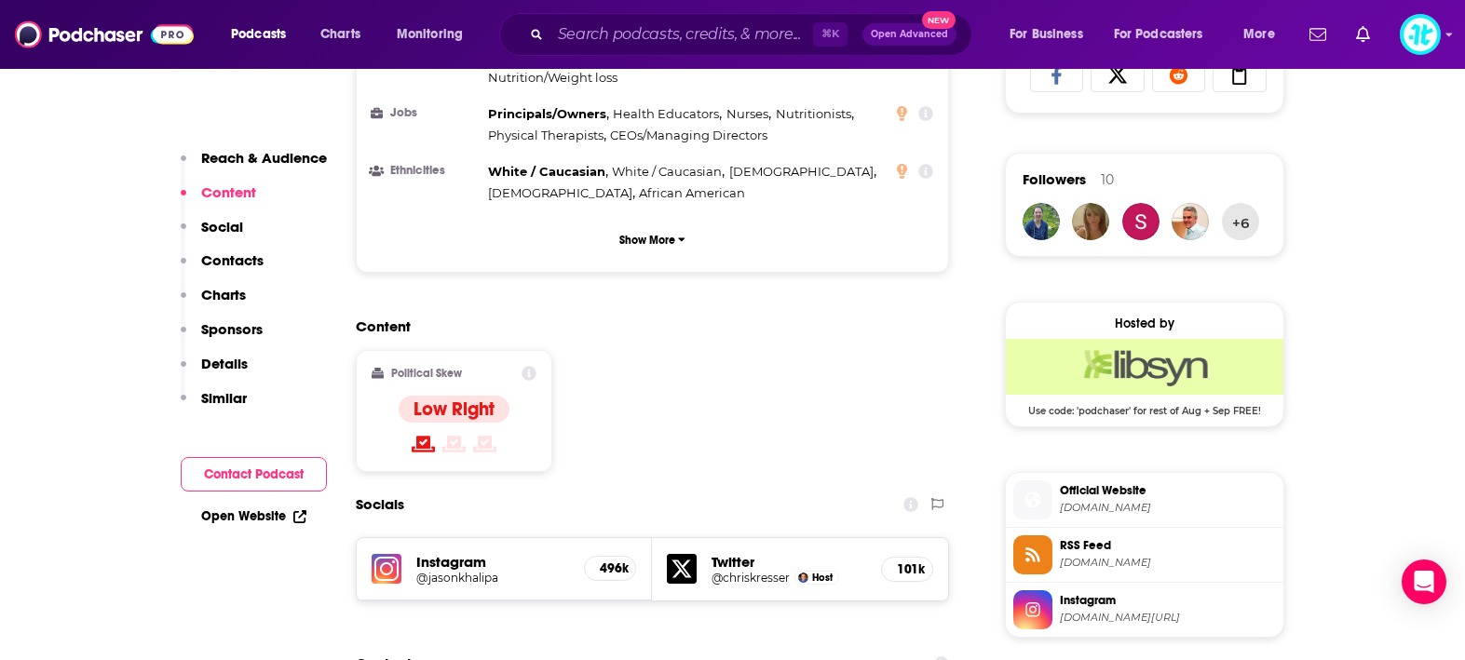
scroll to position [1326, 0]
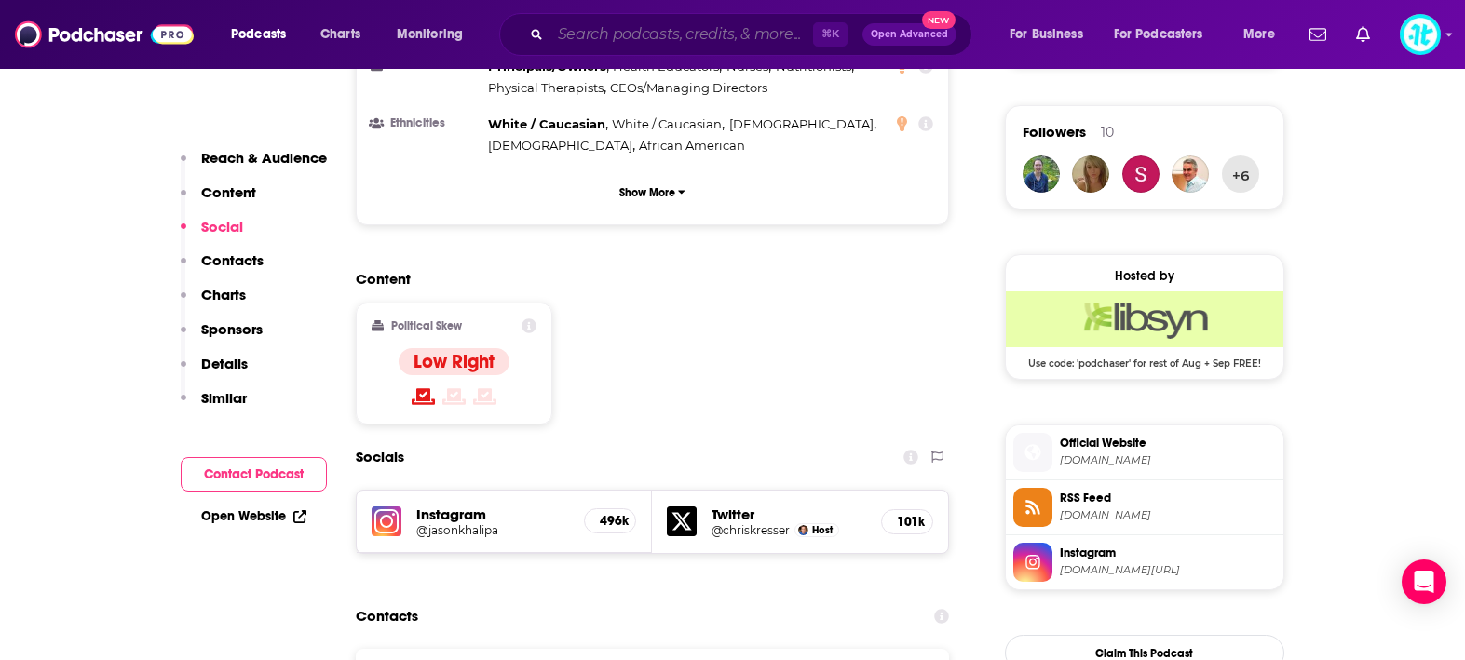
click at [694, 38] on input "Search podcasts, credits, & more..." at bounding box center [682, 35] width 263 height 30
paste input "SEO Podcast"
type input "SEO Podcast"
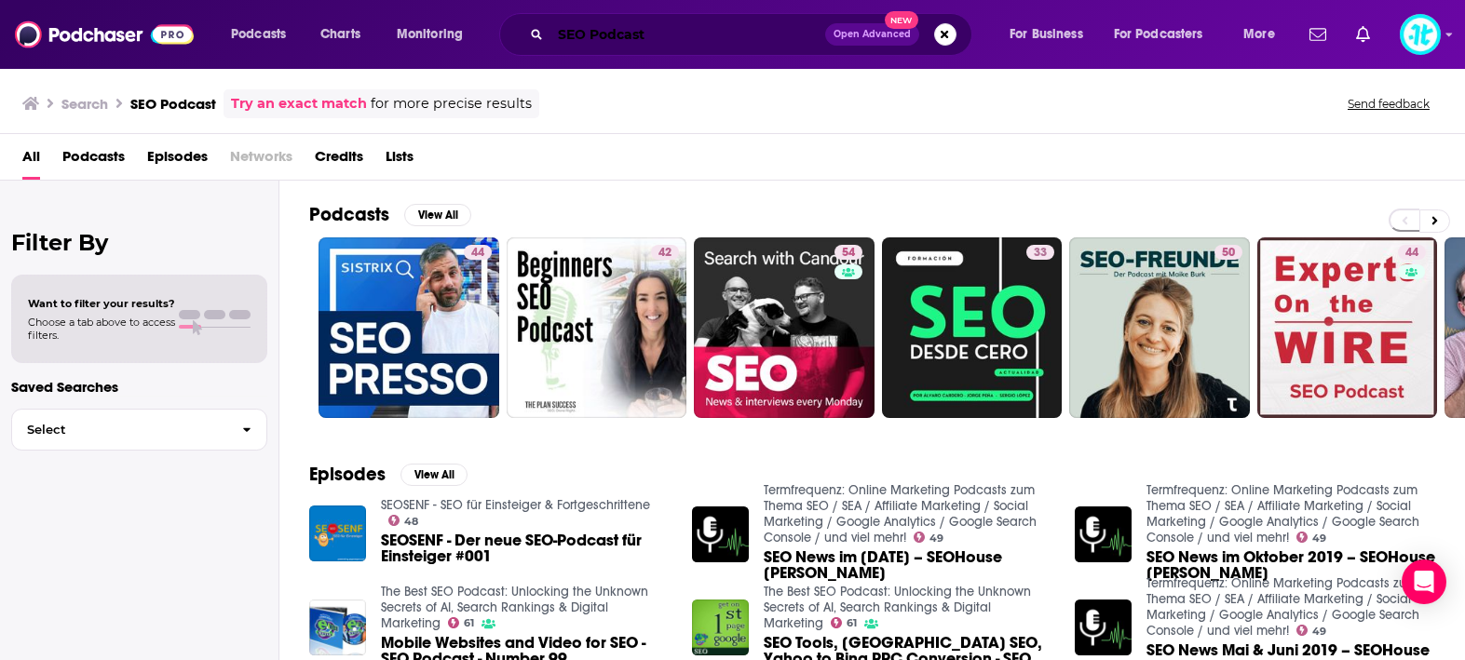
click at [667, 34] on input "SEO Podcast" at bounding box center [688, 35] width 275 height 30
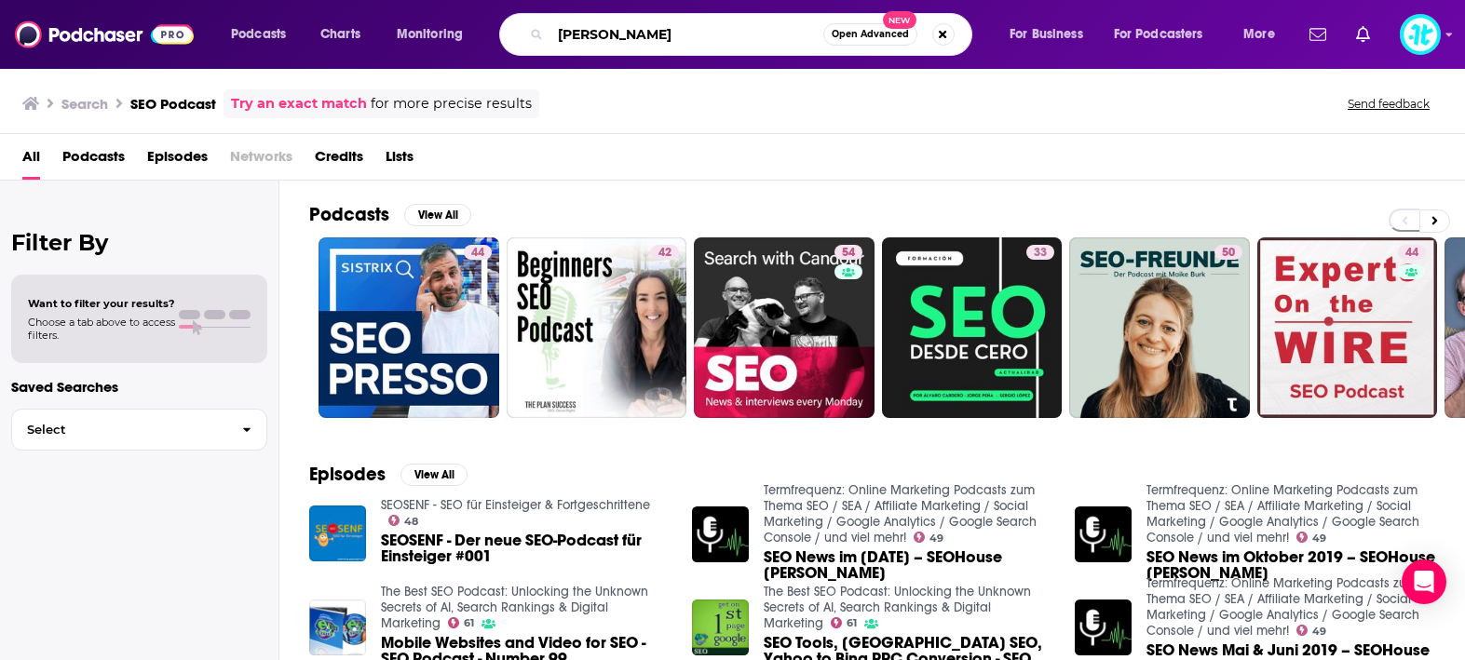
type input "[PERSON_NAME]"
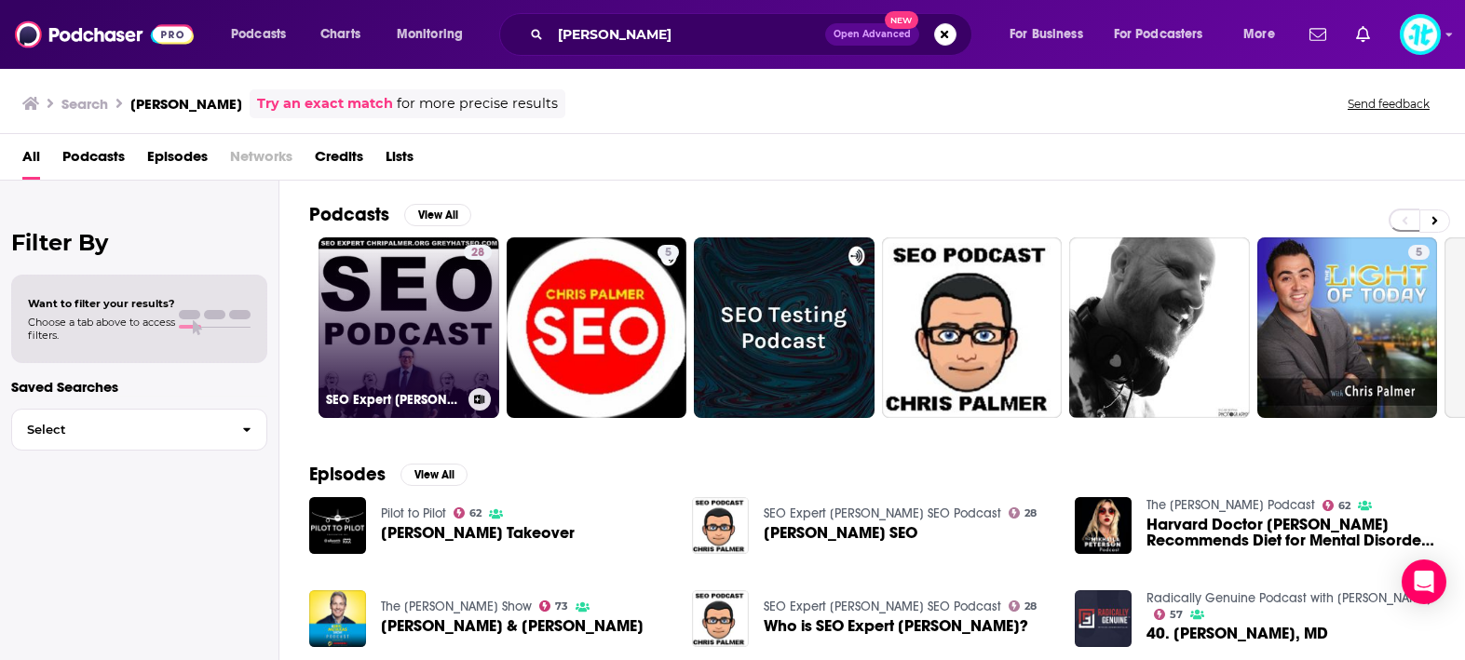
click at [453, 346] on link "28 SEO Expert [PERSON_NAME] SEO Podcast" at bounding box center [409, 328] width 181 height 181
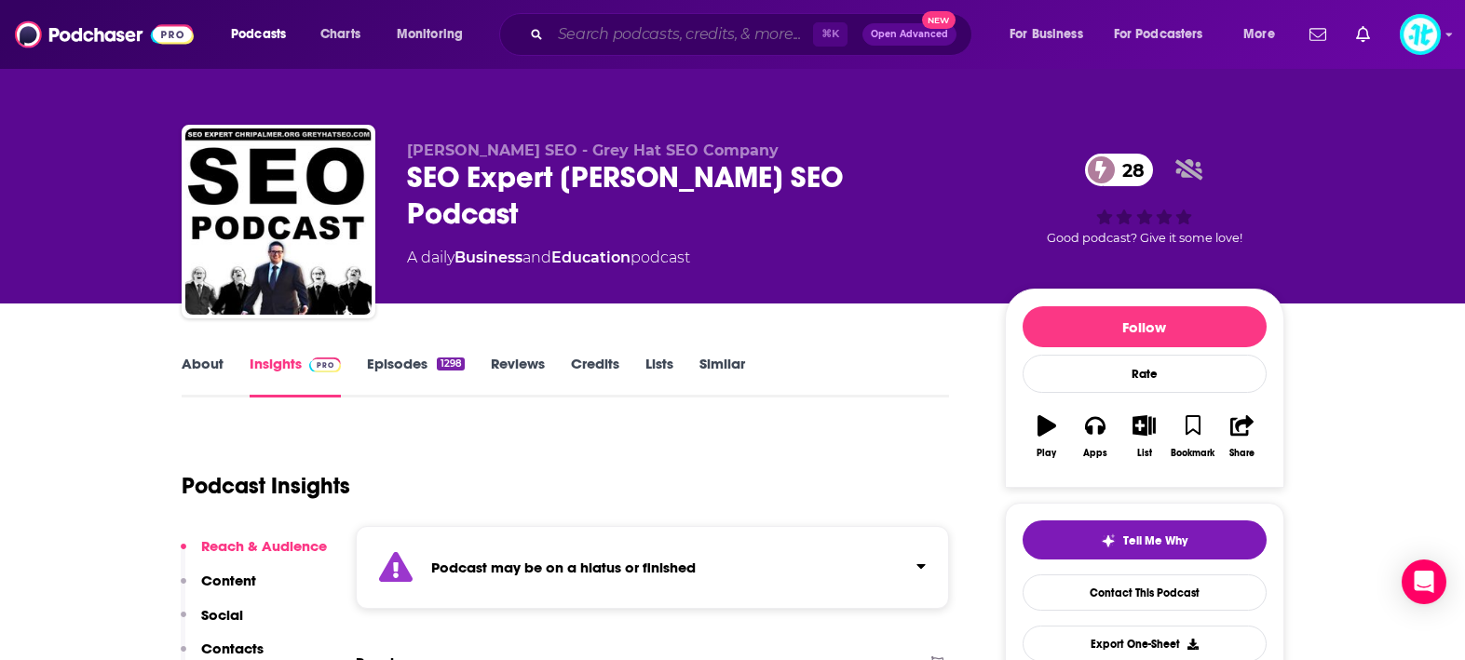
click at [612, 38] on input "Search podcasts, credits, & more..." at bounding box center [682, 35] width 263 height 30
paste input "The [PERSON_NAME] Show"
type input "The [PERSON_NAME] Show"
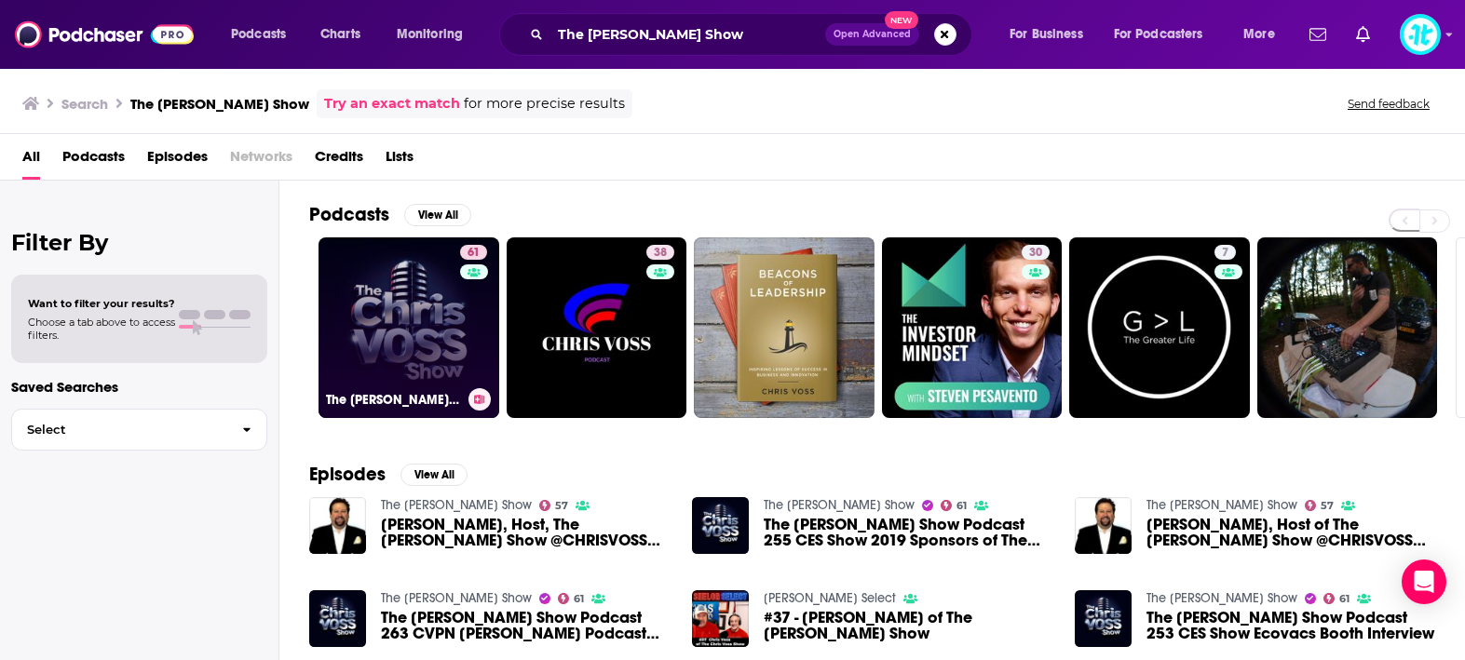
click at [456, 285] on link "61 The [PERSON_NAME] Show" at bounding box center [409, 328] width 181 height 181
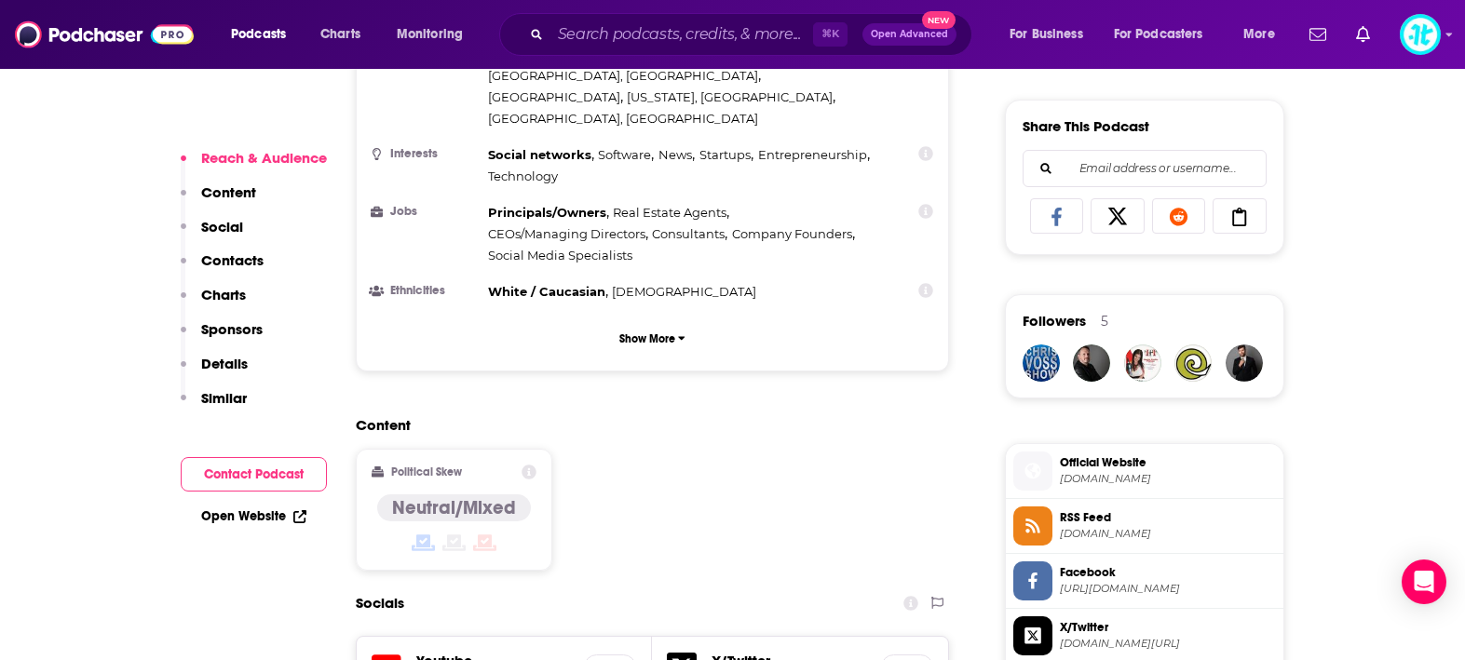
scroll to position [1265, 0]
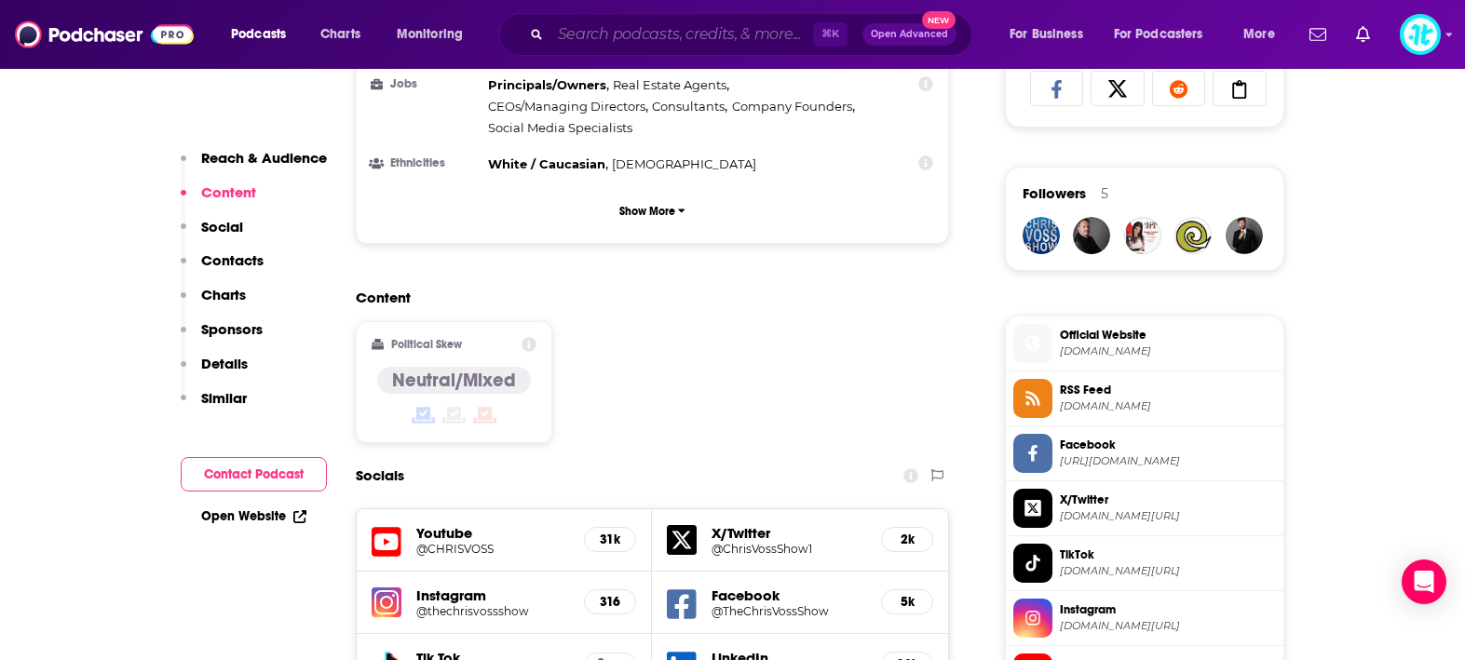
click at [596, 34] on input "Search podcasts, credits, & more..." at bounding box center [682, 35] width 263 height 30
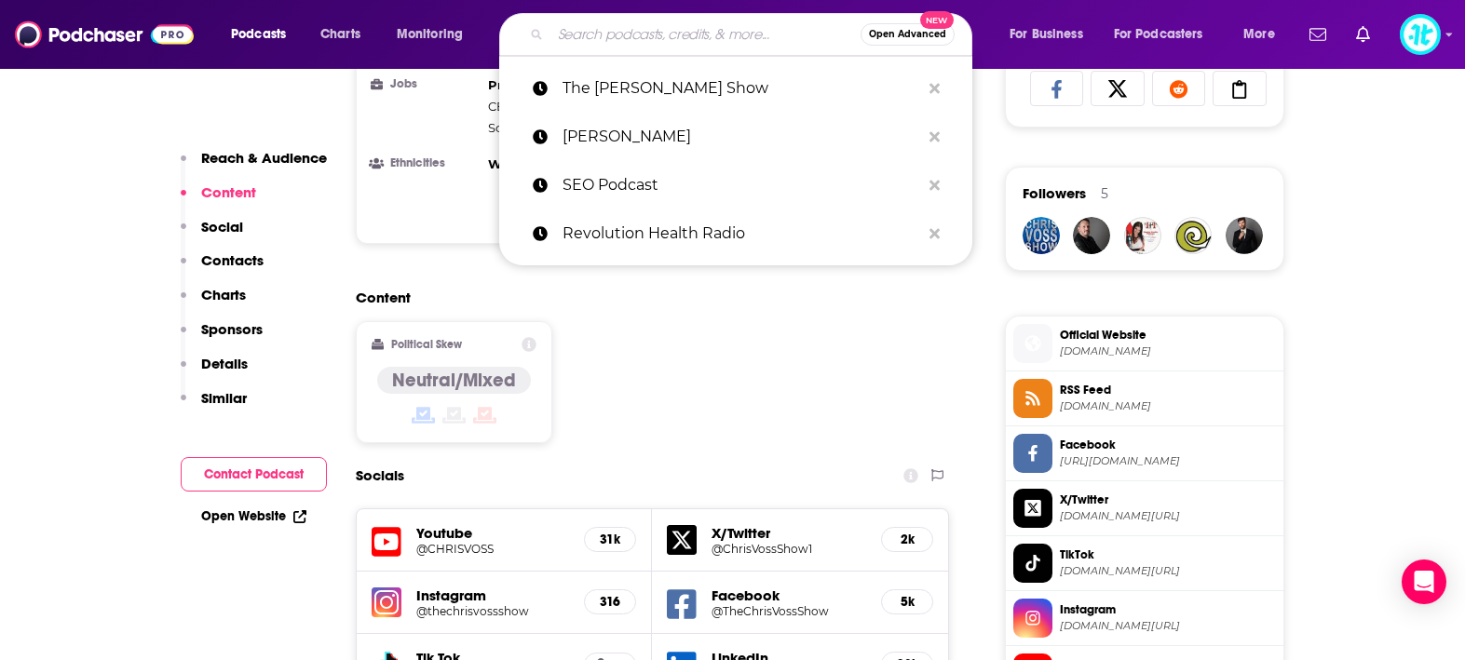
paste input "Modern Wisdom"
type input "Modern Wisdom"
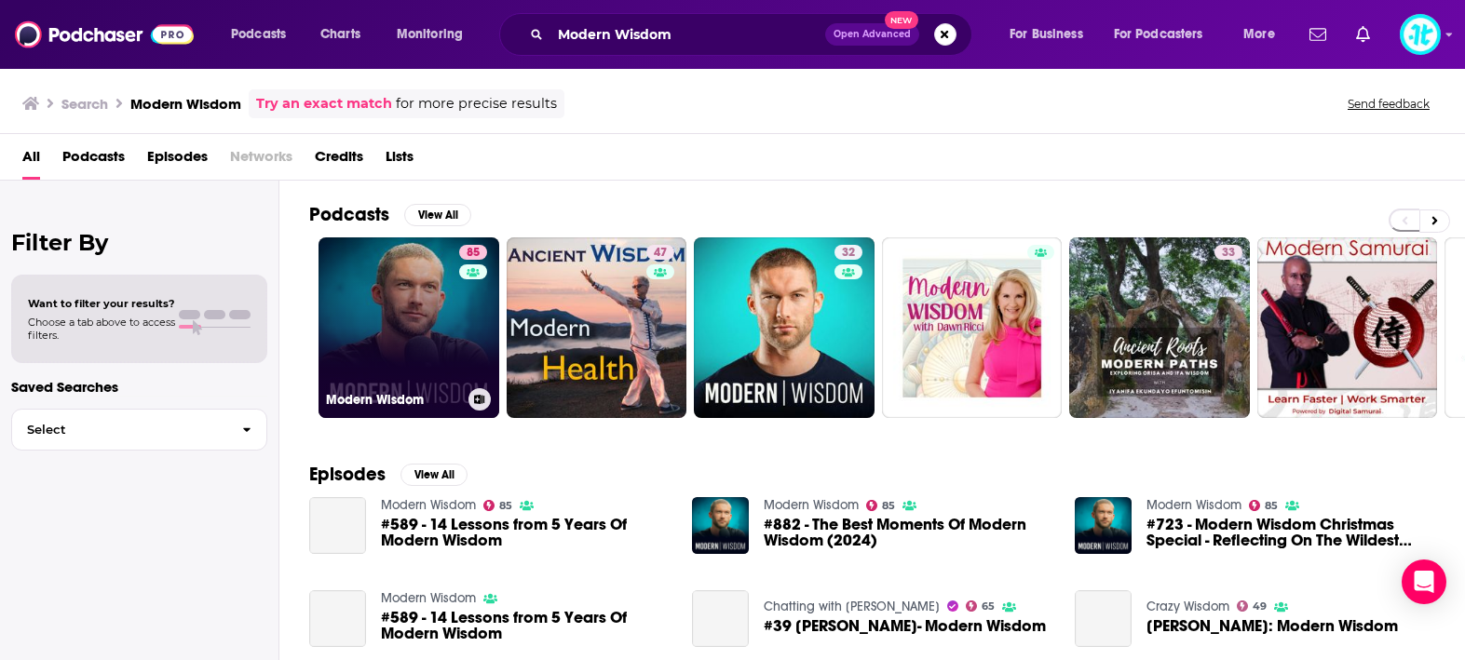
click at [413, 324] on link "85 Modern Wisdom" at bounding box center [409, 328] width 181 height 181
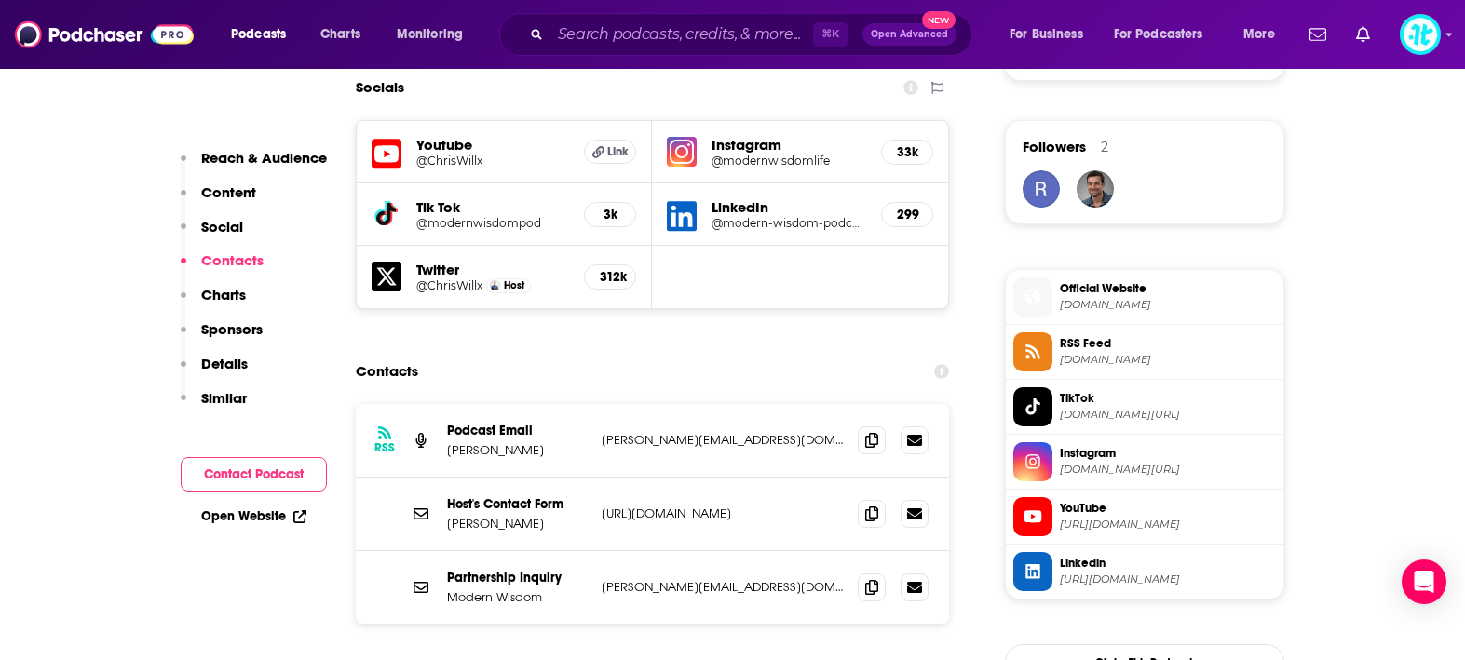
scroll to position [1339, 0]
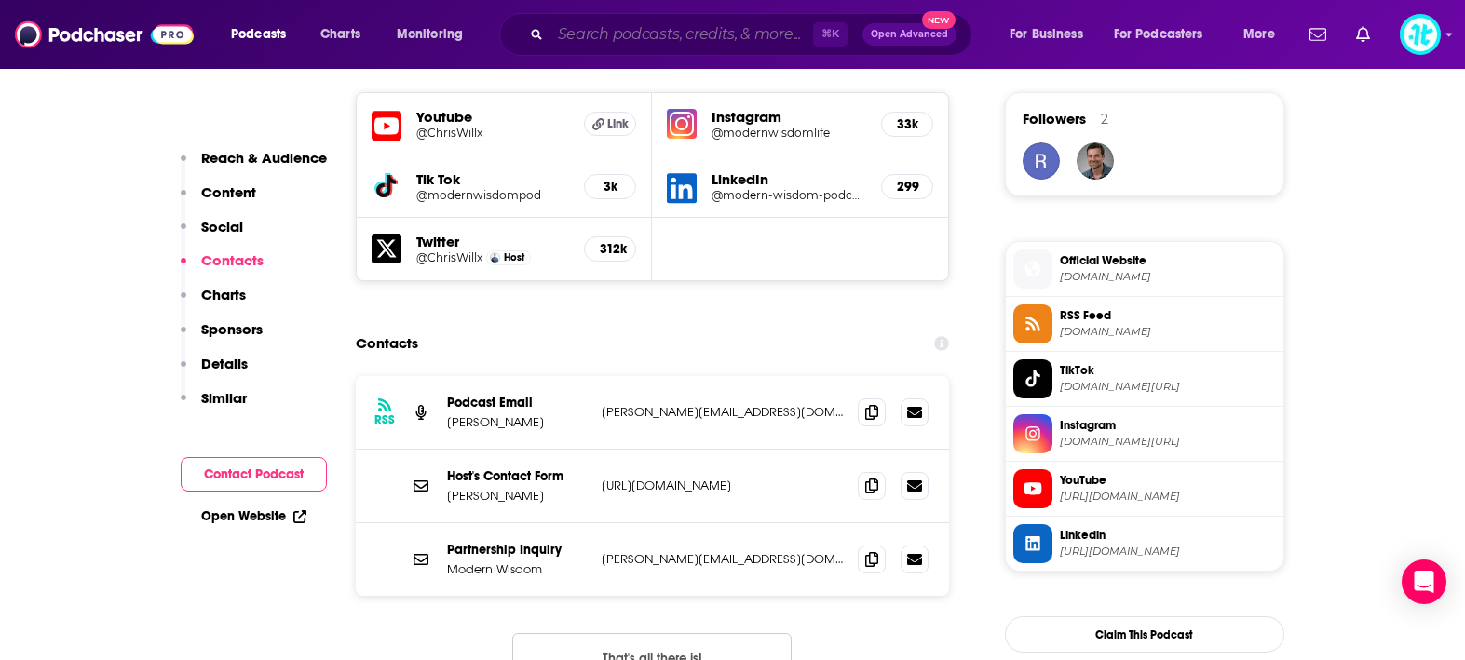
click at [699, 34] on input "Search podcasts, credits, & more..." at bounding box center [682, 35] width 263 height 30
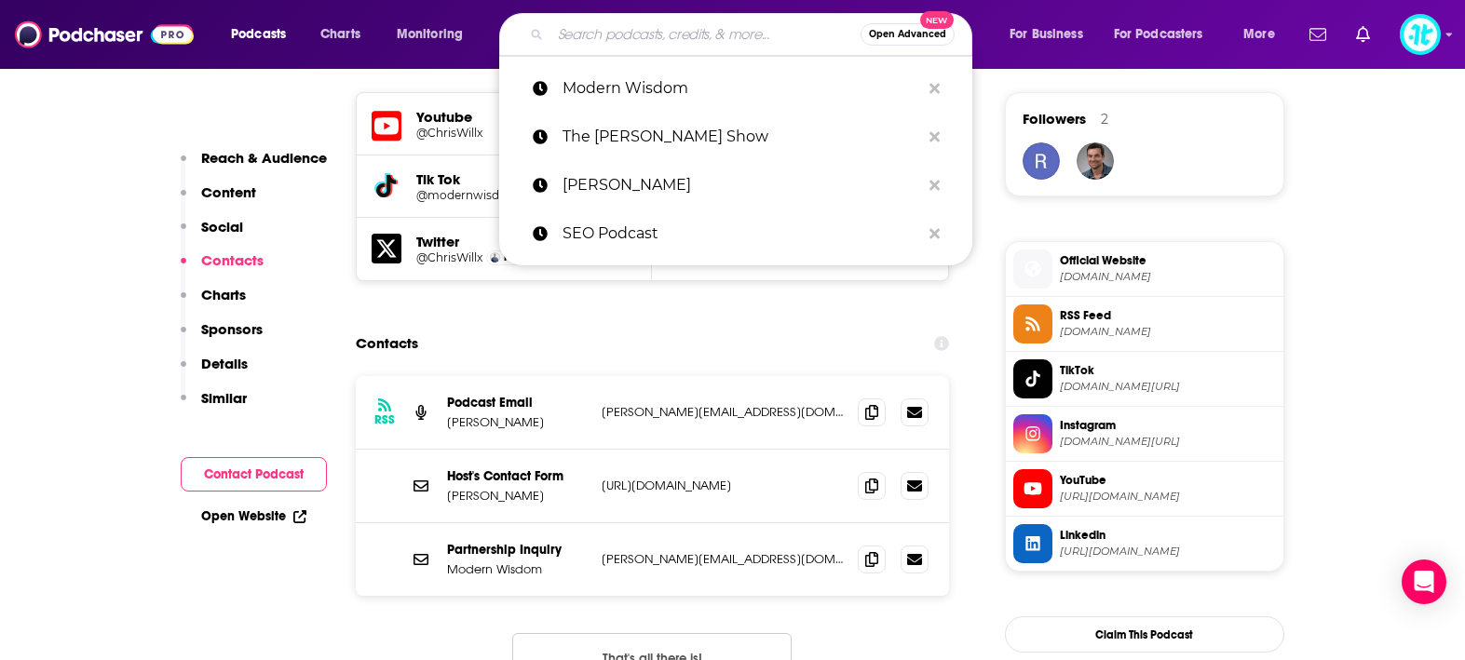
paste input "Dear Parents, You're Not Alone"
type input "Dear Parents, You're Not Alone"
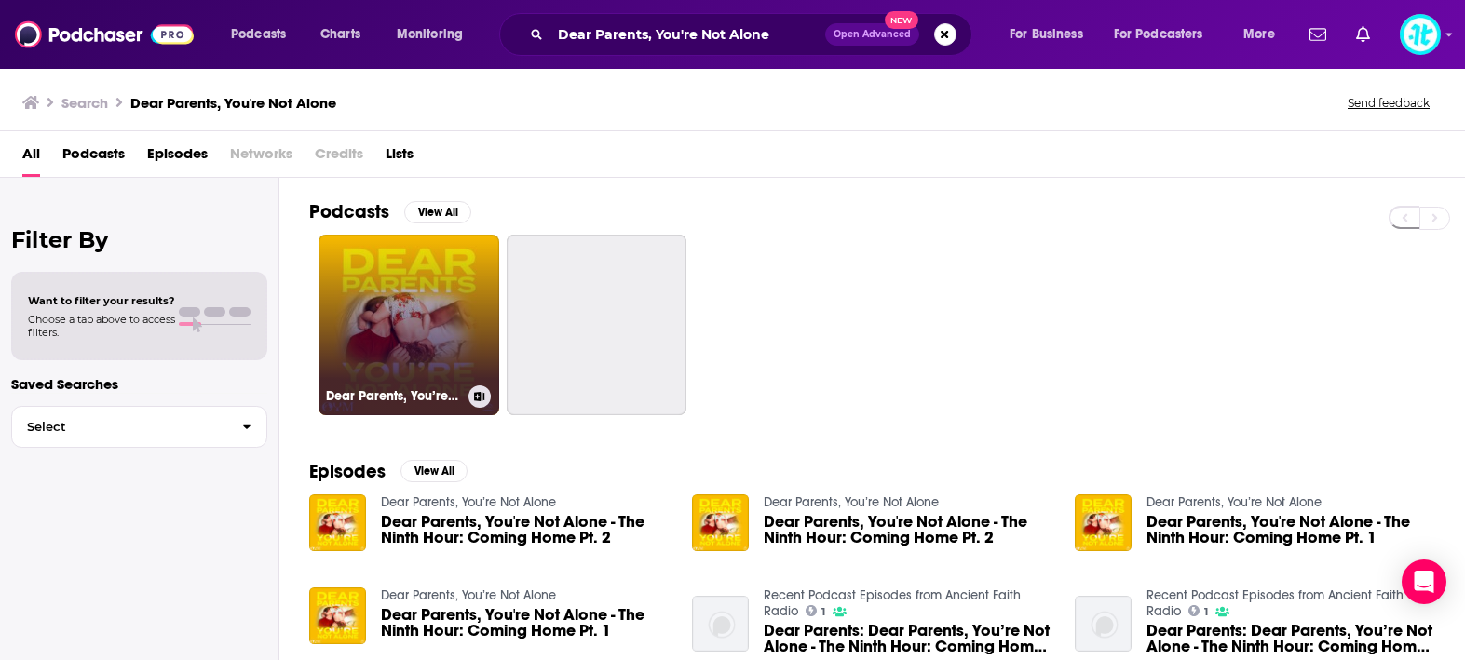
click at [421, 300] on link "Dear Parents, You’re Not Alone" at bounding box center [409, 325] width 181 height 181
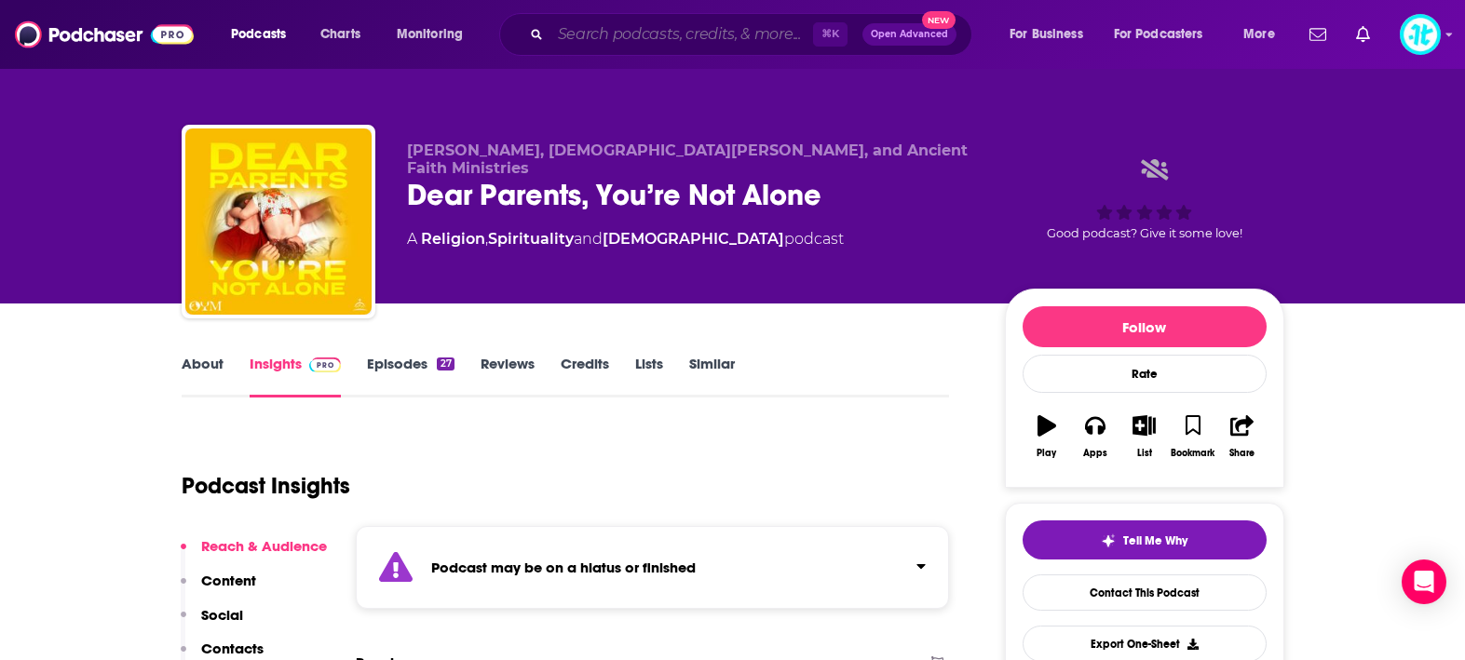
click at [632, 41] on input "Search podcasts, credits, & more..." at bounding box center [682, 35] width 263 height 30
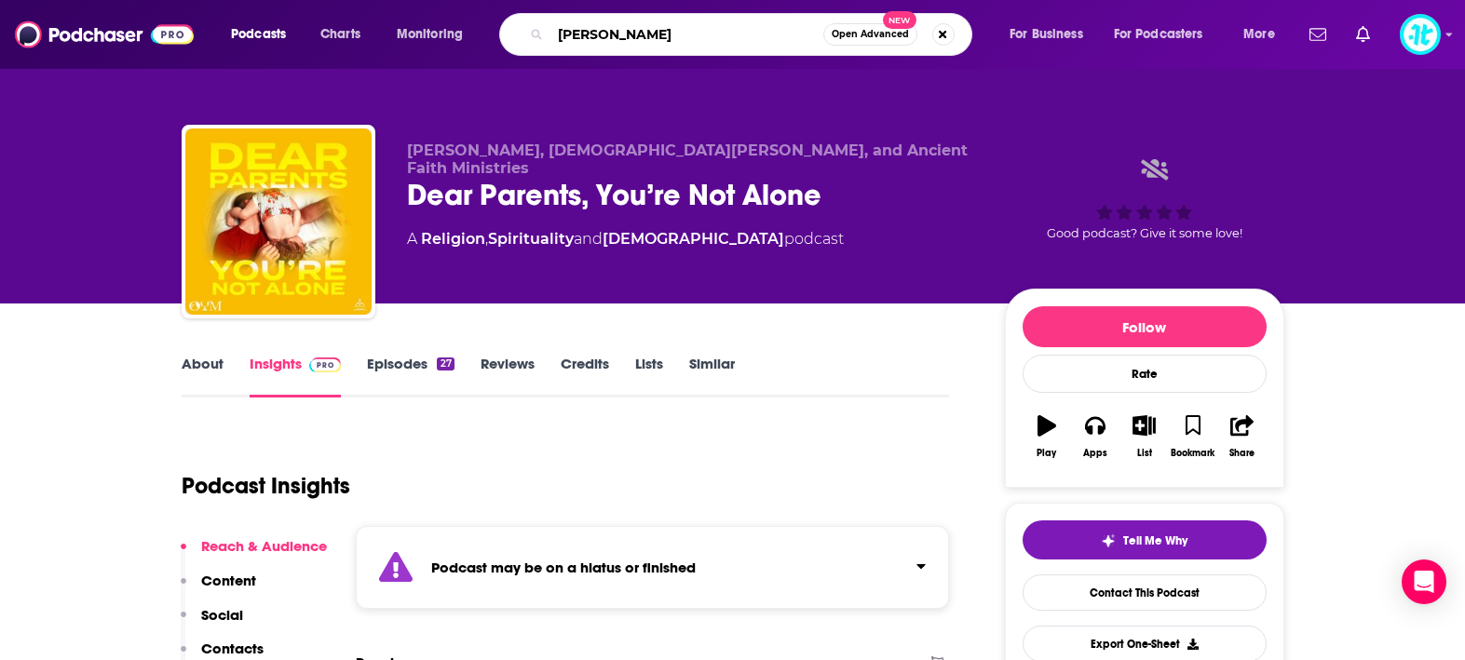
type input "[PERSON_NAME]"
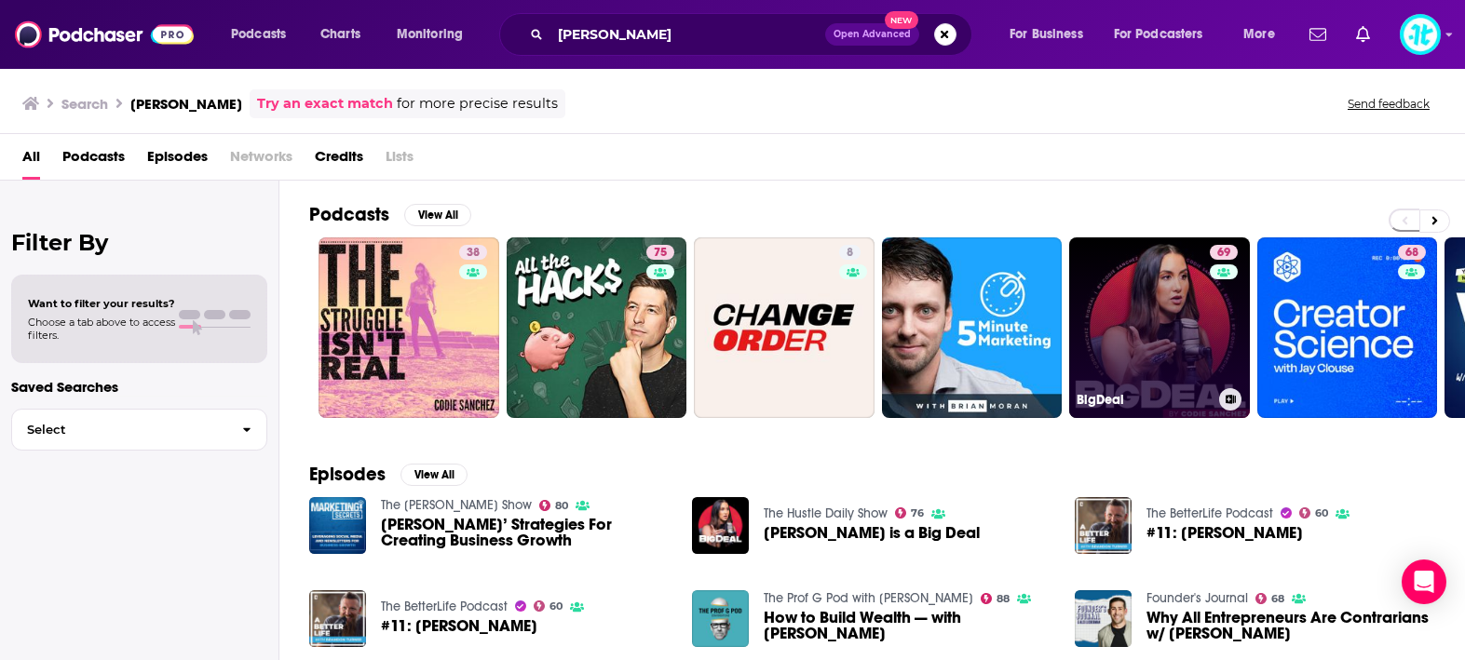
click at [1132, 336] on link "69 BigDeal" at bounding box center [1159, 328] width 181 height 181
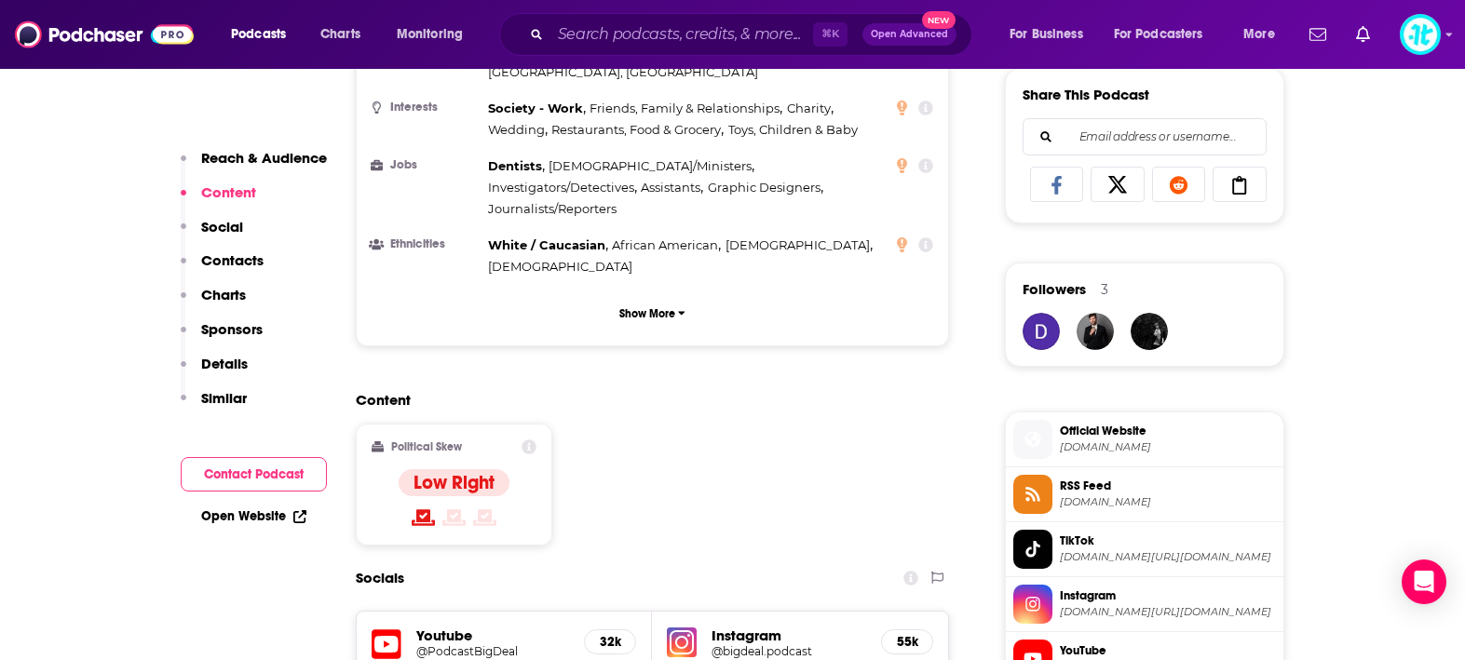
scroll to position [1225, 0]
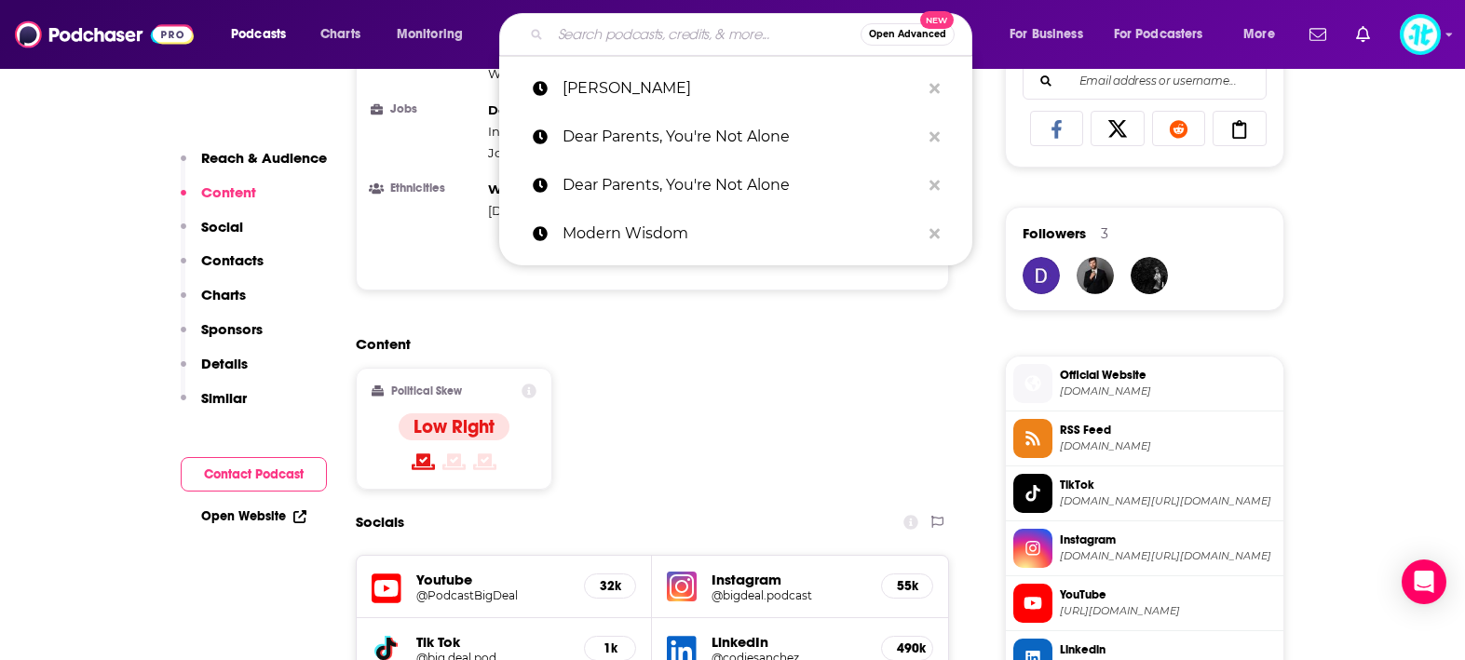
click at [652, 40] on input "Search podcasts, credits, & more..." at bounding box center [706, 35] width 310 height 30
paste input "Conversations with [PERSON_NAME]"
type input "Conversations with [PERSON_NAME]"
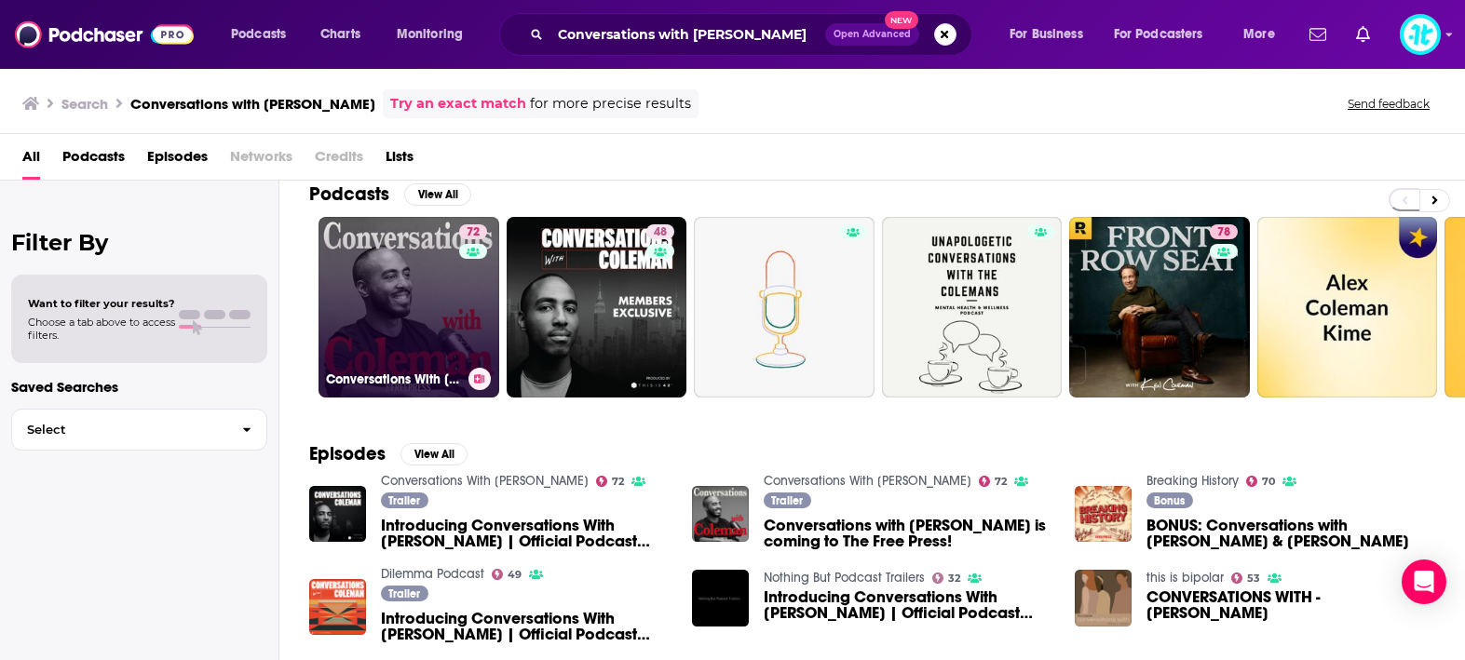
scroll to position [21, 0]
click at [434, 315] on link "72 Conversations With [PERSON_NAME]" at bounding box center [409, 306] width 181 height 181
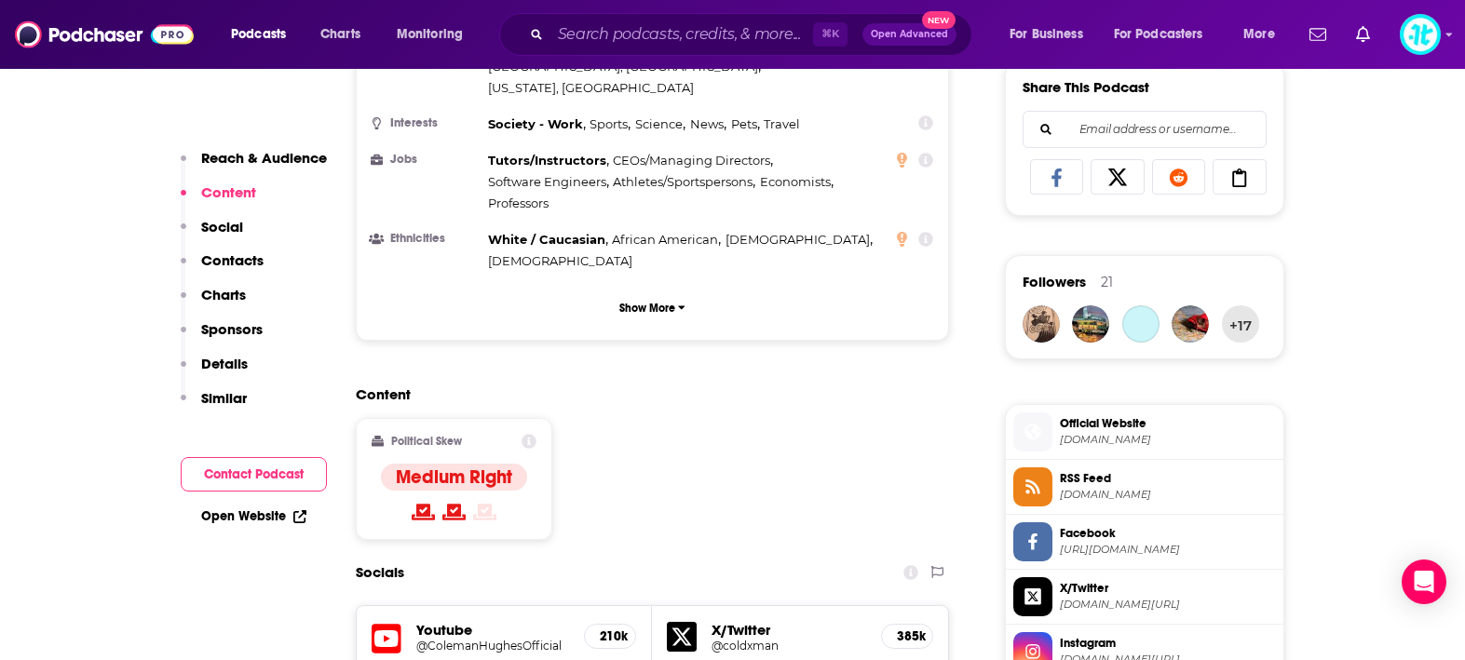
scroll to position [1203, 0]
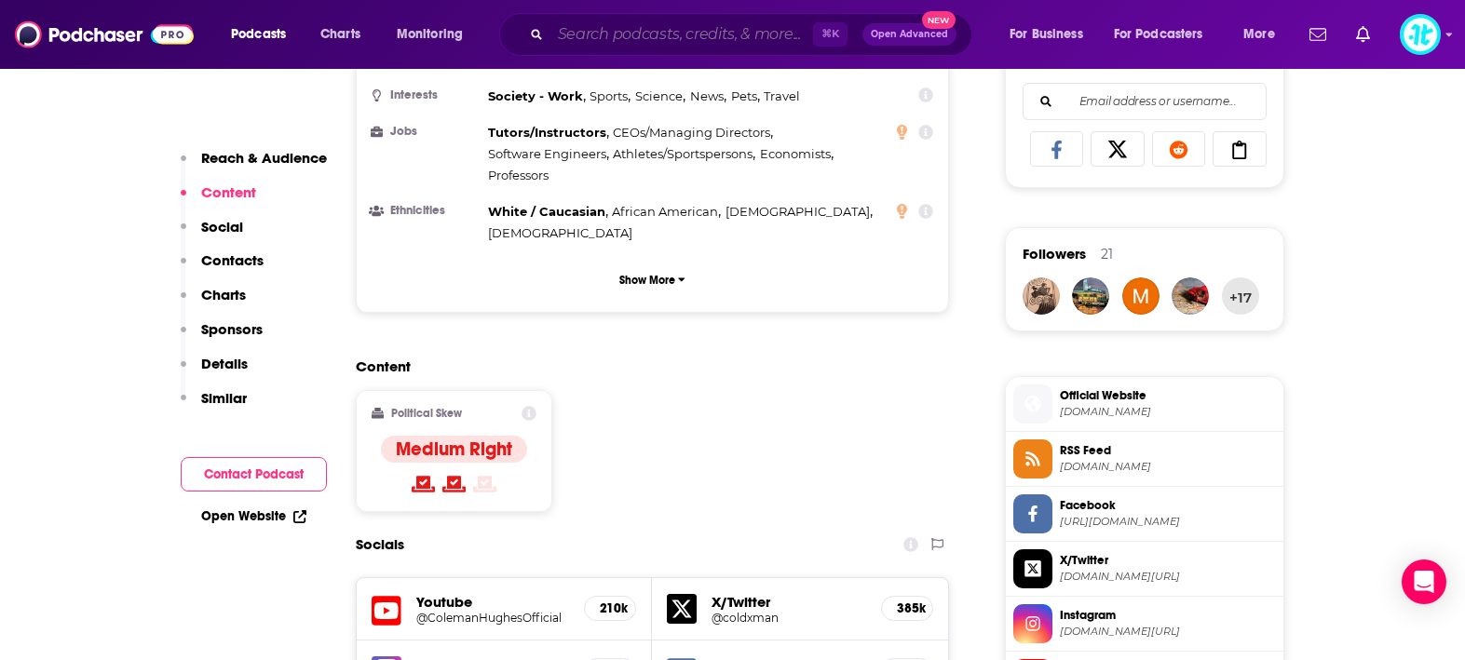
click at [645, 34] on input "Search podcasts, credits, & more..." at bounding box center [682, 35] width 263 height 30
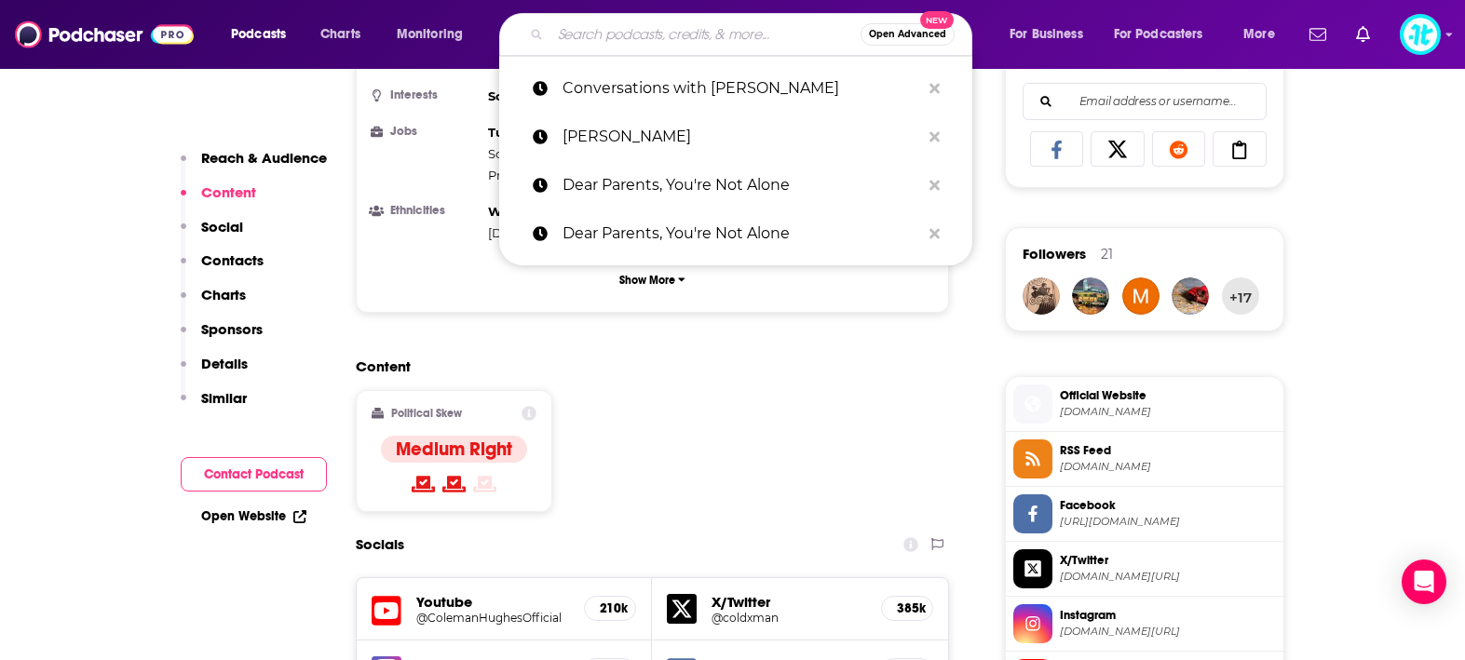
paste input "Everyday Wellness"
type input "Everyday Wellness"
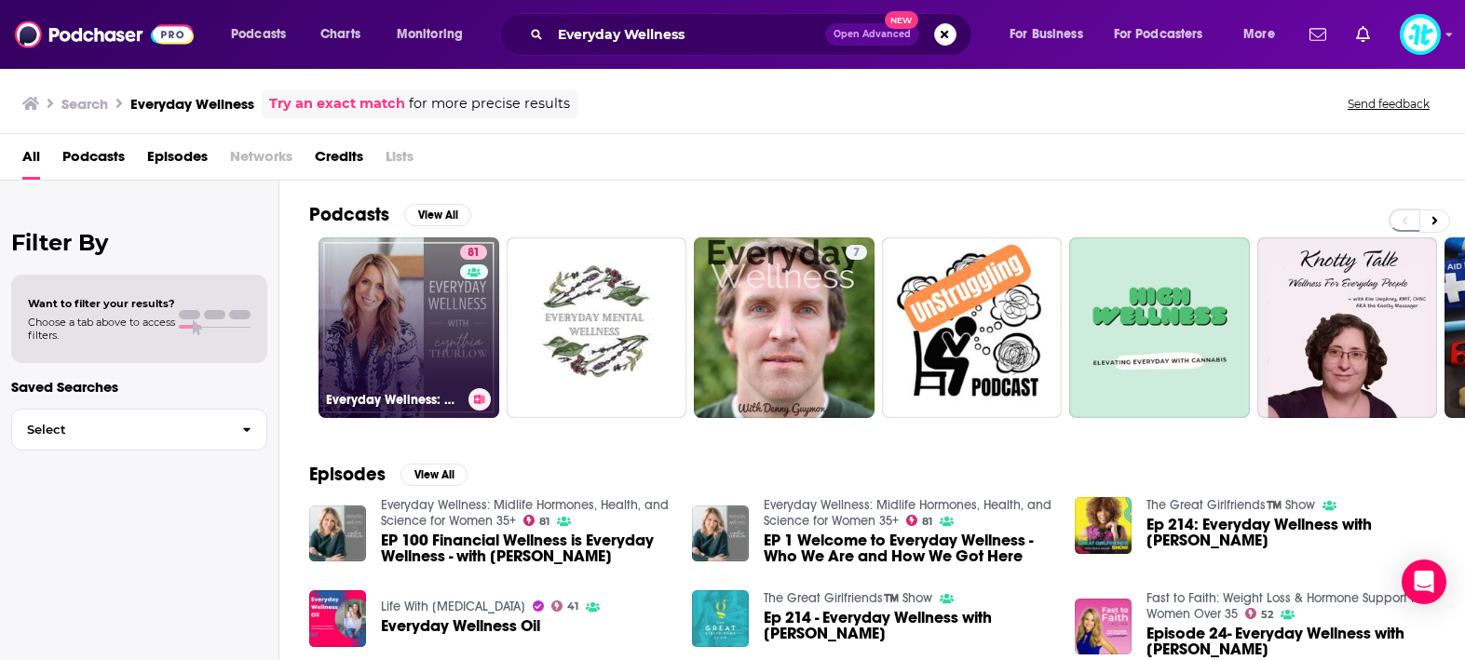
click at [429, 301] on link "81 Everyday Wellness: Midlife Hormones, Health, and Science for Women 35+" at bounding box center [409, 328] width 181 height 181
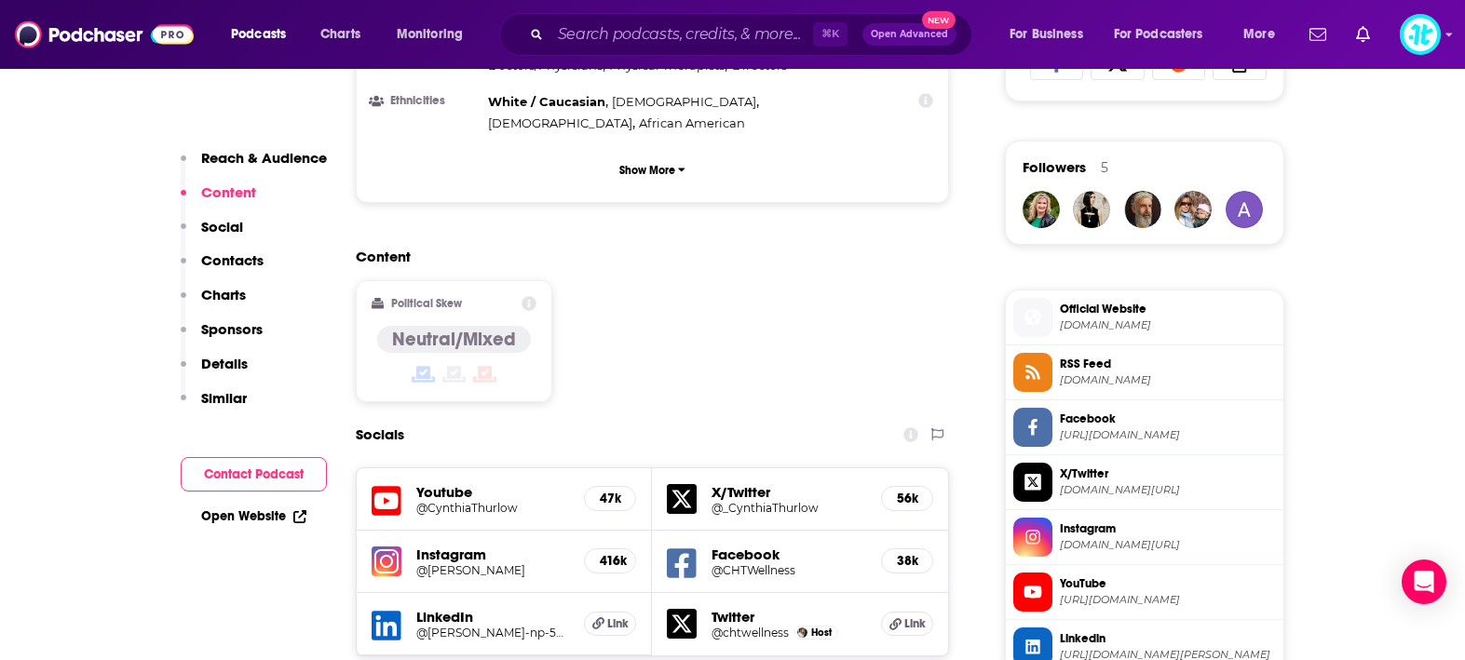
scroll to position [1312, 0]
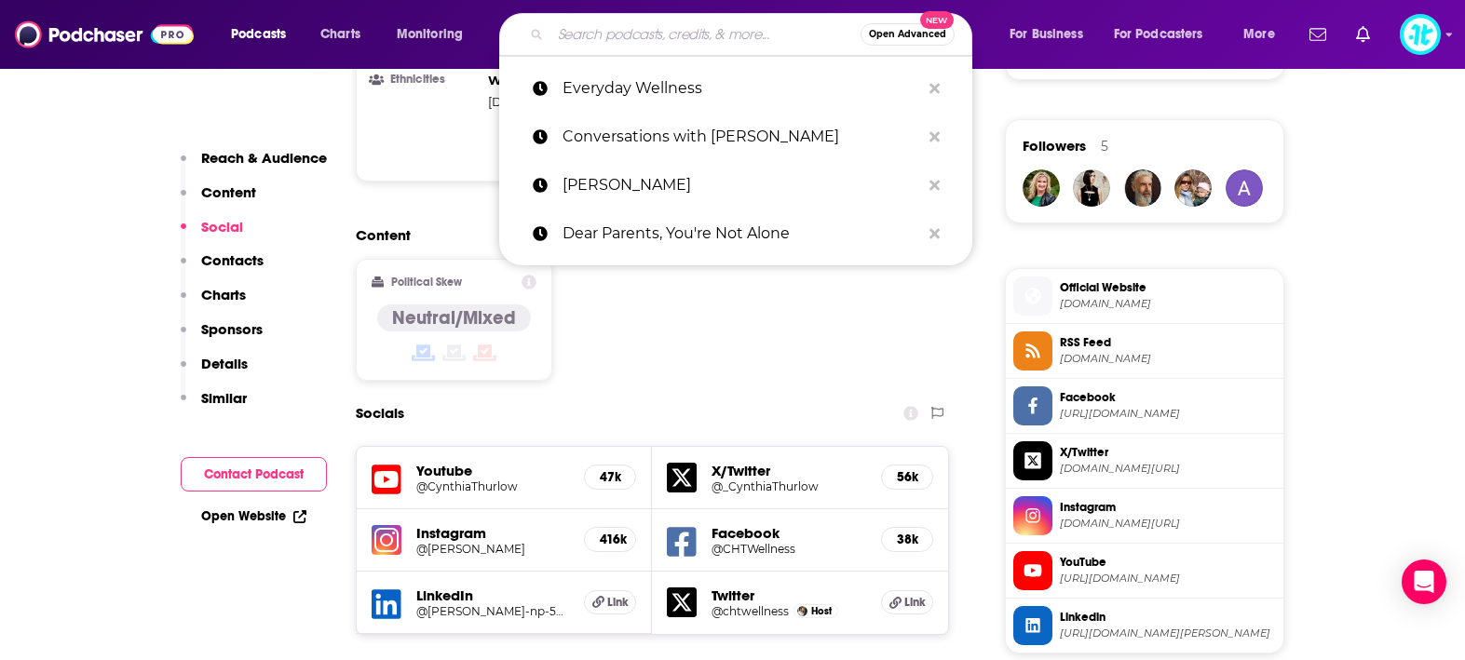
click at [631, 33] on input "Search podcasts, credits, & more..." at bounding box center [706, 35] width 310 height 30
paste input "The CEO Show"
type input "The CEO Show"
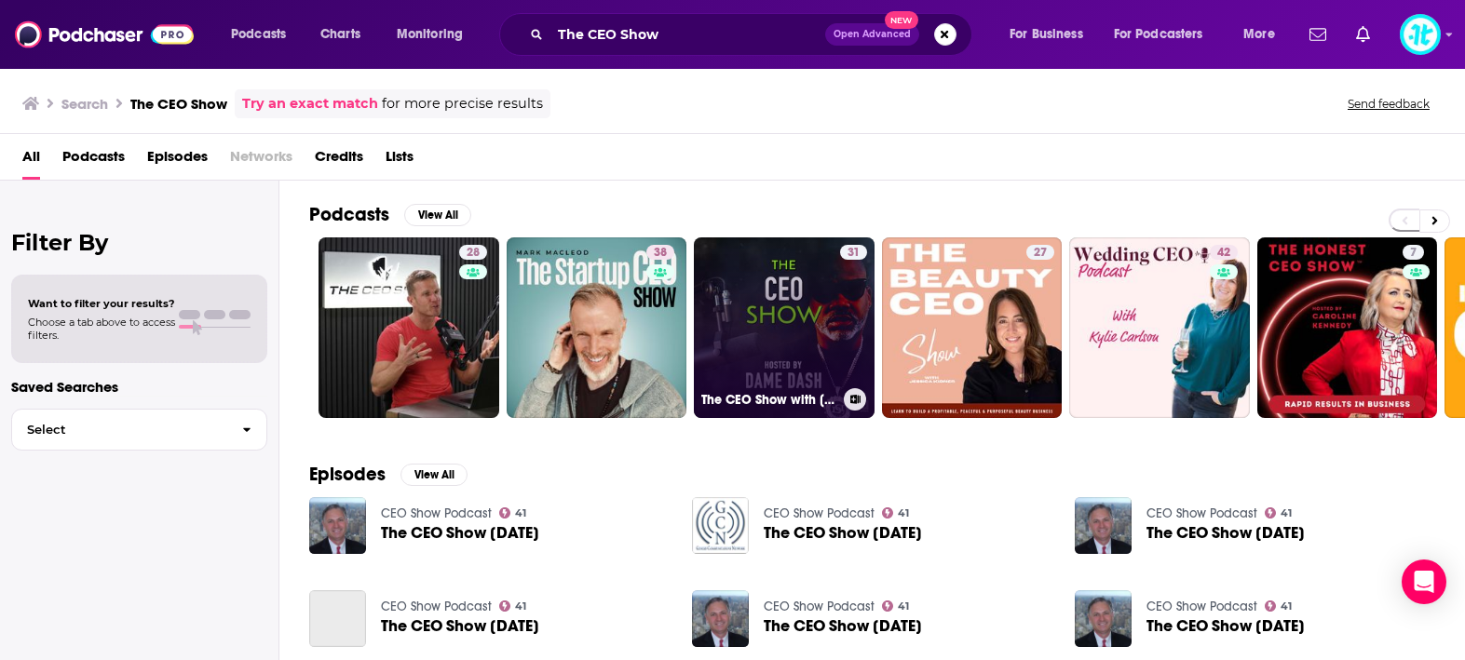
click at [814, 338] on link "31 The CEO Show with [PERSON_NAME]" at bounding box center [784, 328] width 181 height 181
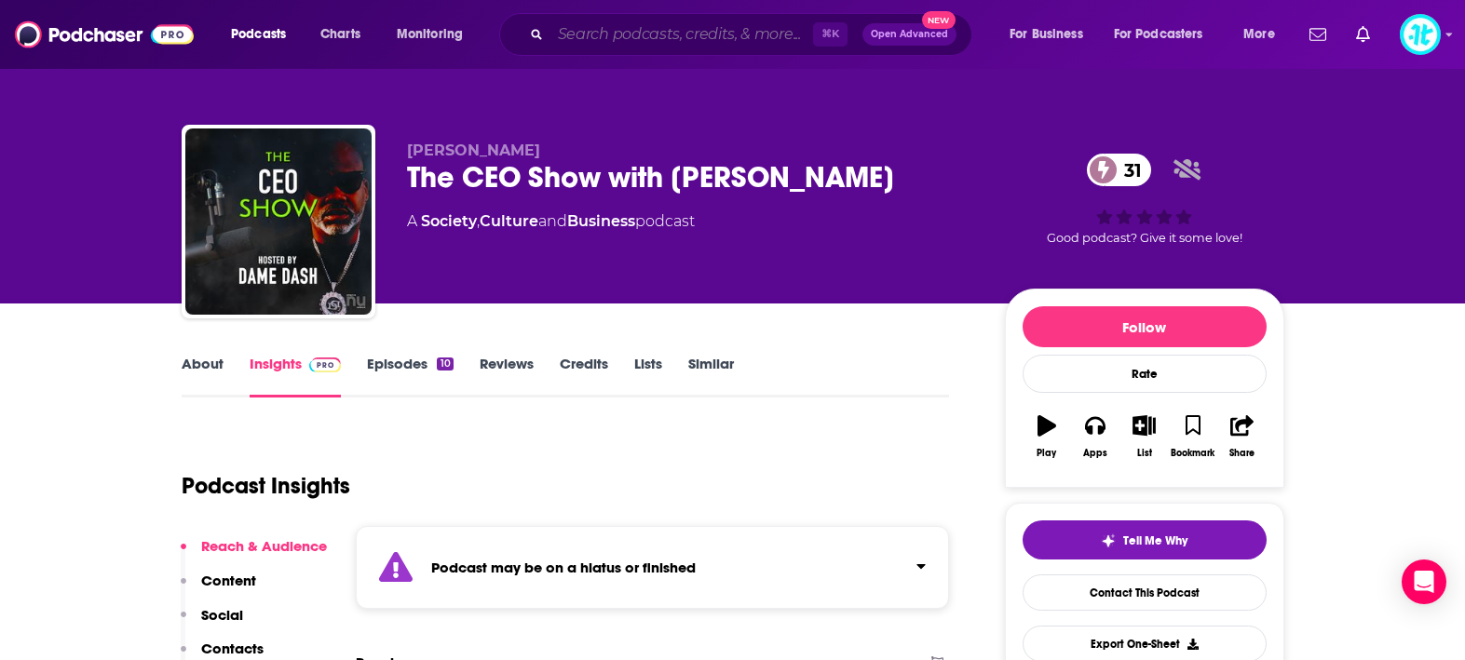
click at [685, 40] on input "Search podcasts, credits, & more..." at bounding box center [682, 35] width 263 height 30
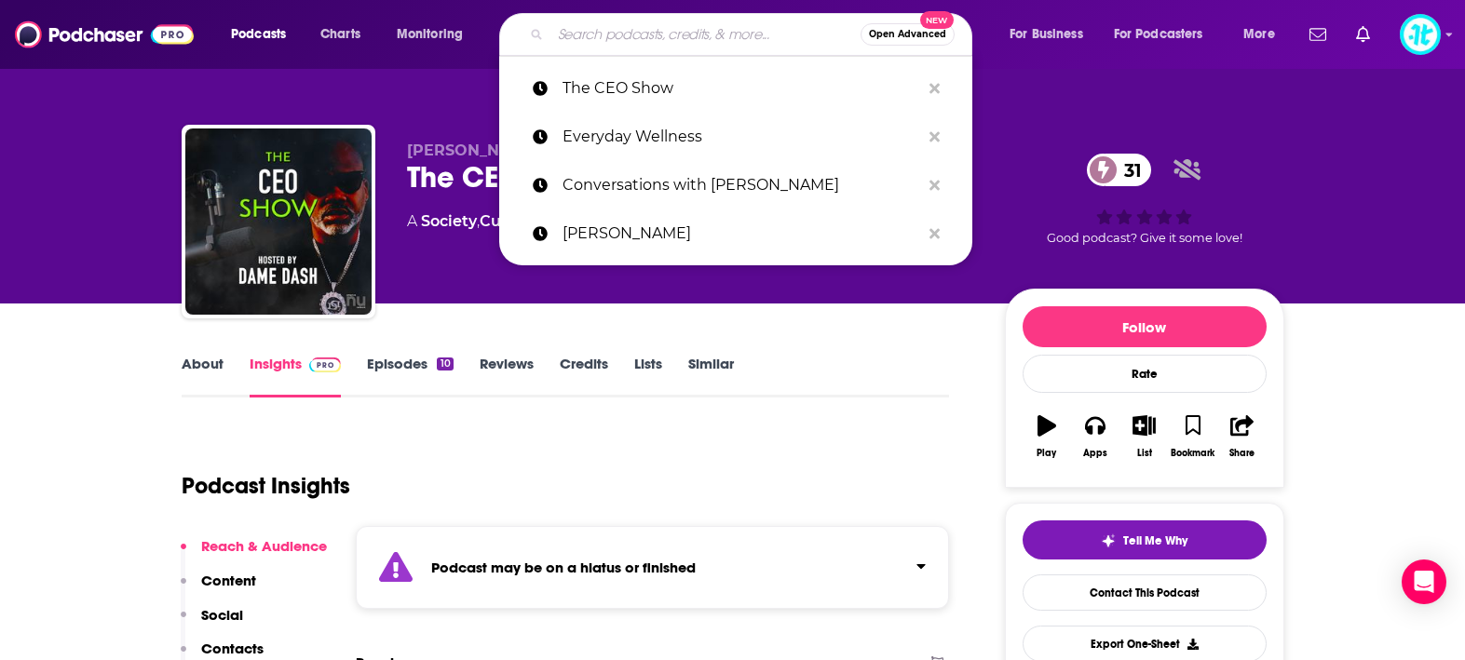
paste input "The Upside of Down"
type input "The Upside of Down"
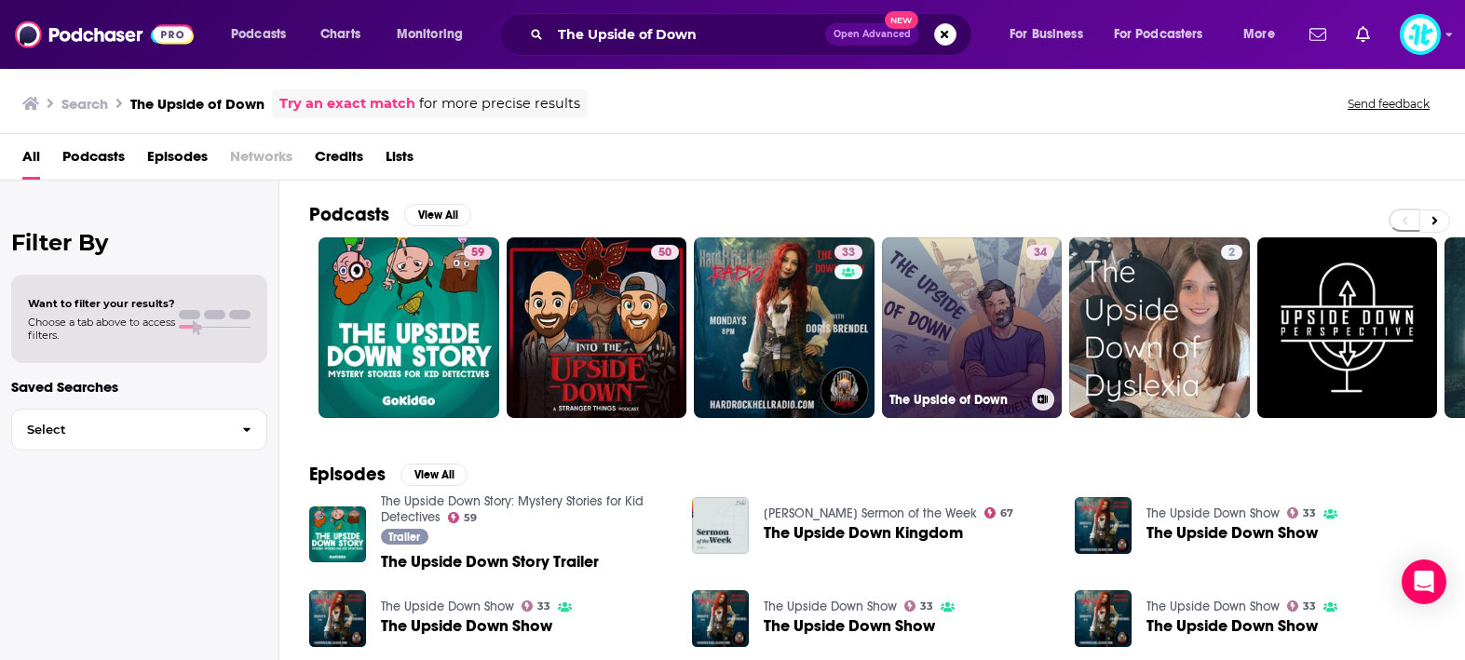
click at [1008, 350] on link "34 The Upside of Down" at bounding box center [972, 328] width 181 height 181
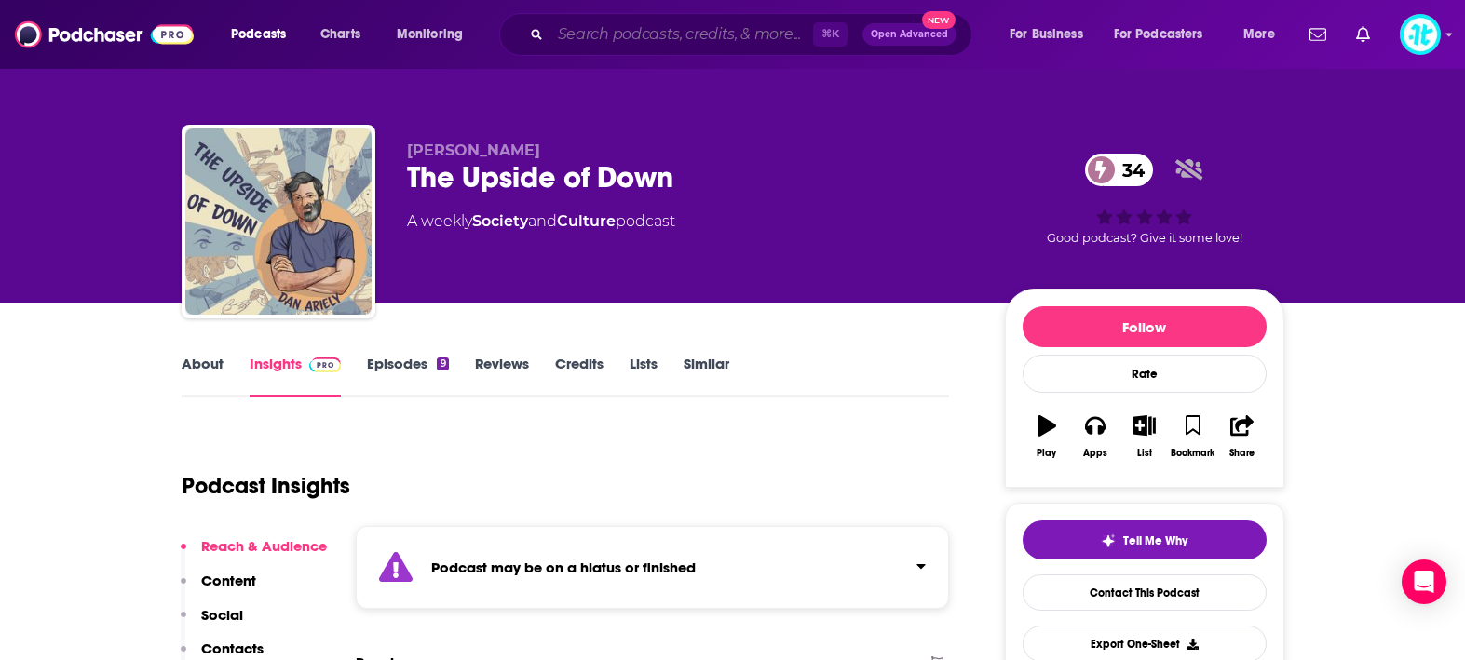
click at [619, 39] on input "Search podcasts, credits, & more..." at bounding box center [682, 35] width 263 height 30
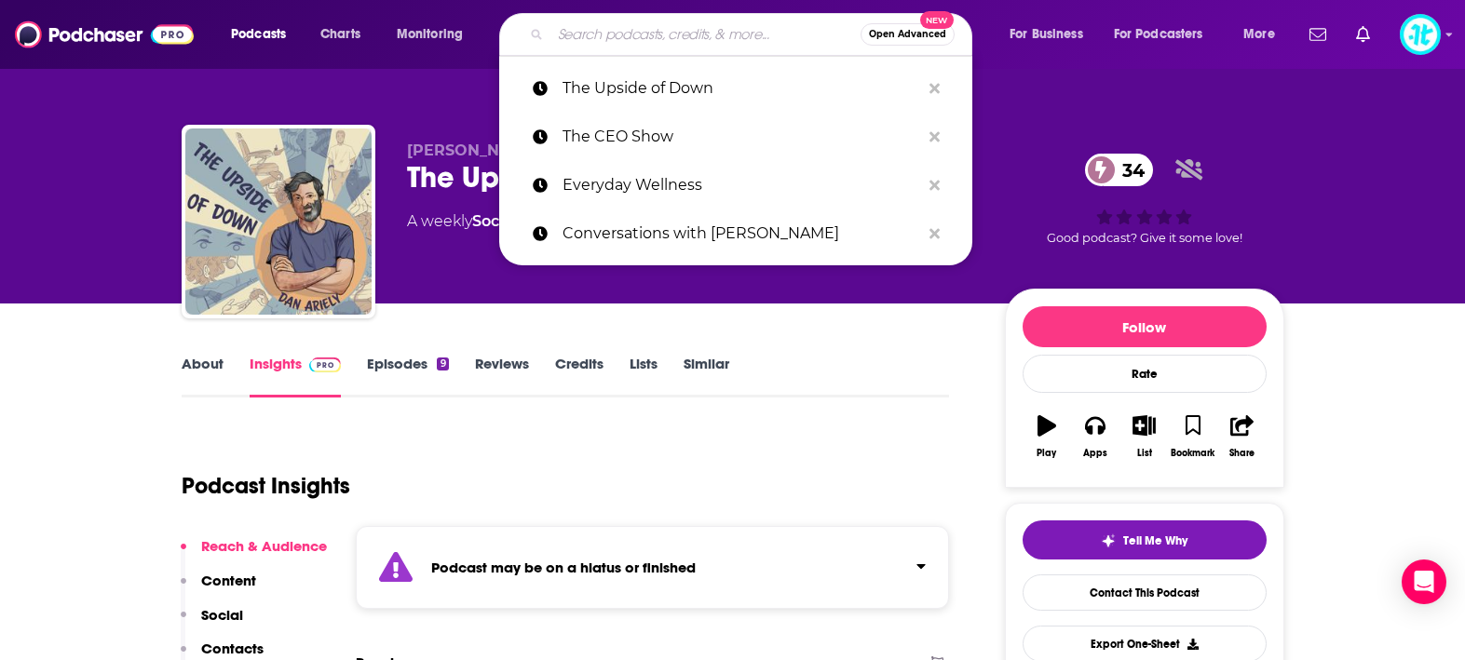
paste input "humanOS Radio"
type input "humanOS Radio"
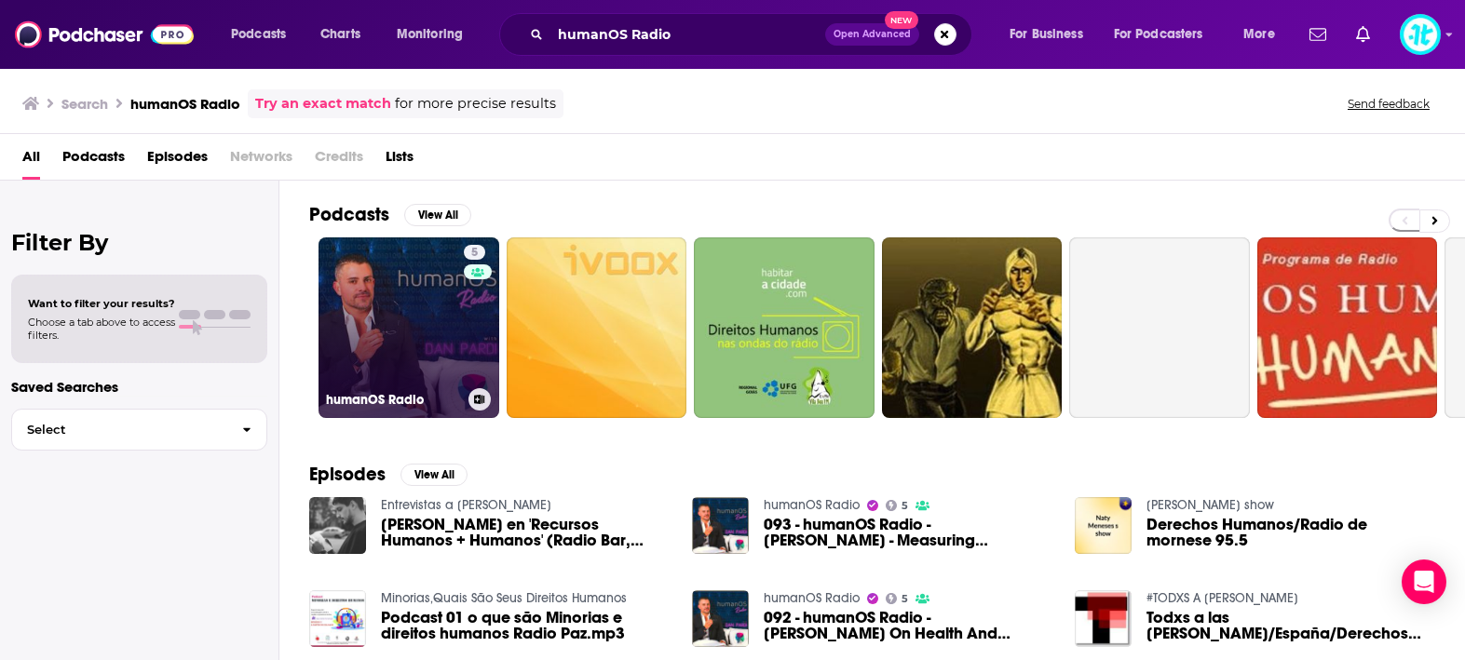
click at [413, 318] on link "5 humanOS Radio" at bounding box center [409, 328] width 181 height 181
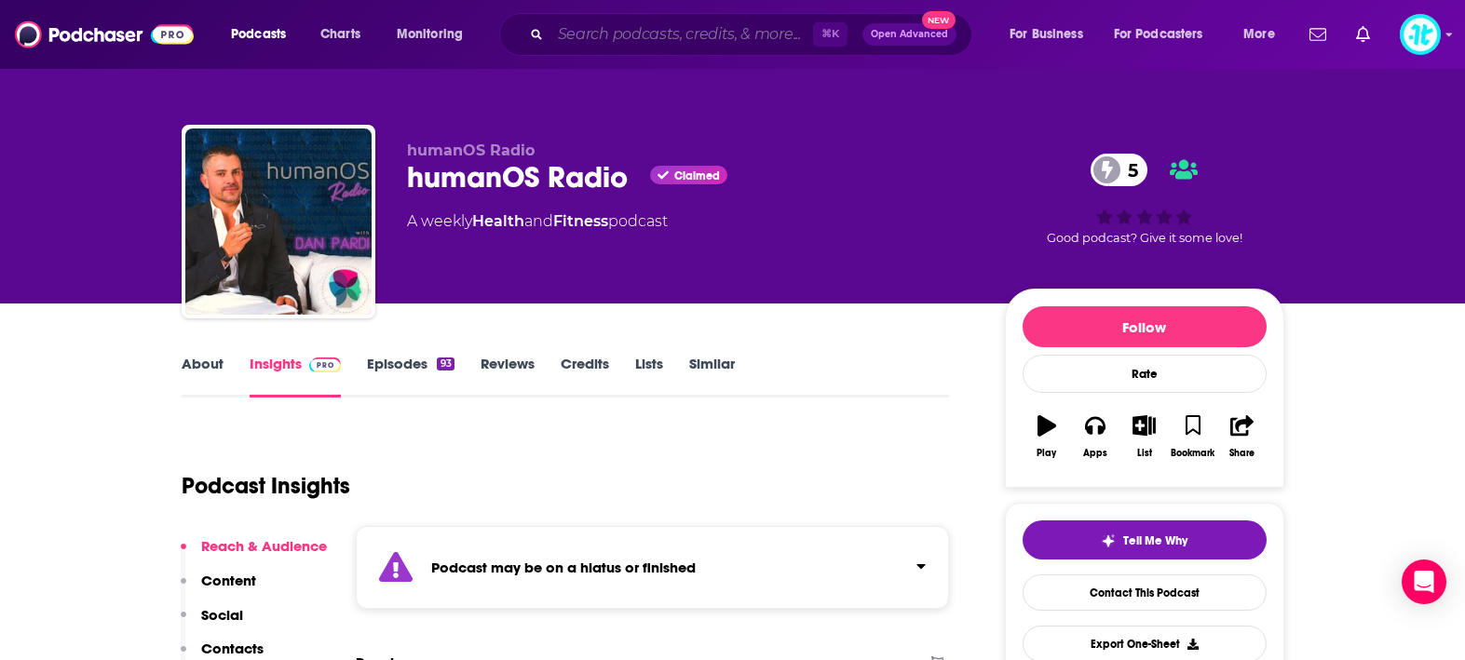
click at [605, 40] on input "Search podcasts, credits, & more..." at bounding box center [682, 35] width 263 height 30
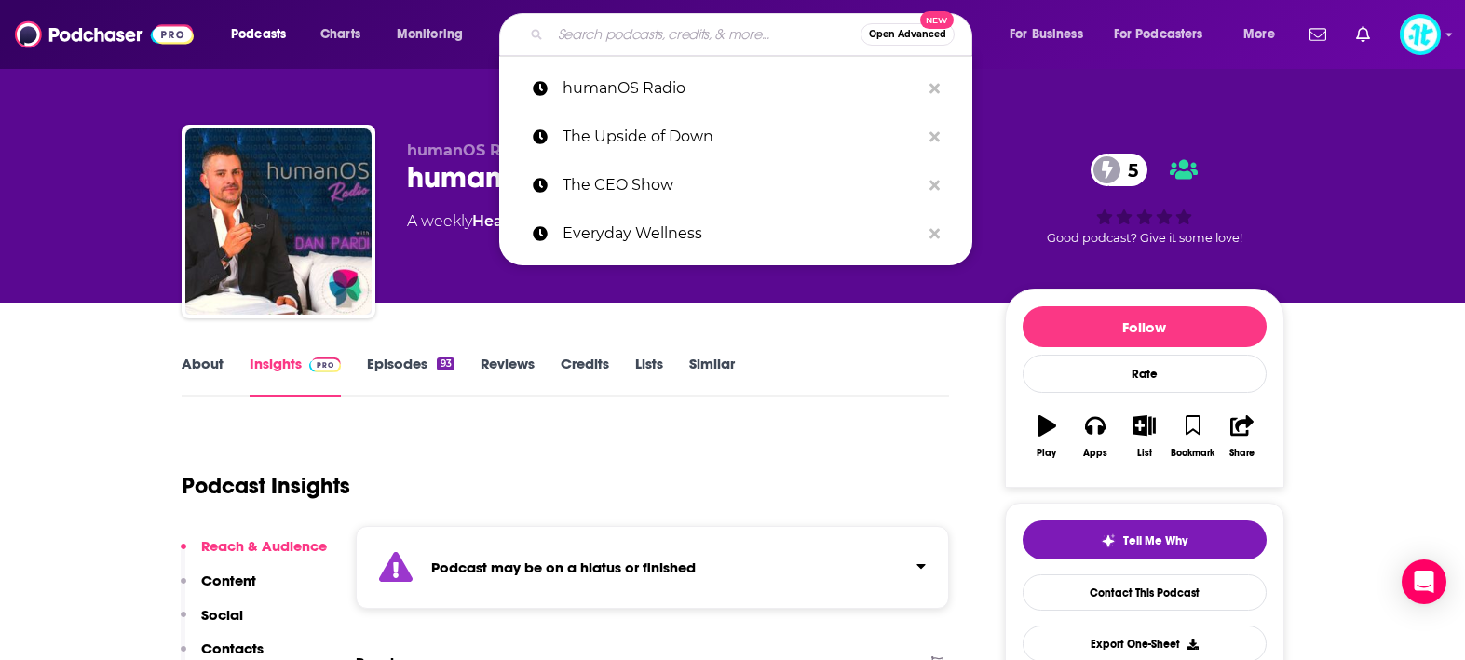
paste input "5 Questions"
type input "5 Questions"
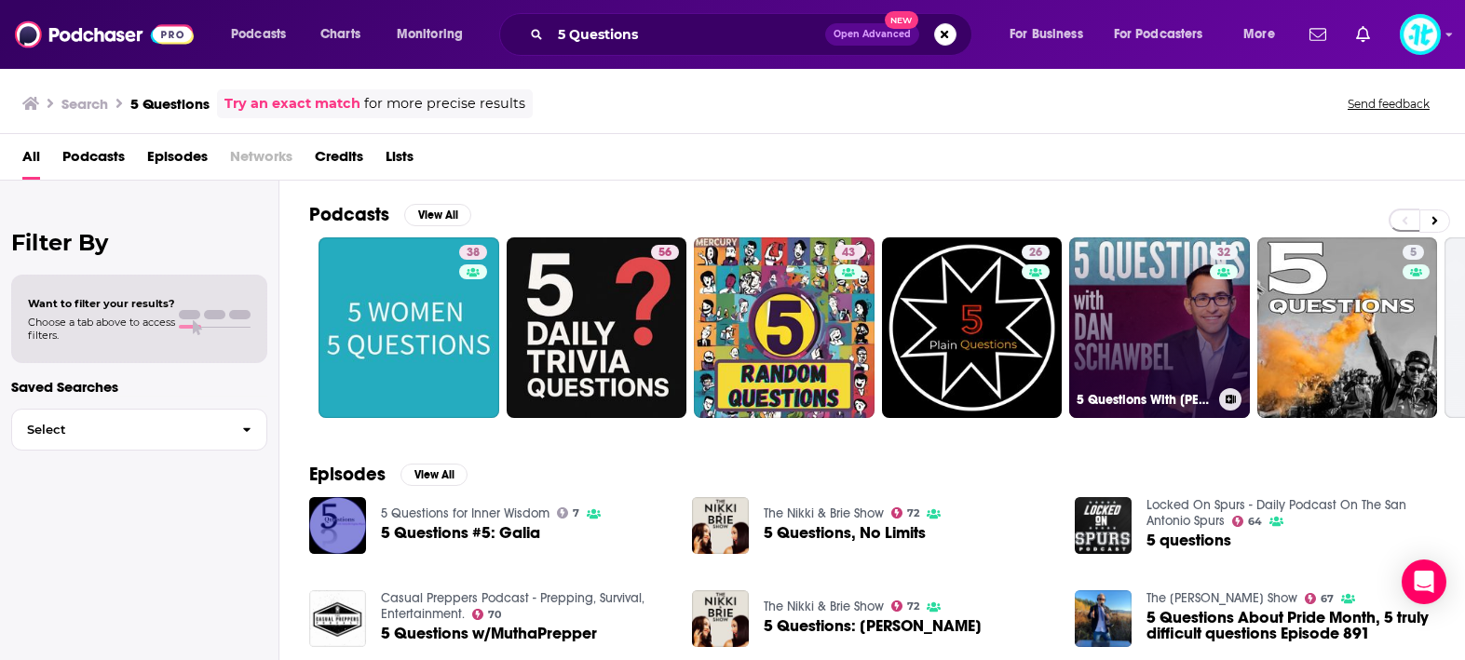
click at [1105, 329] on link "32 5 Questions With [PERSON_NAME]" at bounding box center [1159, 328] width 181 height 181
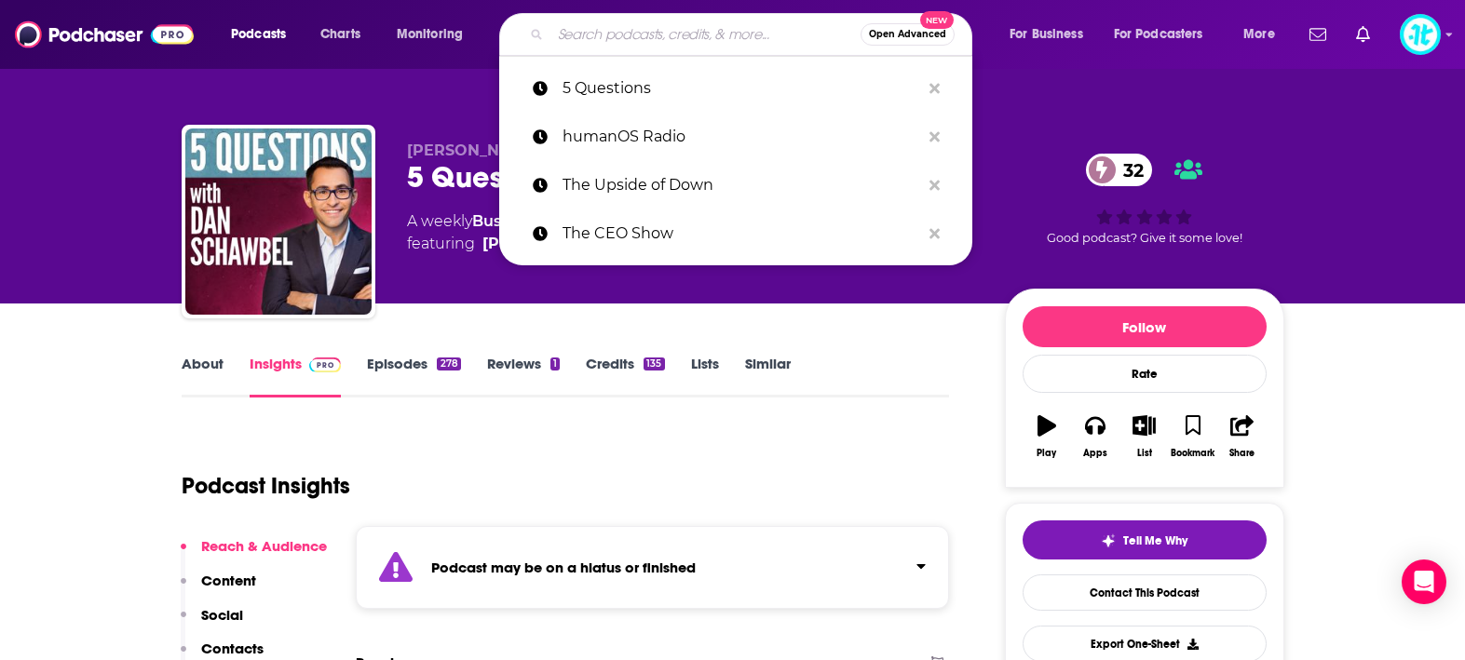
click at [616, 43] on input "Search podcasts, credits, & more..." at bounding box center [706, 35] width 310 height 30
paste input "Pretty Intense"
type input "Pretty Intense"
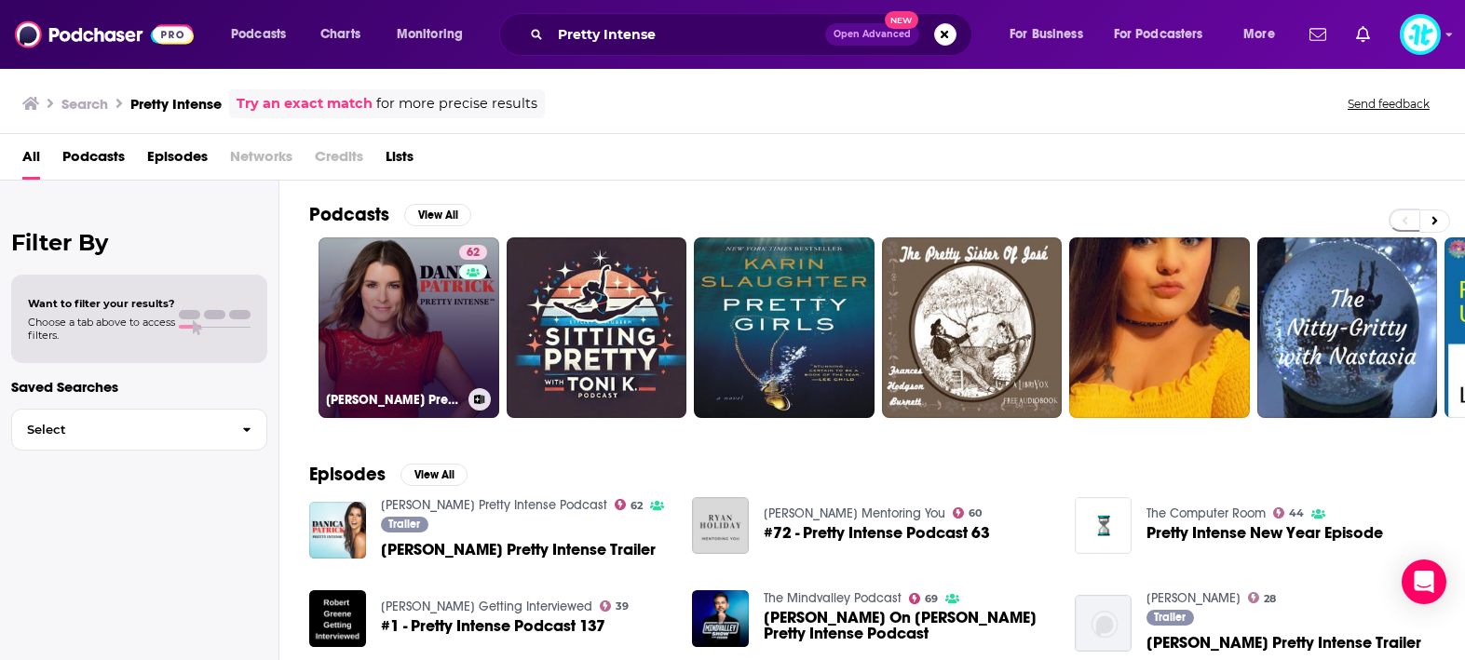
click at [423, 266] on link "62 [PERSON_NAME] Pretty Intense Podcast" at bounding box center [409, 328] width 181 height 181
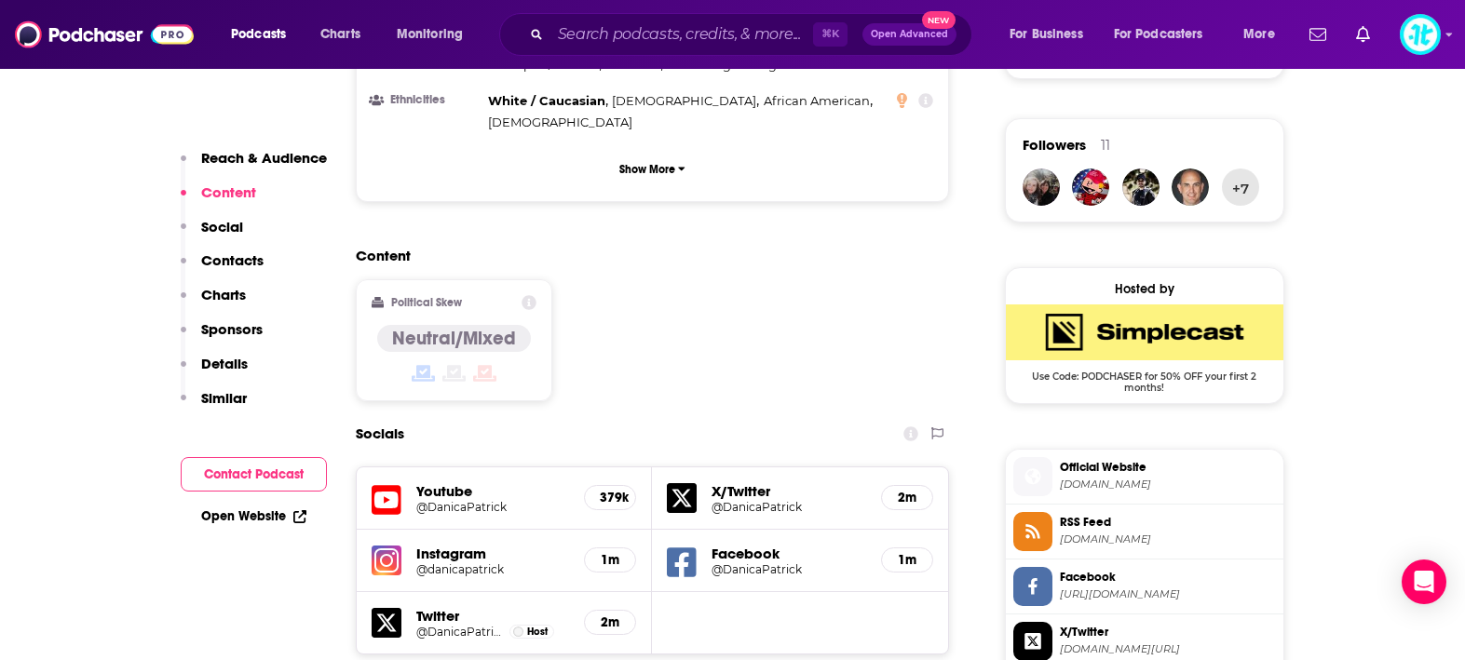
scroll to position [1381, 0]
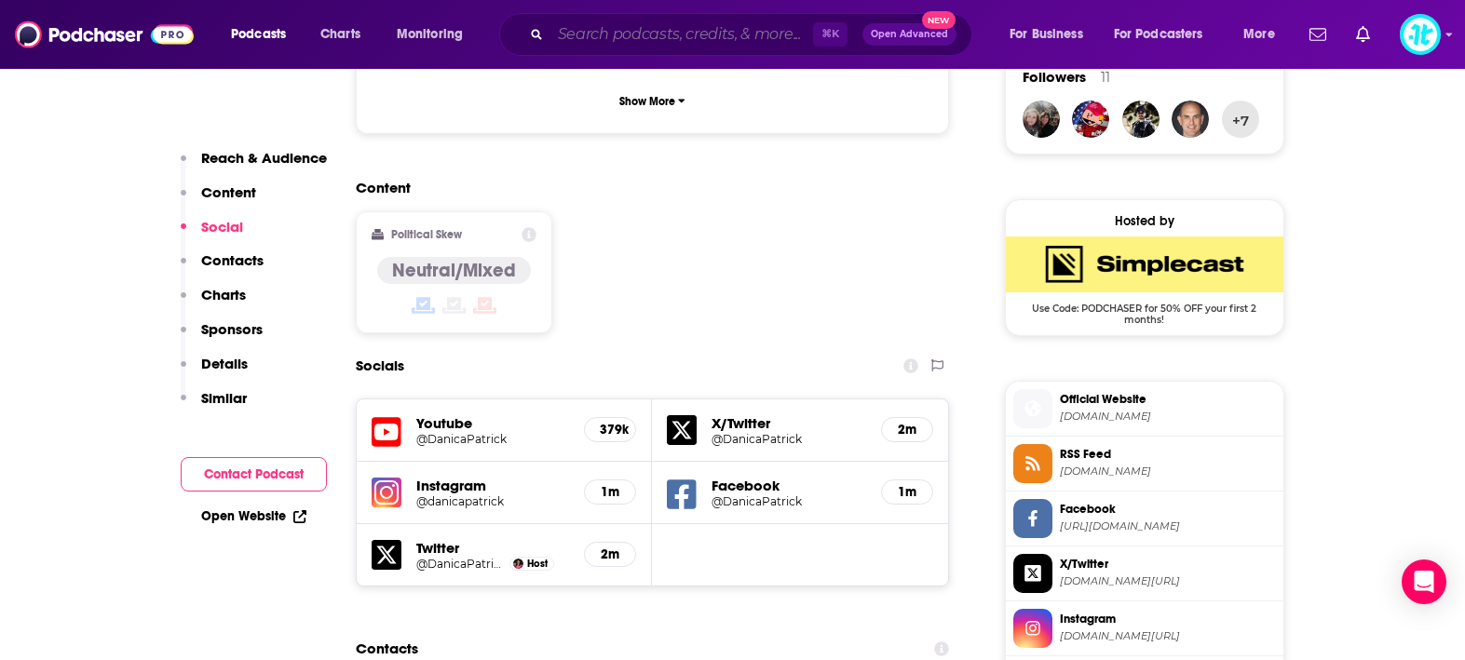
click at [719, 36] on input "Search podcasts, credits, & more..." at bounding box center [682, 35] width 263 height 30
paste input "Change Your Brain Everyday"
type input "Change Your Brain Everyday"
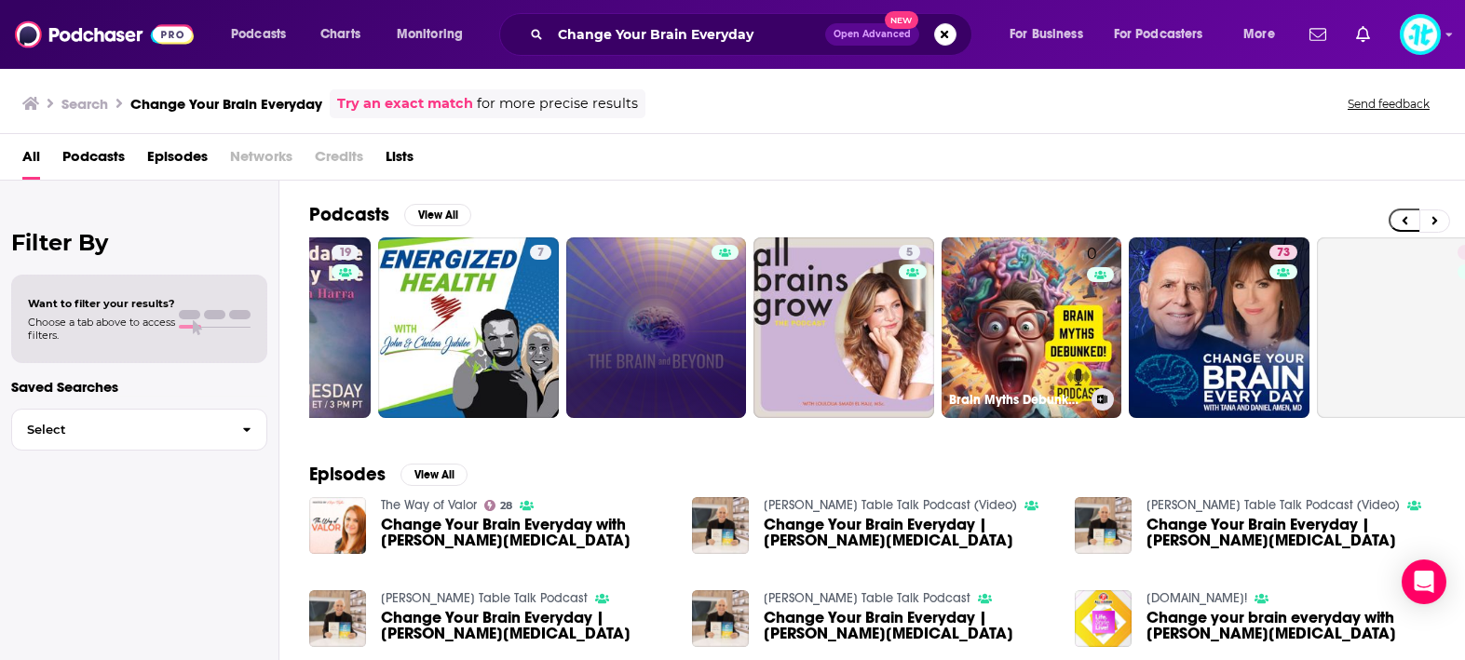
scroll to position [0, 320]
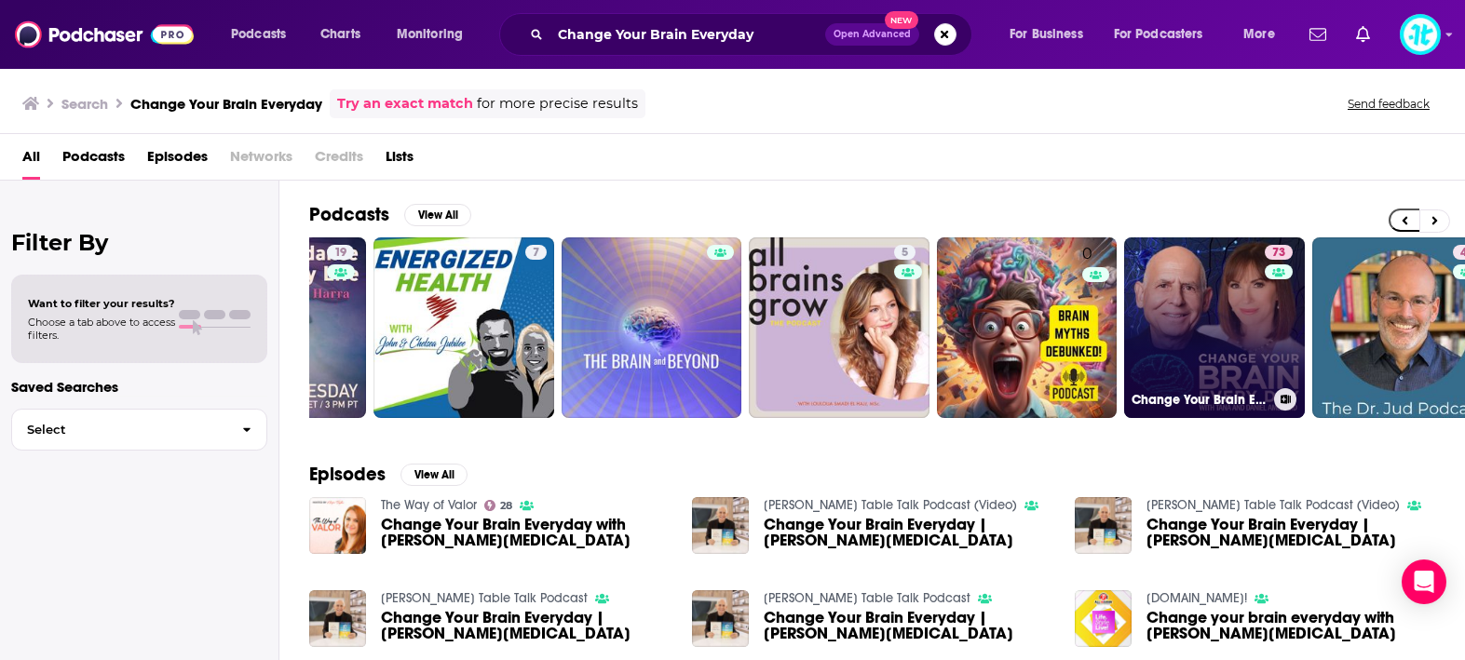
click at [1160, 313] on link "73 Change Your Brain Every Day" at bounding box center [1214, 328] width 181 height 181
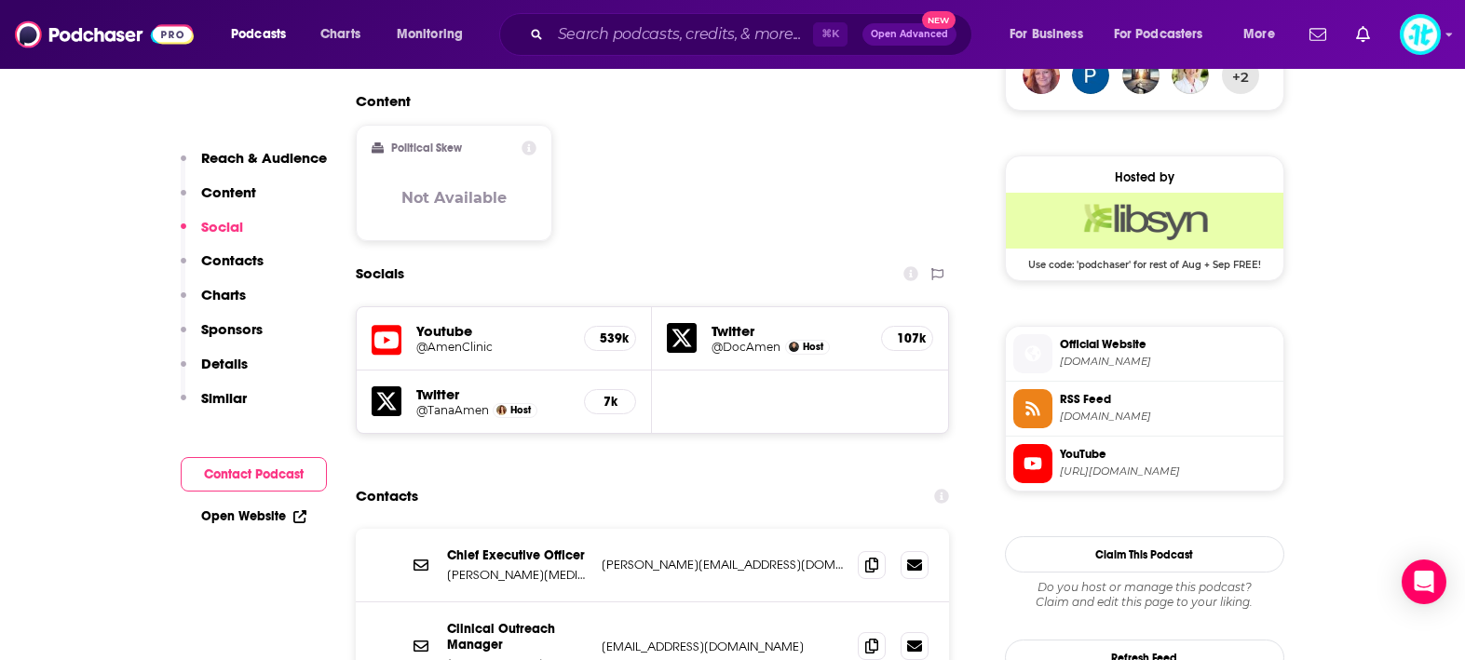
scroll to position [1439, 0]
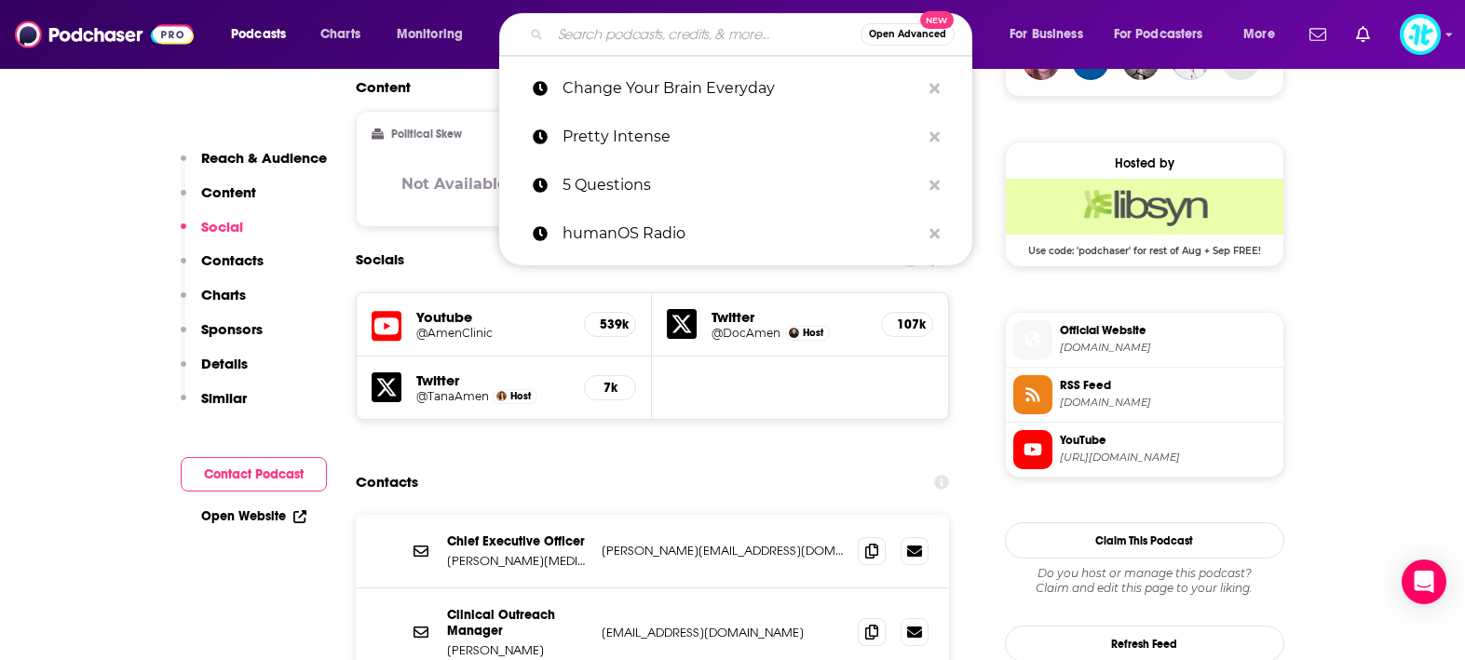
click at [673, 39] on input "Search podcasts, credits, & more..." at bounding box center [706, 35] width 310 height 30
paste input "First Person Plural"
type input "First Person Plural"
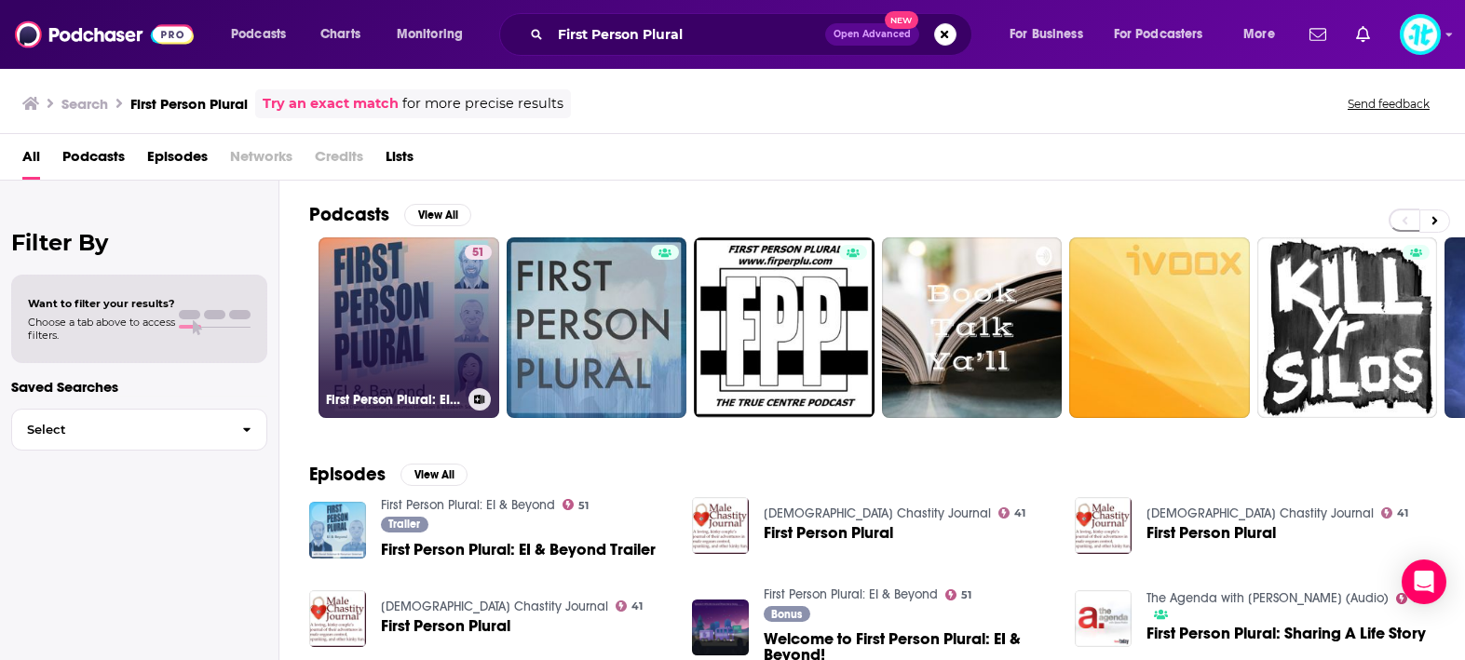
click at [401, 266] on link "51 First Person Plural: EI & Beyond" at bounding box center [409, 328] width 181 height 181
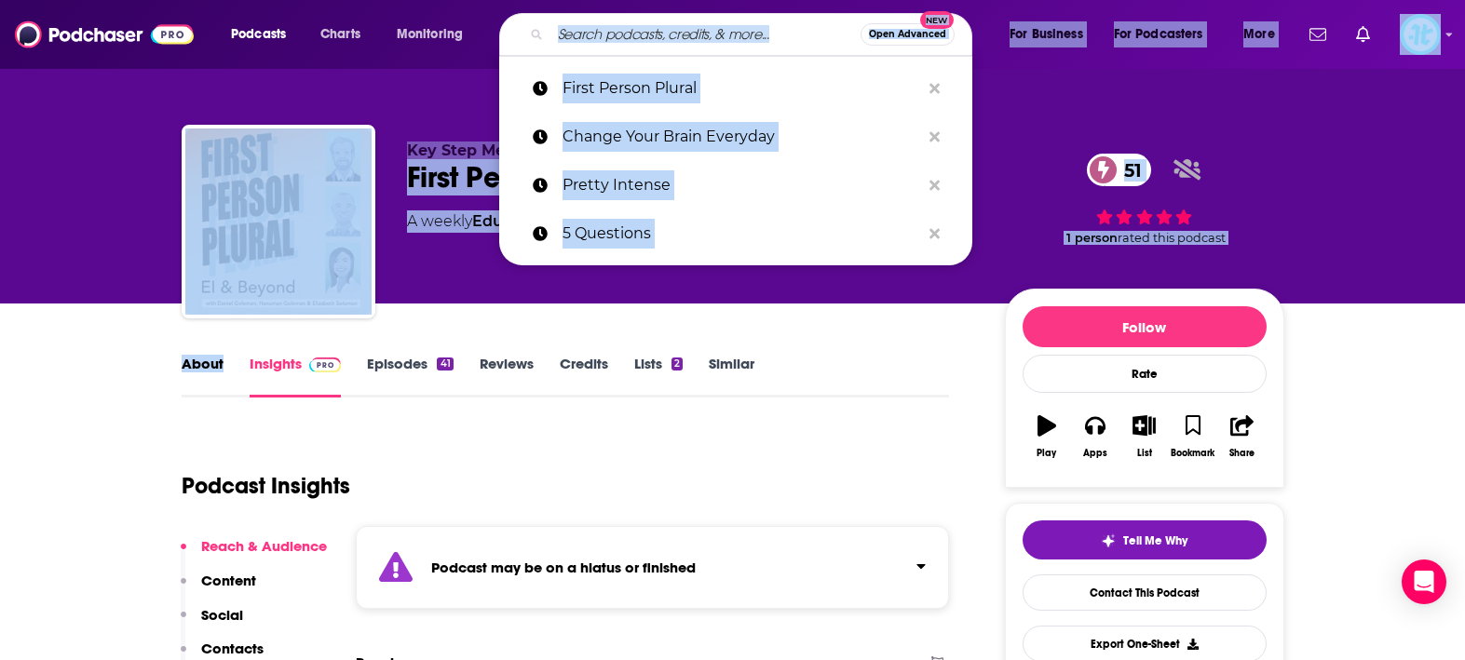
click at [658, 29] on input "Search podcasts, credits, & more..." at bounding box center [706, 35] width 310 height 30
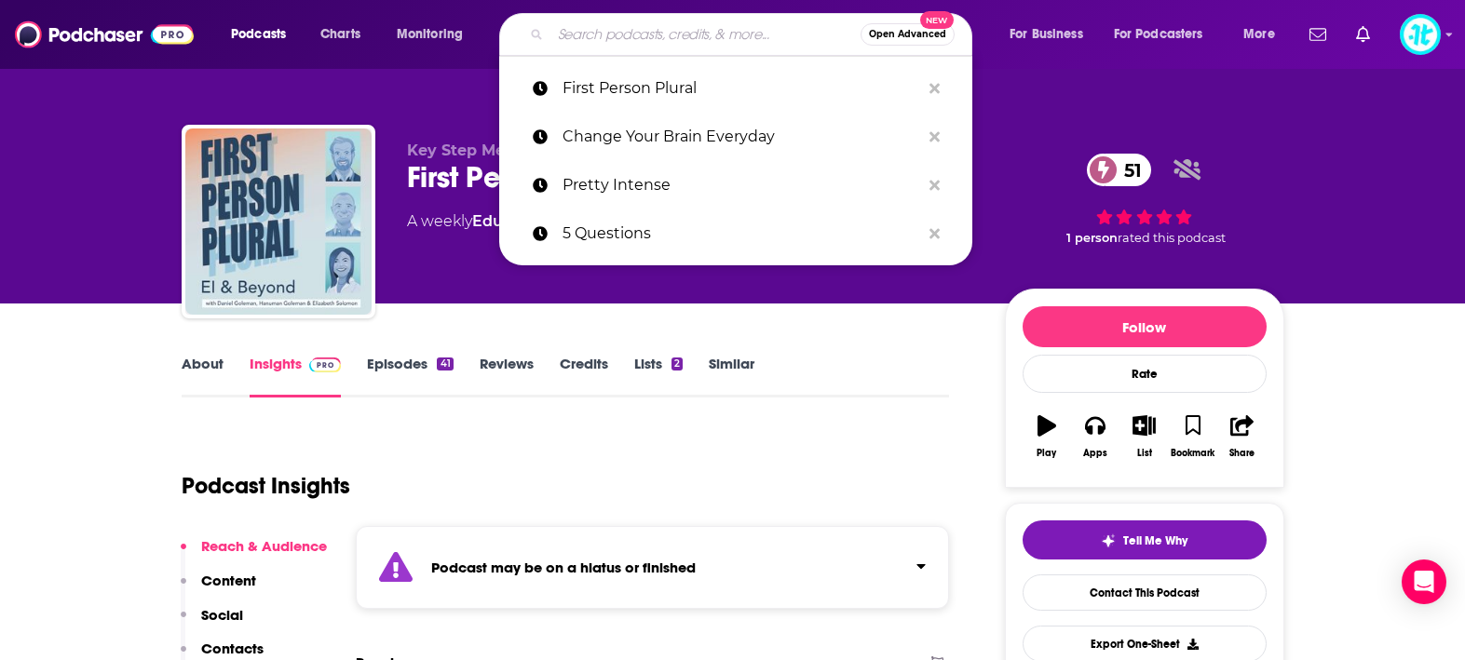
paste input "The Human Upgrade"
type input "The Human Upgrade"
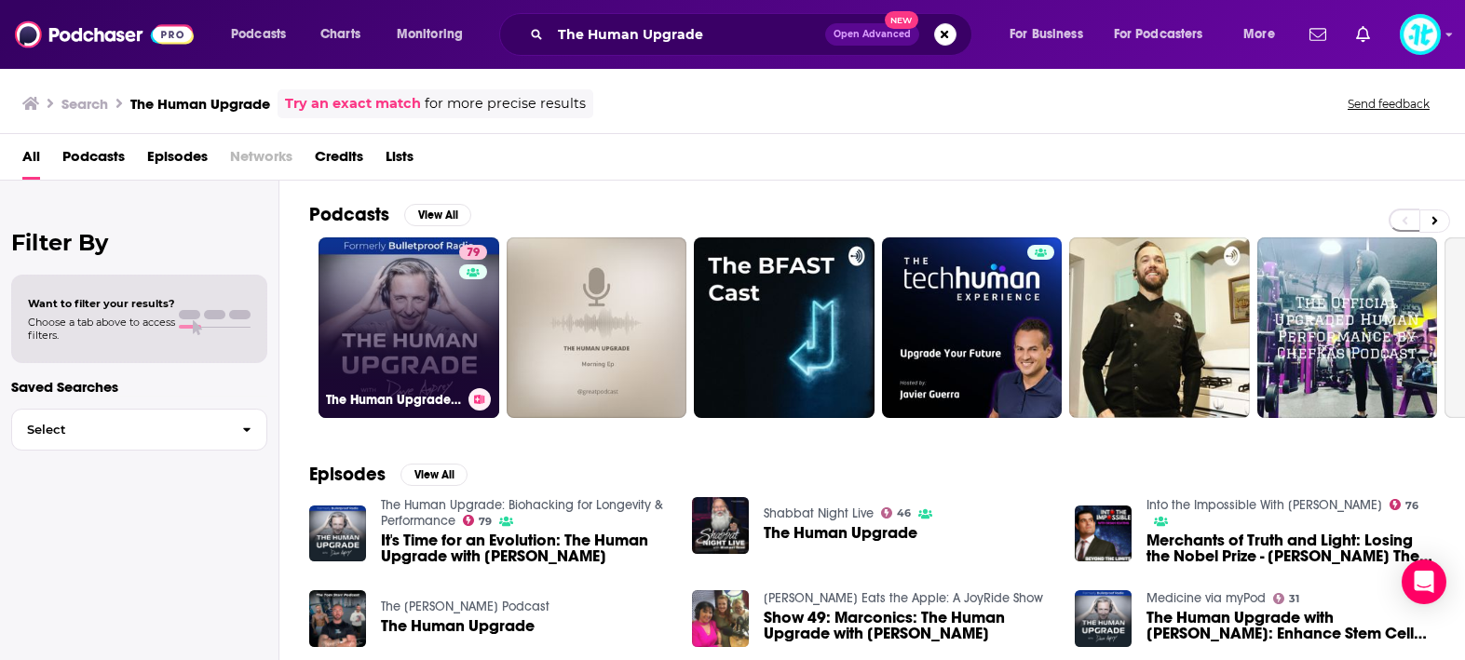
click at [371, 264] on link "79 The Human Upgrade: Biohacking for Longevity & Performance" at bounding box center [409, 328] width 181 height 181
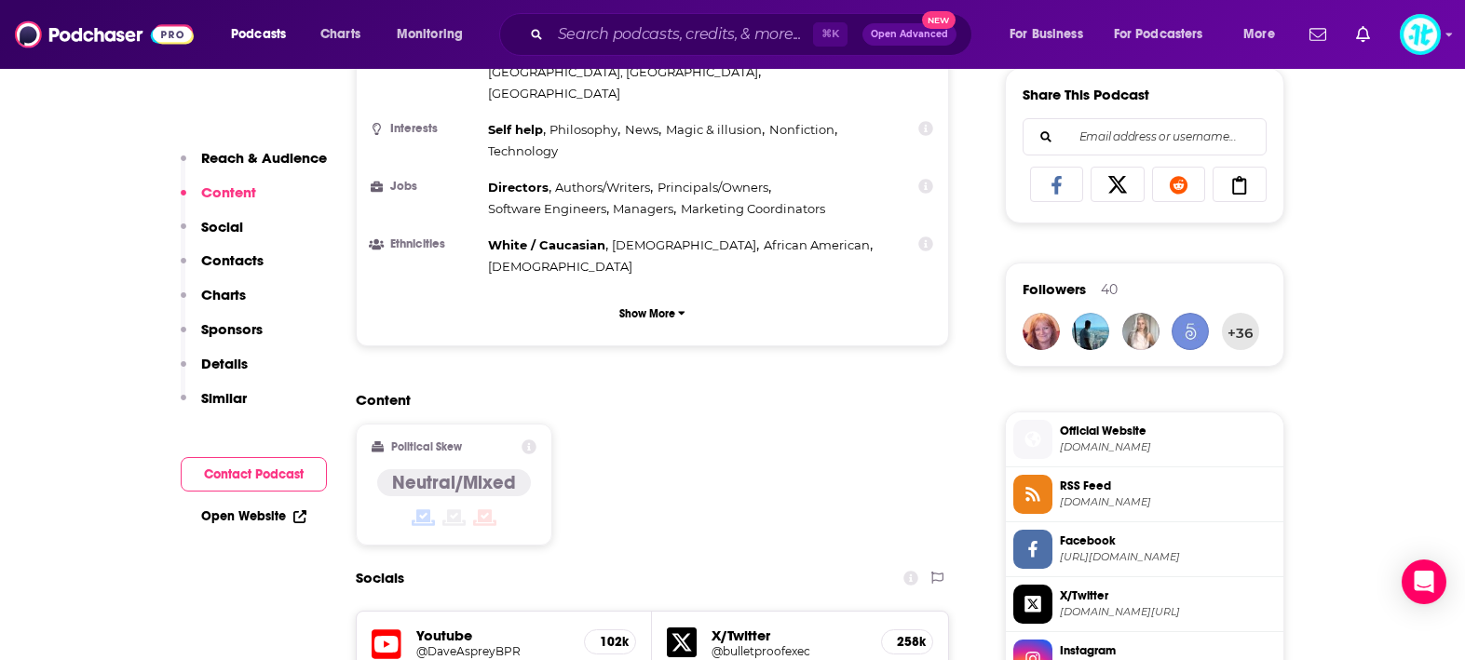
scroll to position [1310, 0]
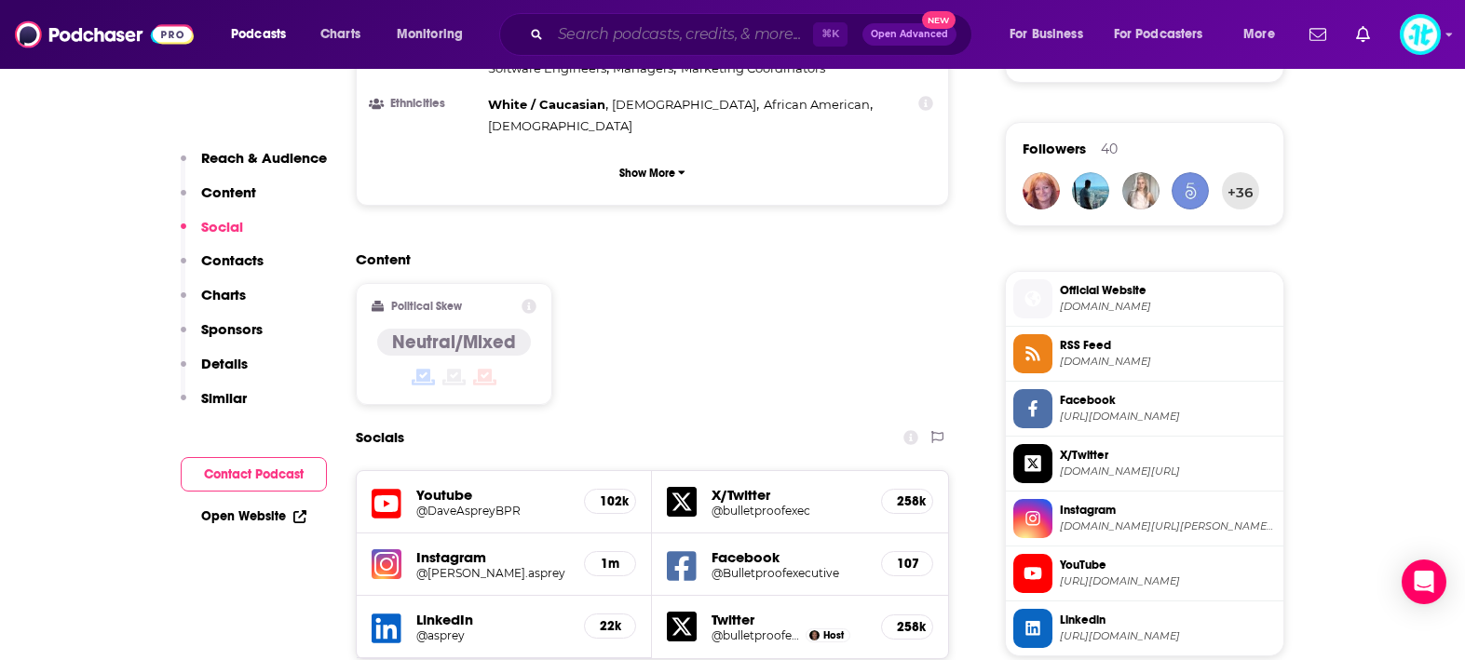
click at [627, 34] on input "Search podcasts, credits, & more..." at bounding box center [682, 35] width 263 height 30
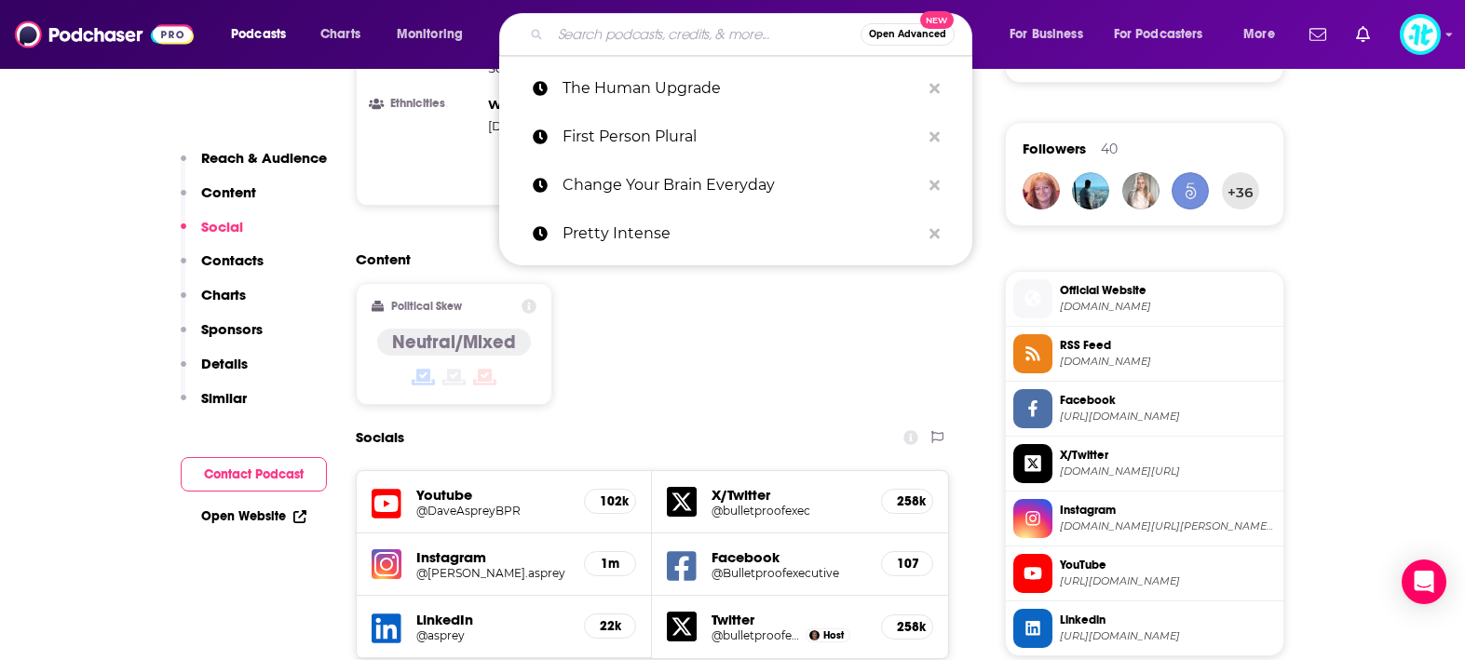
paste input "Rise Together Podcast"
type input "Rise Together Podcast"
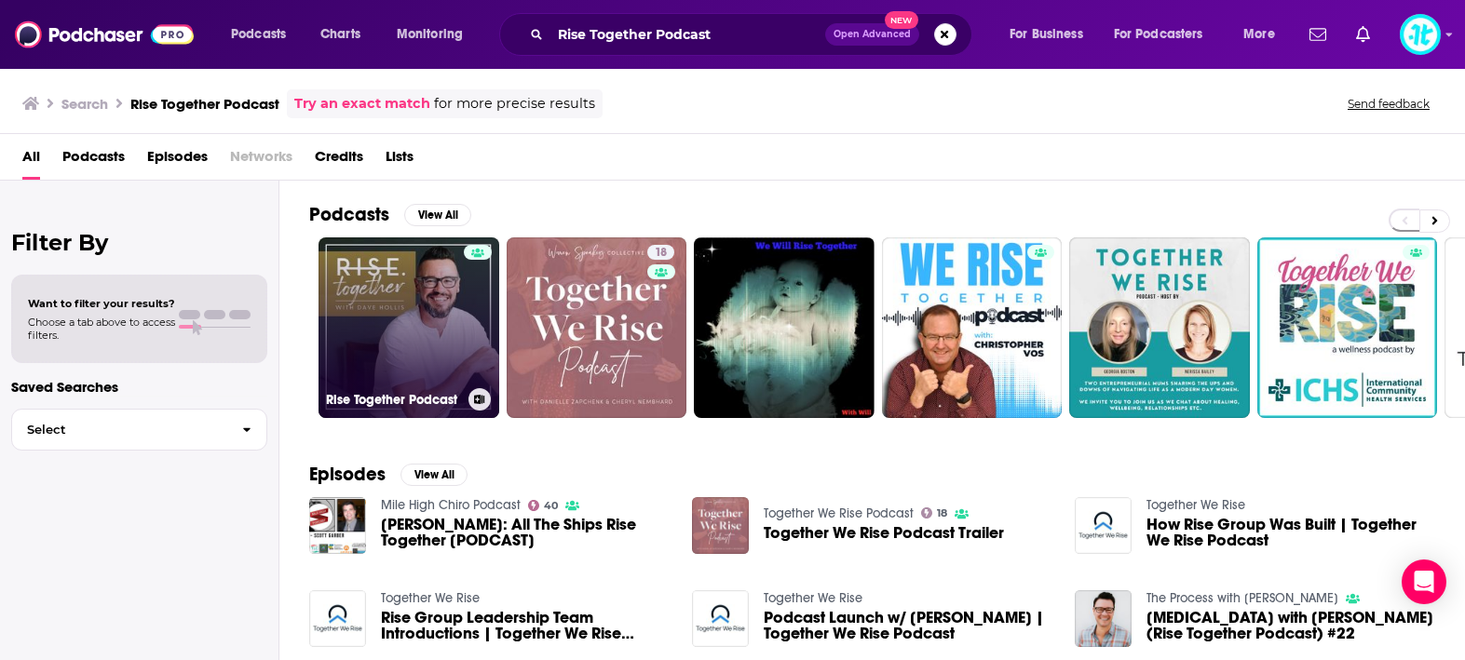
click at [456, 319] on link "Rise Together Podcast" at bounding box center [409, 328] width 181 height 181
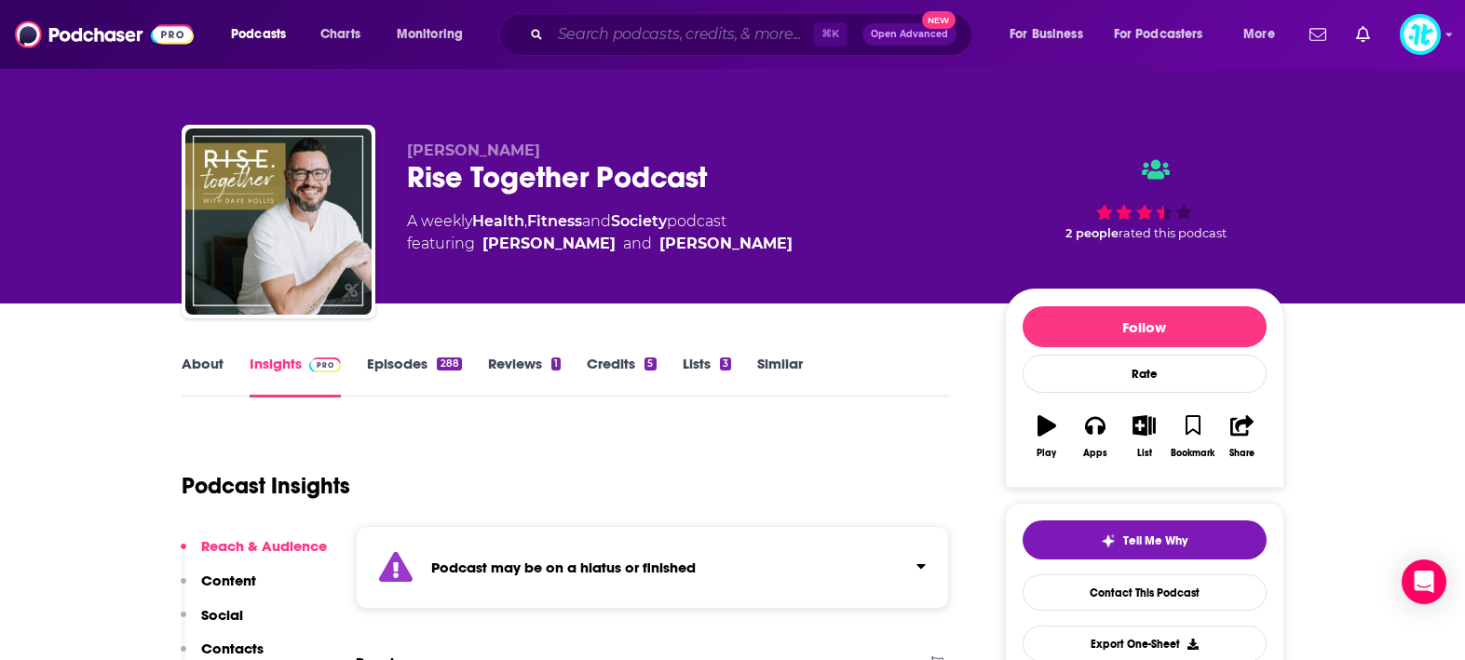
drag, startPoint x: 596, startPoint y: 48, endPoint x: 598, endPoint y: 35, distance: 13.2
click at [597, 43] on input "Search podcasts, credits, & more..." at bounding box center [682, 35] width 263 height 30
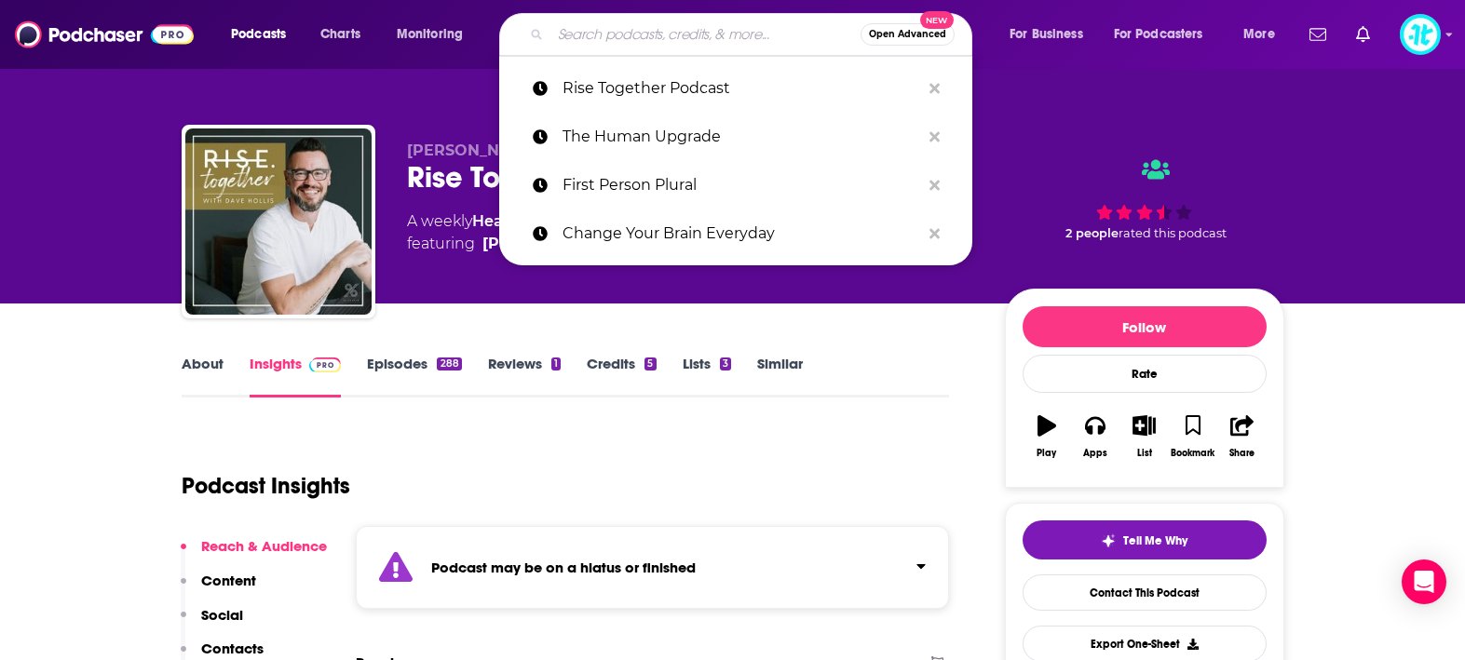
paste input "The Rubin Report"
type input "The Rubin Report"
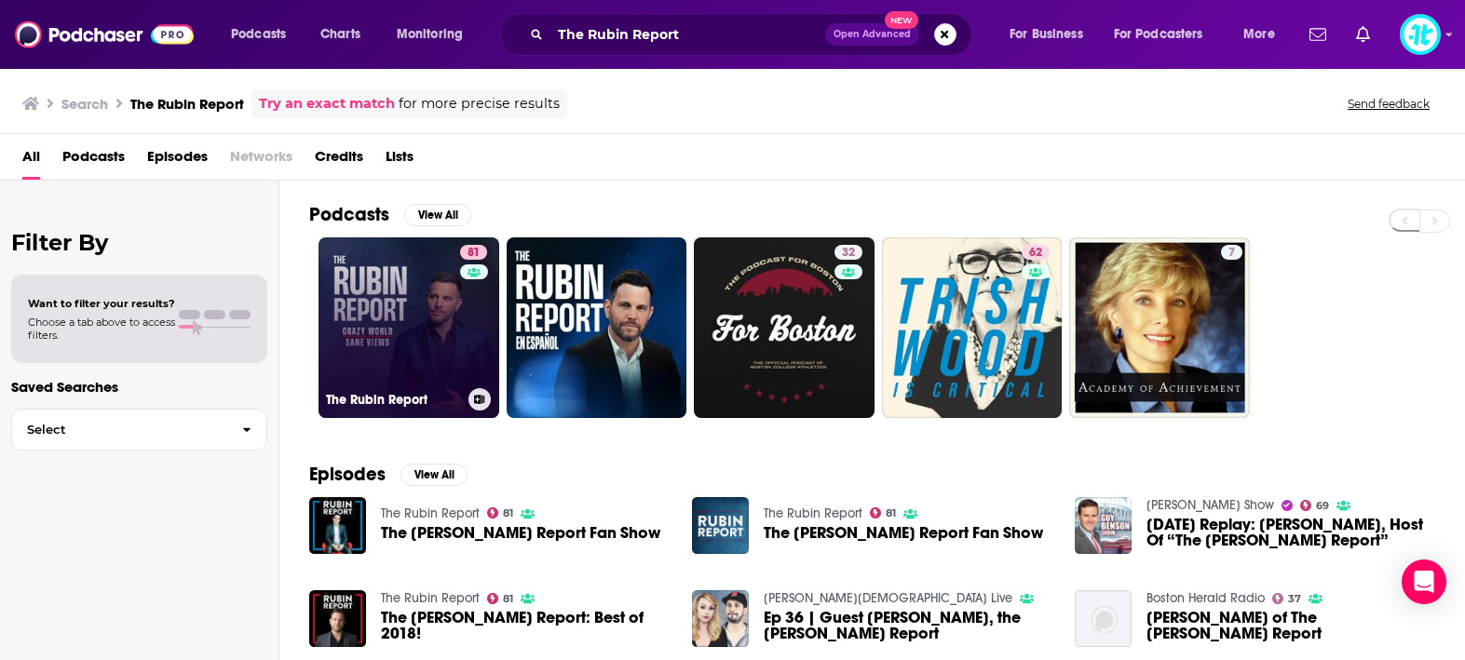
click at [466, 294] on div "81" at bounding box center [476, 316] width 32 height 143
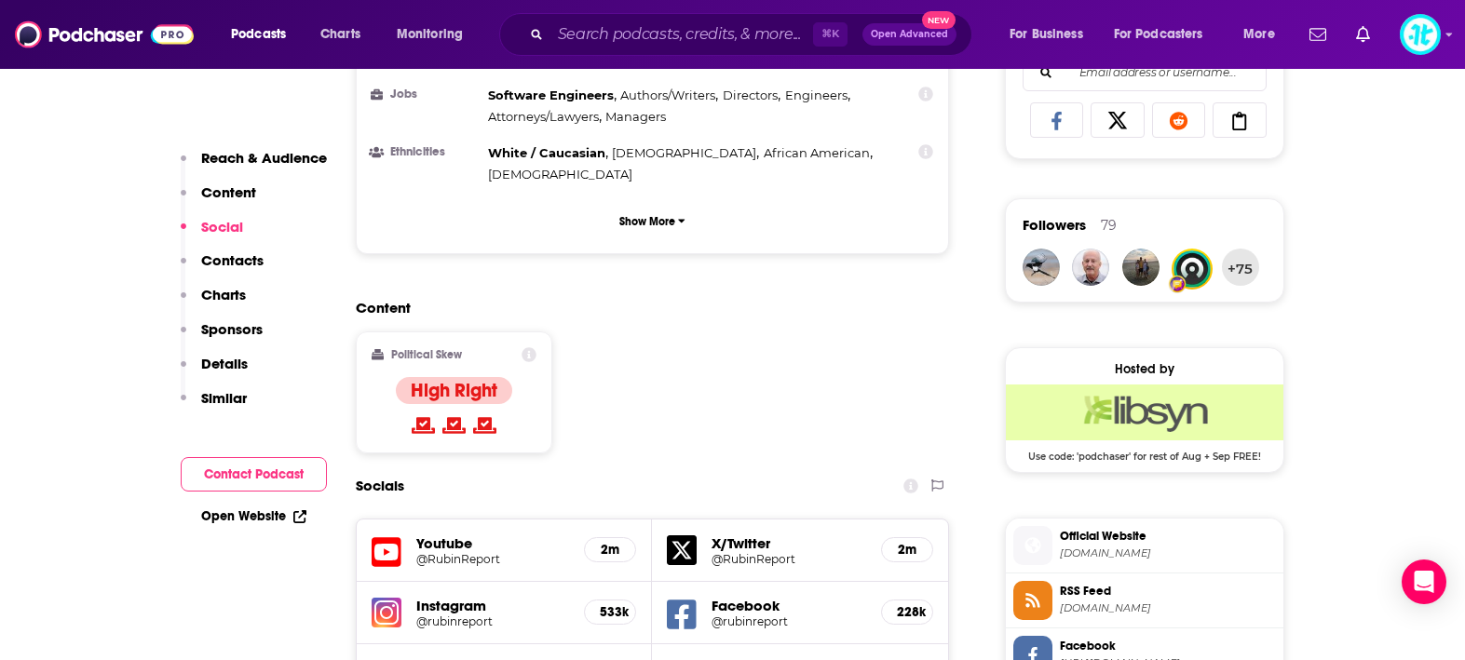
scroll to position [1269, 0]
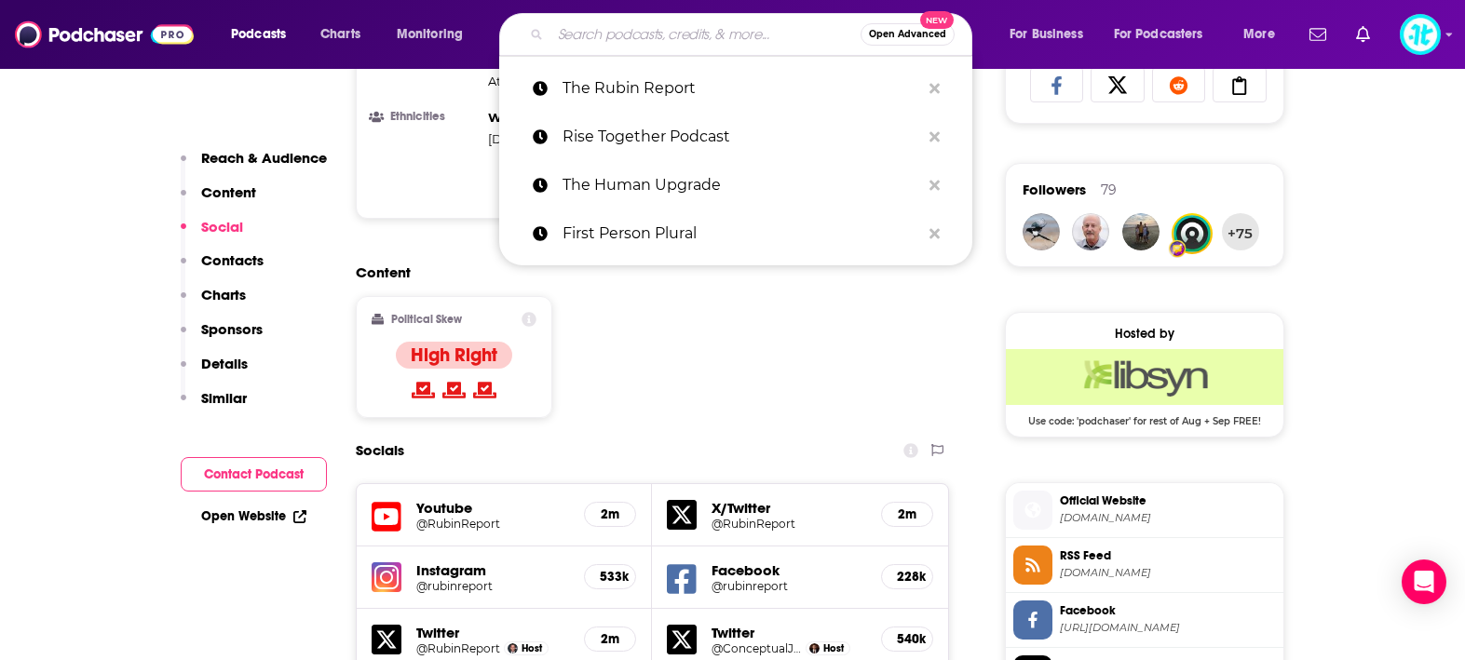
click at [709, 34] on input "Search podcasts, credits, & more..." at bounding box center [706, 35] width 310 height 30
paste input "Part of the Problem"
type input "Part of the Problem"
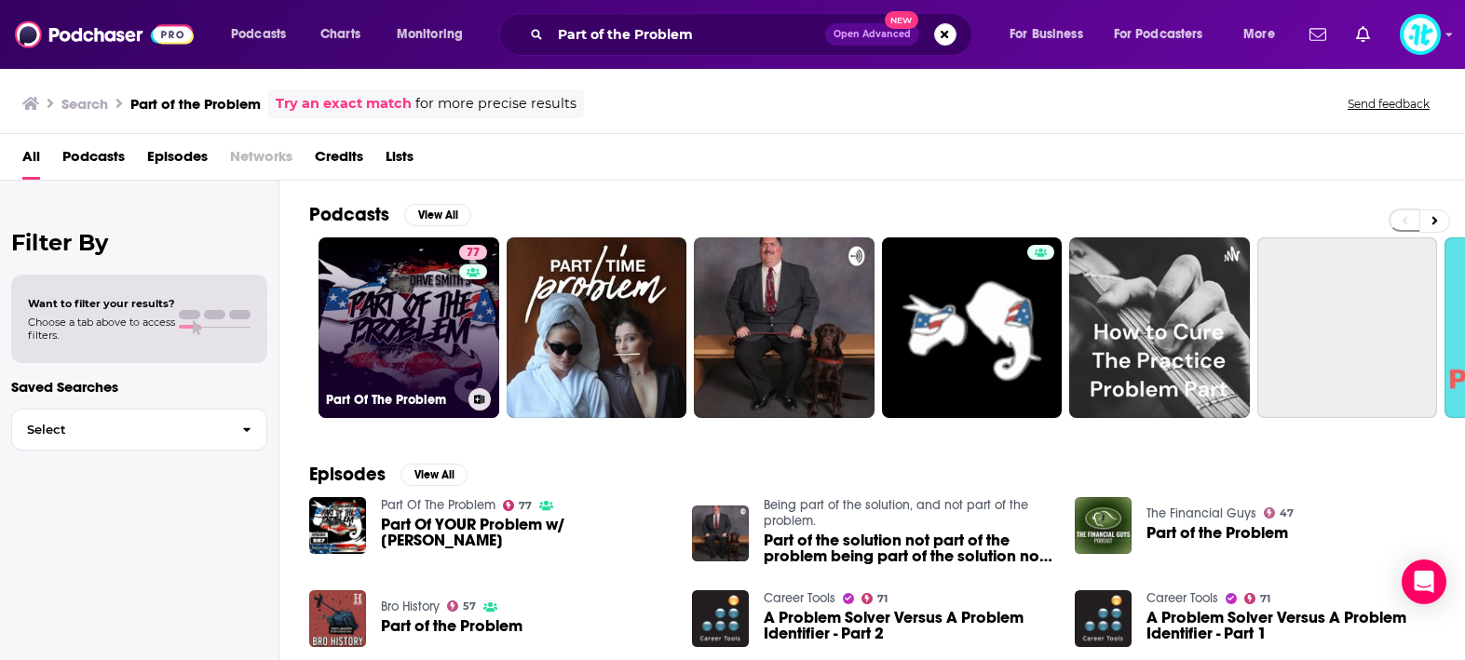
click at [426, 325] on link "77 Part Of The Problem" at bounding box center [409, 328] width 181 height 181
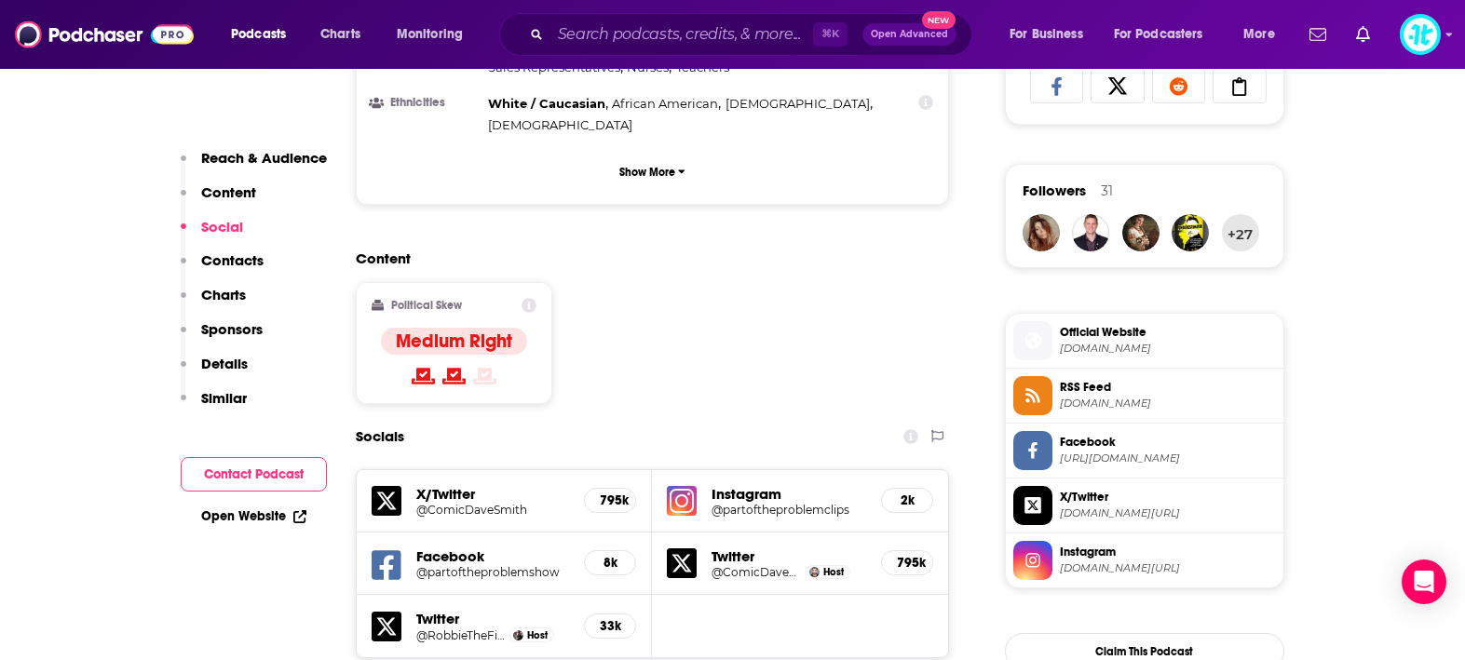
scroll to position [1283, 0]
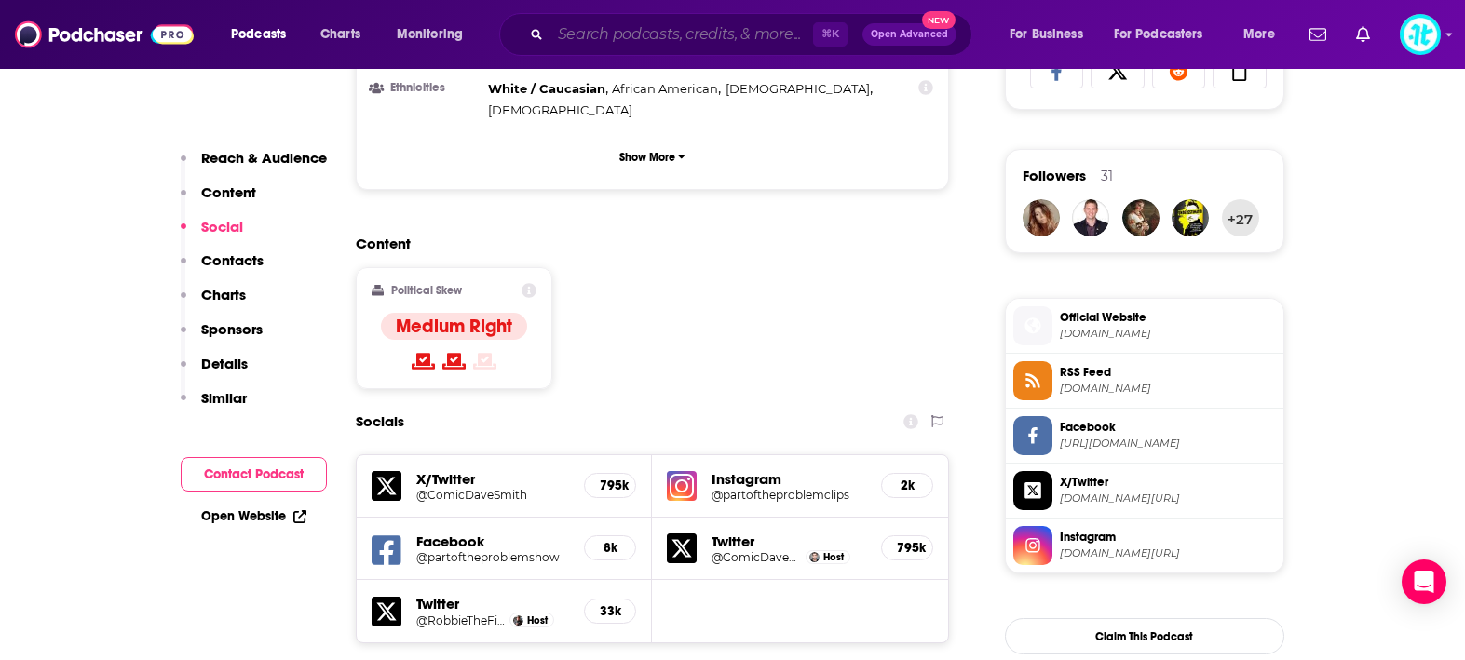
click at [597, 33] on input "Search podcasts, credits, & more..." at bounding box center [682, 35] width 263 height 30
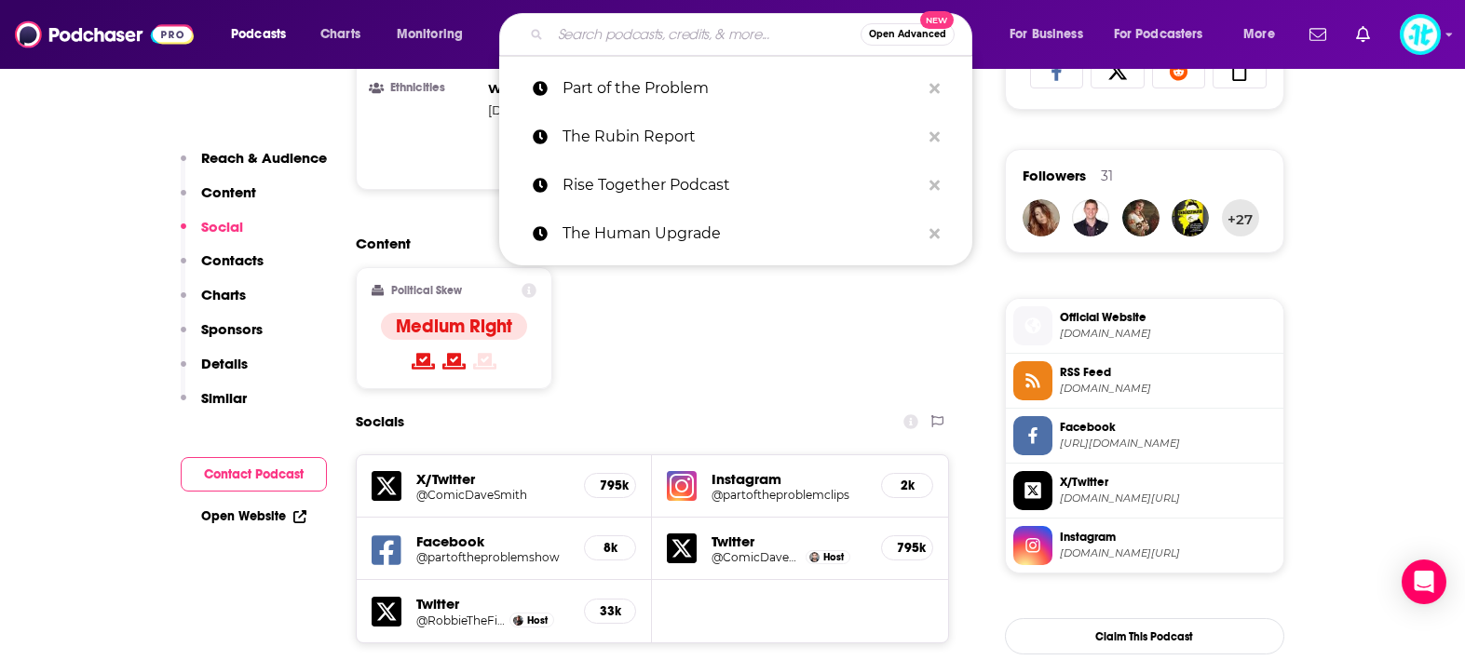
paste input "A Changed Mind"
type input "A Changed Mind"
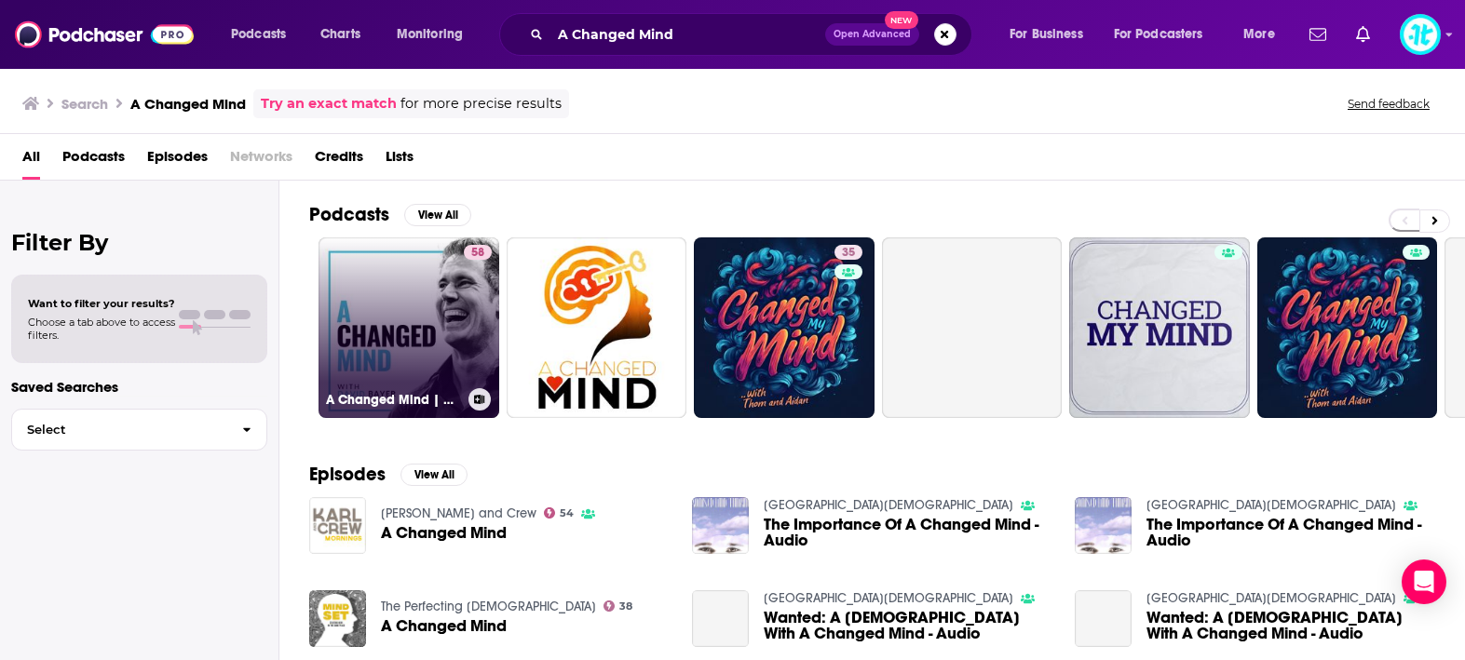
click at [442, 322] on link "58 A Changed Mind | Mindset That Matters" at bounding box center [409, 328] width 181 height 181
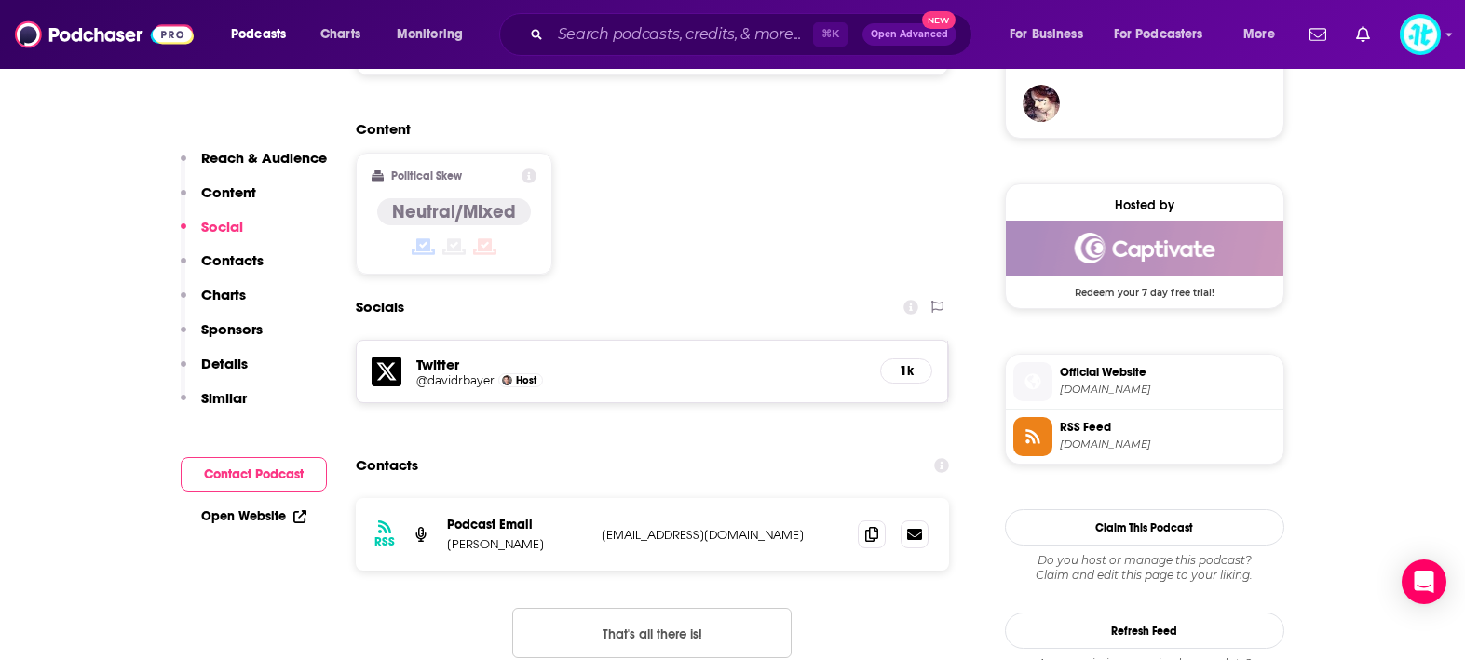
scroll to position [1407, 0]
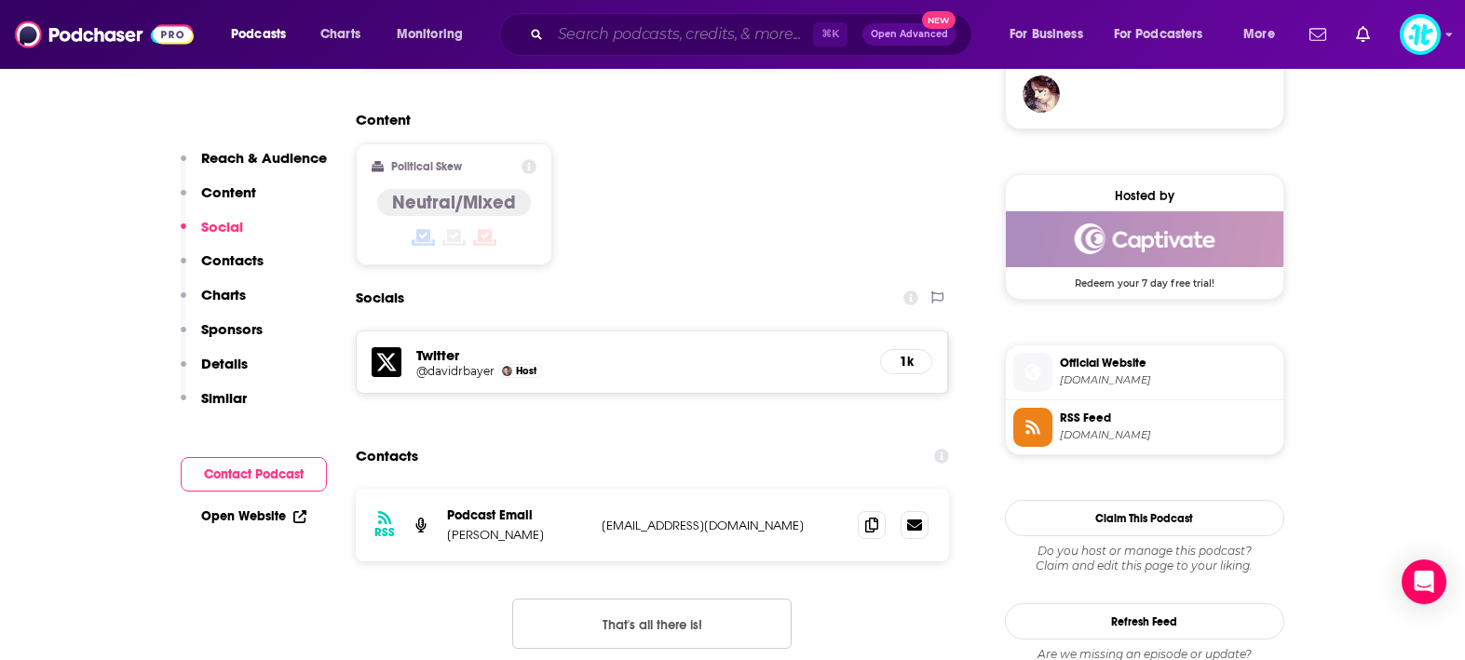
click at [724, 39] on input "Search podcasts, credits, & more..." at bounding box center [682, 35] width 263 height 30
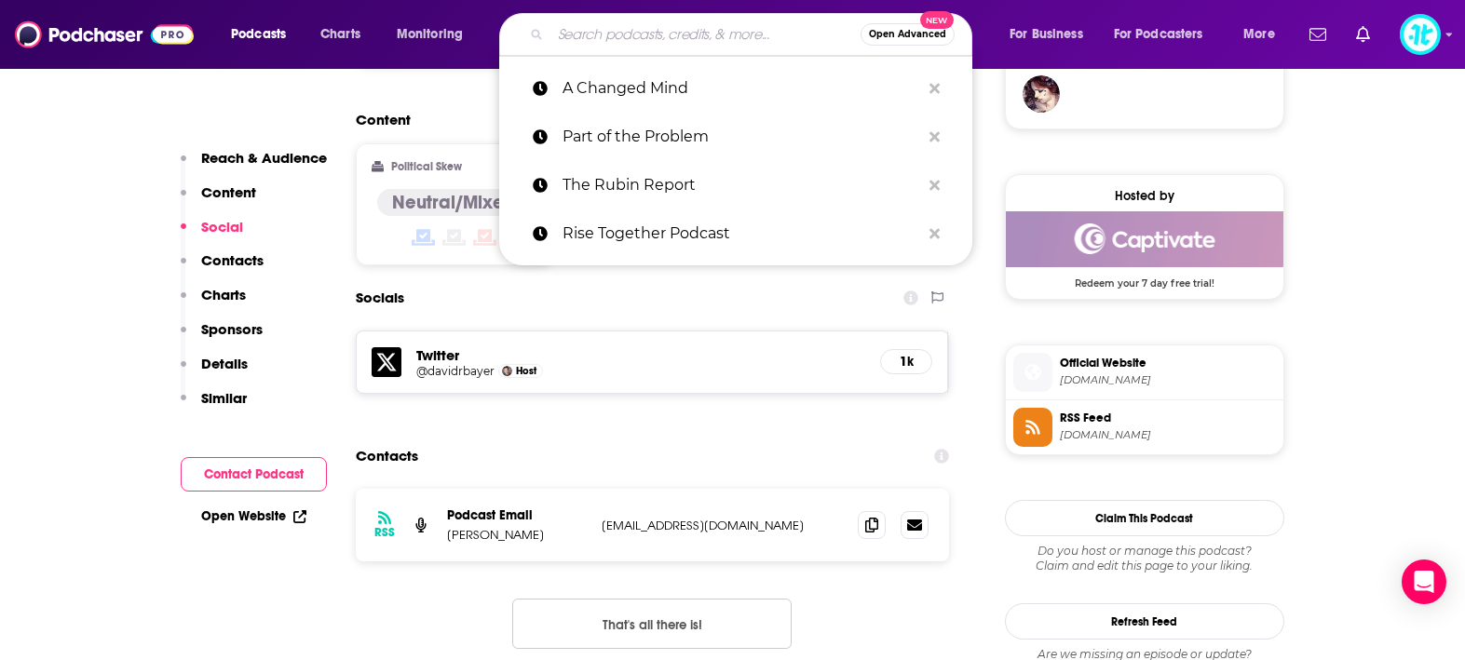
paste input "Feeling Good"
type input "Feeling Good"
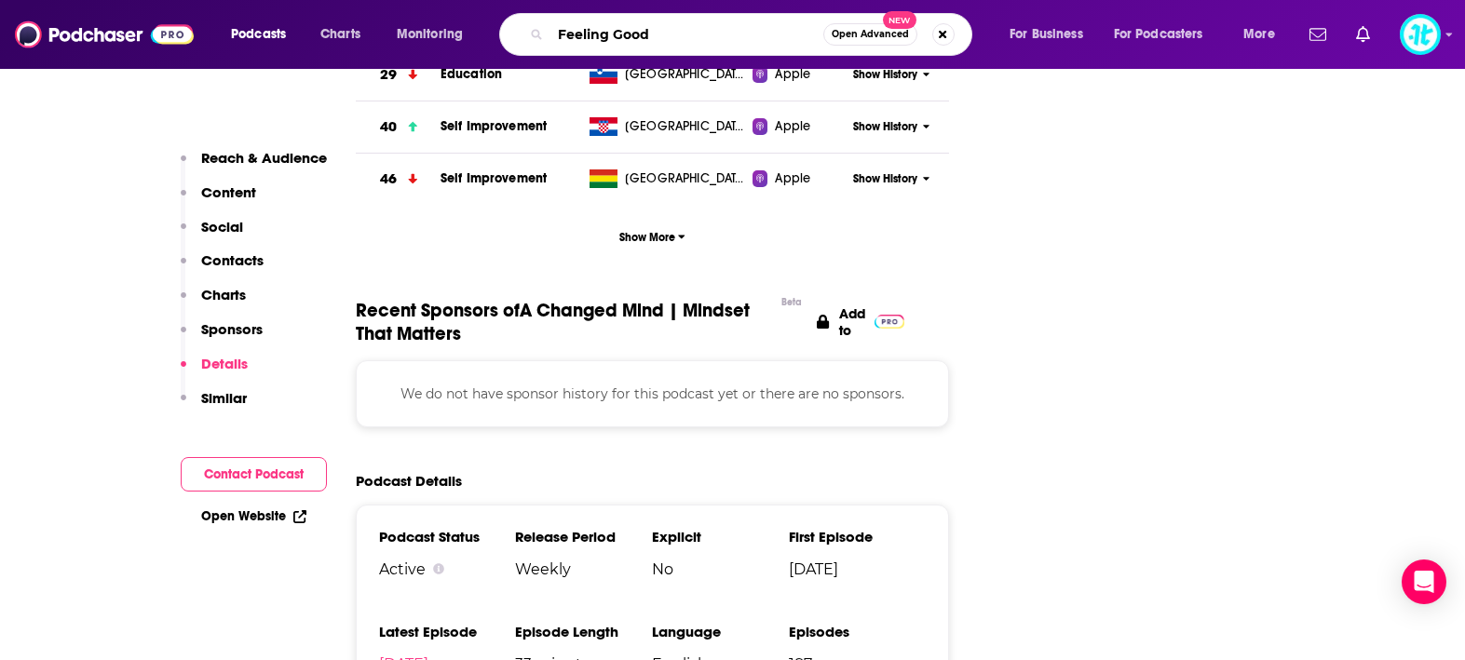
scroll to position [2381, 0]
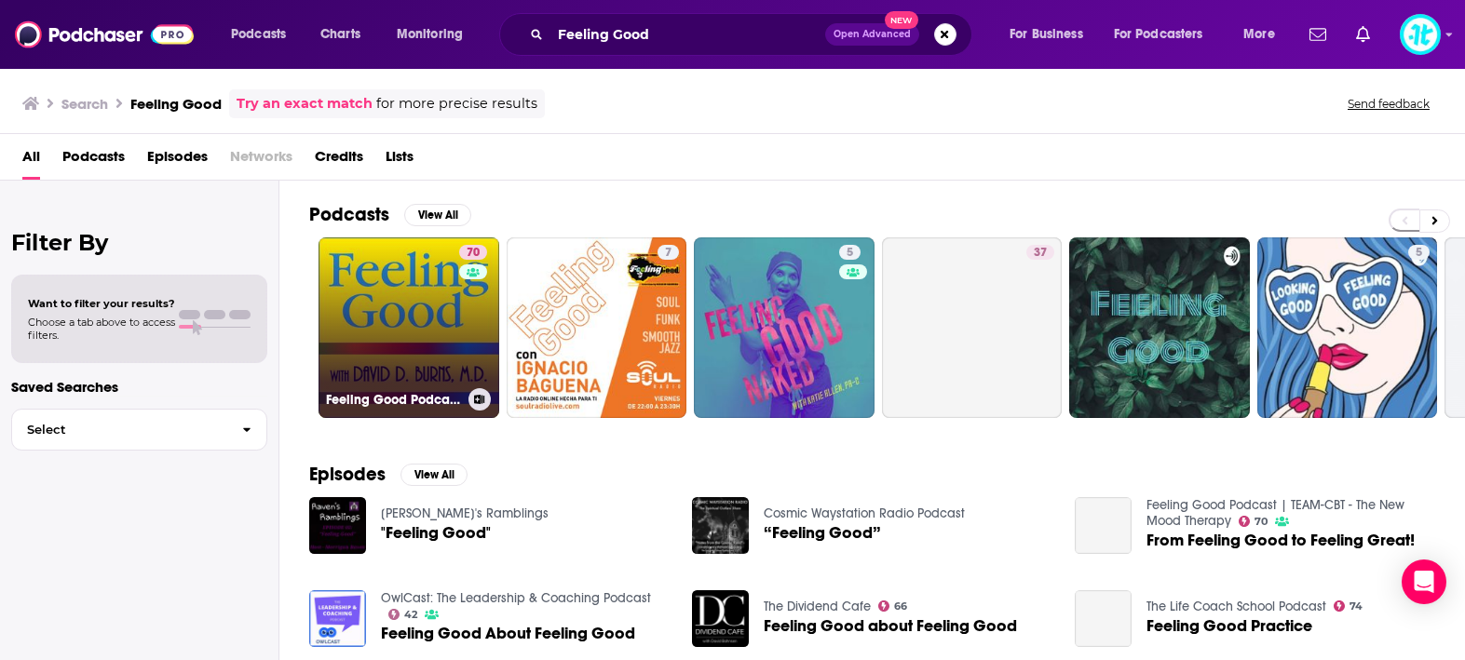
click at [441, 334] on link "70 Feeling Good Podcast | TEAM-CBT - The New Mood Therapy" at bounding box center [409, 328] width 181 height 181
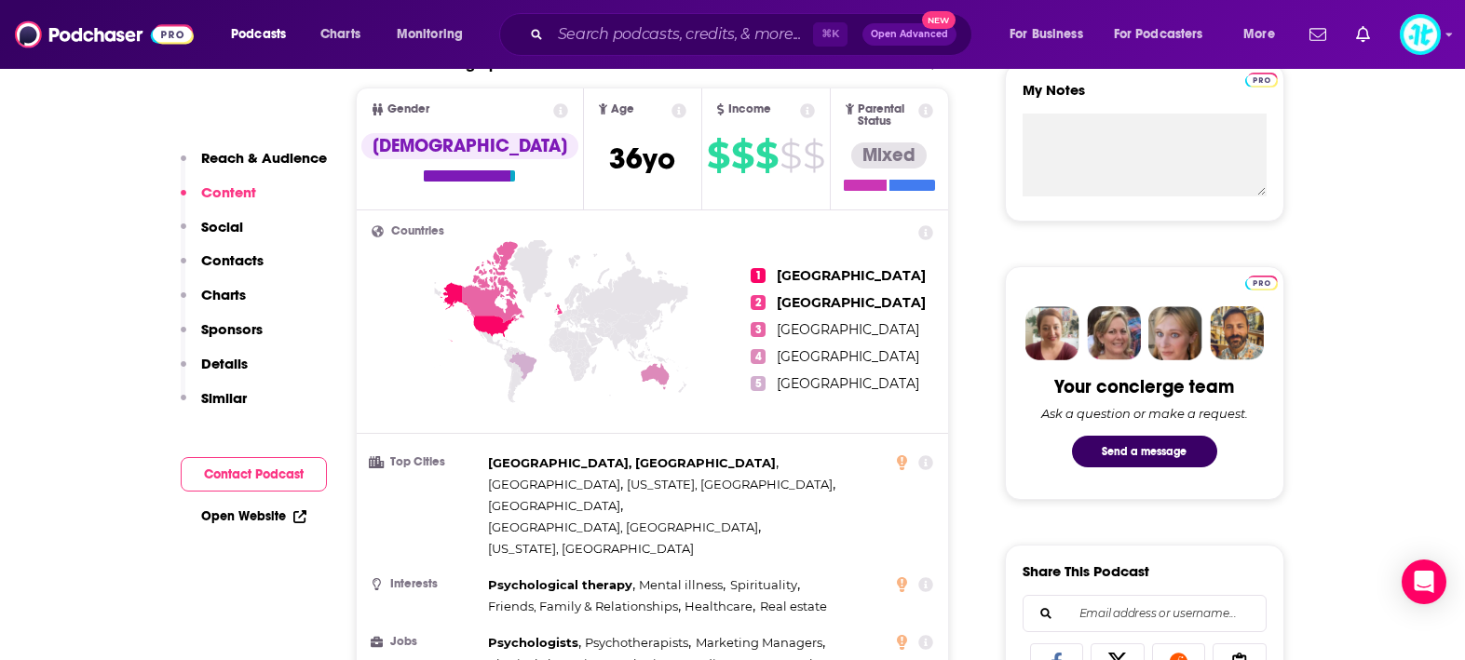
scroll to position [689, 0]
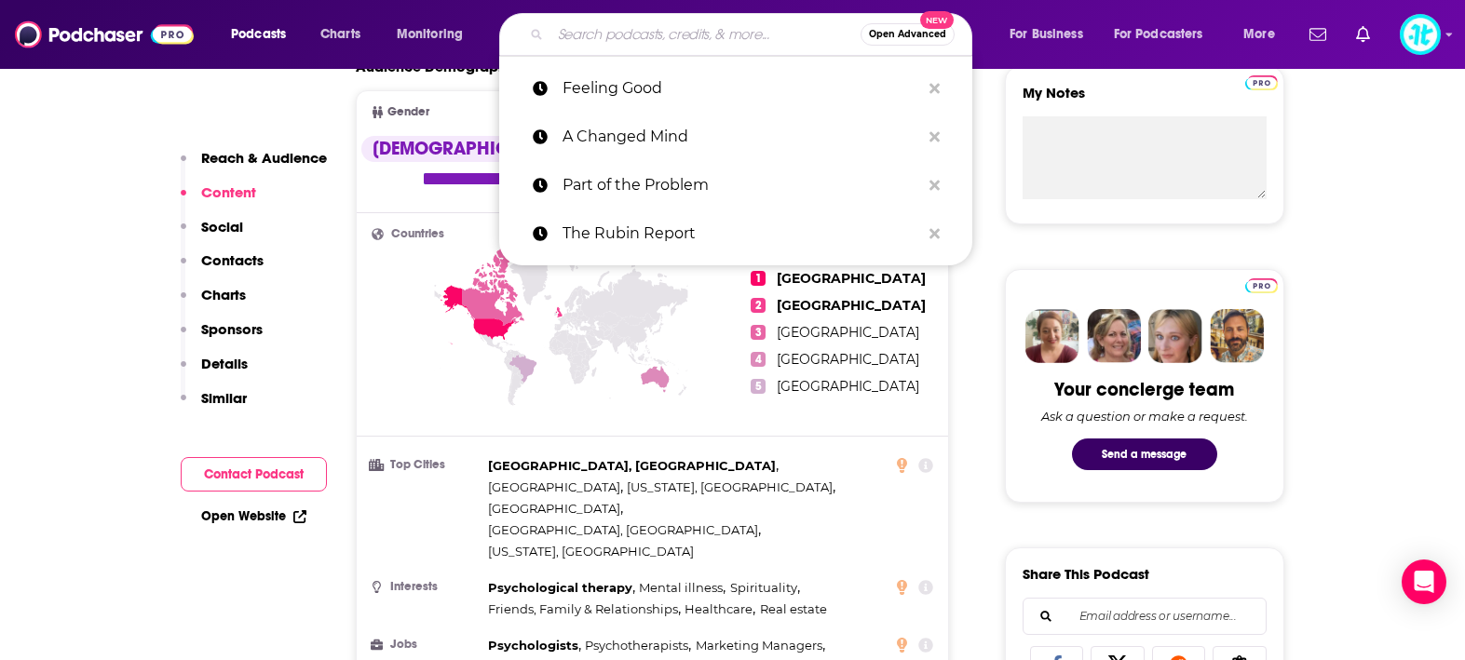
click at [668, 36] on input "Search podcasts, credits, & more..." at bounding box center [706, 35] width 310 height 30
paste input "Inner Cosmos"
type input "Inner Cosmos"
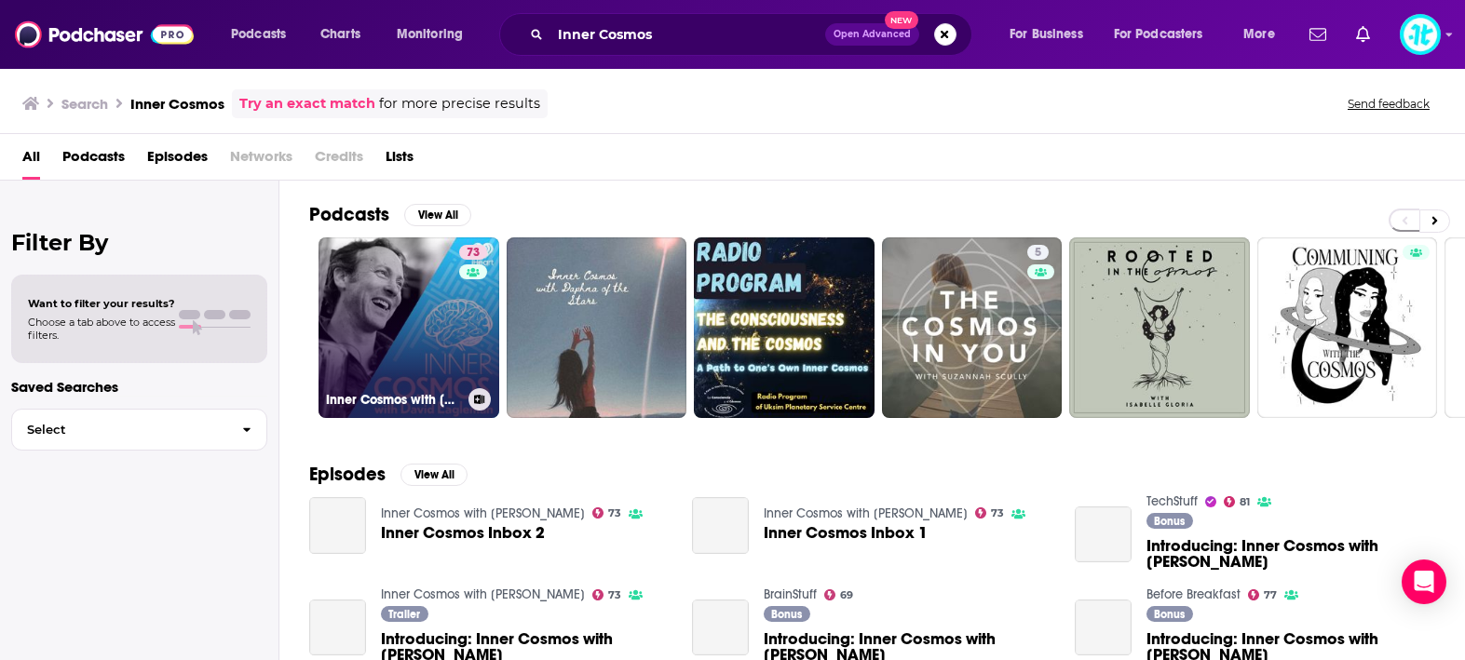
click at [422, 304] on link "73 Inner Cosmos with David Eagleman" at bounding box center [409, 328] width 181 height 181
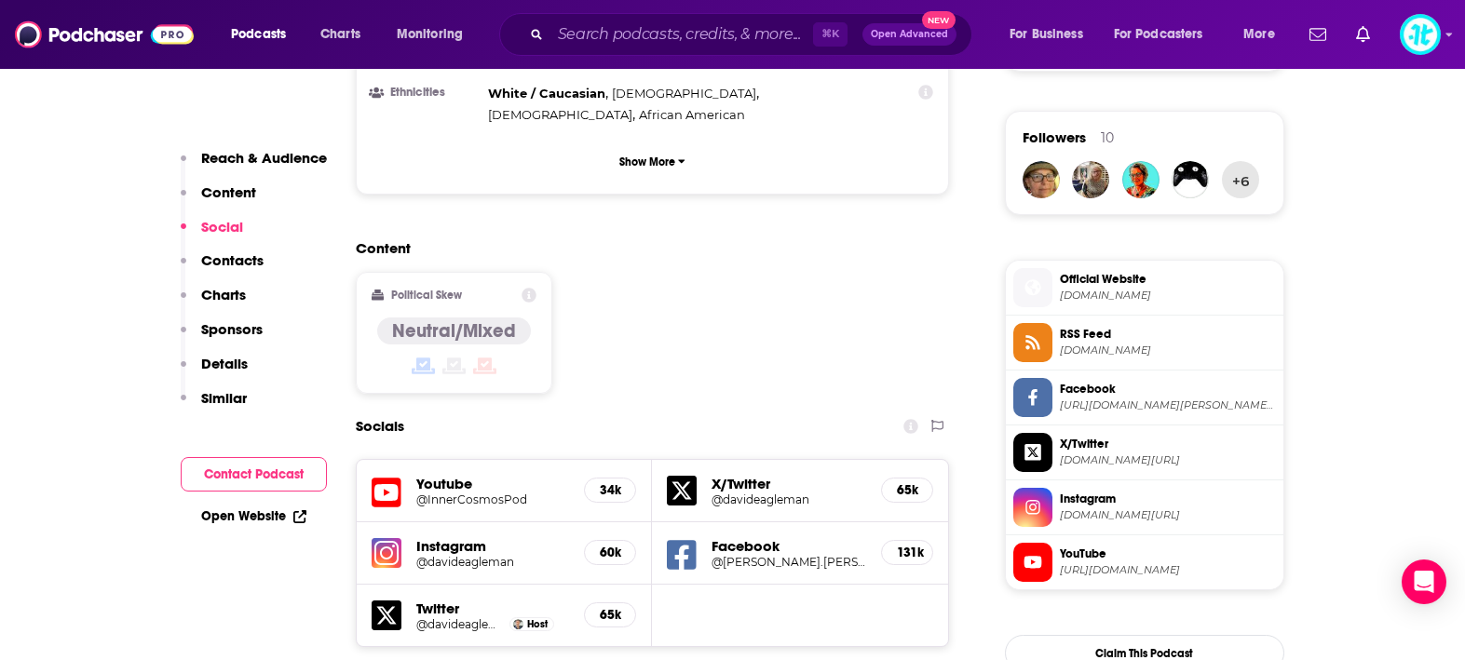
scroll to position [1324, 0]
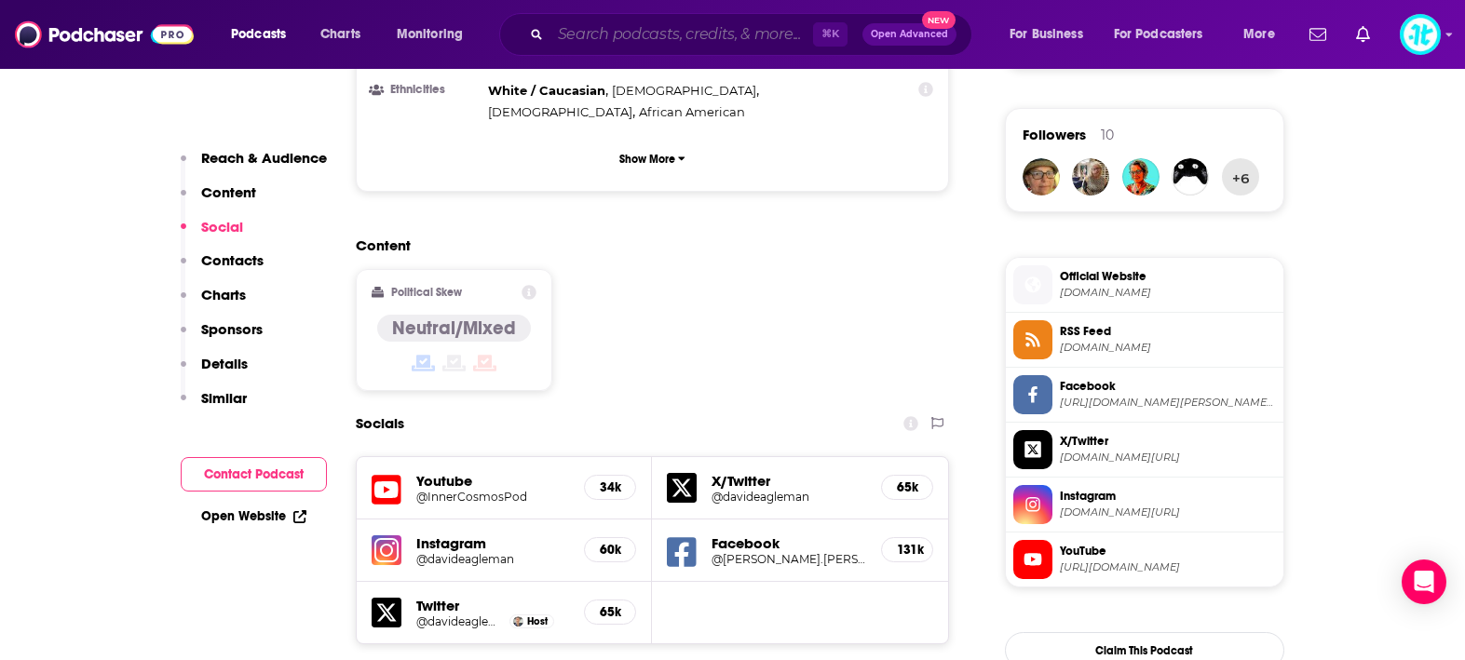
click at [596, 39] on input "Search podcasts, credits, & more..." at bounding box center [682, 35] width 263 height 30
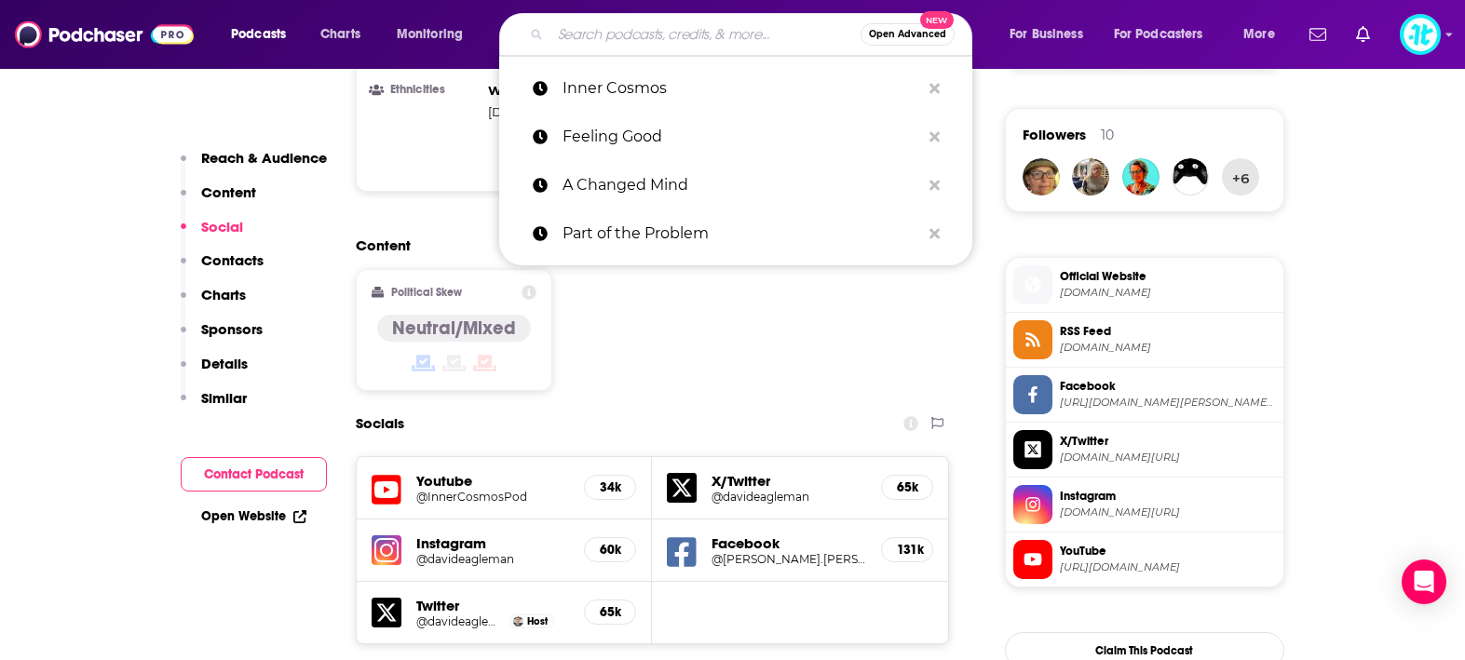
paste input "All-In"
type input "All-In"
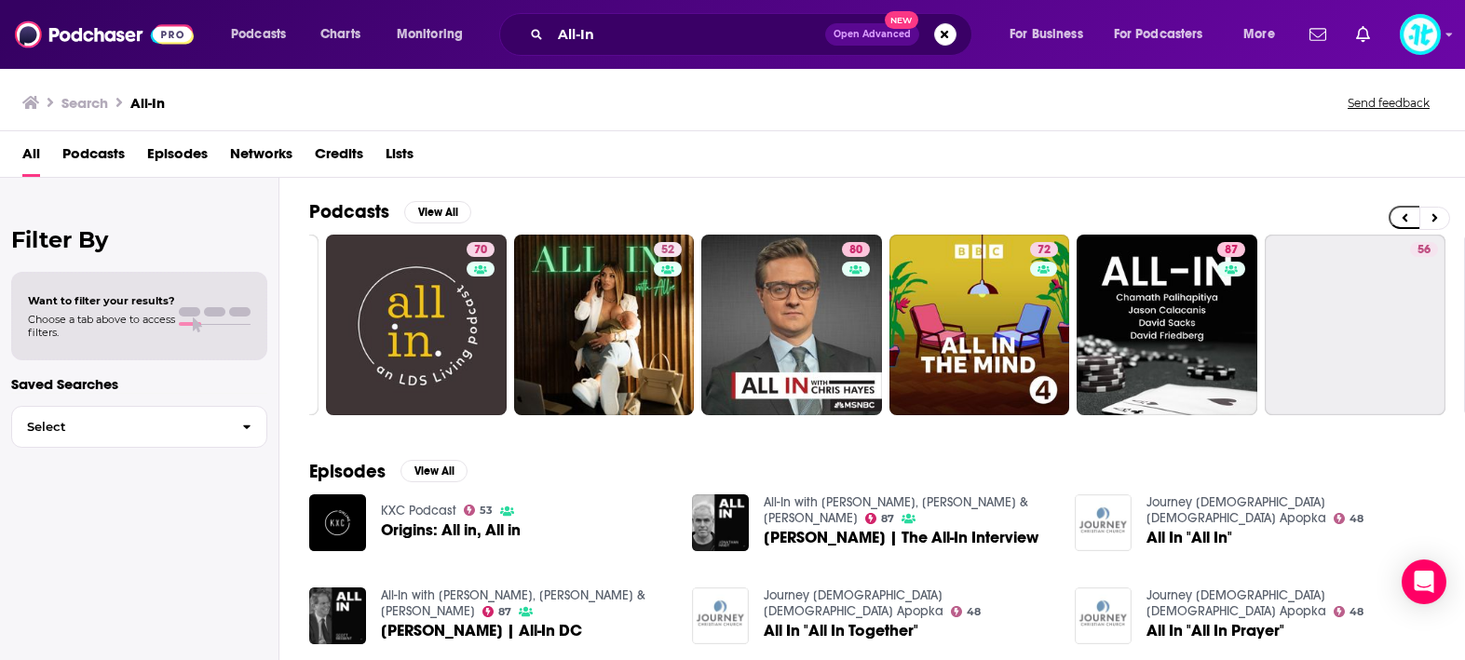
scroll to position [0, 369]
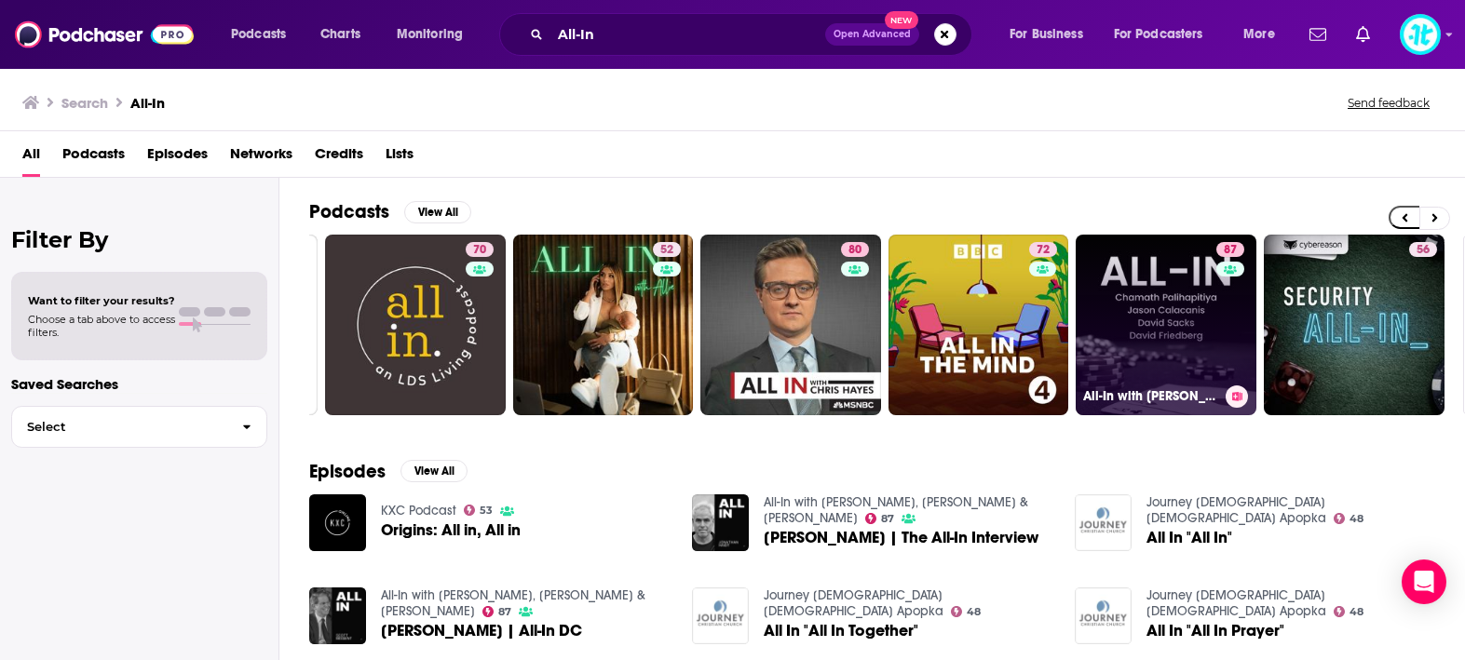
click at [1189, 329] on link "87 All-In with Chamath, Jason, Sacks & Friedberg" at bounding box center [1166, 325] width 181 height 181
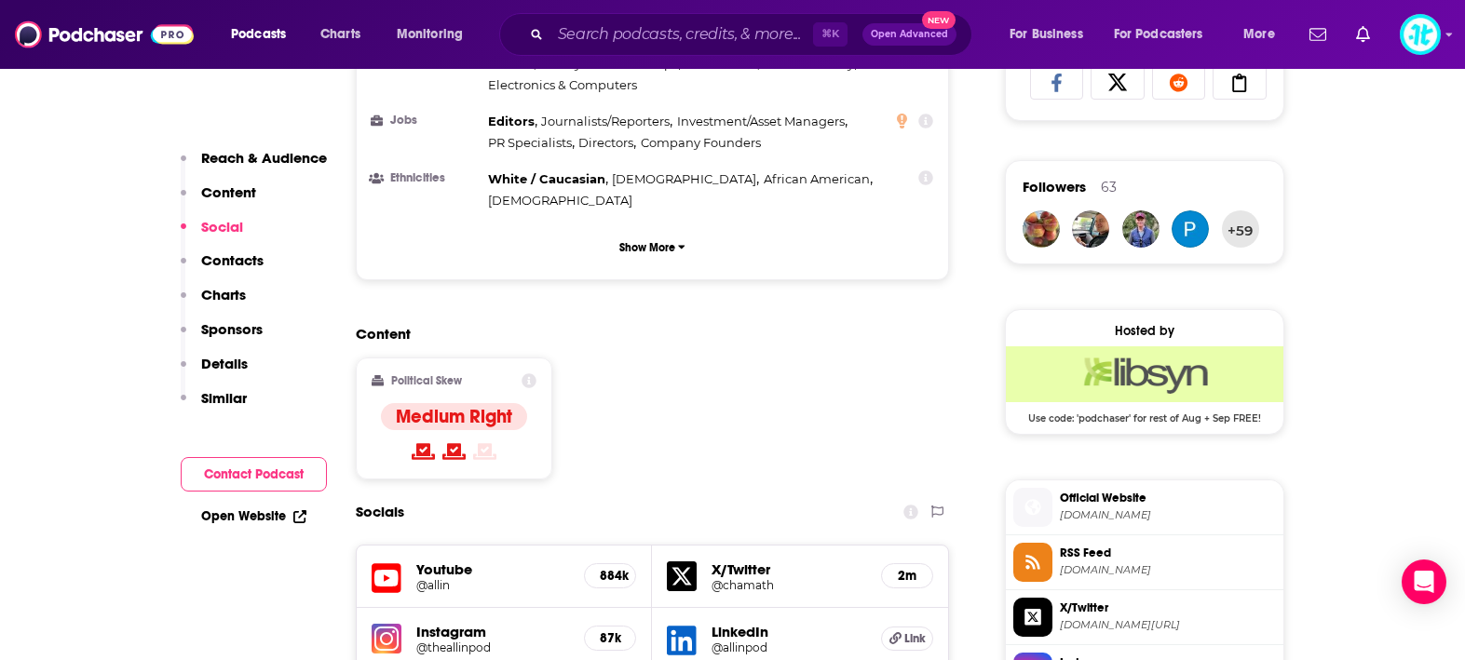
scroll to position [1289, 0]
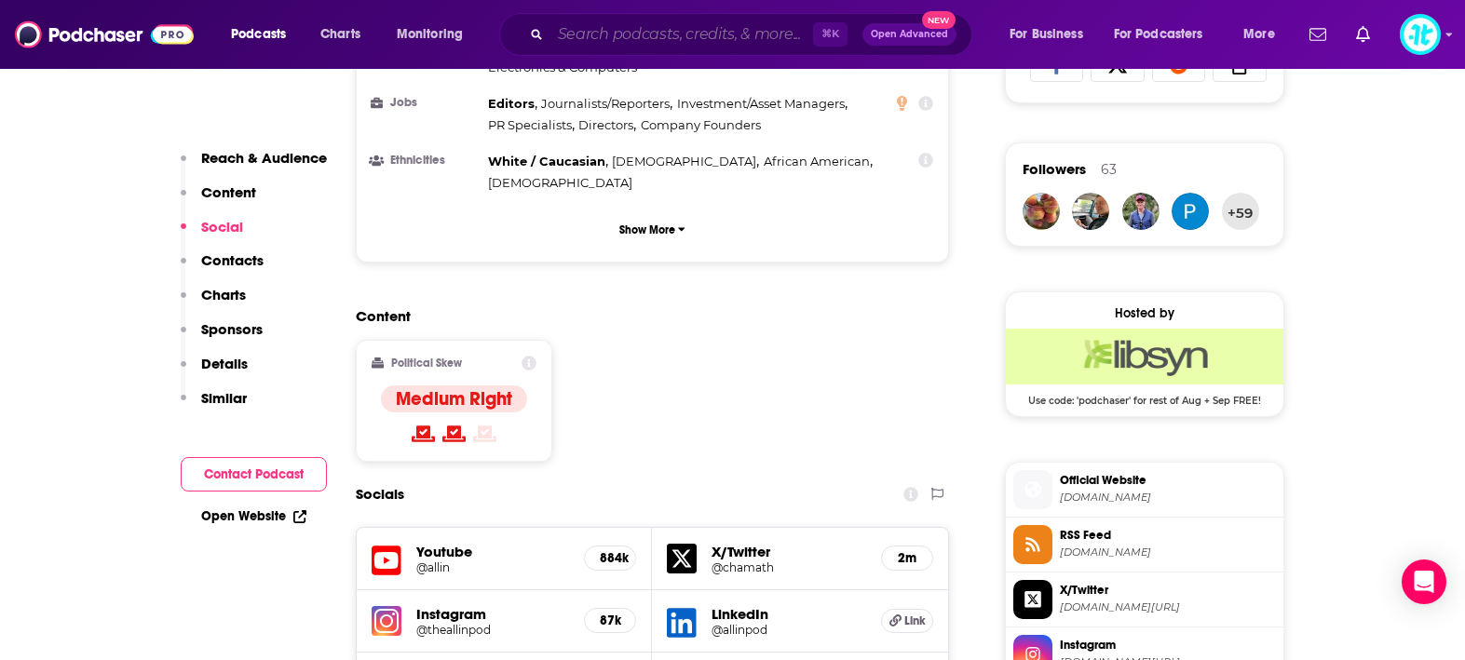
click at [684, 32] on input "Search podcasts, credits, & more..." at bounding box center [682, 35] width 263 height 30
paste input "The Playbook"
type input "The Playbook"
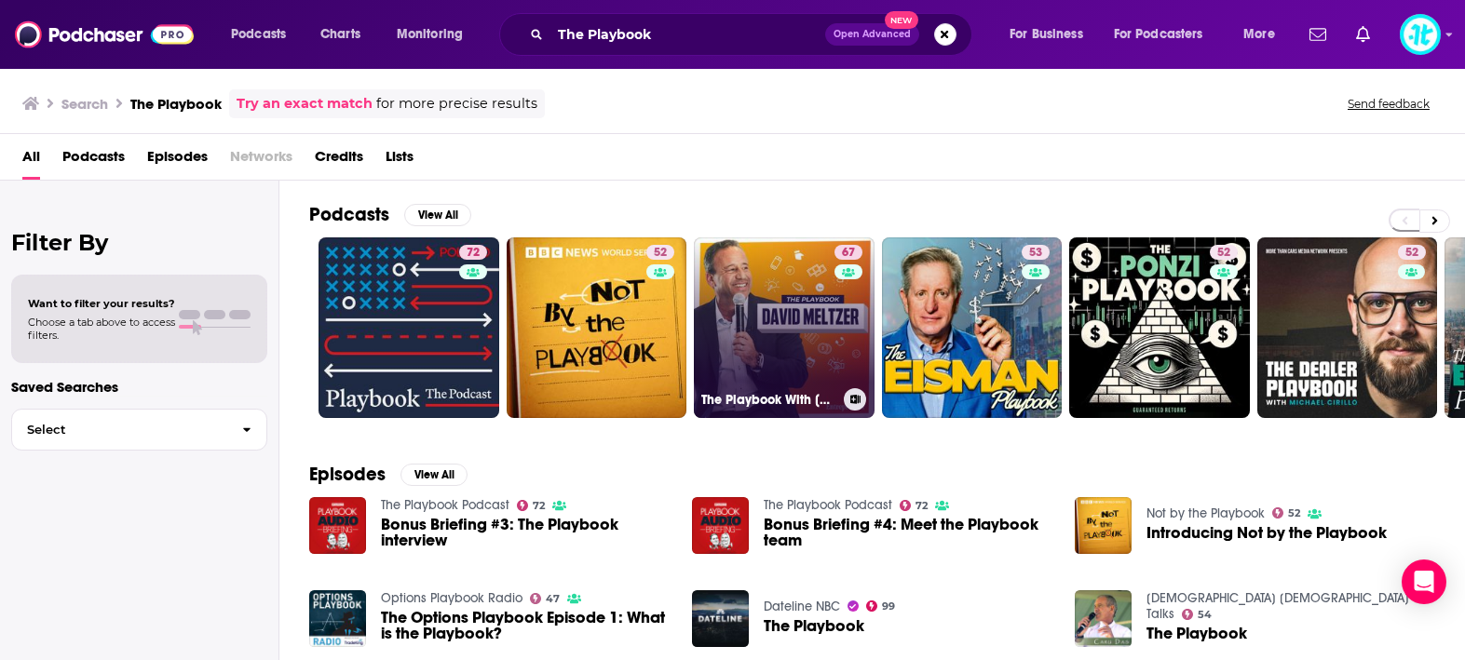
click at [795, 302] on link "67 The Playbook With David Meltzer" at bounding box center [784, 328] width 181 height 181
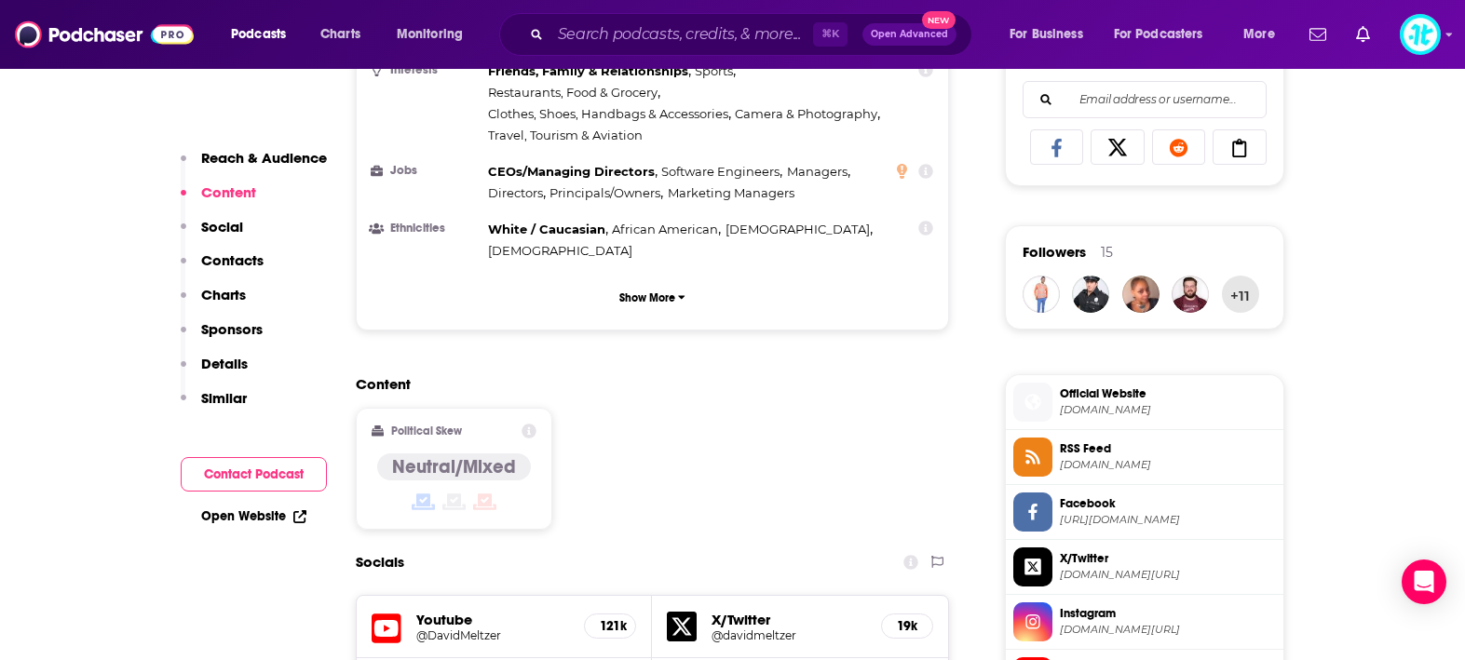
scroll to position [1320, 0]
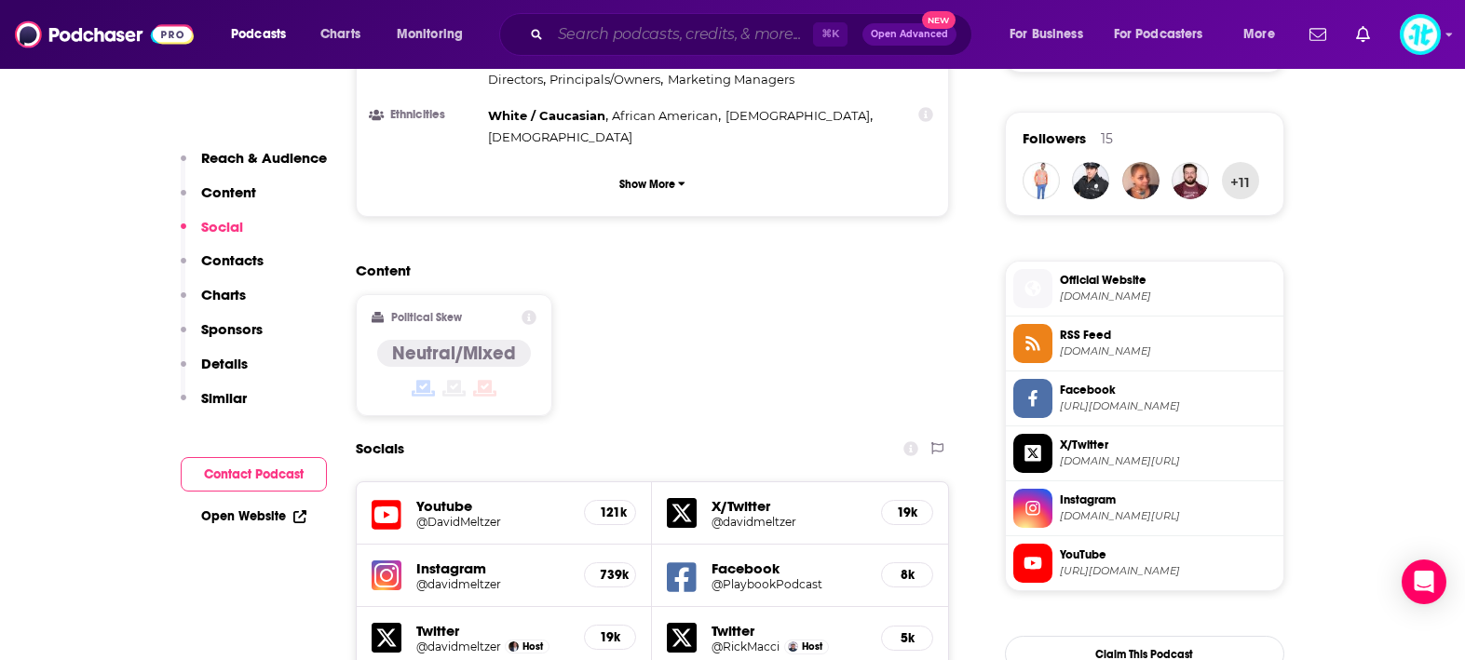
click at [747, 34] on input "Search podcasts, credits, & more..." at bounding box center [682, 35] width 263 height 30
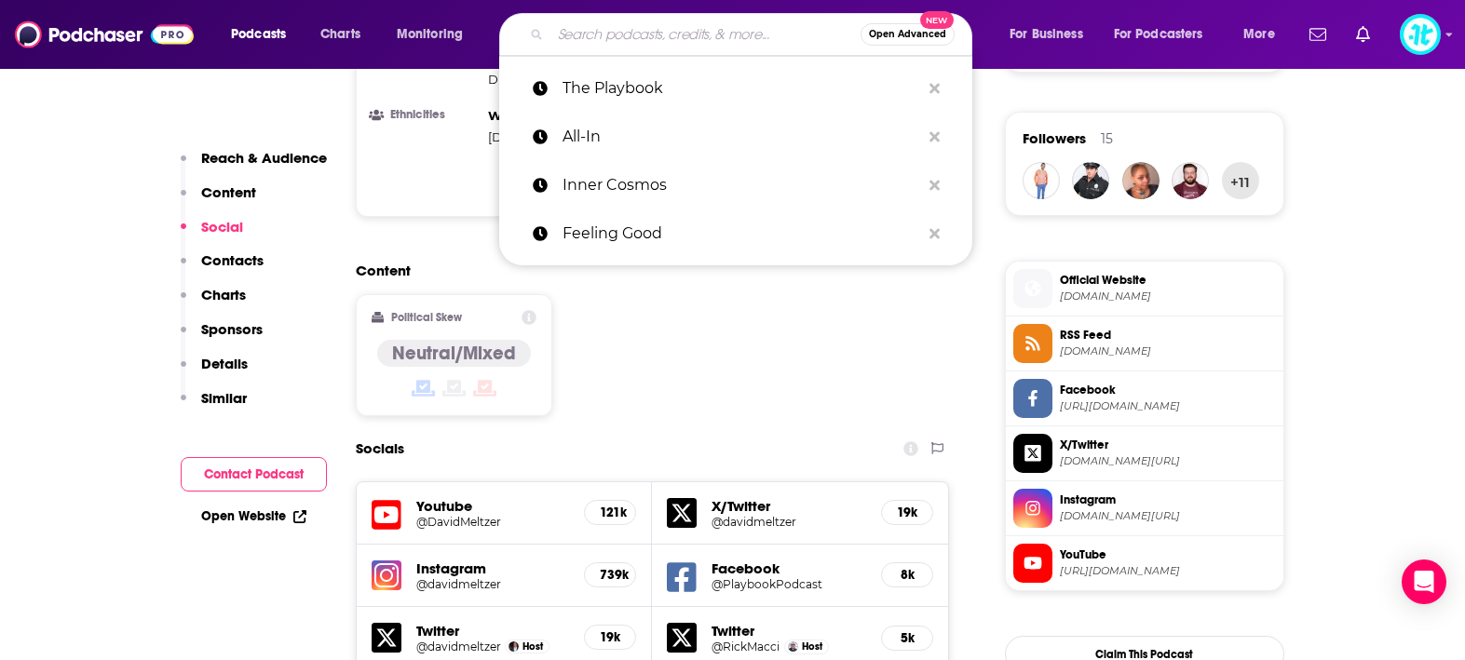
click at [747, 34] on input "Search podcasts, credits, & more..." at bounding box center [706, 35] width 310 height 30
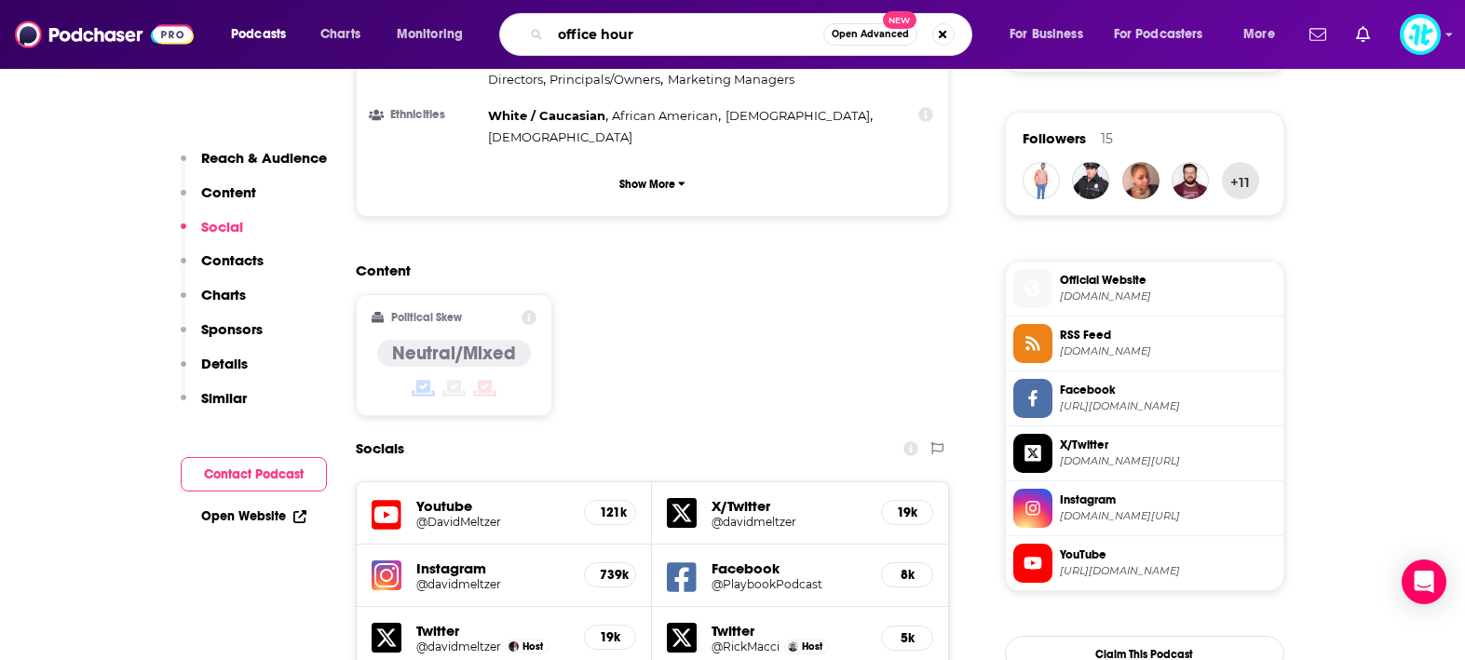
type input "office hours"
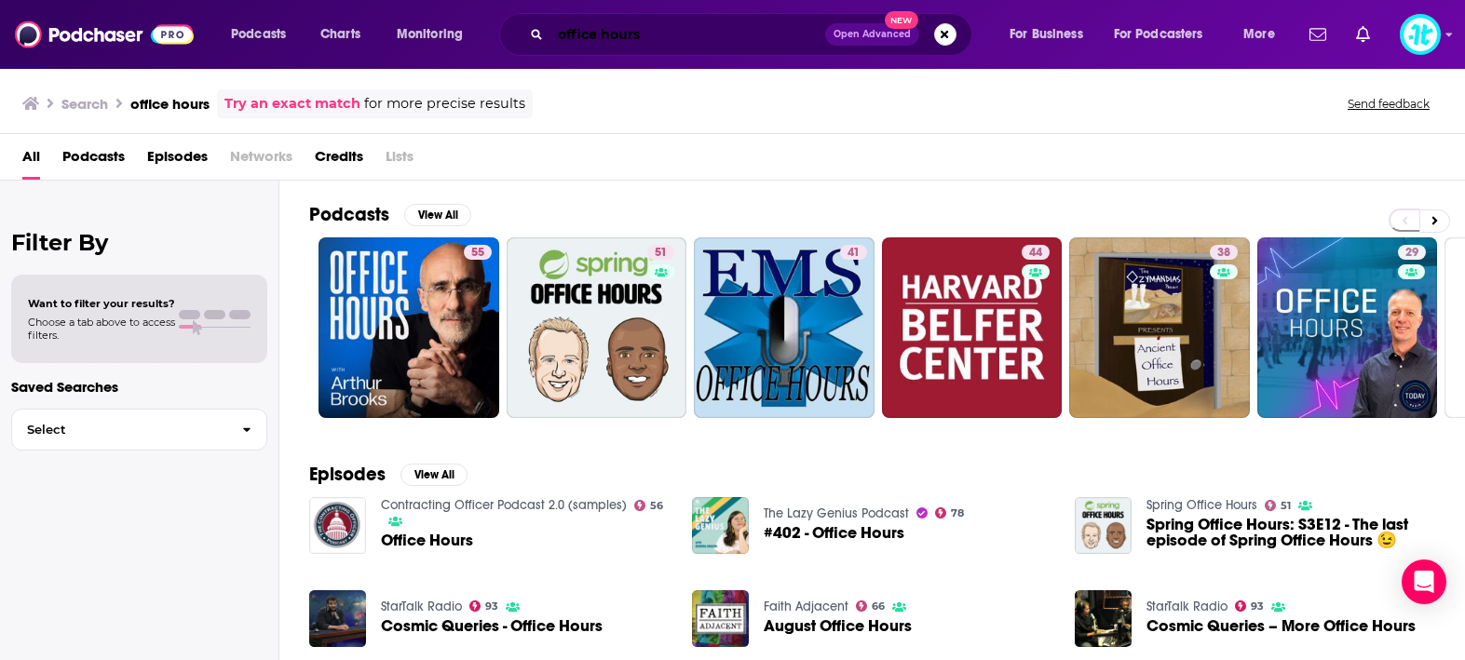
click at [694, 32] on input "office hours" at bounding box center [688, 35] width 275 height 30
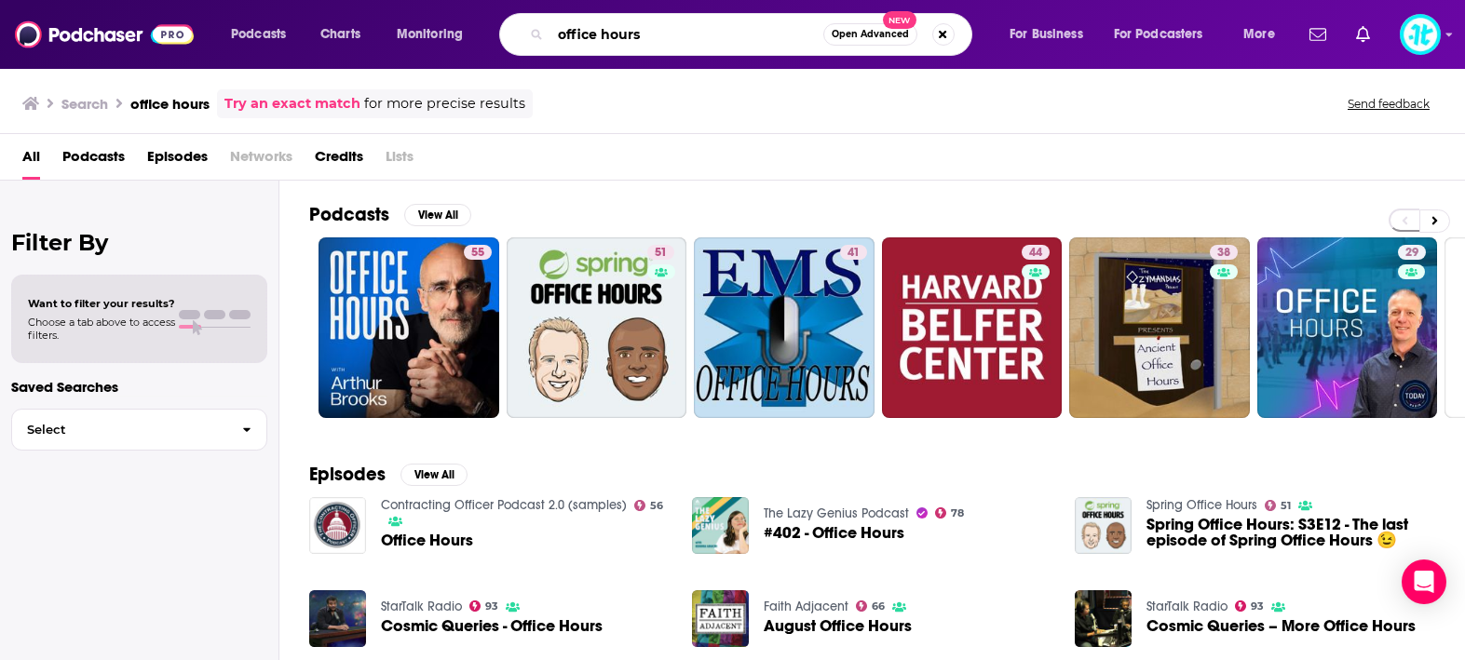
paste input "The David Pakman Show"
type input "The David Pakman Show"
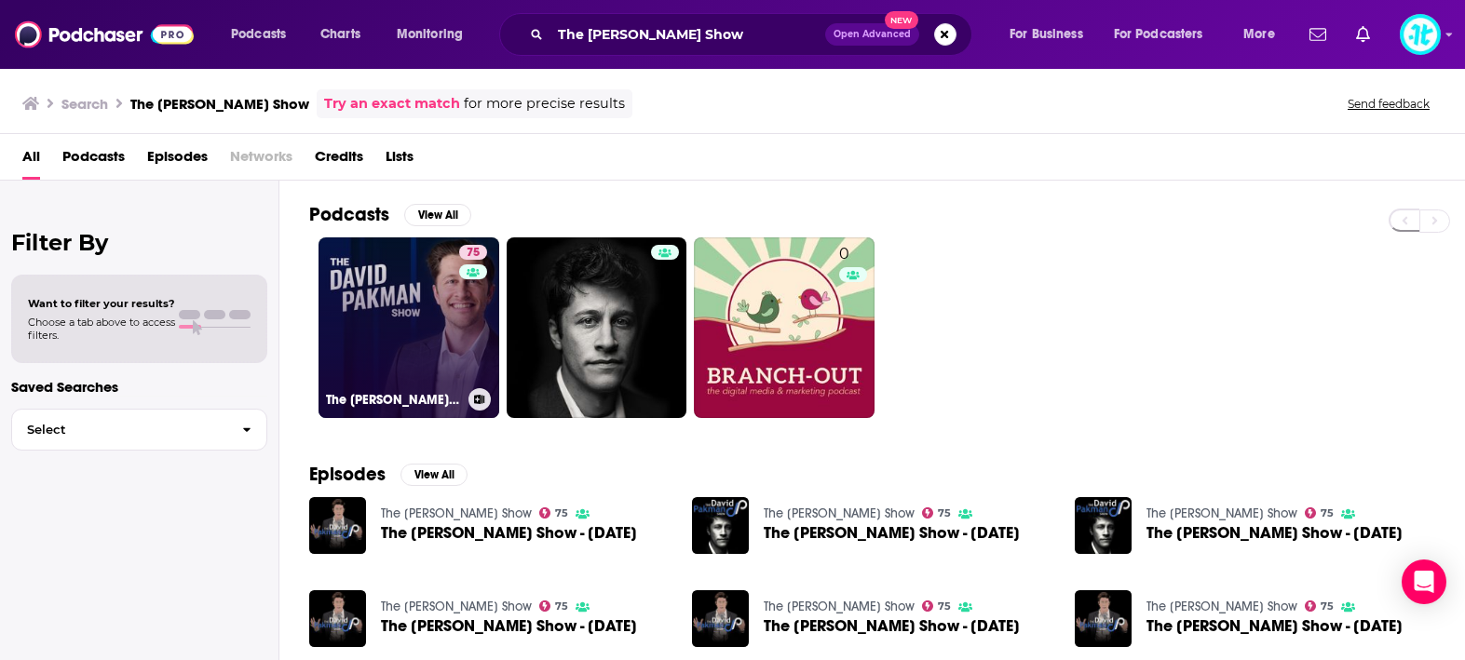
click at [424, 288] on link "75 The David Pakman Show" at bounding box center [409, 328] width 181 height 181
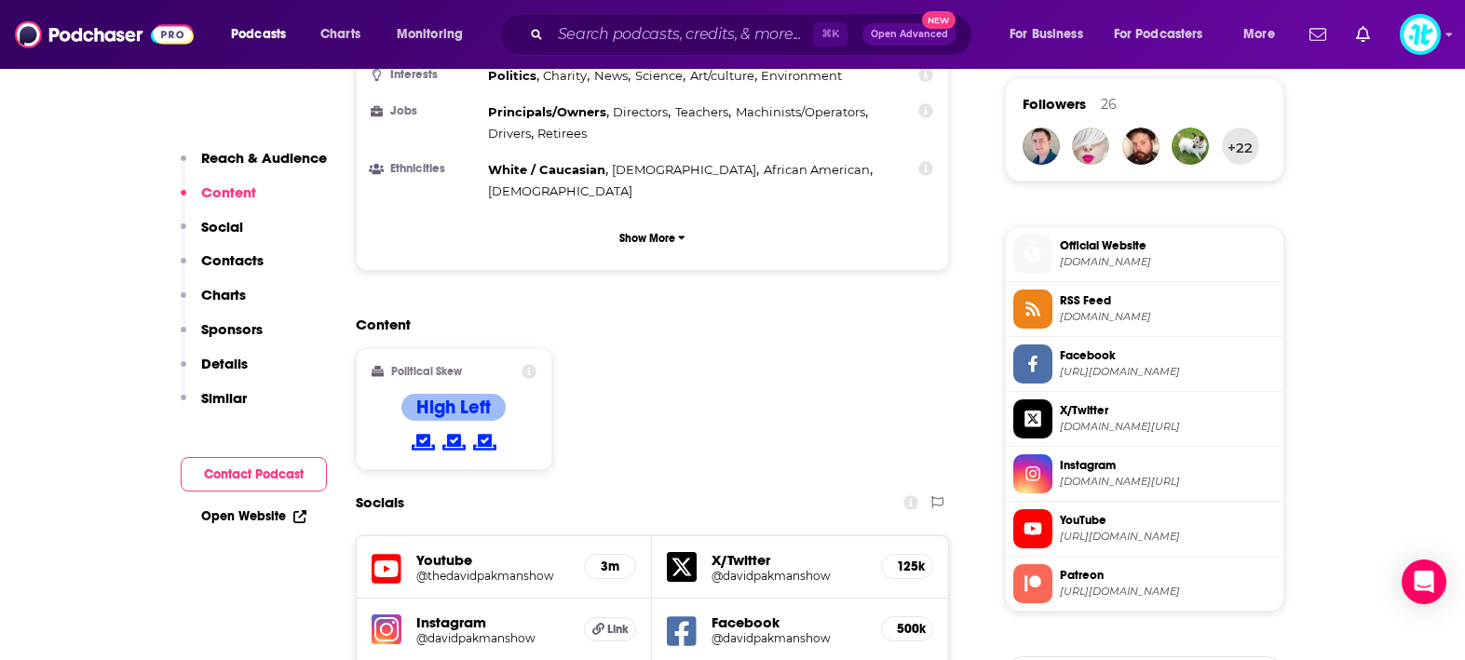
scroll to position [1427, 0]
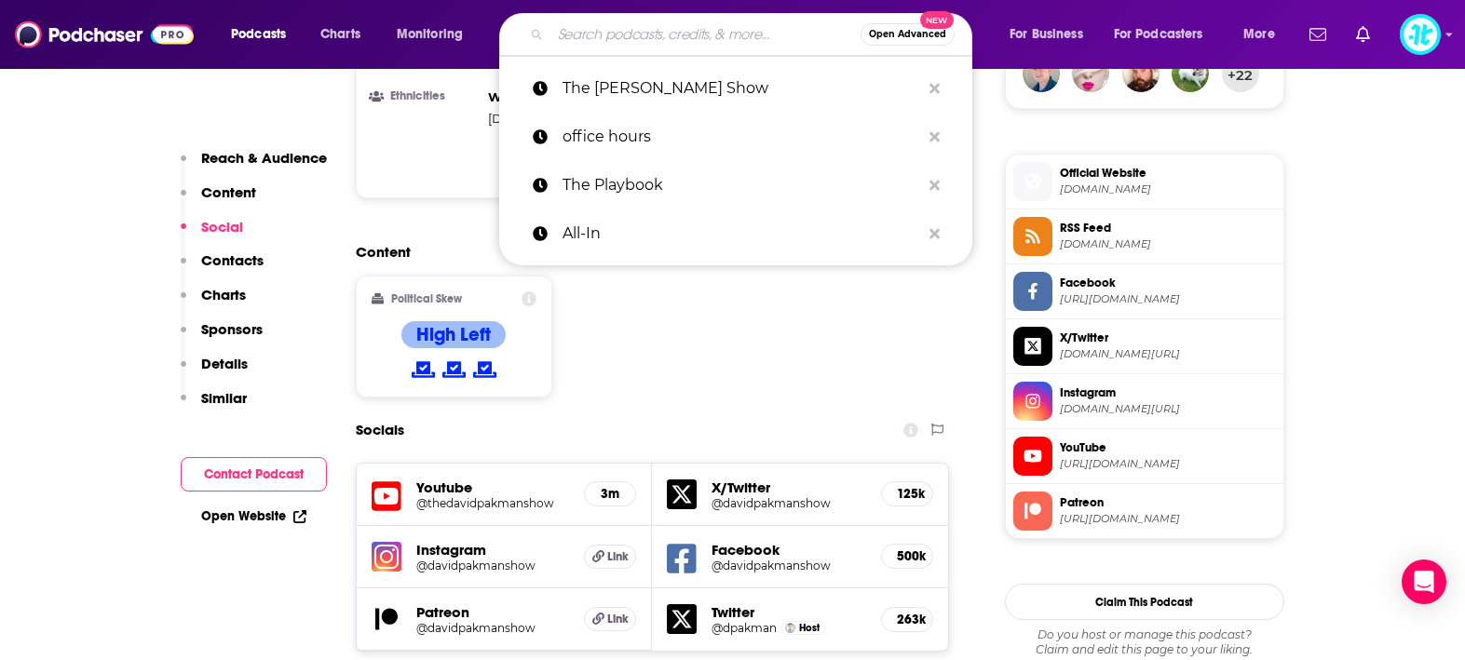
click at [665, 35] on input "Search podcasts, credits, & more..." at bounding box center [706, 35] width 310 height 30
paste input "The Empowering Neurologist Podcast"
type input "The Empowering Neurologist Podcast"
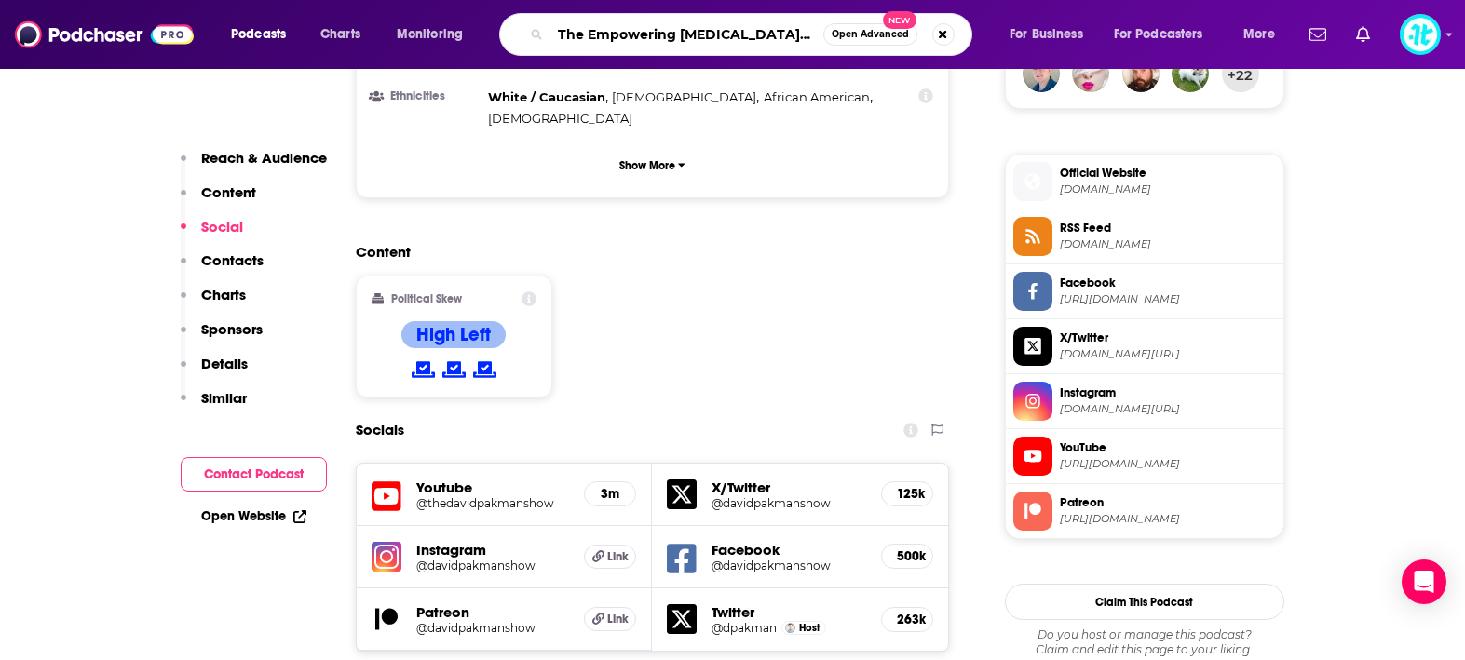
scroll to position [0, 3]
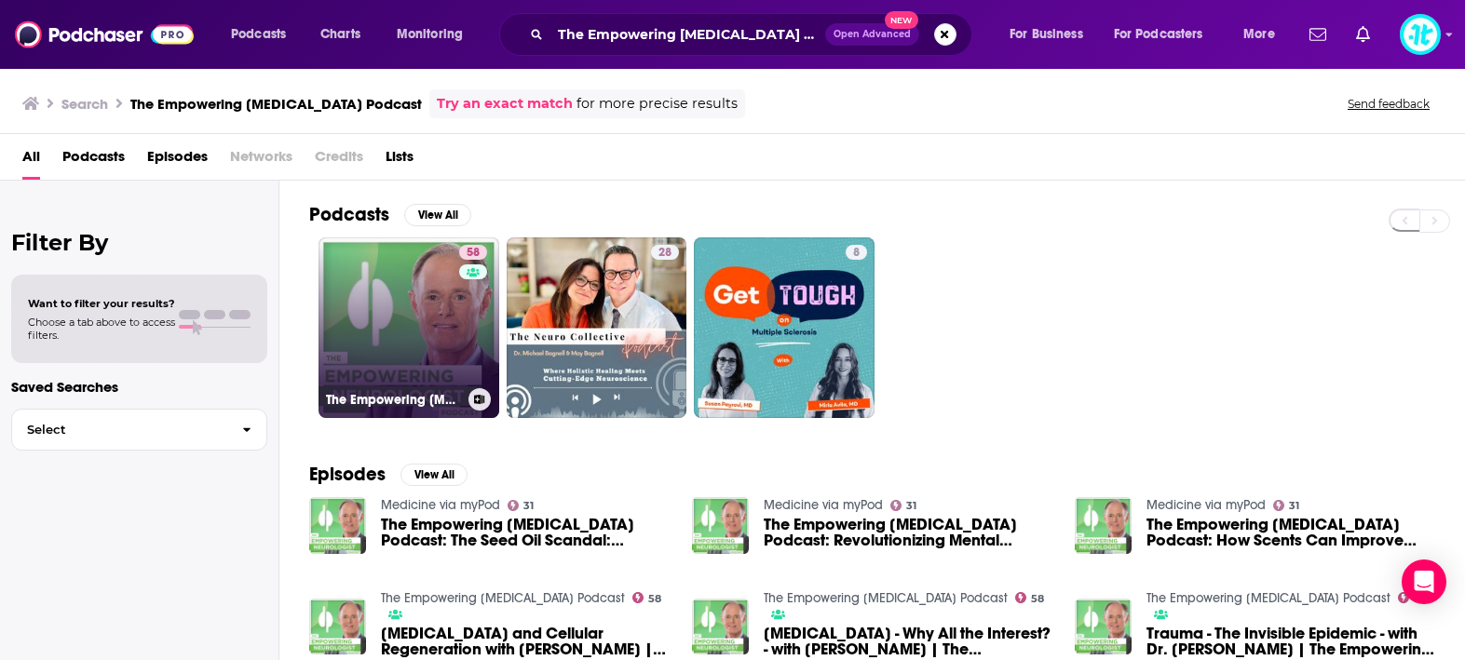
click at [442, 331] on link "58 The Empowering Neurologist Podcast" at bounding box center [409, 328] width 181 height 181
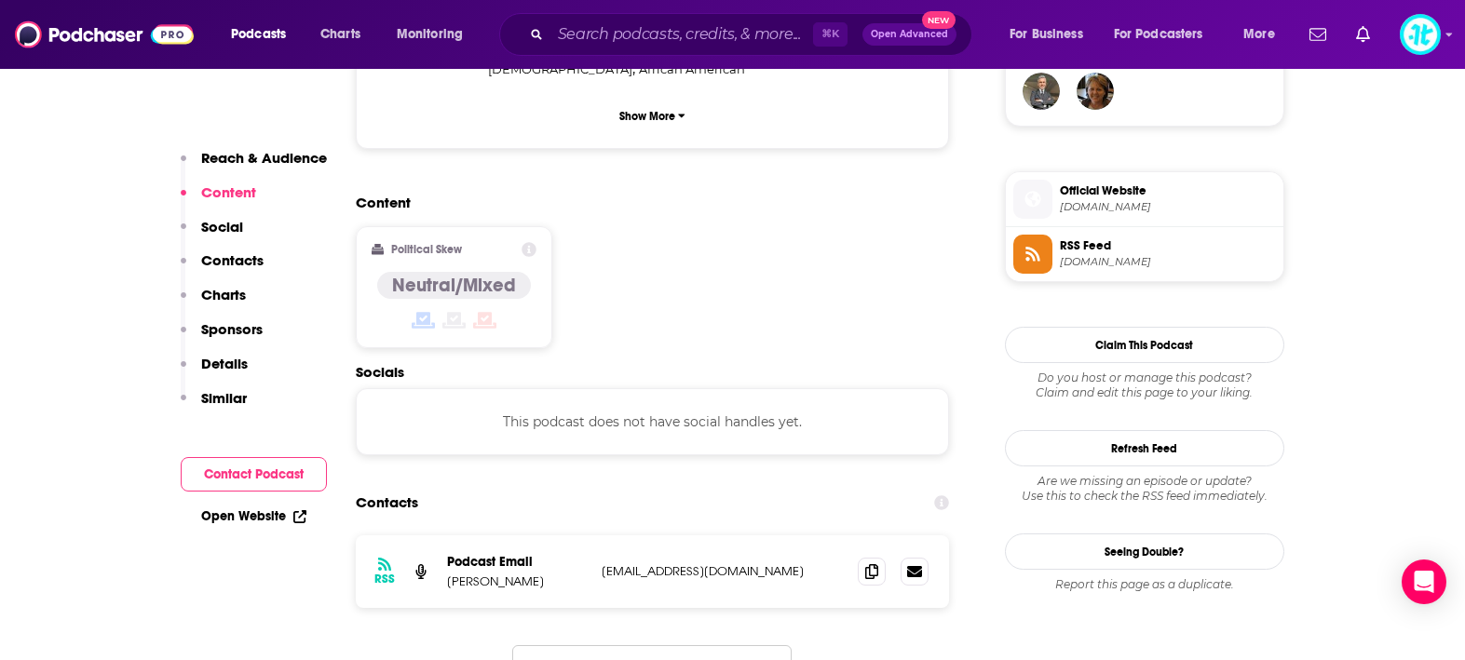
scroll to position [1465, 0]
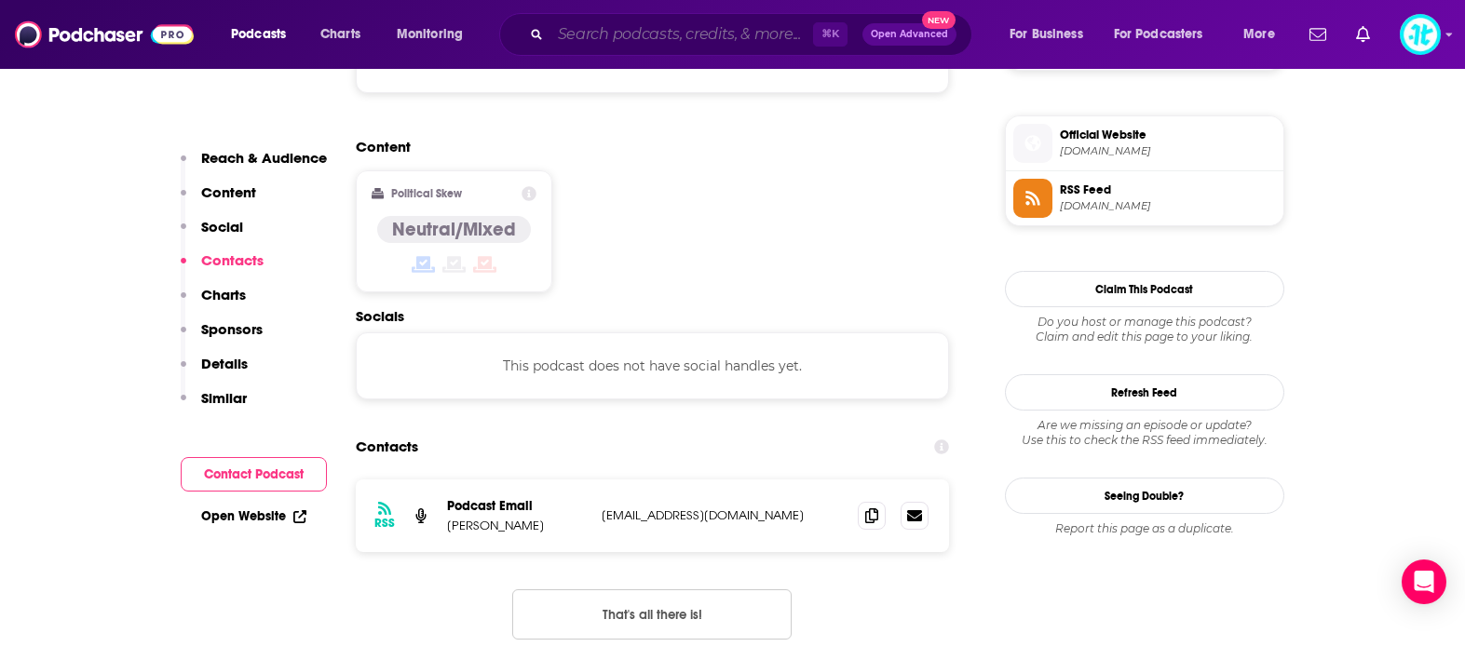
click at [737, 38] on input "Search podcasts, credits, & more..." at bounding box center [682, 35] width 263 height 30
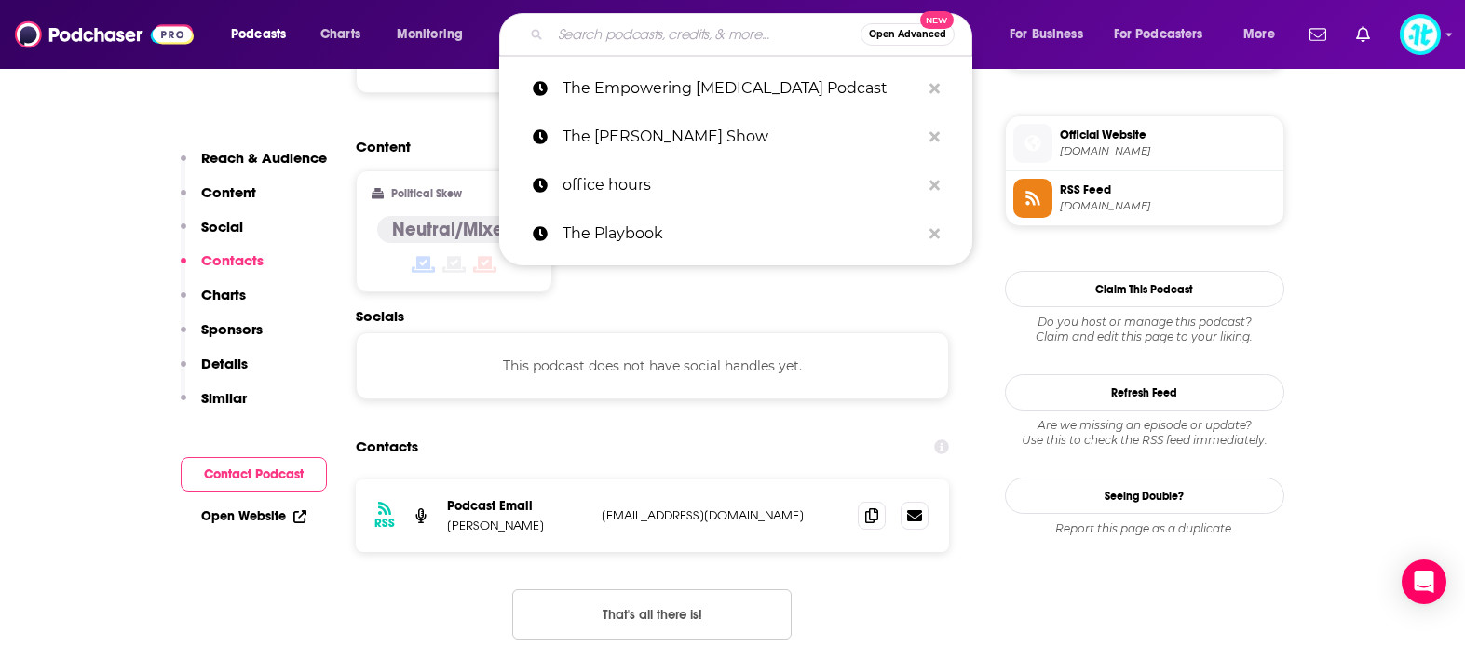
click at [737, 38] on input "Search podcasts, credits, & more..." at bounding box center [706, 35] width 310 height 30
paste input "The David Rubenstein Show"
type input "The David Rubenstein Show"
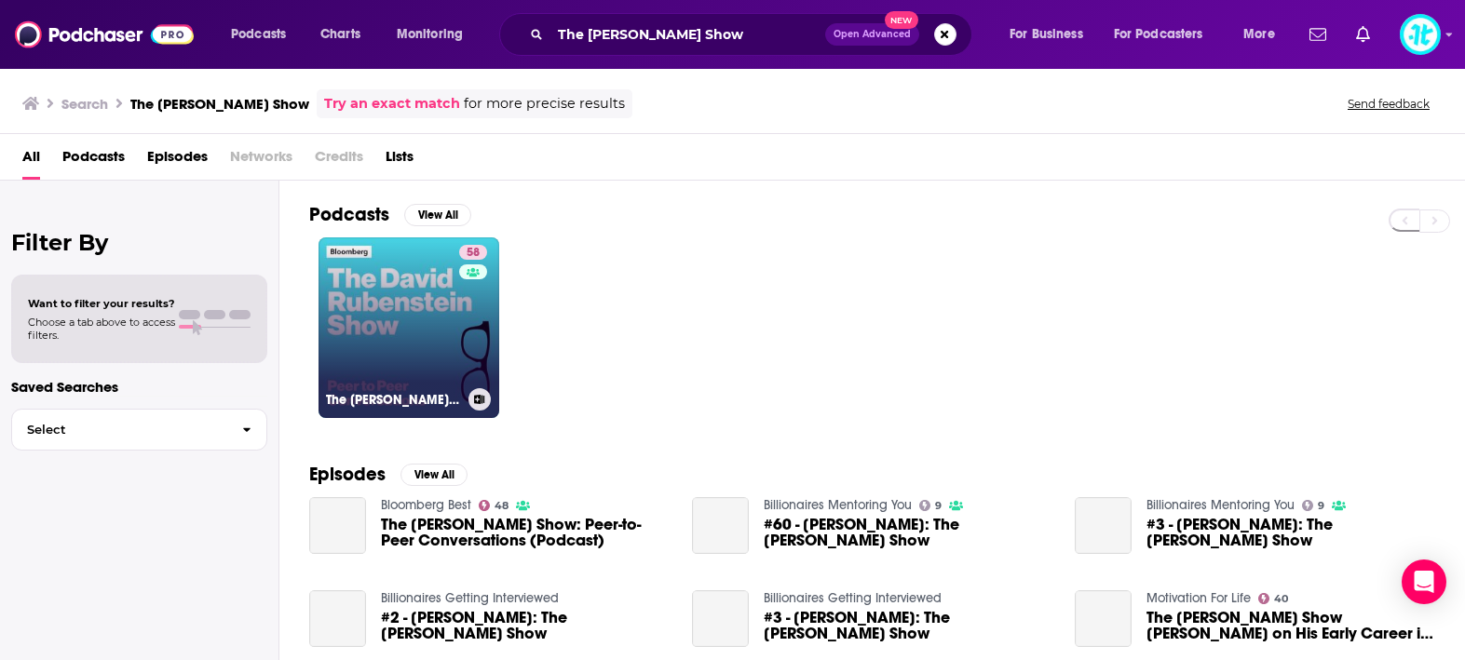
click at [401, 271] on link "58 The David Rubenstein Show" at bounding box center [409, 328] width 181 height 181
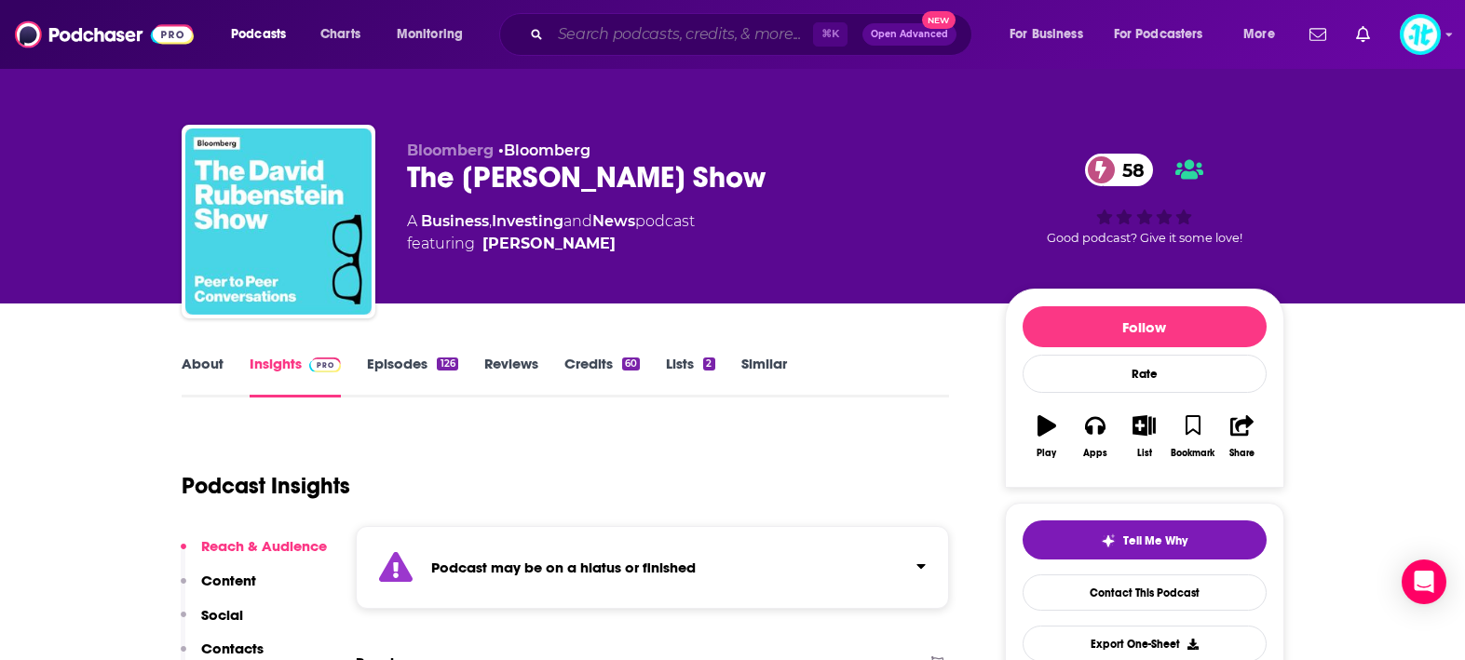
click at [645, 41] on input "Search podcasts, credits, & more..." at bounding box center [682, 35] width 263 height 30
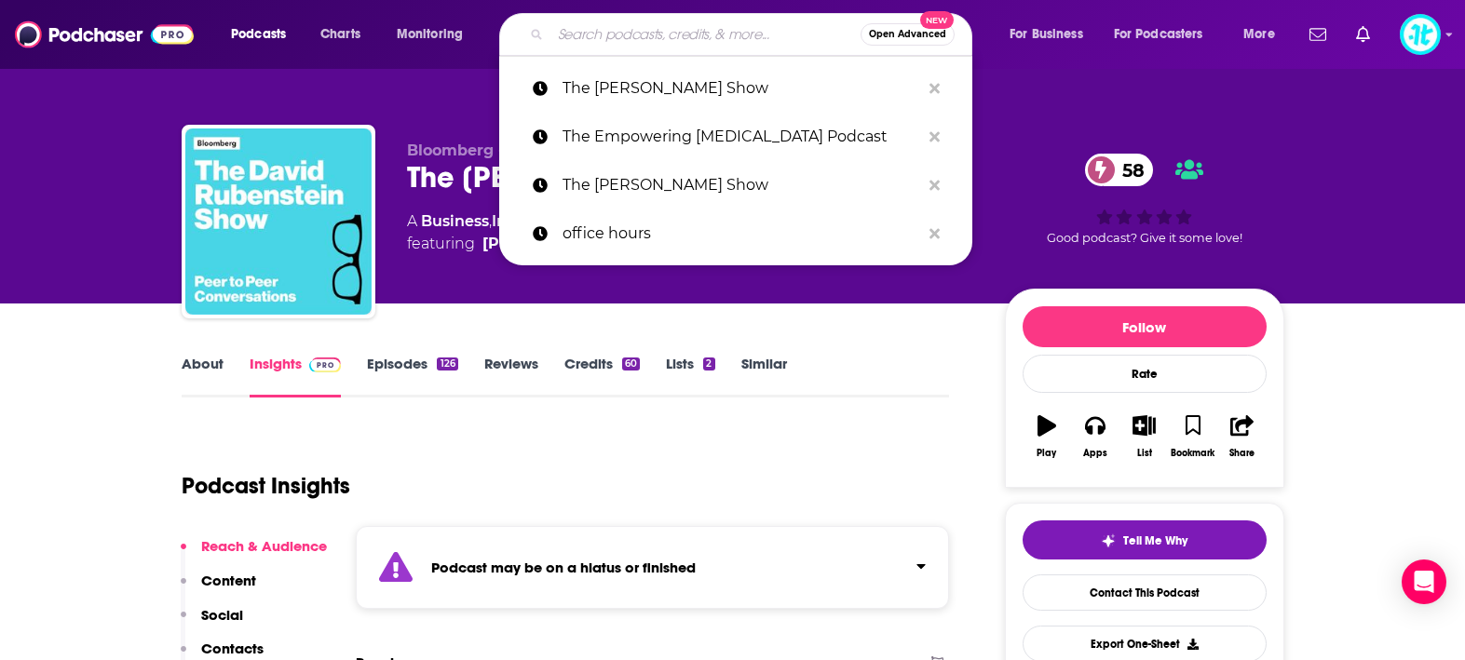
paste input "Lifespan"
type input "Lifespan"
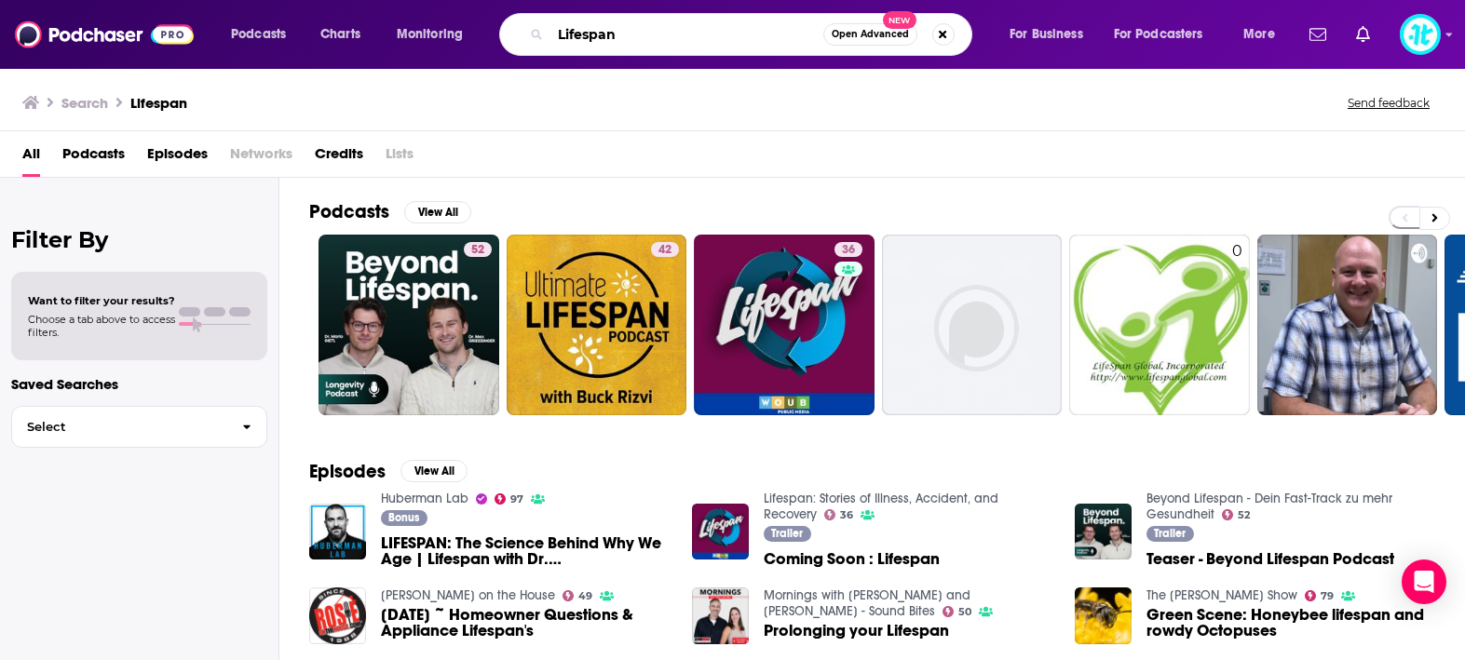
click at [646, 41] on input "Lifespan" at bounding box center [687, 35] width 273 height 30
type input "david sinclair"
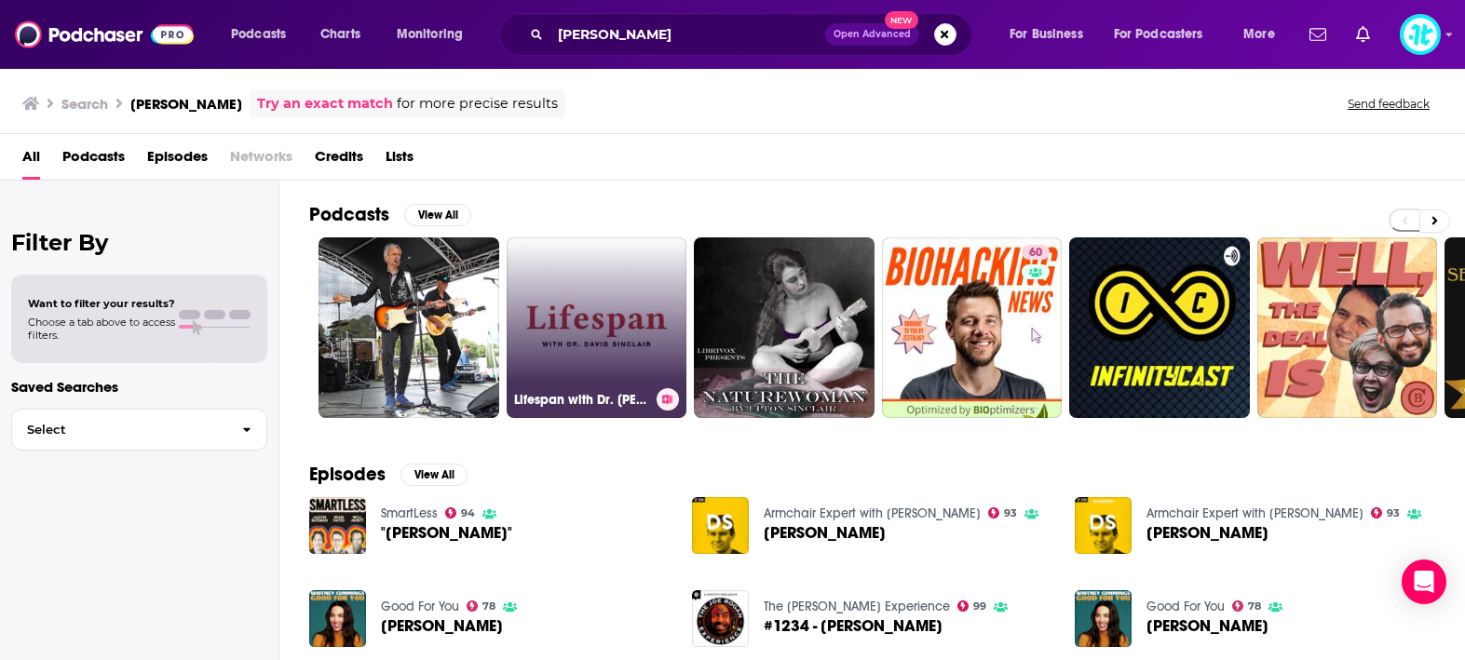
click at [599, 304] on link "Lifespan with Dr. David Sinclair" at bounding box center [597, 328] width 181 height 181
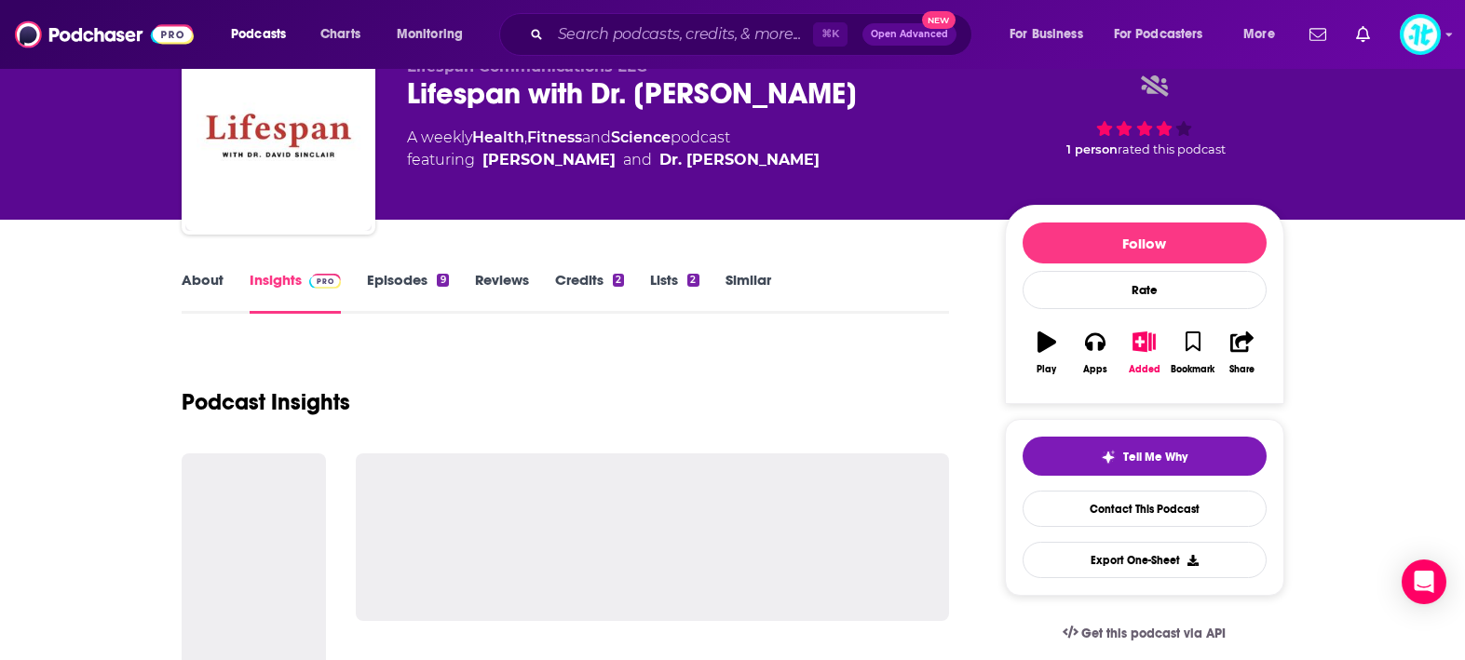
scroll to position [39, 0]
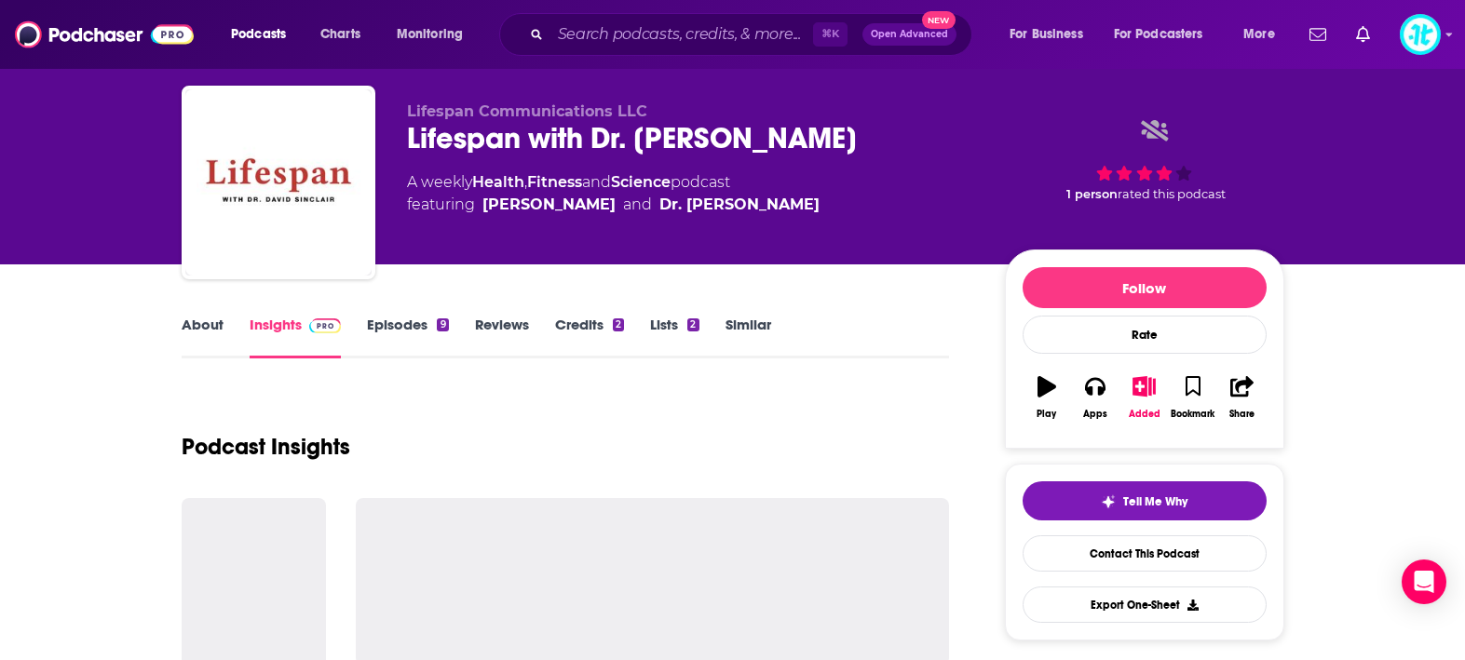
click at [630, 404] on div "Podcast Insights" at bounding box center [566, 435] width 768 height 95
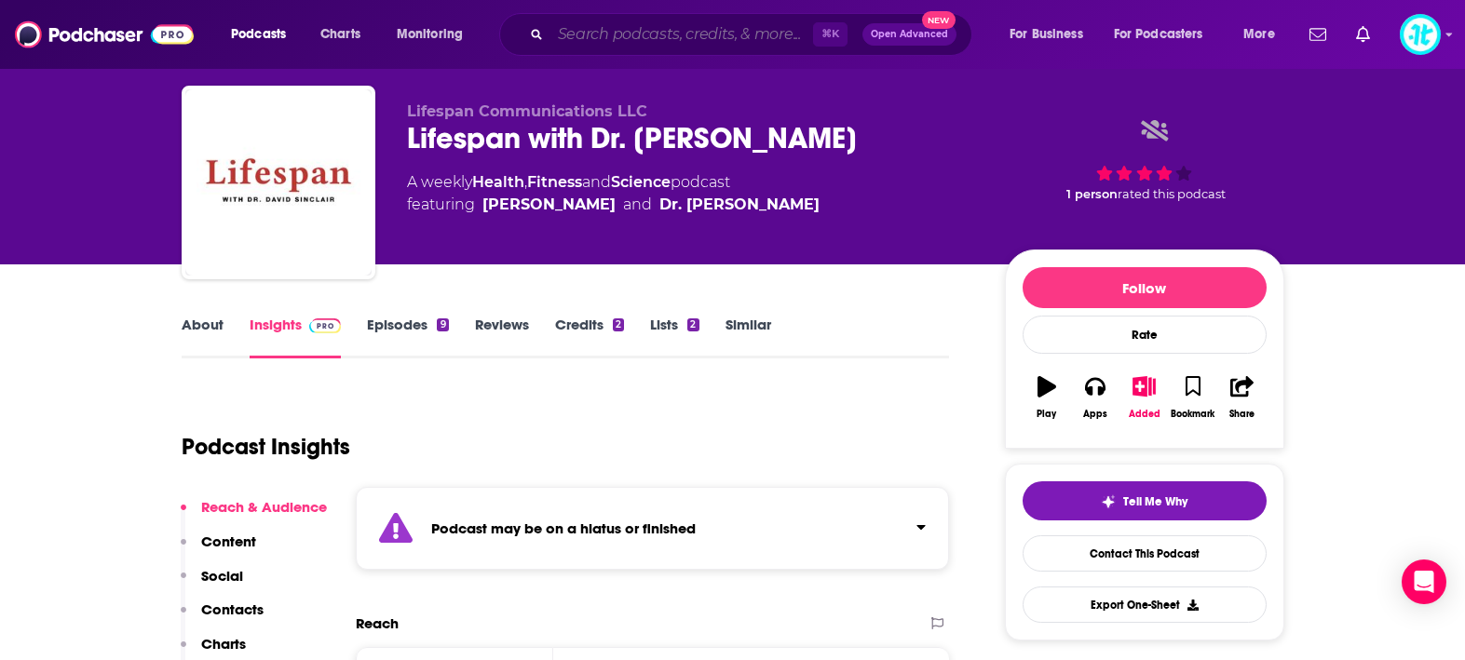
click at [661, 37] on input "Search podcasts, credits, & more..." at bounding box center [682, 35] width 263 height 30
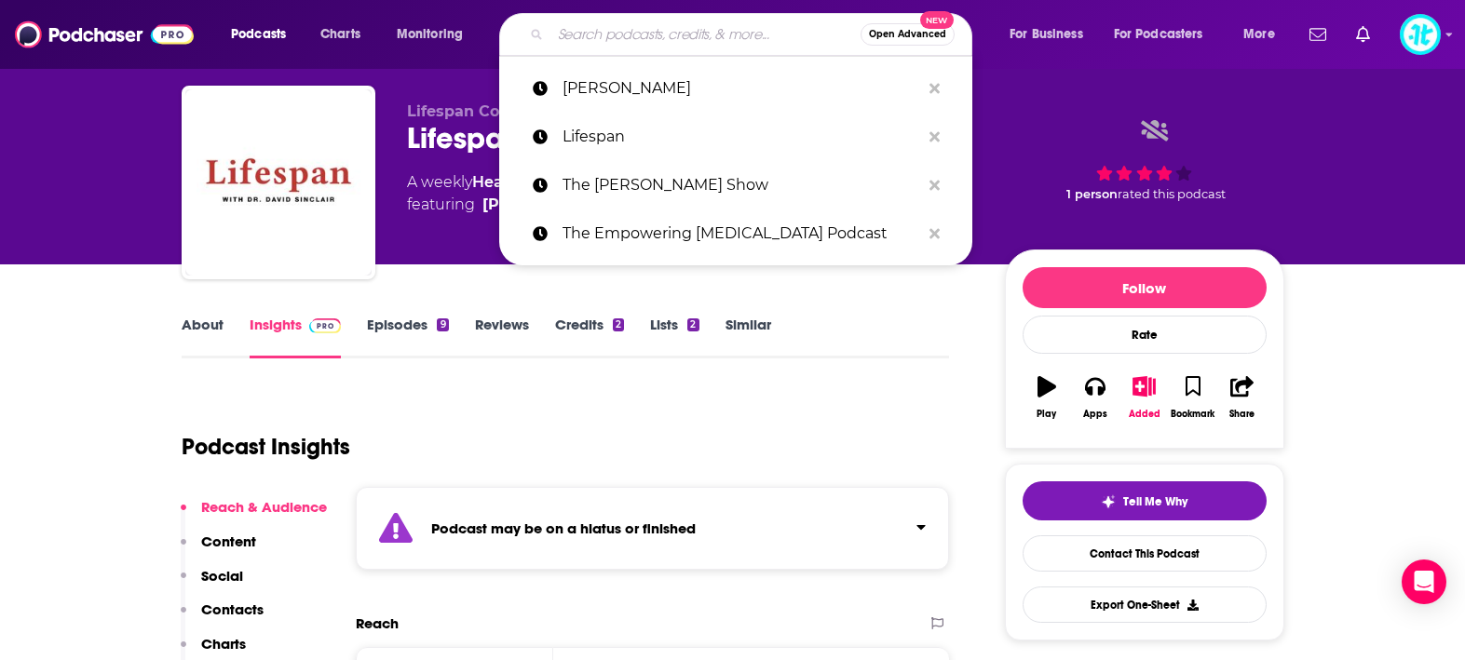
paste input "The Moment"
type input "The Moment"
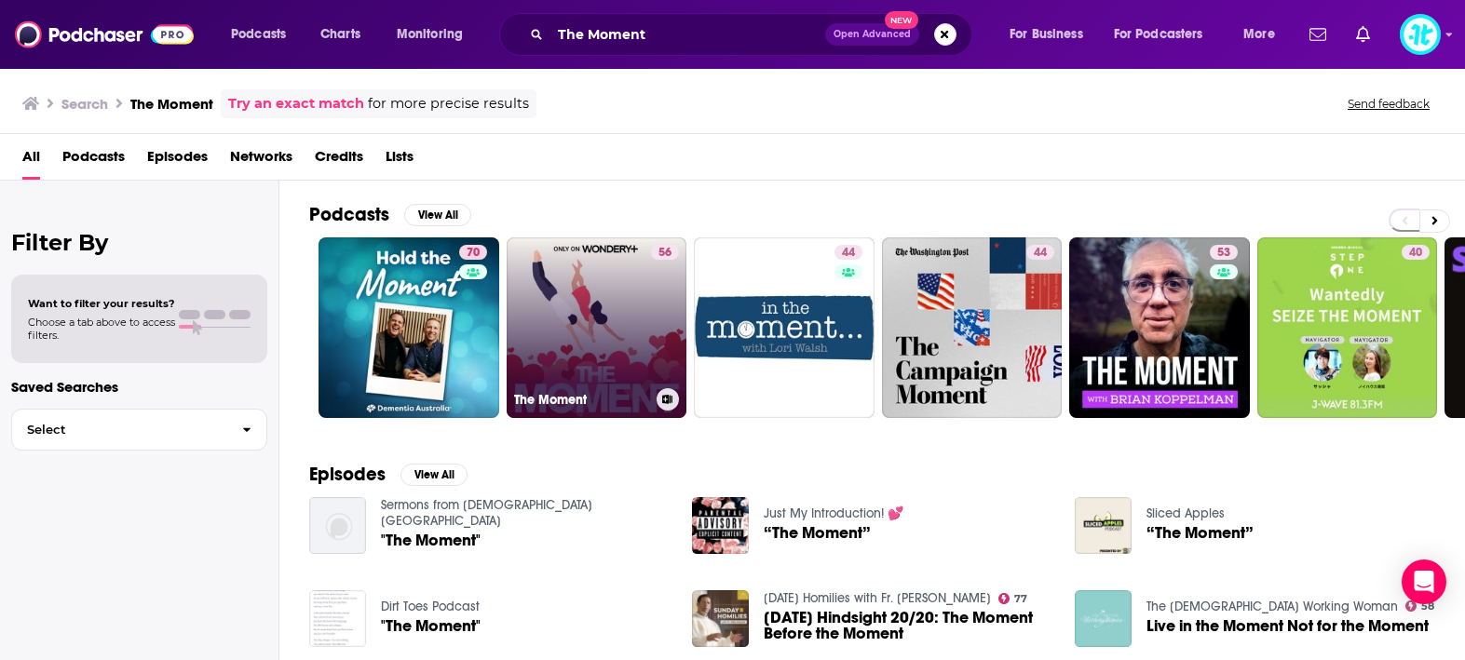
scroll to position [1, 0]
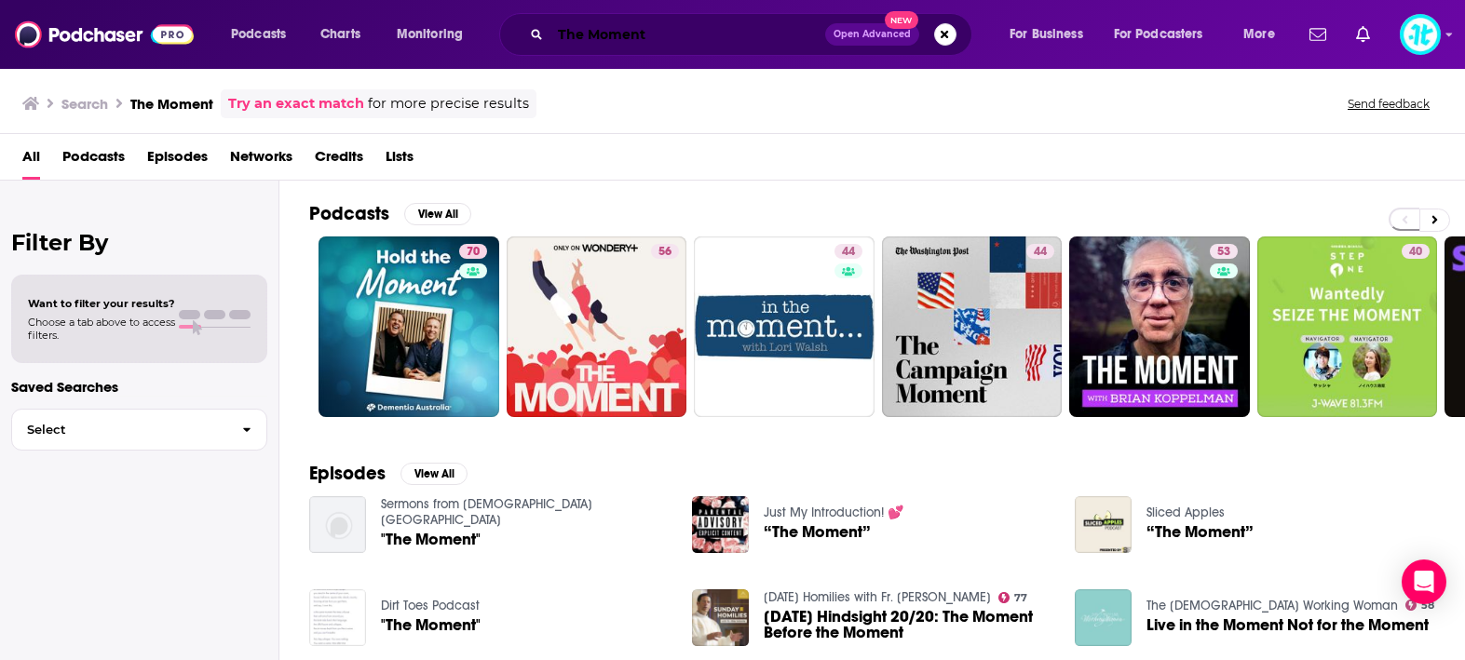
click at [695, 47] on input "The Moment" at bounding box center [688, 35] width 275 height 30
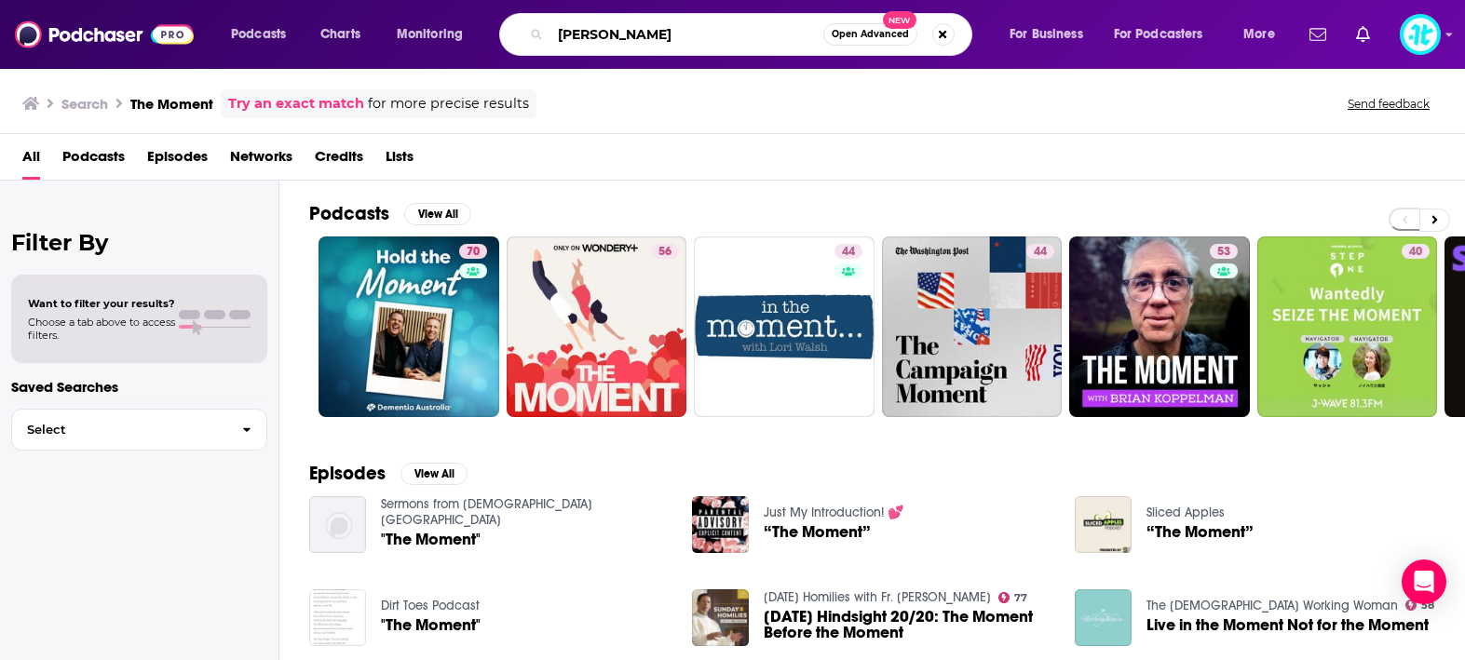
type input "daymond john"
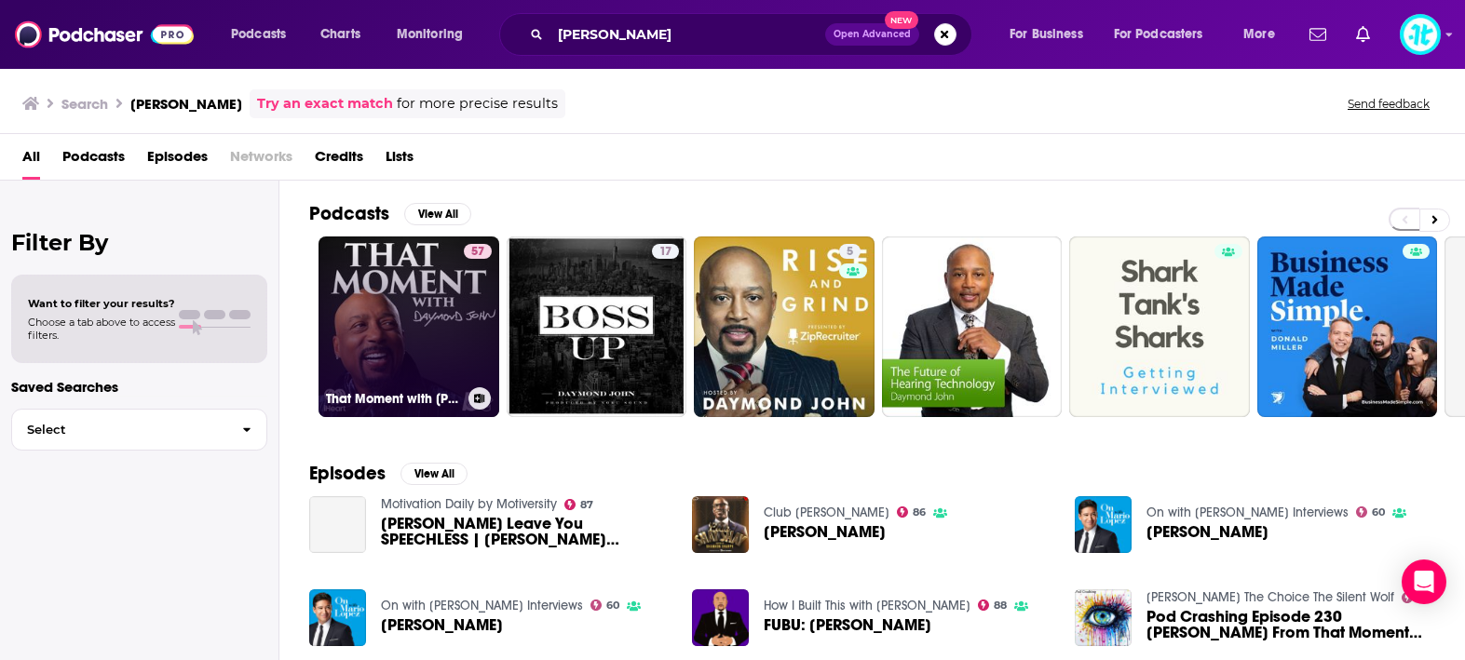
click at [408, 323] on link "57 That Moment with Daymond John" at bounding box center [409, 327] width 181 height 181
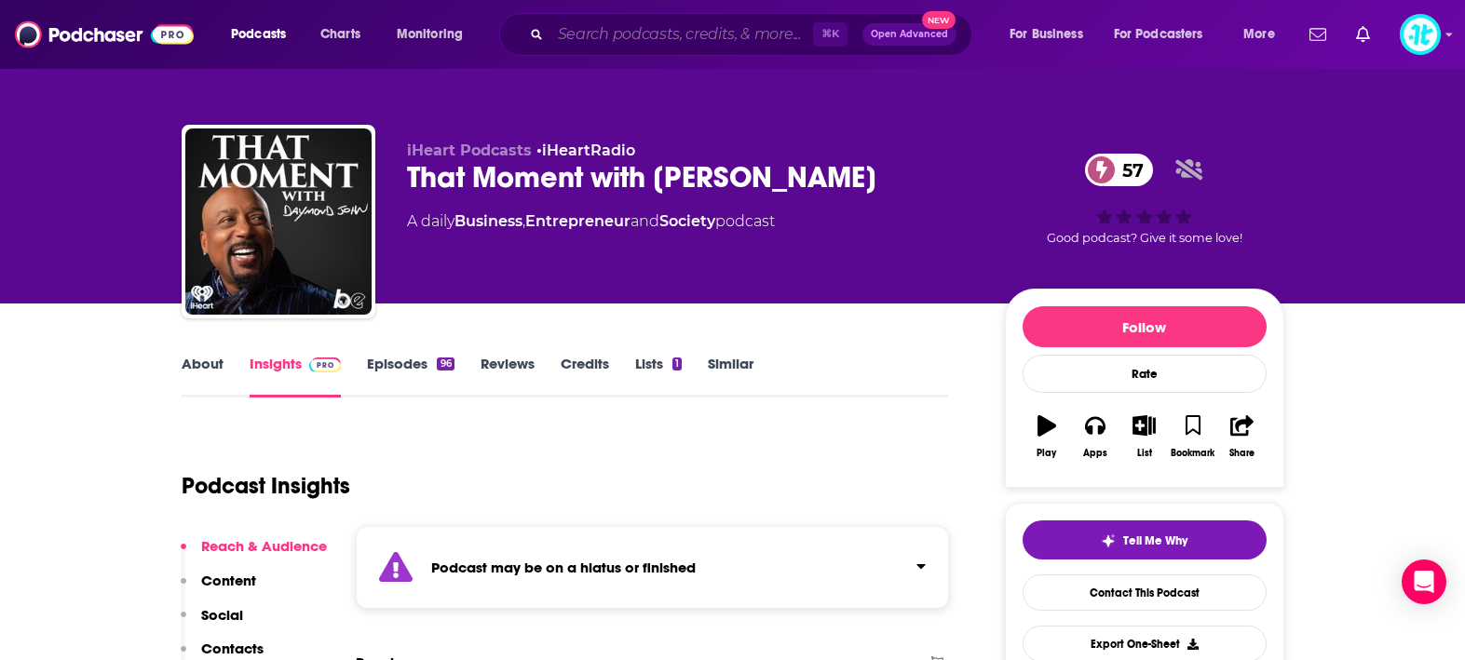
click at [575, 33] on input "Search podcasts, credits, & more..." at bounding box center [682, 35] width 263 height 30
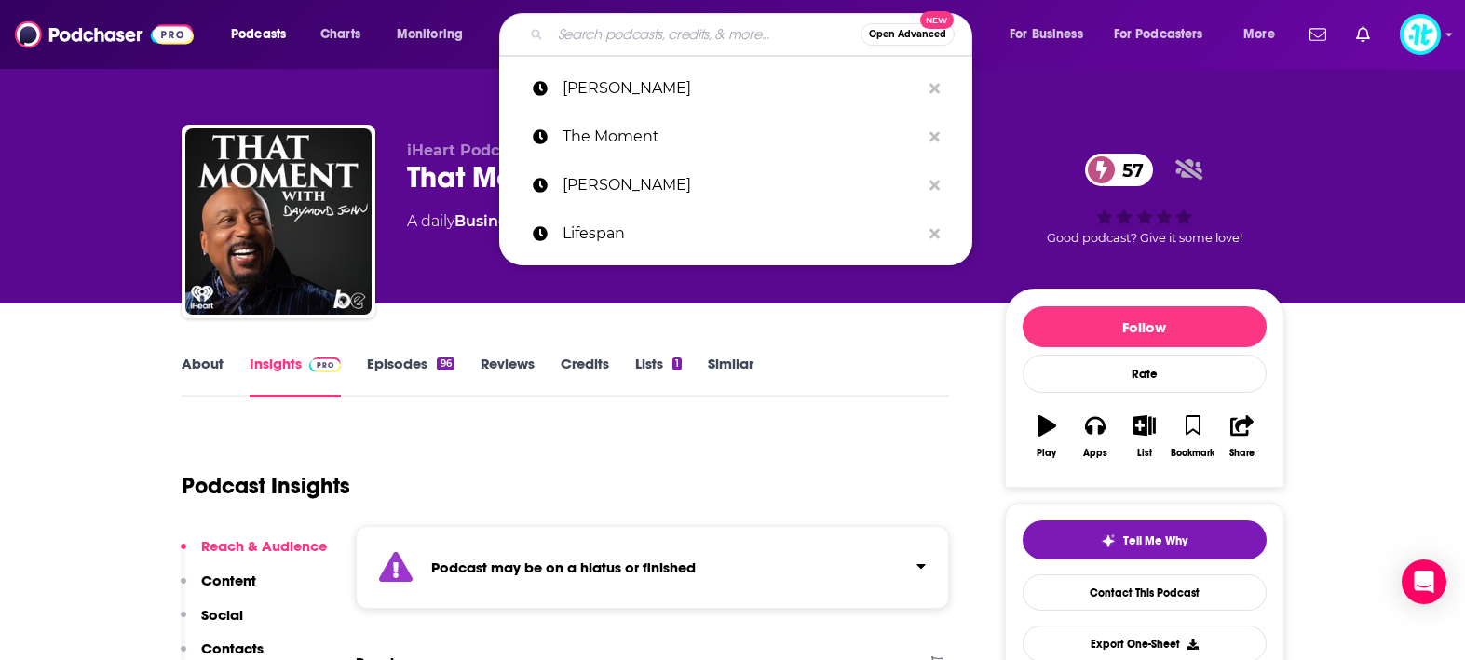
paste input "Own Your Future"
type input "Own Your Future"
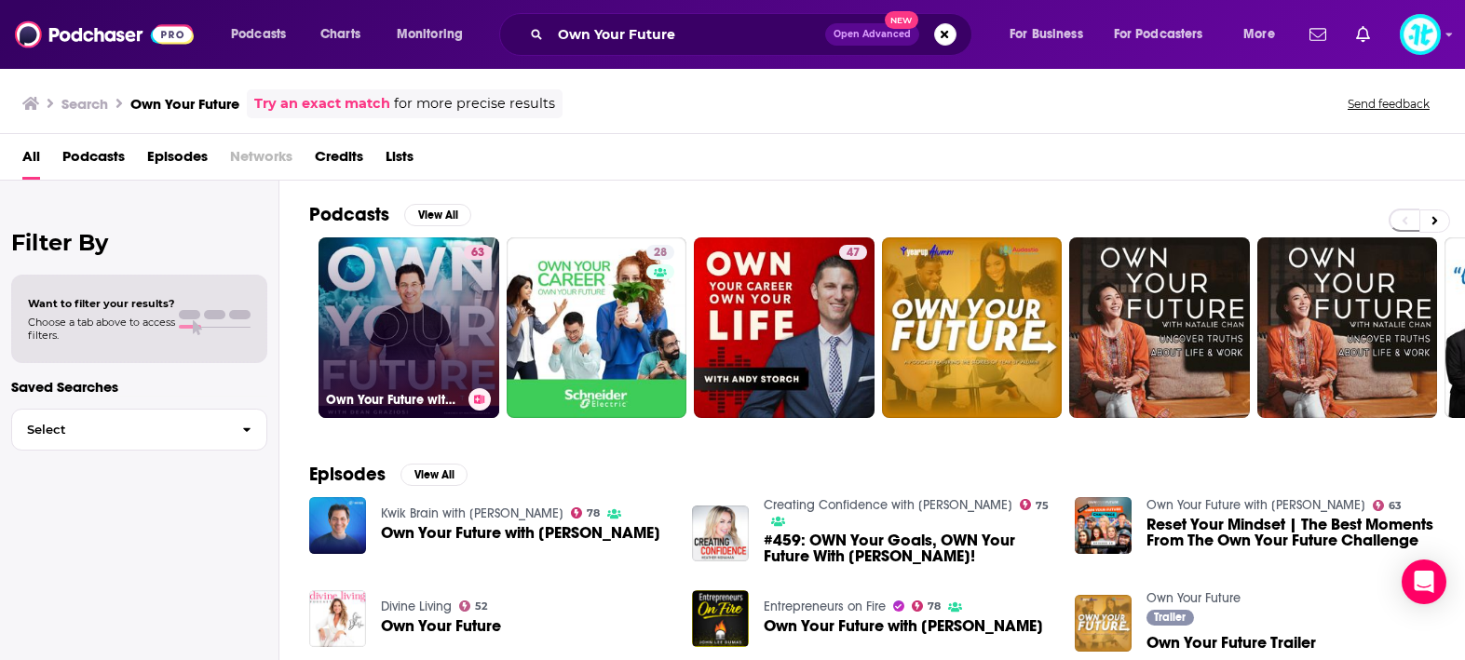
click at [428, 312] on link "63 Own Your Future with Dean Graziosi" at bounding box center [409, 328] width 181 height 181
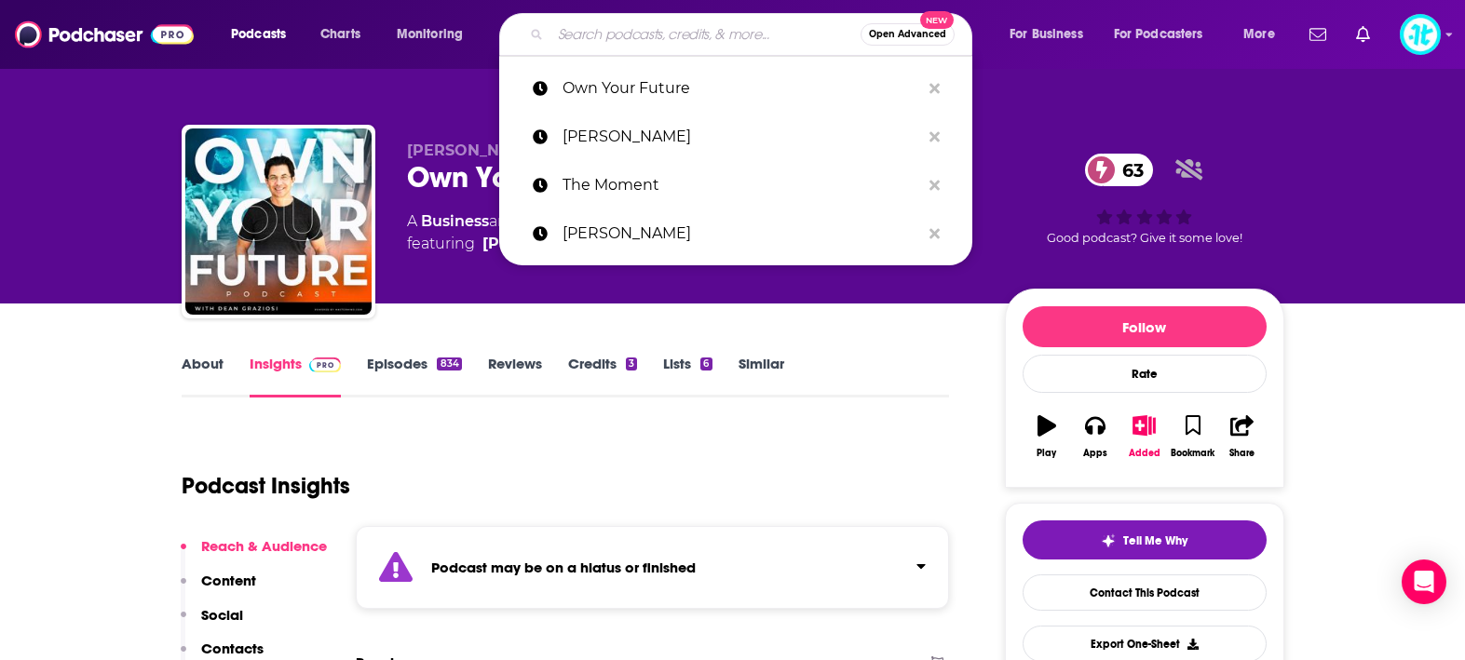
click at [635, 34] on input "Search podcasts, credits, & more..." at bounding box center [706, 35] width 310 height 30
paste input "Infinite Potential"
type input "Infinite Potential"
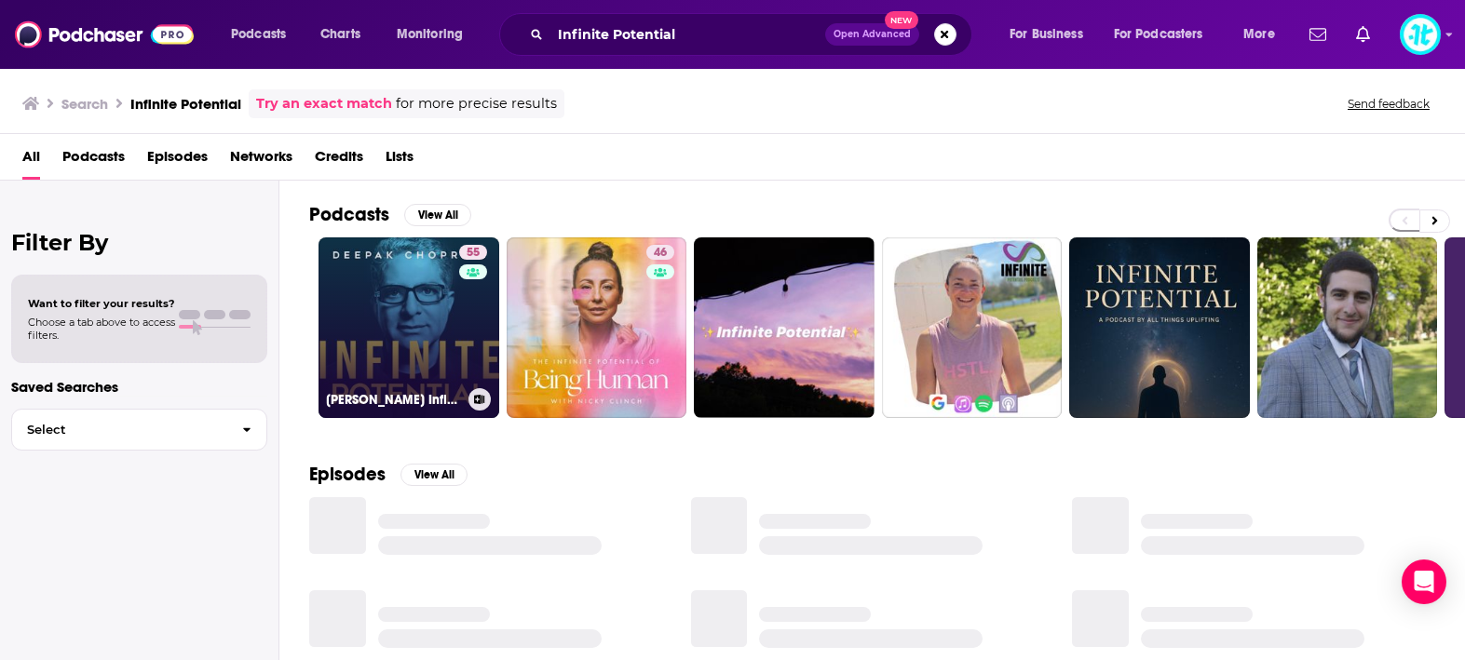
click at [439, 314] on link "55 Deepak Chopra’s Infinite Potential" at bounding box center [409, 328] width 181 height 181
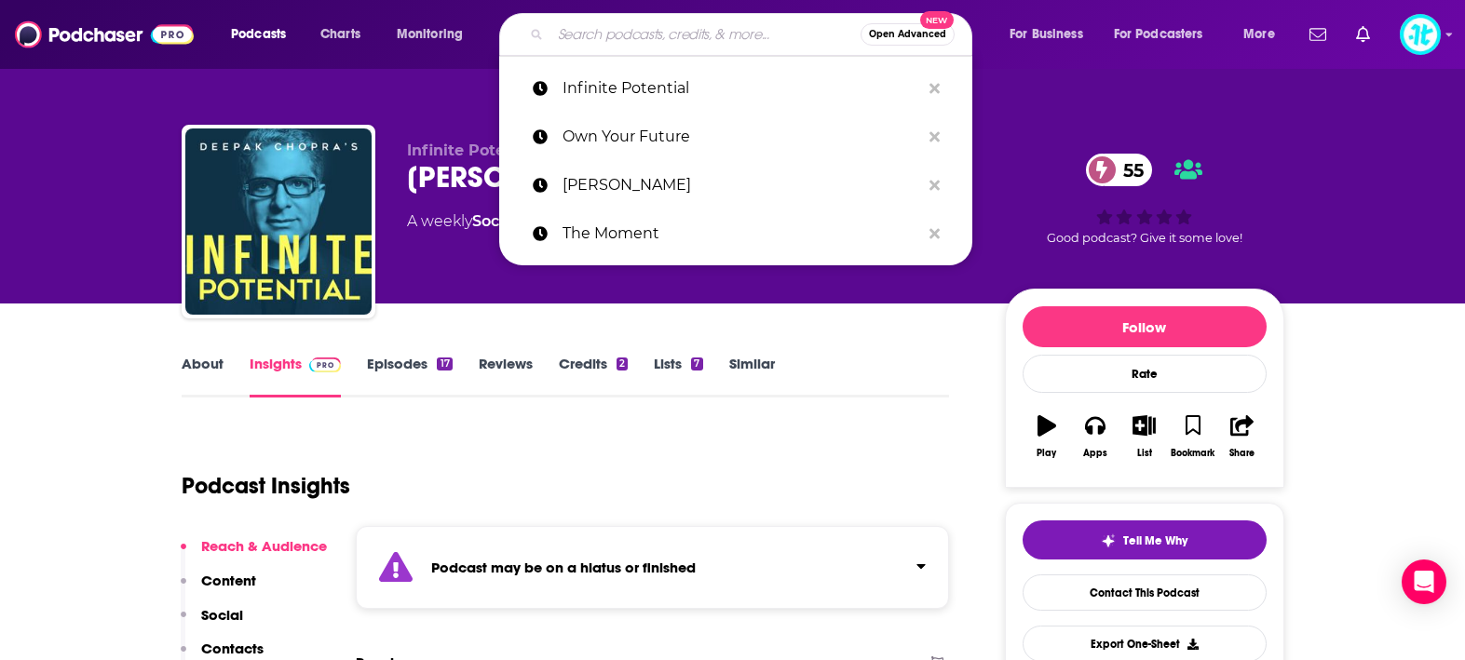
click at [636, 34] on input "Search podcasts, credits, & more..." at bounding box center [706, 35] width 310 height 30
paste input "Keep On Pushing"
type input "Keep On Pushing"
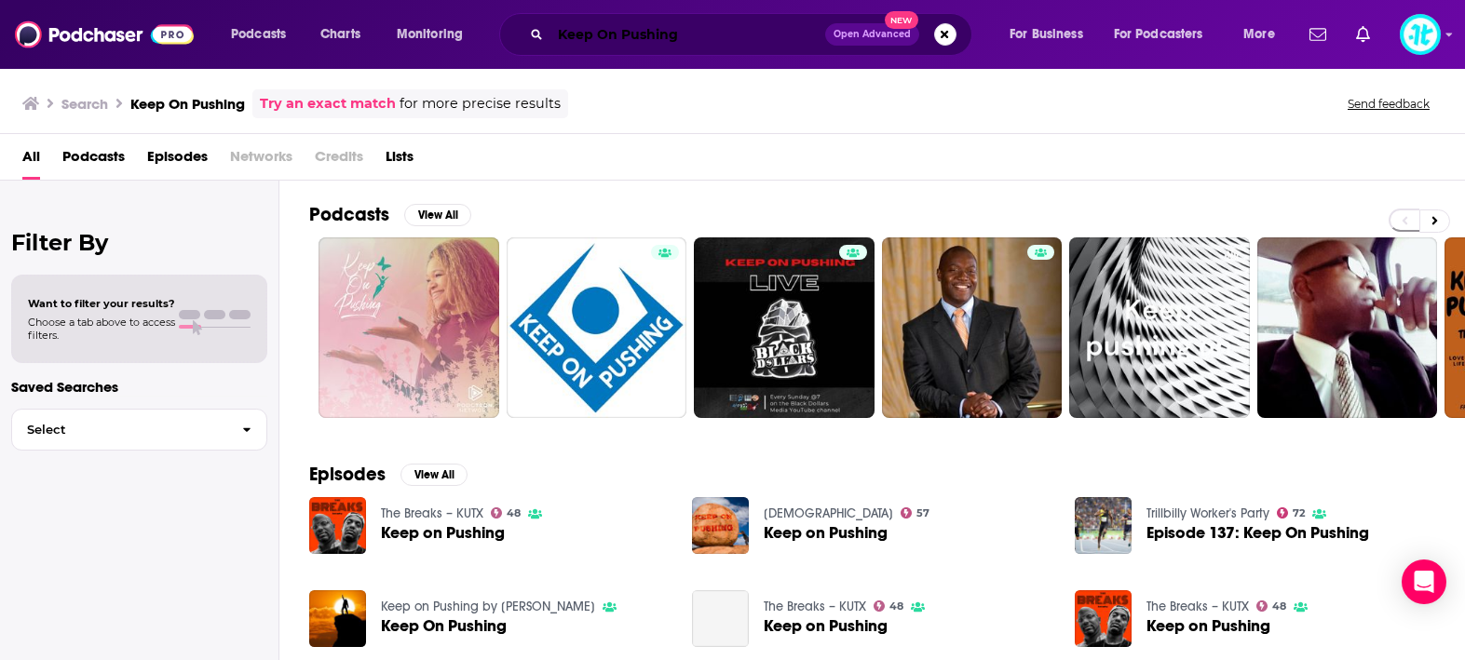
click at [714, 39] on input "Keep On Pushing" at bounding box center [688, 35] width 275 height 30
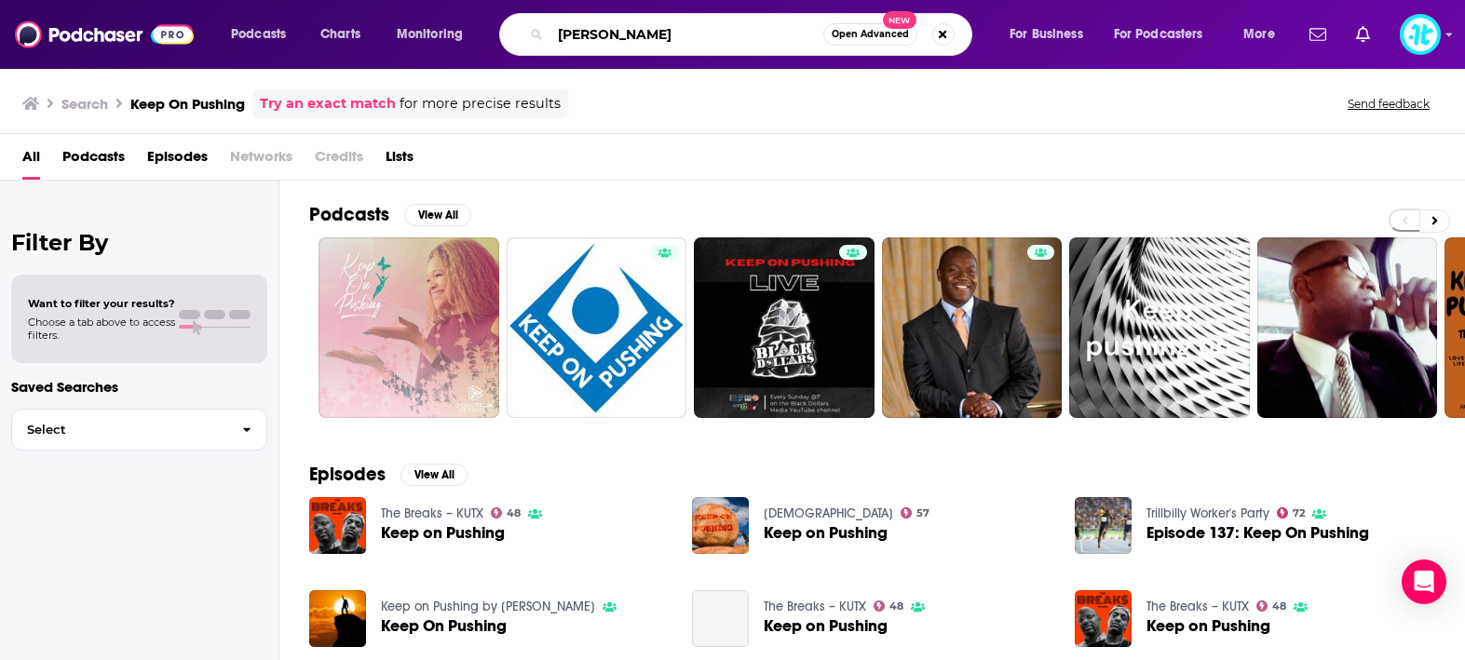
type input "devon harris"
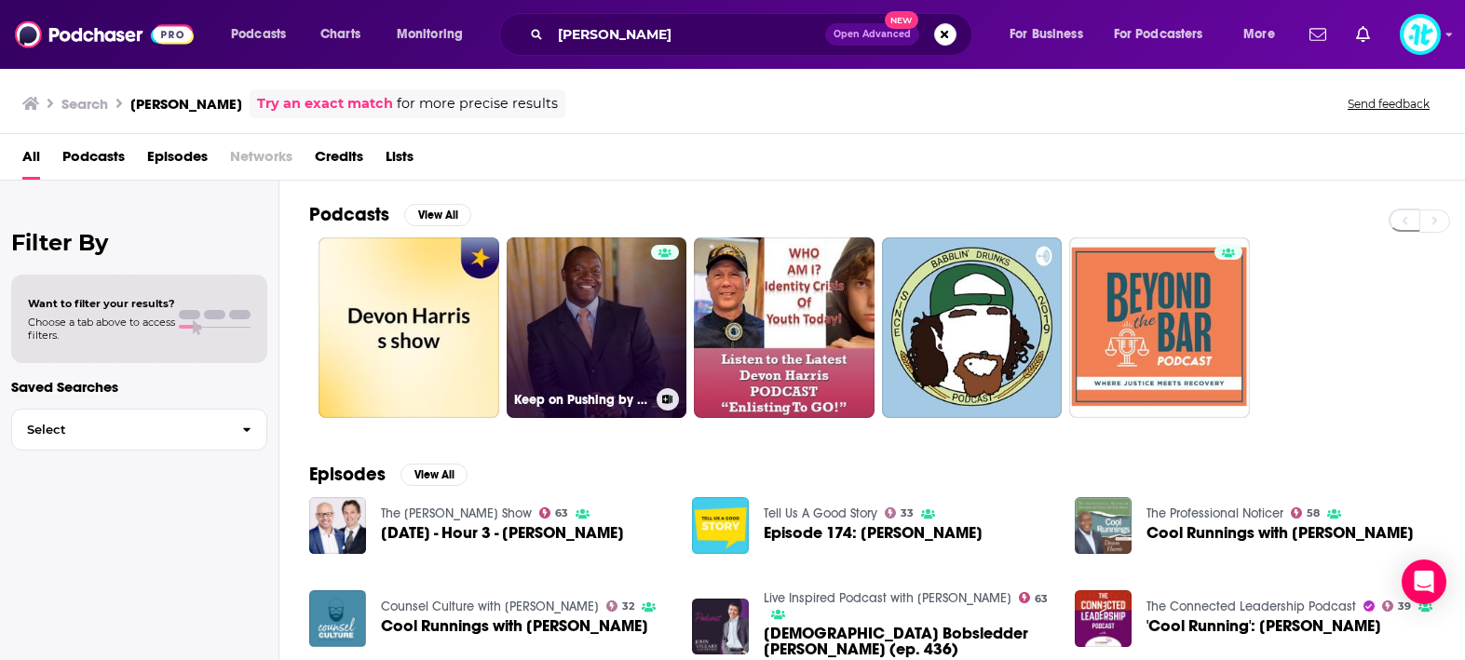
click at [636, 311] on link "Keep on Pushing by Devon Harris" at bounding box center [597, 328] width 181 height 181
